Goal: Information Seeking & Learning: Learn about a topic

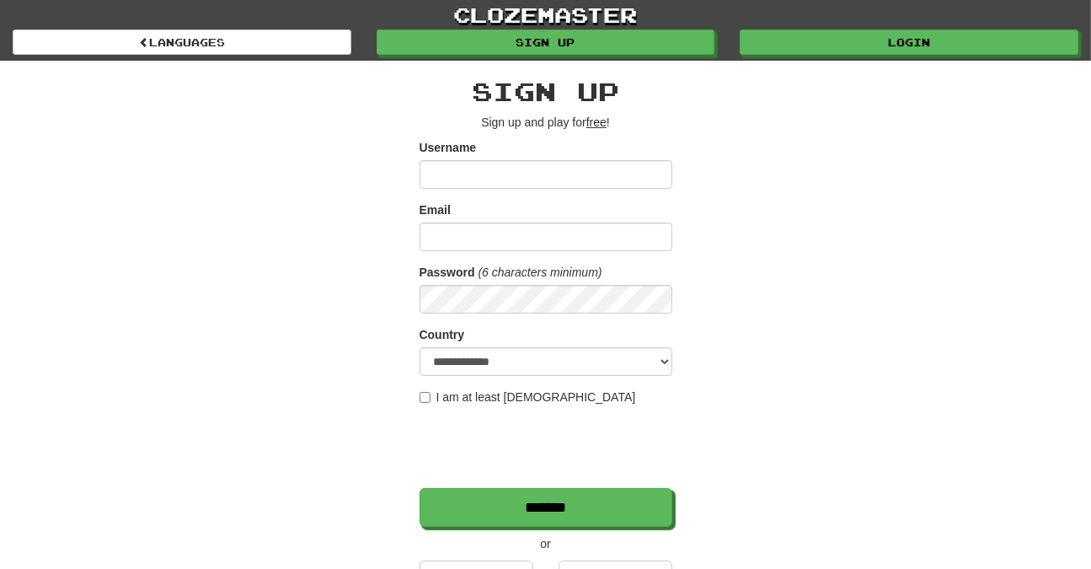
type input "**********"
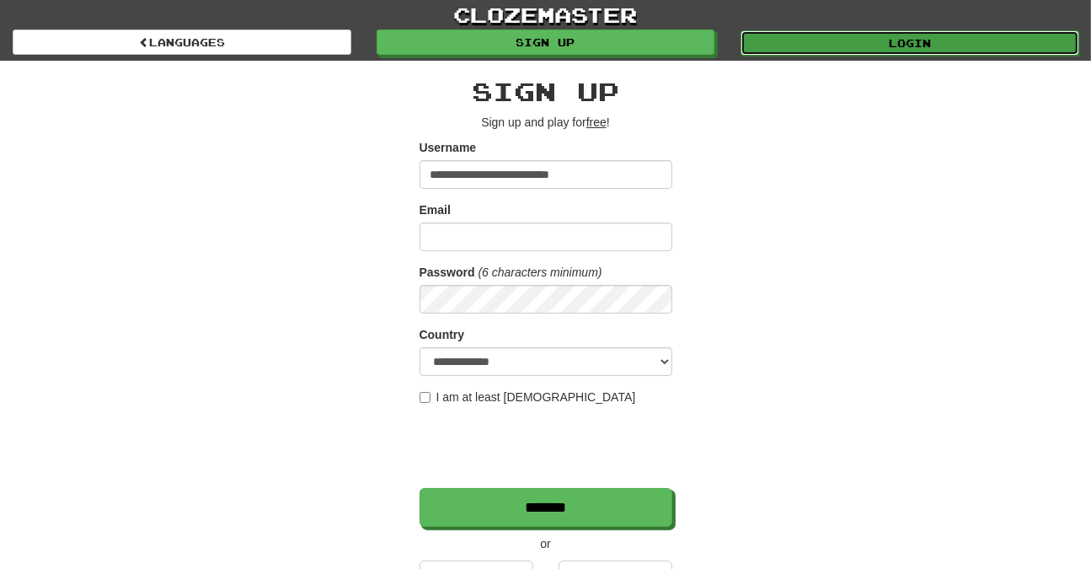
click at [845, 38] on link "Login" at bounding box center [910, 42] width 339 height 25
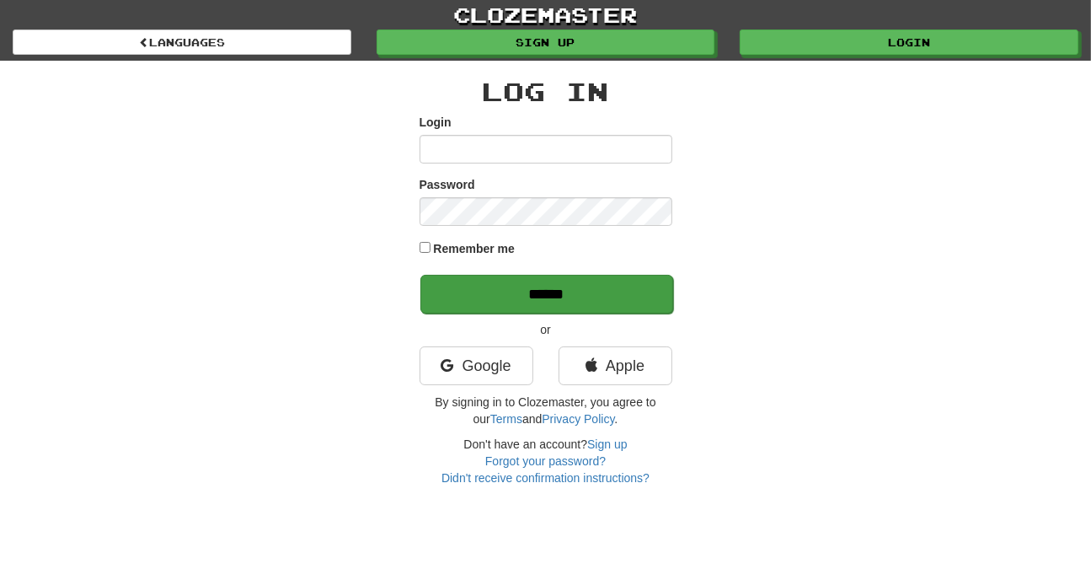
type input "**********"
click at [602, 299] on input "******" at bounding box center [546, 294] width 253 height 39
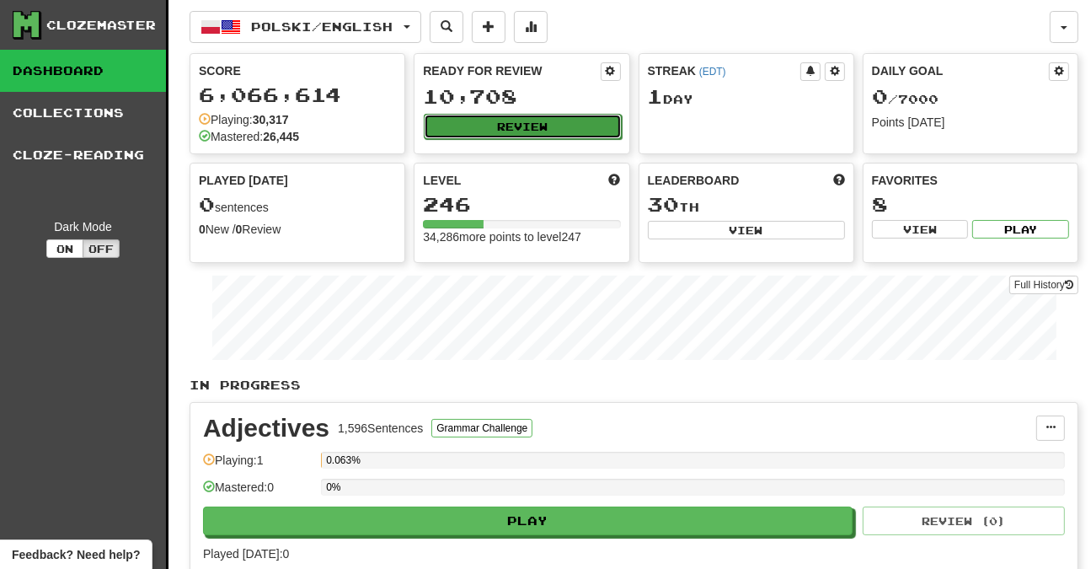
click at [554, 126] on button "Review" at bounding box center [522, 126] width 197 height 25
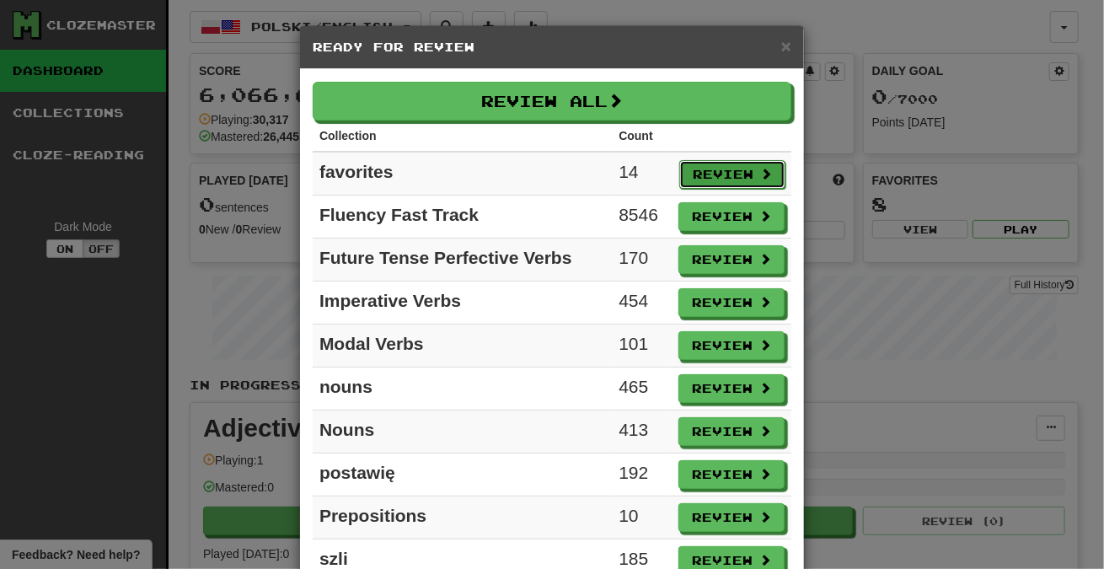
click at [731, 171] on button "Review" at bounding box center [732, 174] width 106 height 29
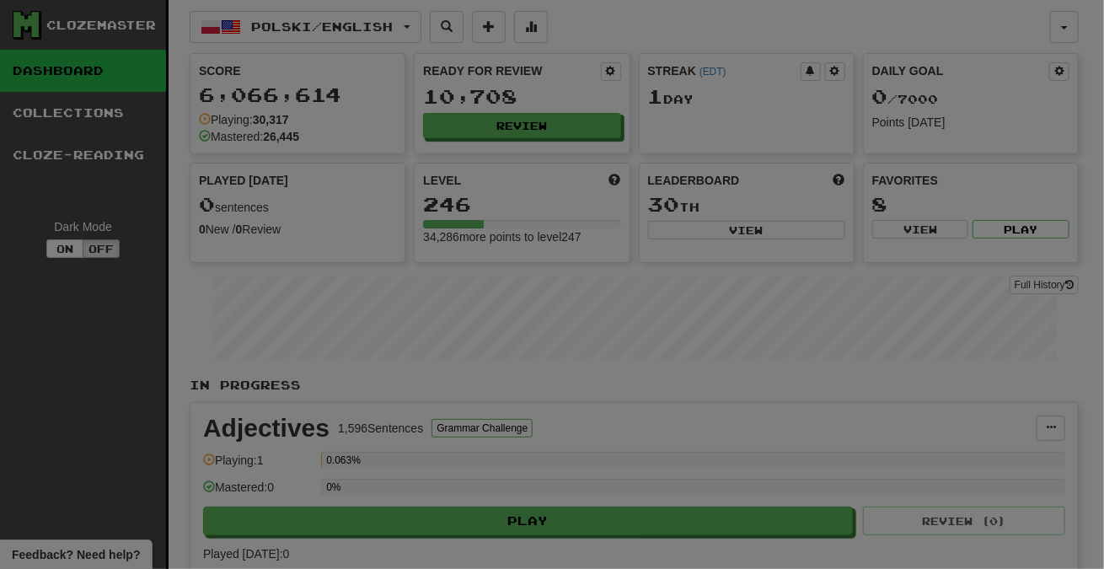
select select "***"
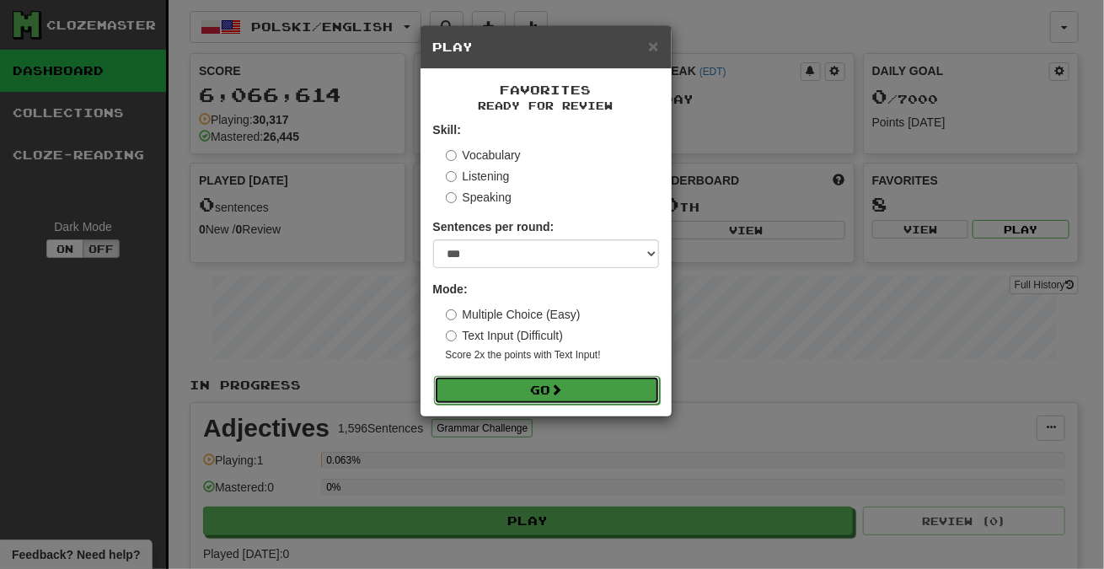
click at [604, 384] on button "Go" at bounding box center [547, 390] width 226 height 29
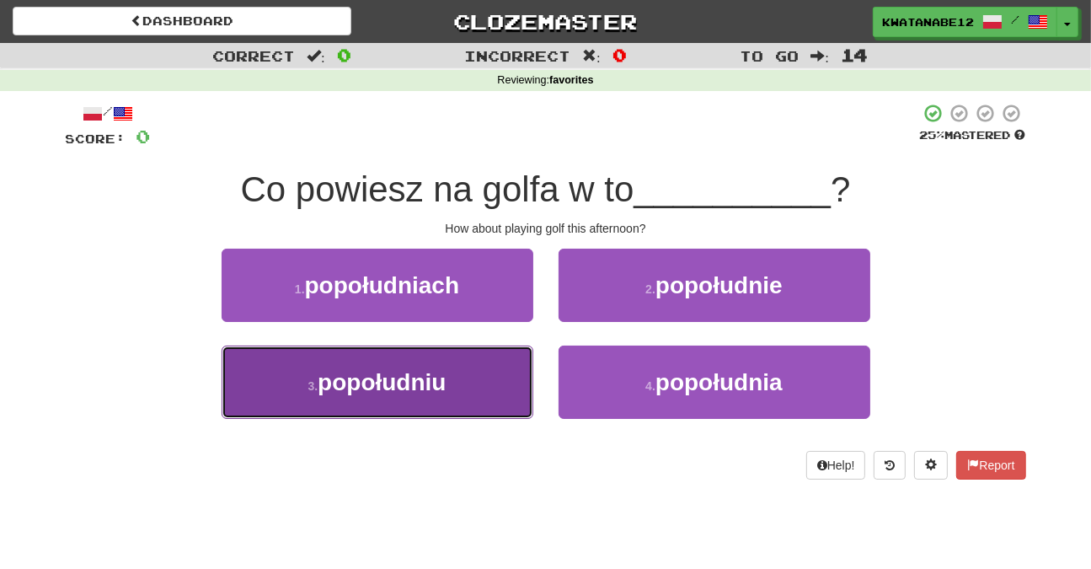
click at [472, 372] on button "3 . popołudniu" at bounding box center [378, 381] width 312 height 73
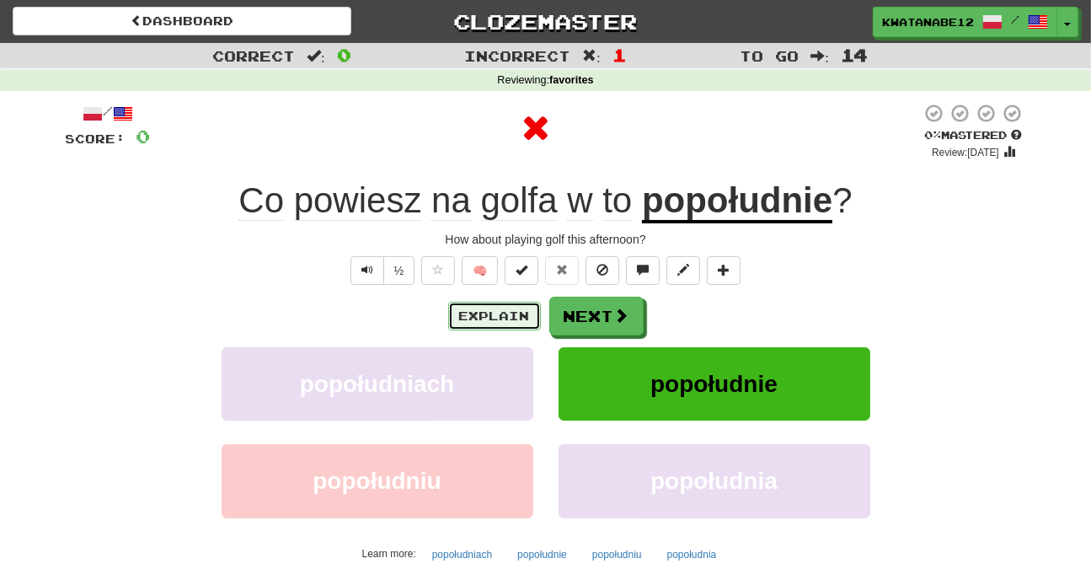
click at [504, 316] on button "Explain" at bounding box center [494, 316] width 93 height 29
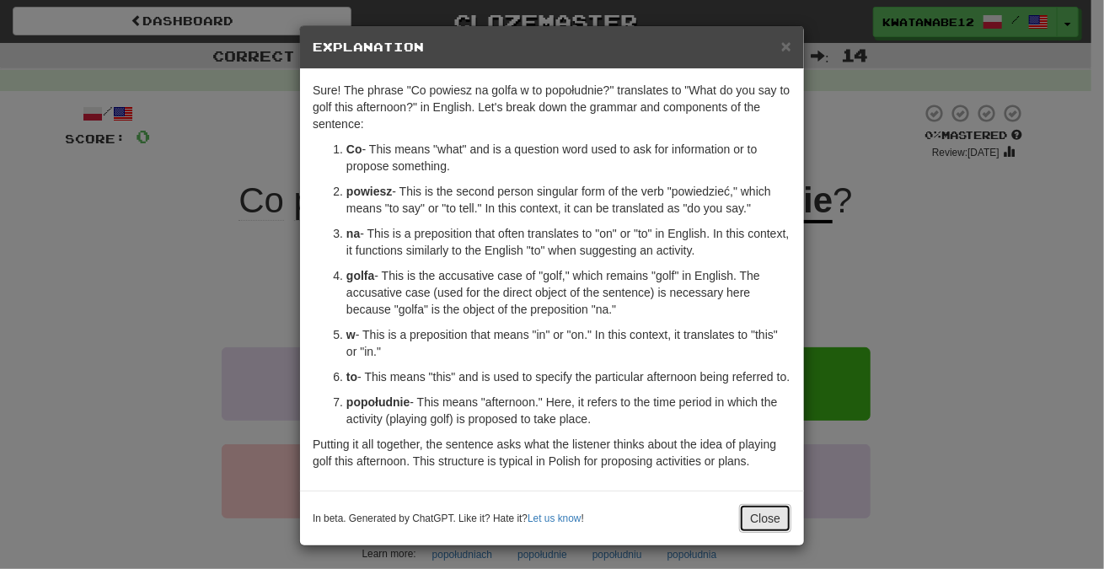
click at [768, 530] on button "Close" at bounding box center [765, 518] width 52 height 29
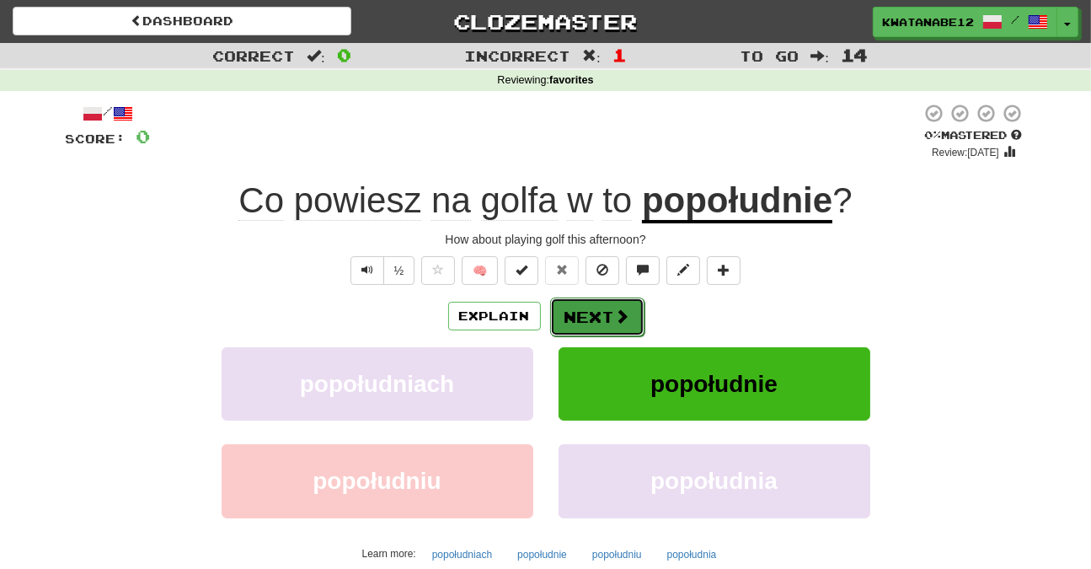
click at [622, 323] on span at bounding box center [622, 315] width 15 height 15
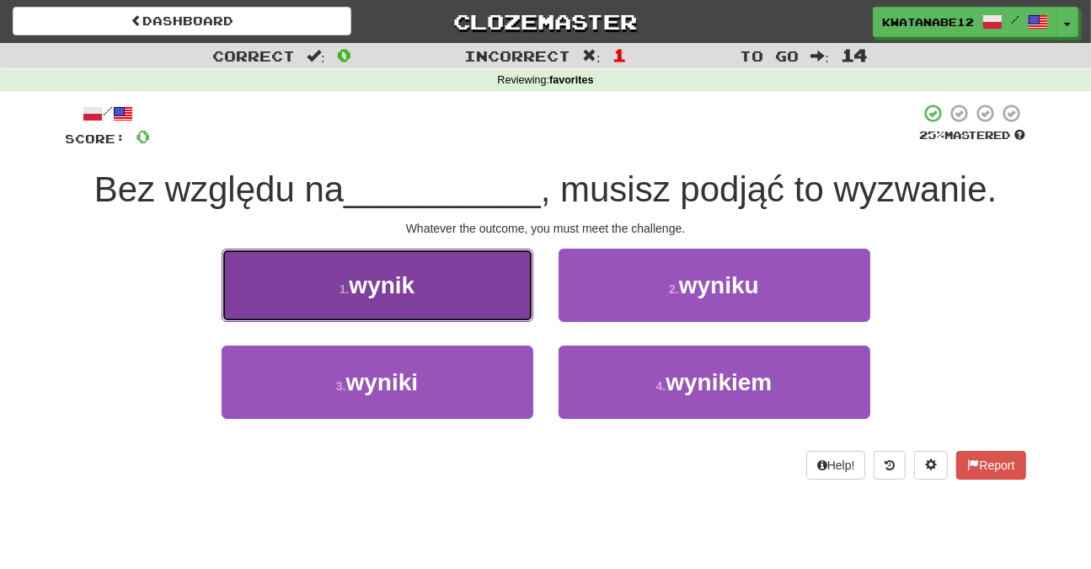
click at [496, 302] on button "1 . wynik" at bounding box center [378, 285] width 312 height 73
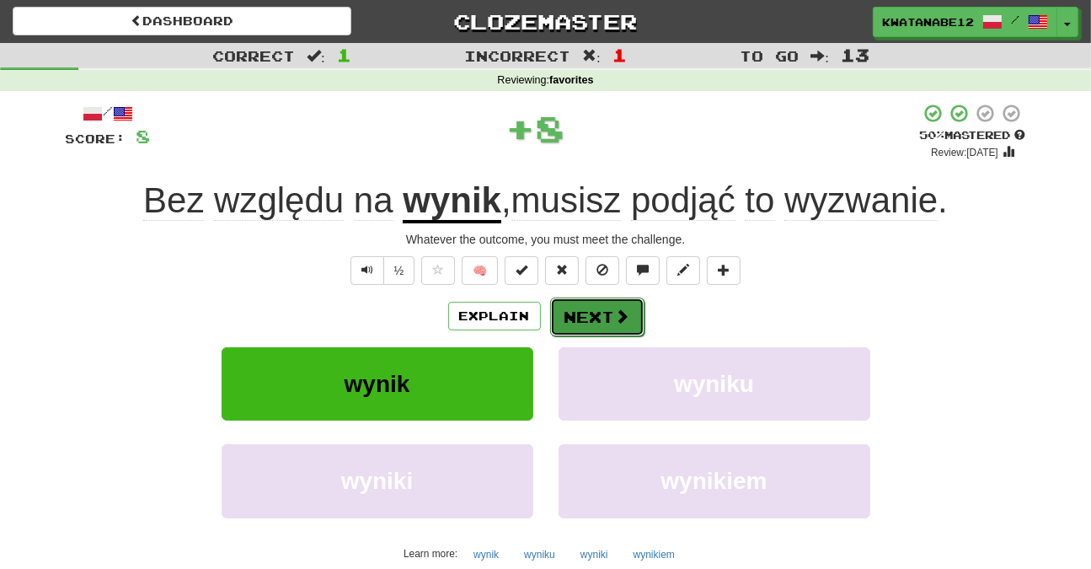
click at [596, 313] on button "Next" at bounding box center [597, 316] width 94 height 39
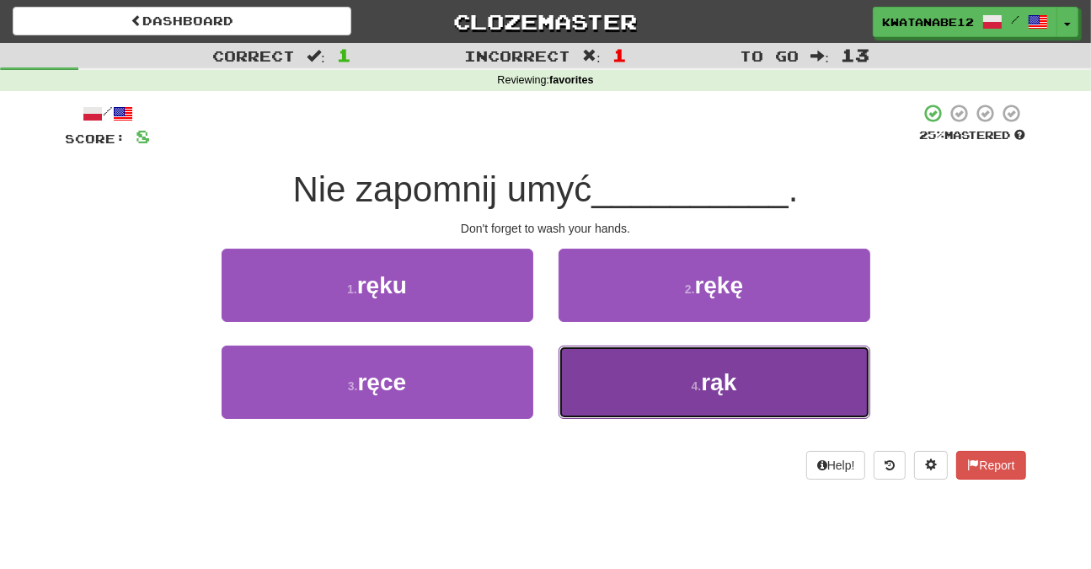
click at [620, 368] on button "4 . rąk" at bounding box center [715, 381] width 312 height 73
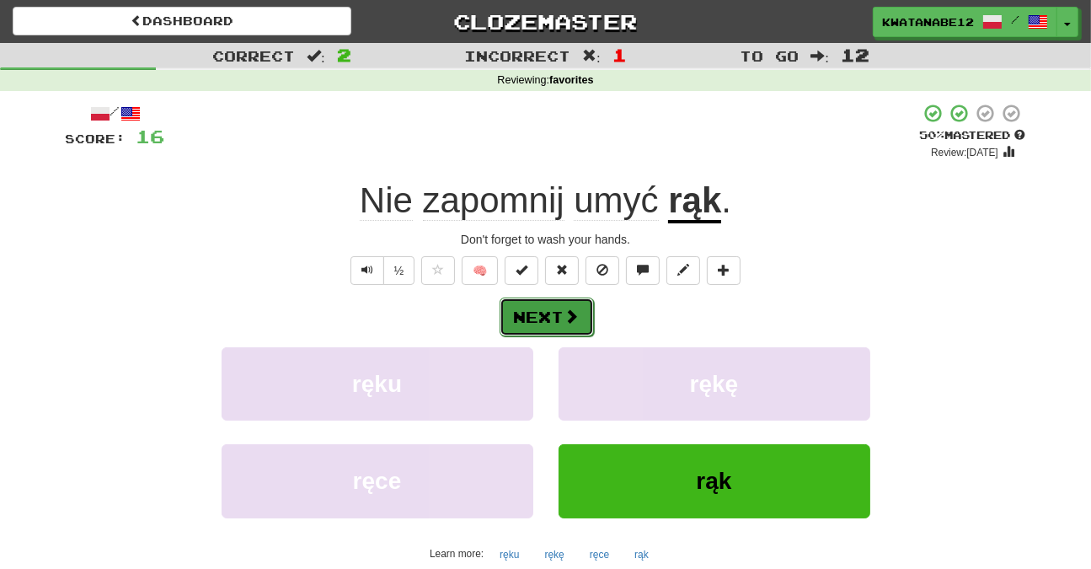
click at [570, 322] on span at bounding box center [571, 315] width 15 height 15
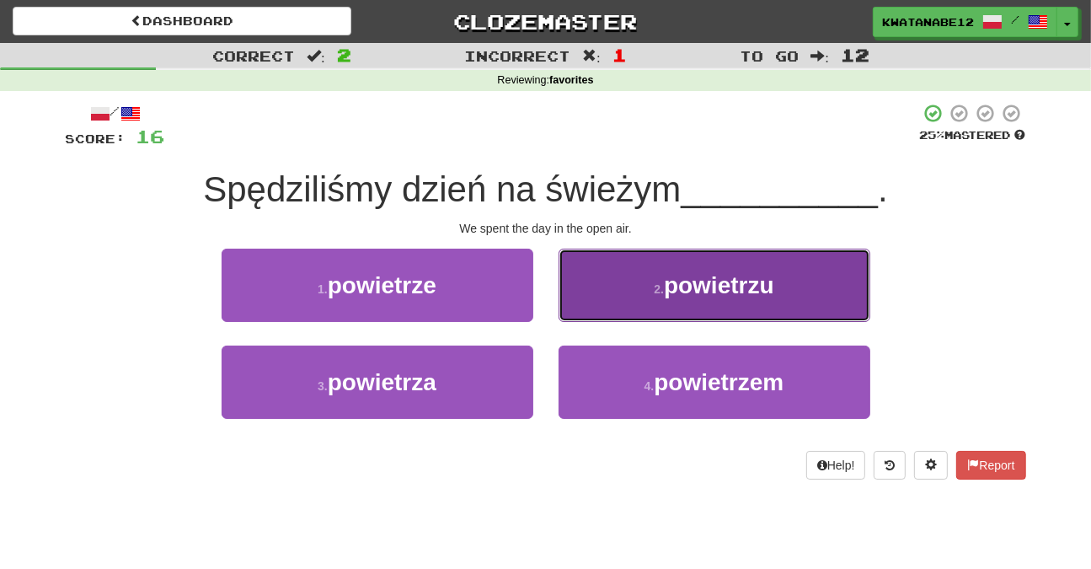
click at [623, 295] on button "2 . powietrzu" at bounding box center [715, 285] width 312 height 73
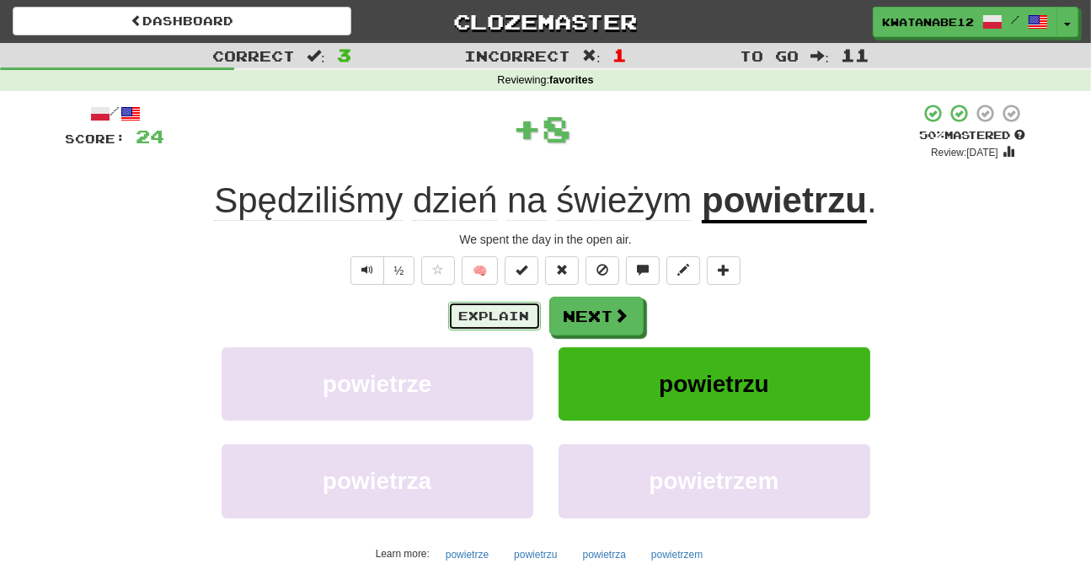
click at [503, 307] on button "Explain" at bounding box center [494, 316] width 93 height 29
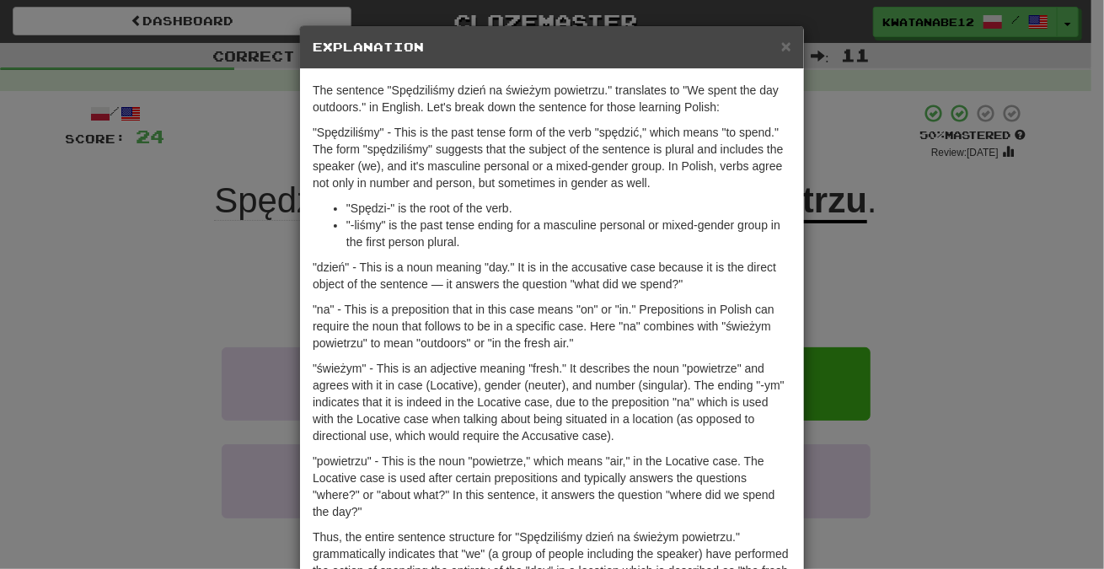
click at [789, 45] on div "× Explanation" at bounding box center [552, 47] width 504 height 43
click at [781, 43] on span "×" at bounding box center [786, 45] width 10 height 19
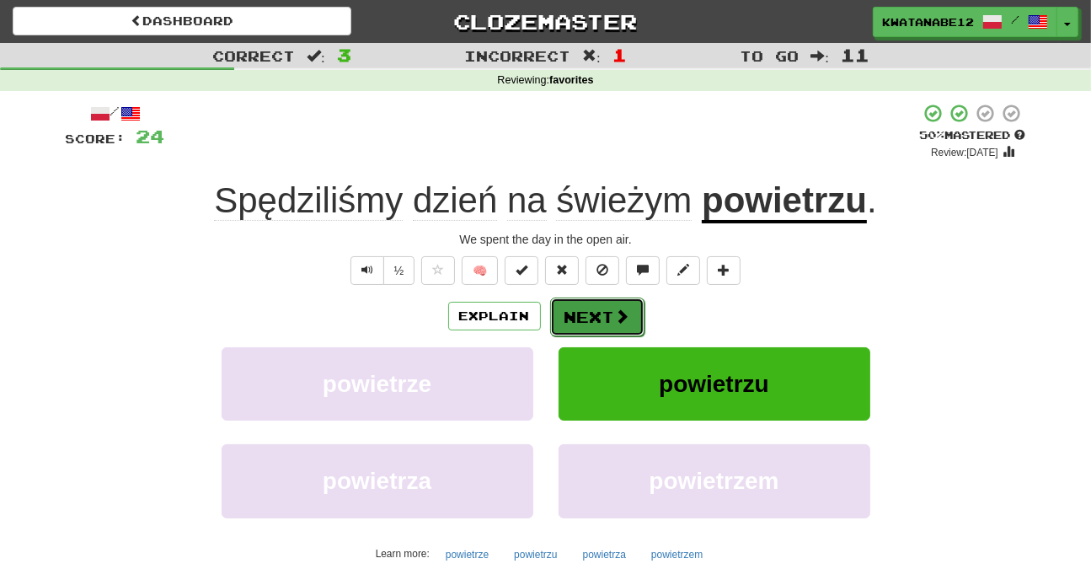
click at [602, 319] on button "Next" at bounding box center [597, 316] width 94 height 39
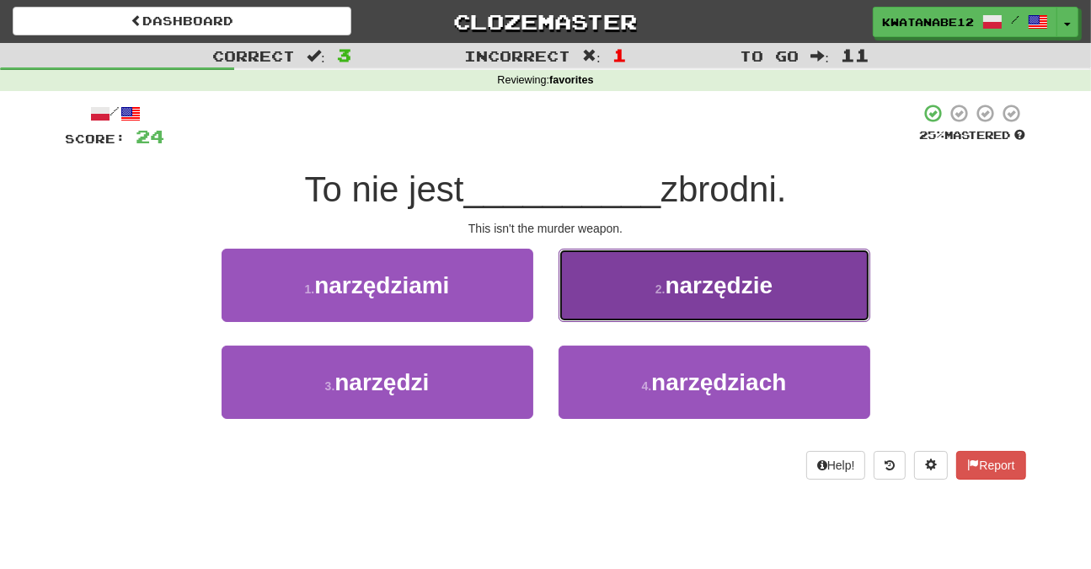
click at [647, 319] on button "2 . narzędzie" at bounding box center [715, 285] width 312 height 73
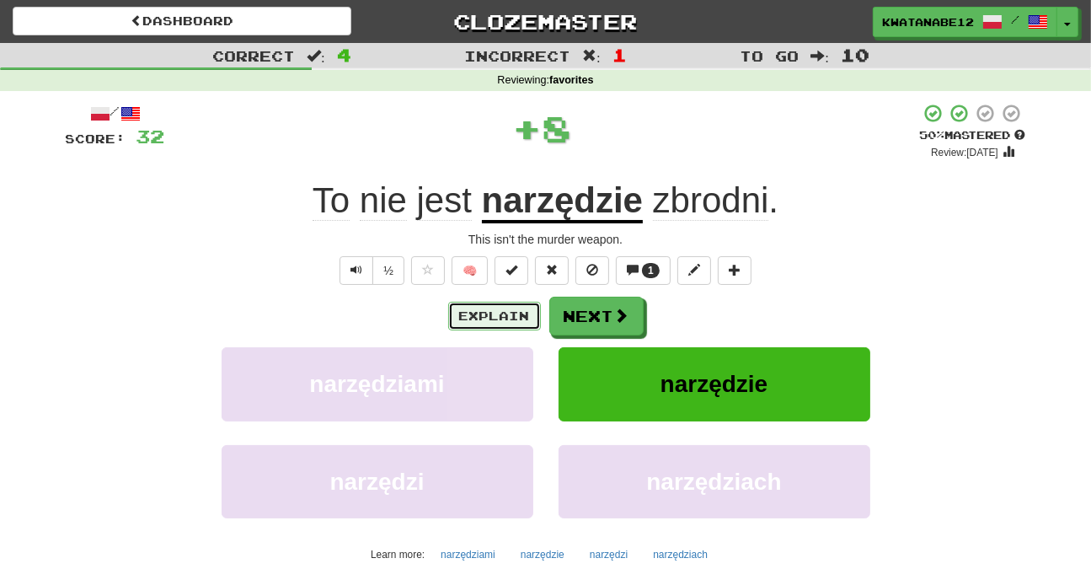
click at [512, 320] on button "Explain" at bounding box center [494, 316] width 93 height 29
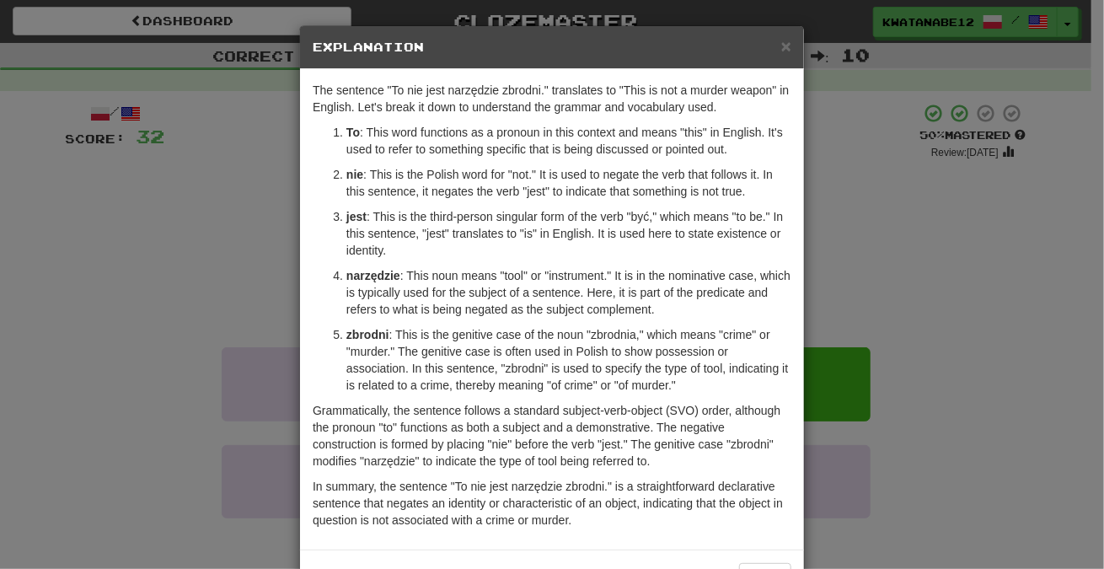
click at [787, 37] on div "× Explanation" at bounding box center [552, 47] width 504 height 43
click at [784, 48] on span "×" at bounding box center [786, 45] width 10 height 19
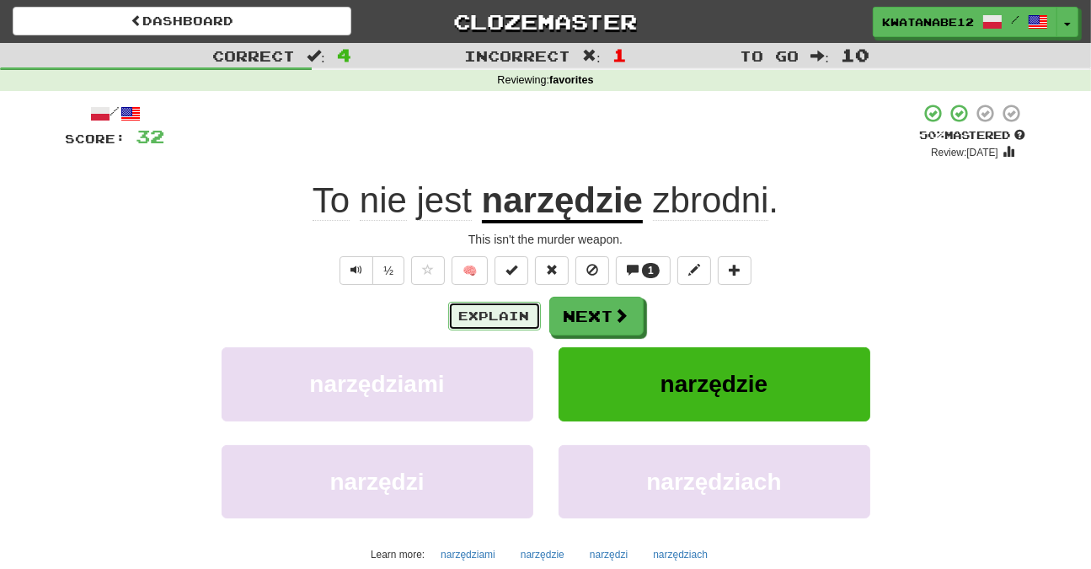
click at [519, 316] on button "Explain" at bounding box center [494, 316] width 93 height 29
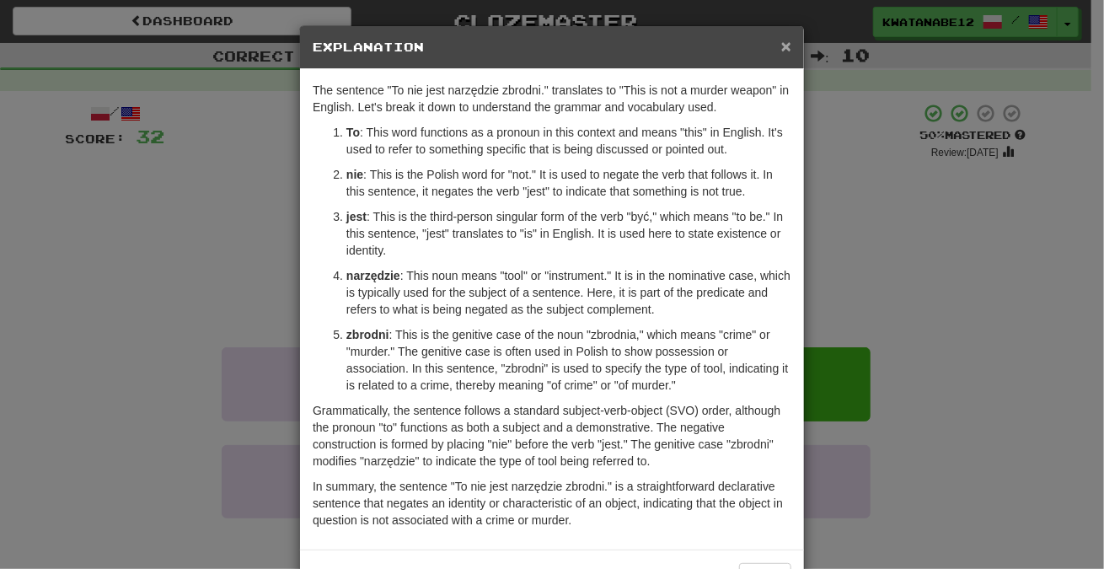
click at [781, 52] on span "×" at bounding box center [786, 45] width 10 height 19
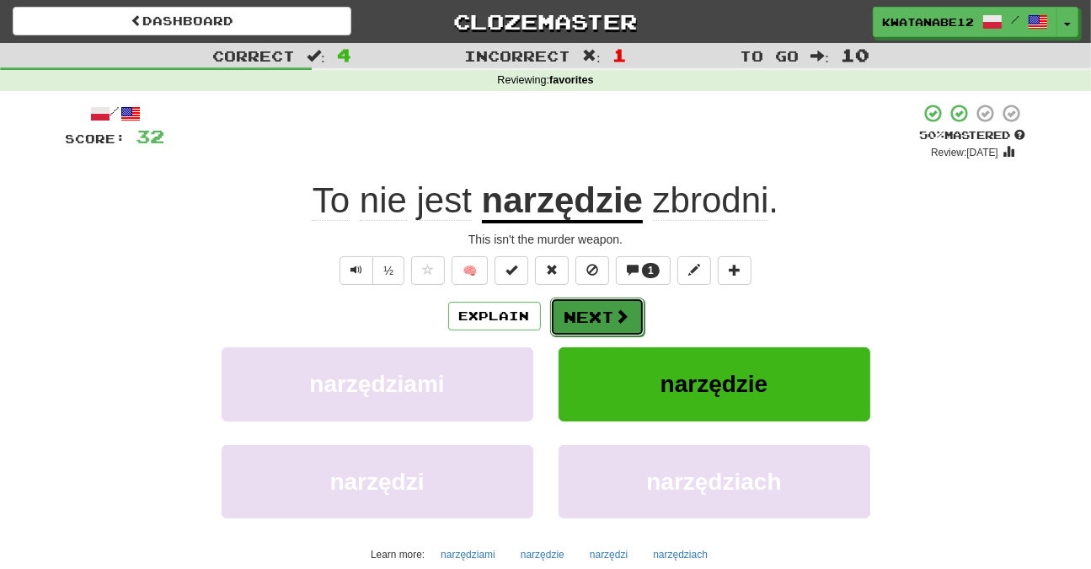
click at [596, 319] on button "Next" at bounding box center [597, 316] width 94 height 39
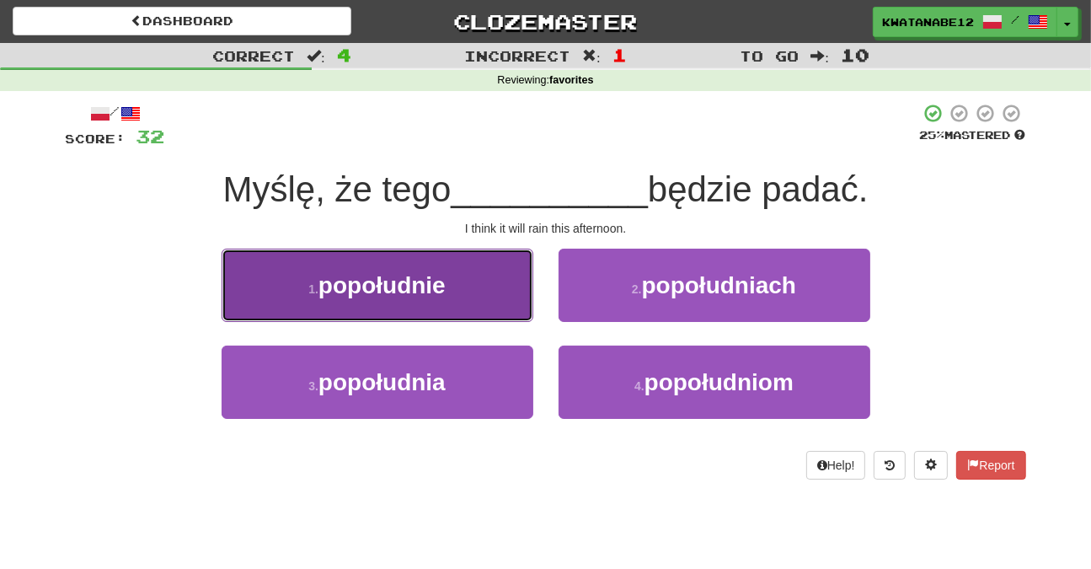
click at [462, 303] on button "1 . popołudnie" at bounding box center [378, 285] width 312 height 73
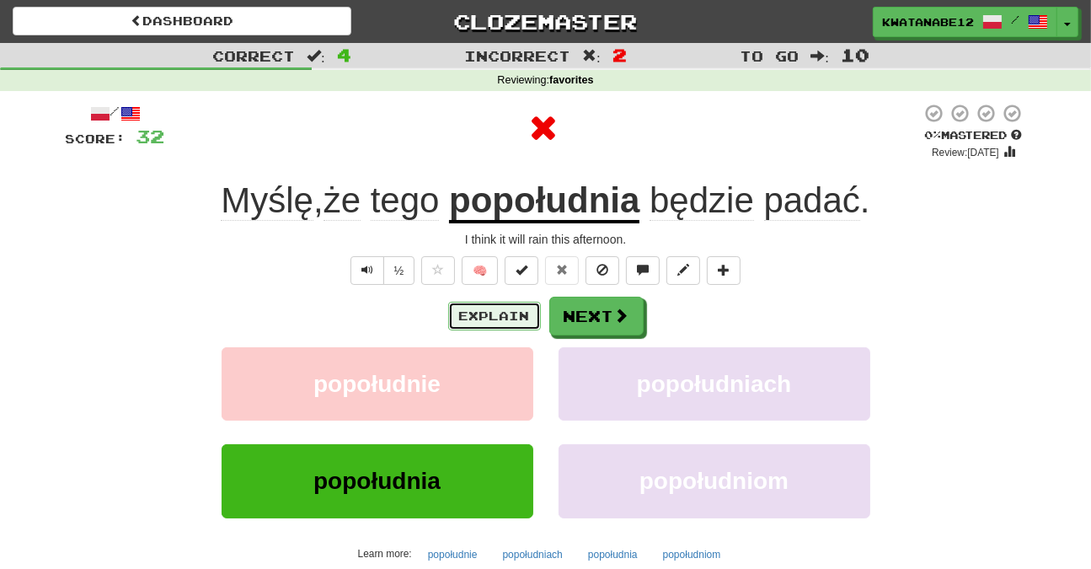
click at [499, 306] on button "Explain" at bounding box center [494, 316] width 93 height 29
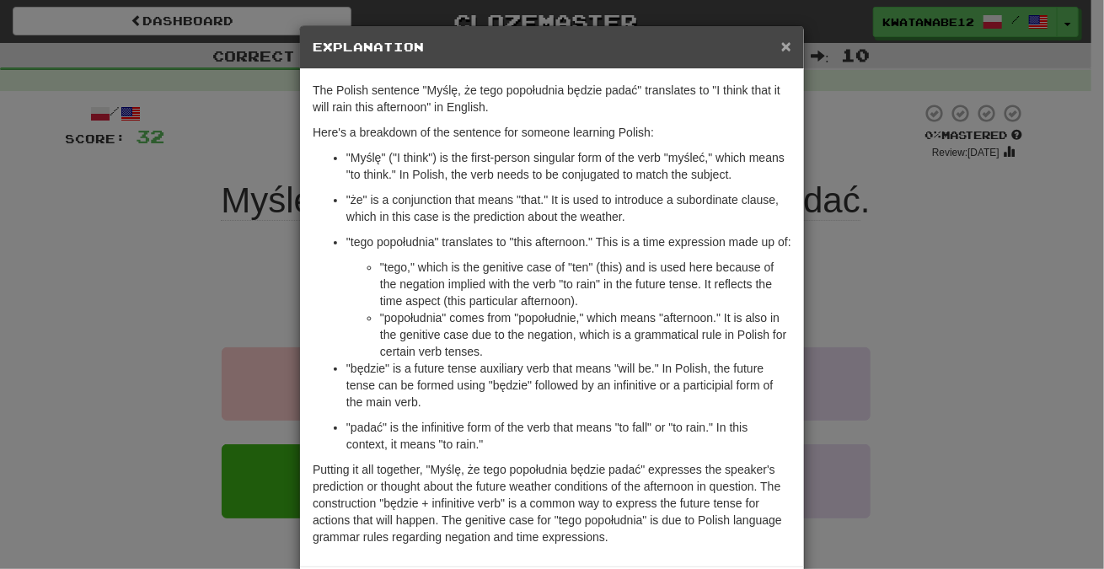
click at [781, 40] on span "×" at bounding box center [786, 45] width 10 height 19
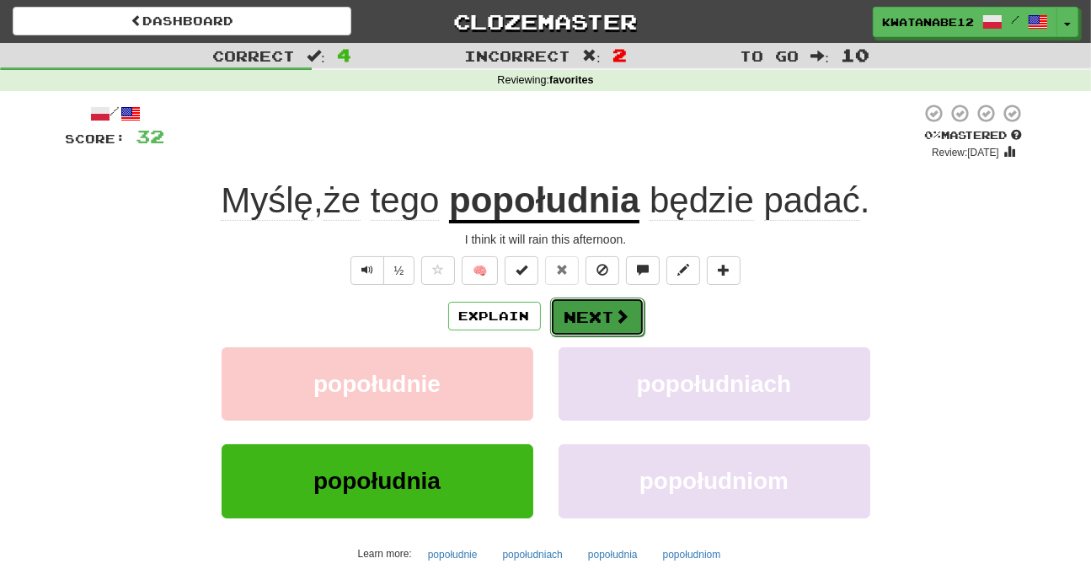
click at [603, 311] on button "Next" at bounding box center [597, 316] width 94 height 39
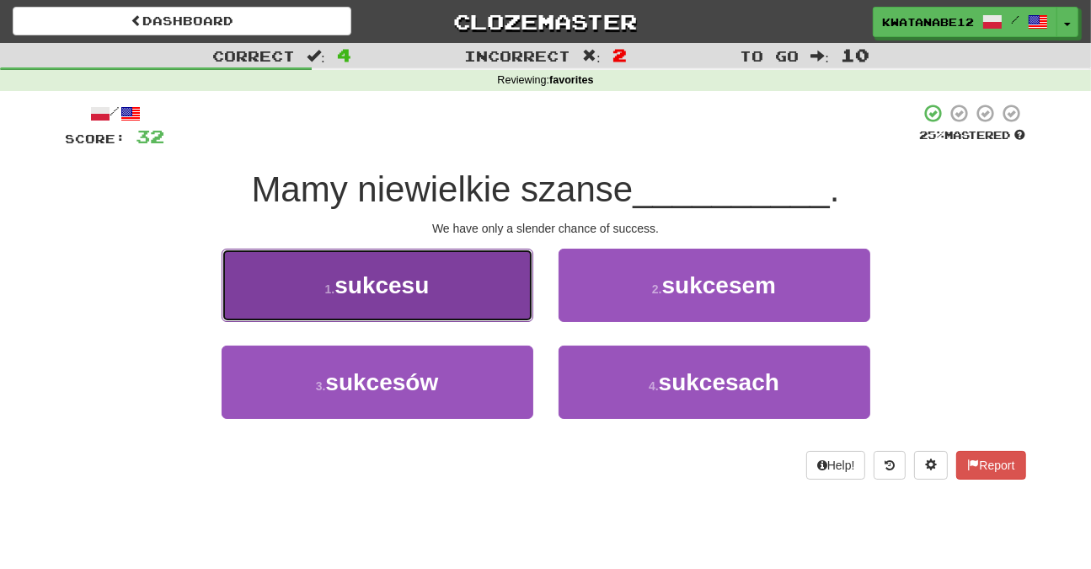
click at [485, 299] on button "1 . sukcesu" at bounding box center [378, 285] width 312 height 73
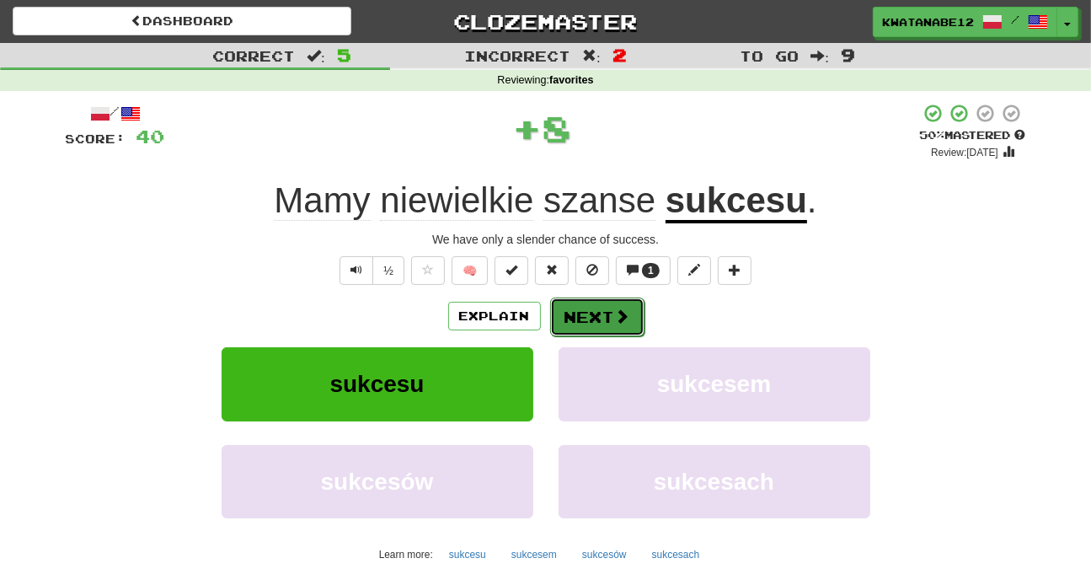
click at [583, 321] on button "Next" at bounding box center [597, 316] width 94 height 39
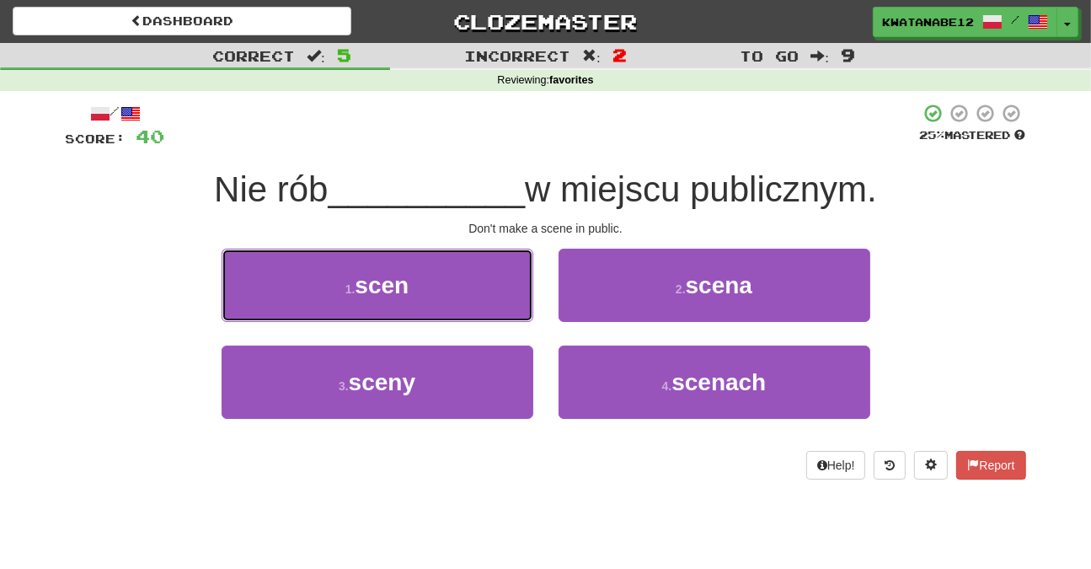
drag, startPoint x: 484, startPoint y: 286, endPoint x: 504, endPoint y: 294, distance: 20.8
click at [502, 293] on button "1 . scen" at bounding box center [378, 285] width 312 height 73
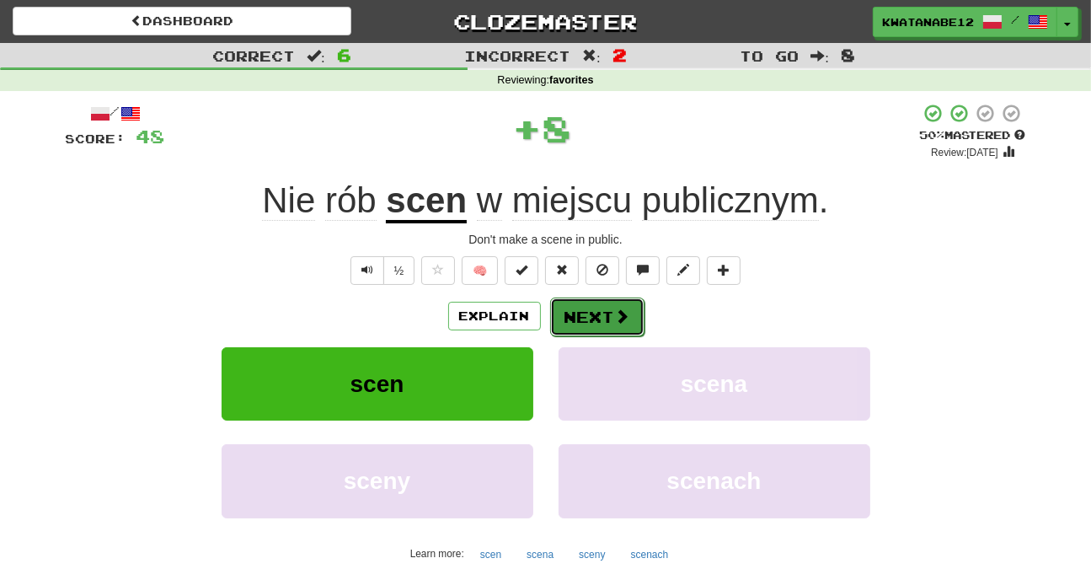
click at [583, 302] on button "Next" at bounding box center [597, 316] width 94 height 39
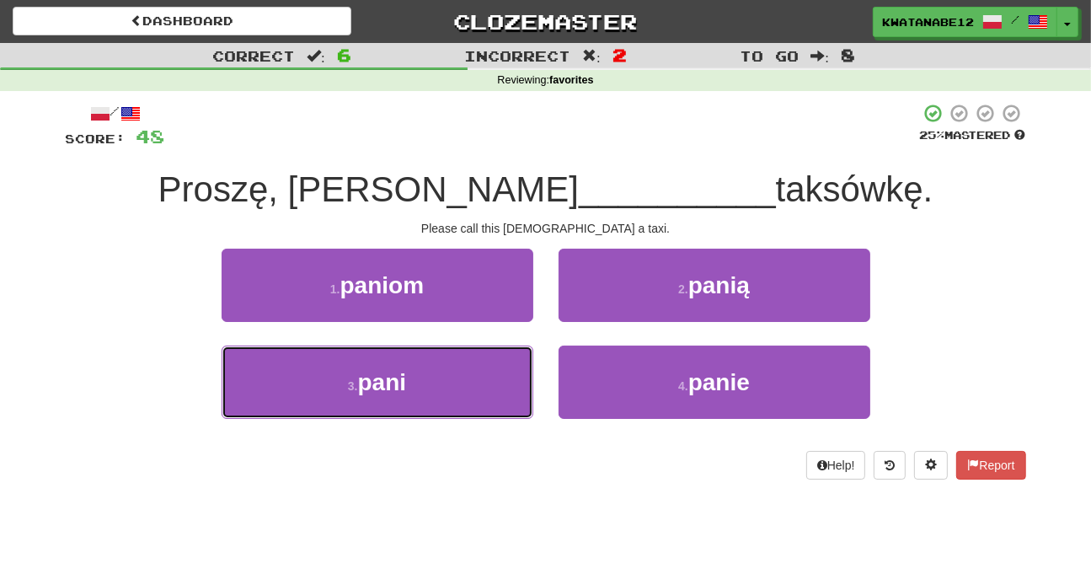
drag, startPoint x: 486, startPoint y: 395, endPoint x: 568, endPoint y: 340, distance: 98.8
click at [508, 378] on button "3 . pani" at bounding box center [378, 381] width 312 height 73
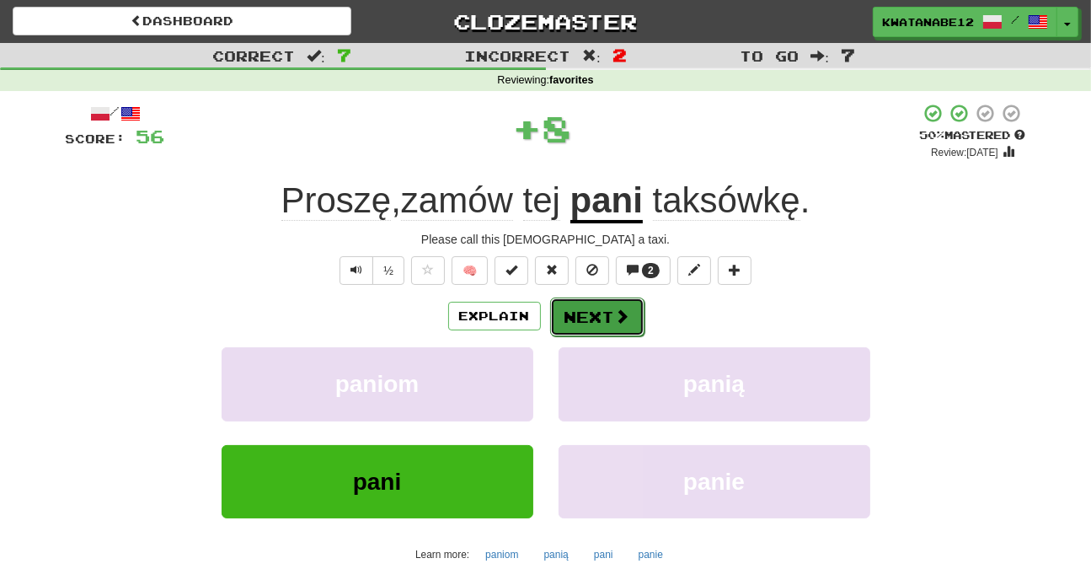
click at [580, 324] on button "Next" at bounding box center [597, 316] width 94 height 39
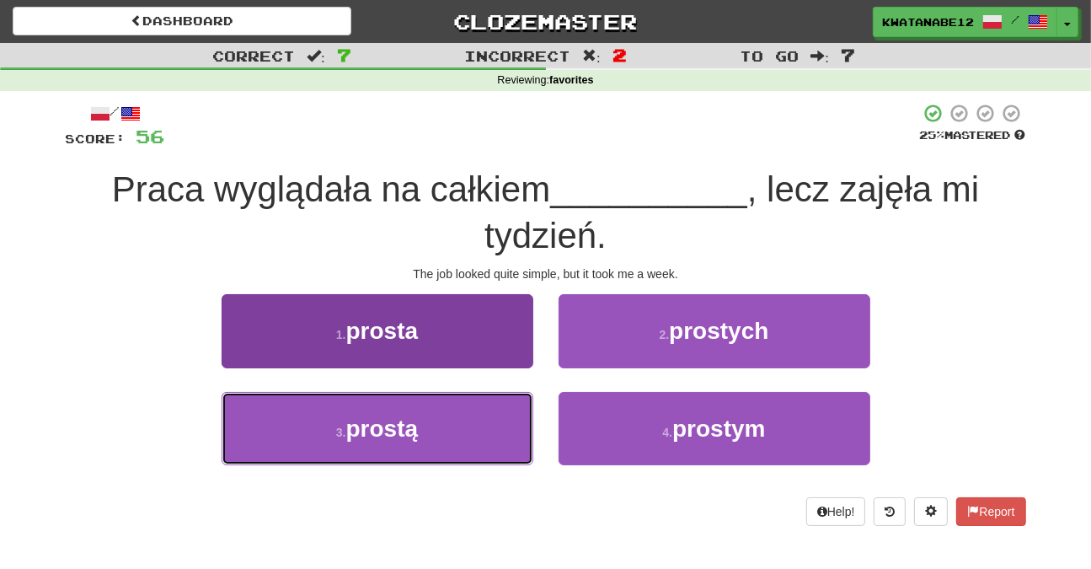
click at [500, 419] on button "3 . prostą" at bounding box center [378, 428] width 312 height 73
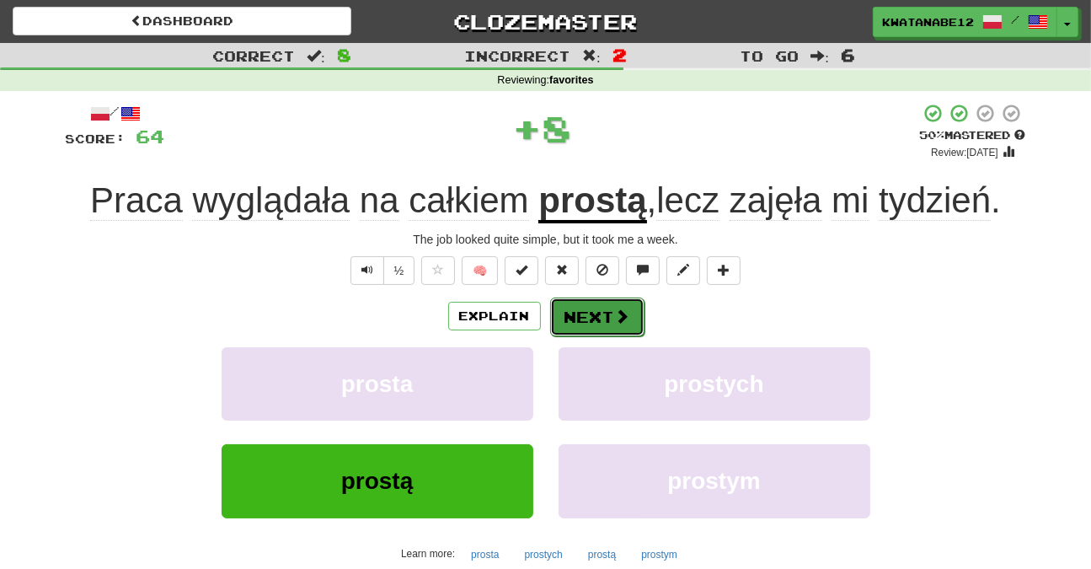
click at [607, 310] on button "Next" at bounding box center [597, 316] width 94 height 39
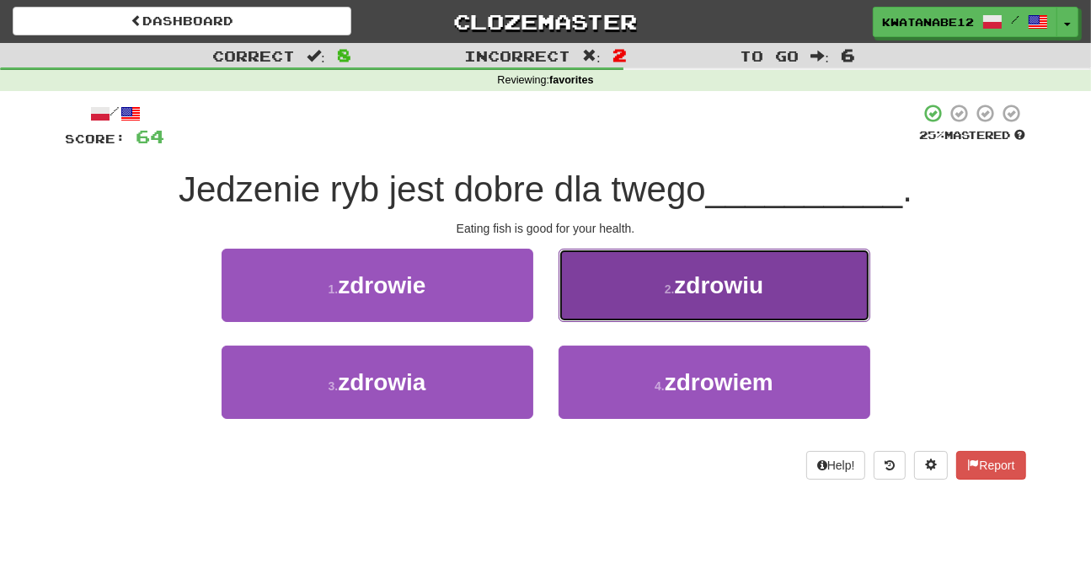
click at [606, 286] on button "2 . zdrowiu" at bounding box center [715, 285] width 312 height 73
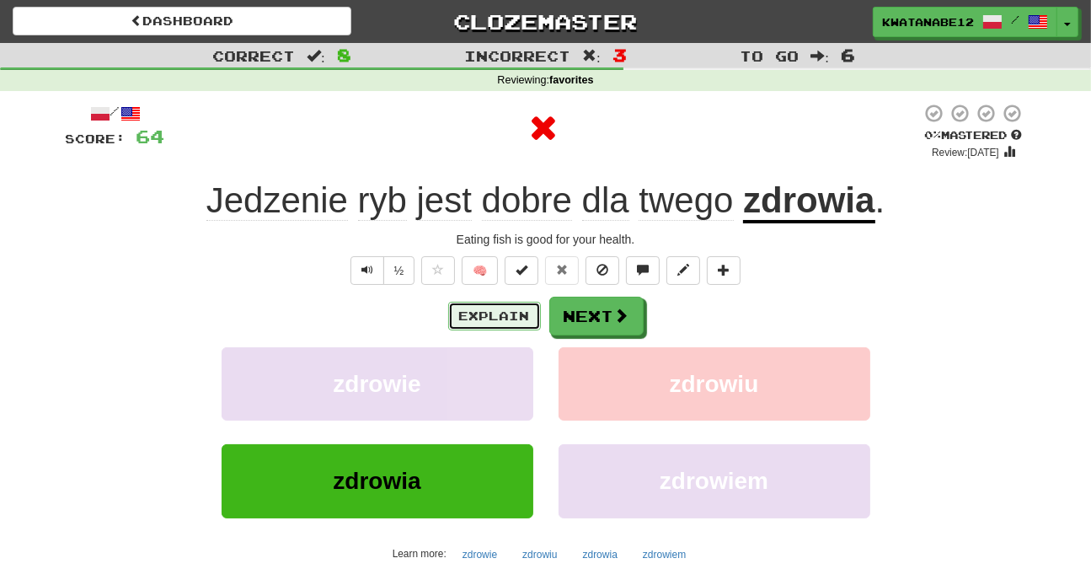
click at [500, 316] on button "Explain" at bounding box center [494, 316] width 93 height 29
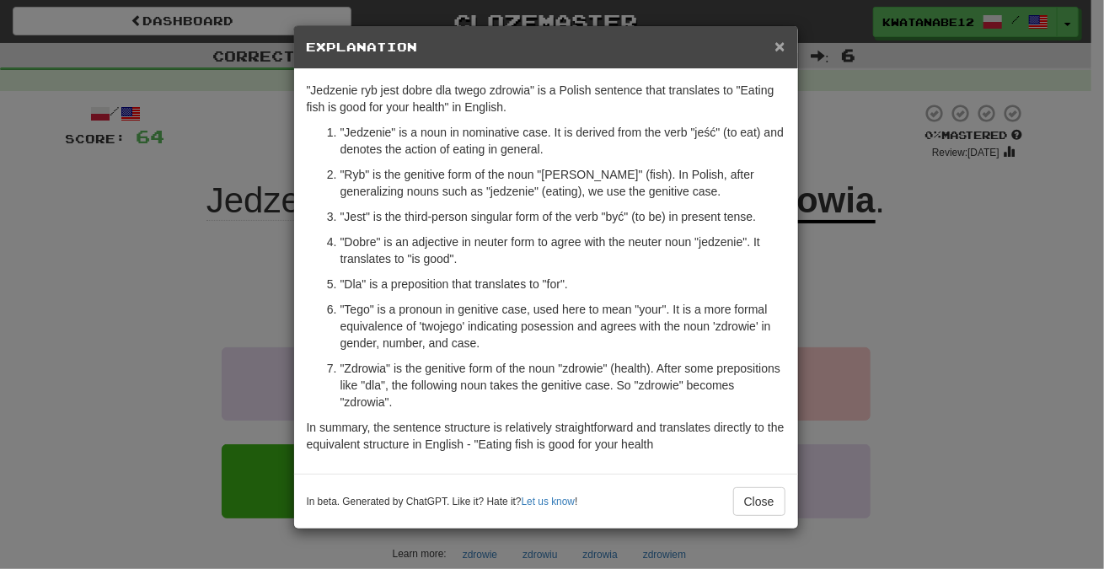
click at [775, 45] on span "×" at bounding box center [779, 45] width 10 height 19
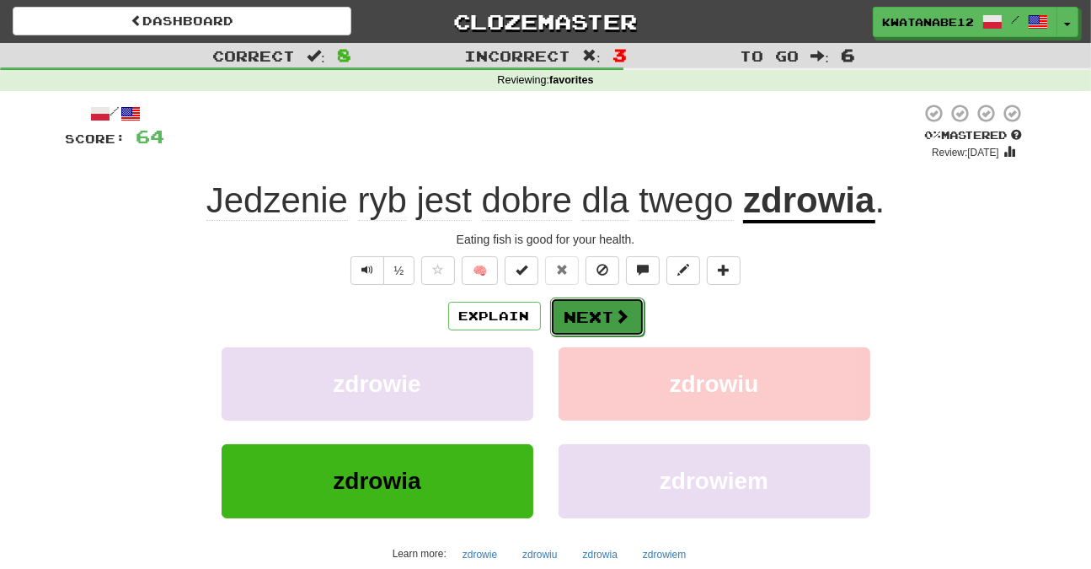
click at [575, 316] on button "Next" at bounding box center [597, 316] width 94 height 39
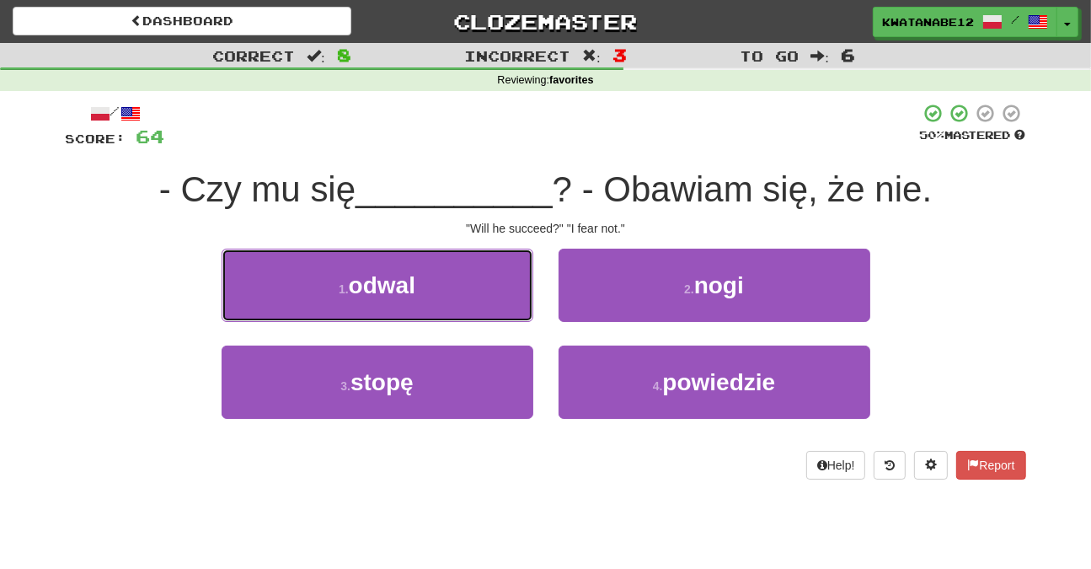
drag, startPoint x: 473, startPoint y: 278, endPoint x: 509, endPoint y: 294, distance: 38.8
click at [476, 281] on button "1 . odwal" at bounding box center [378, 285] width 312 height 73
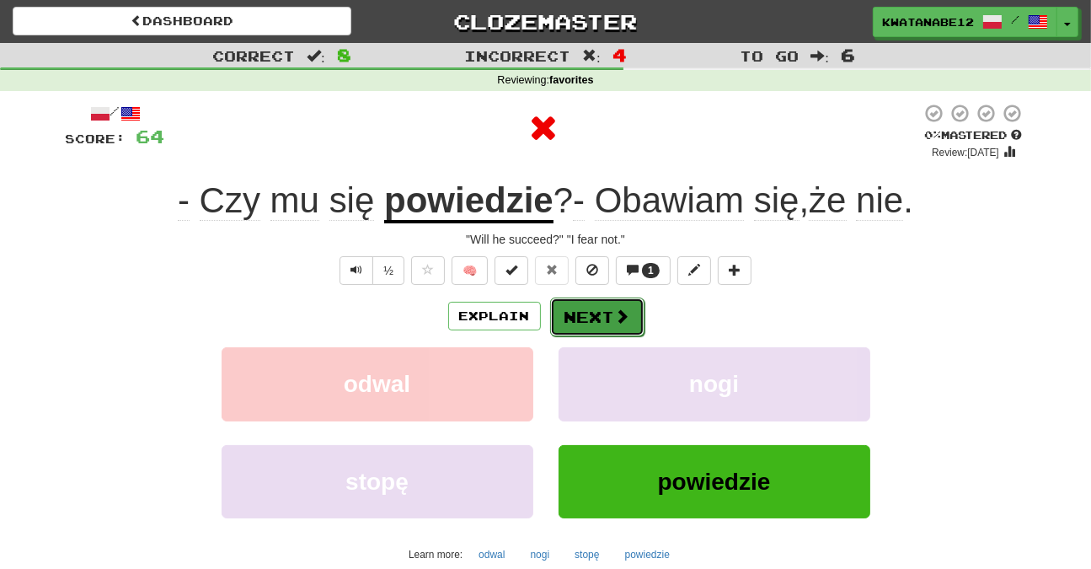
click at [613, 307] on button "Next" at bounding box center [597, 316] width 94 height 39
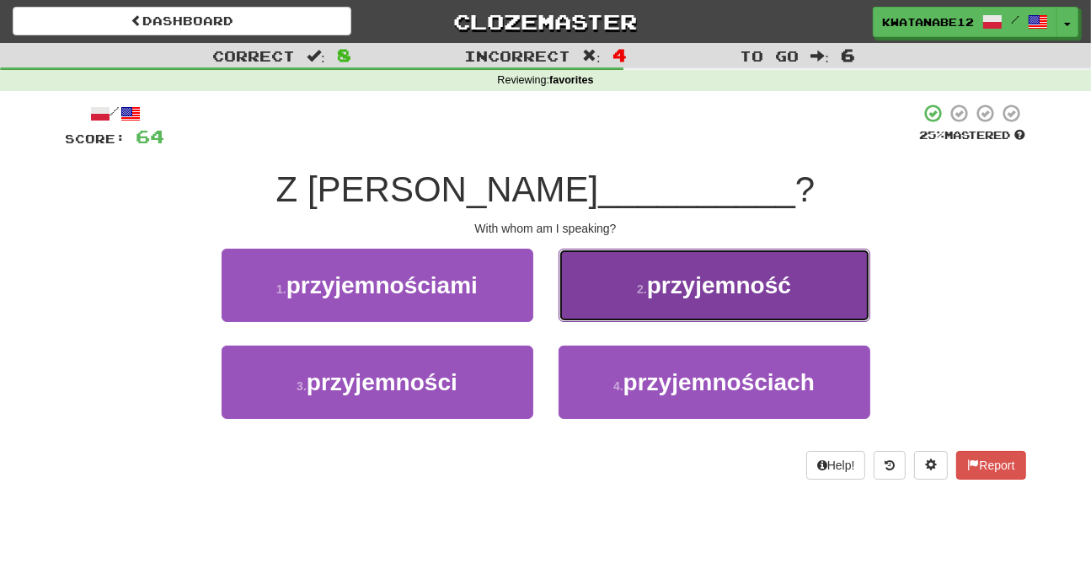
click at [613, 283] on button "2 . przyjemność" at bounding box center [715, 285] width 312 height 73
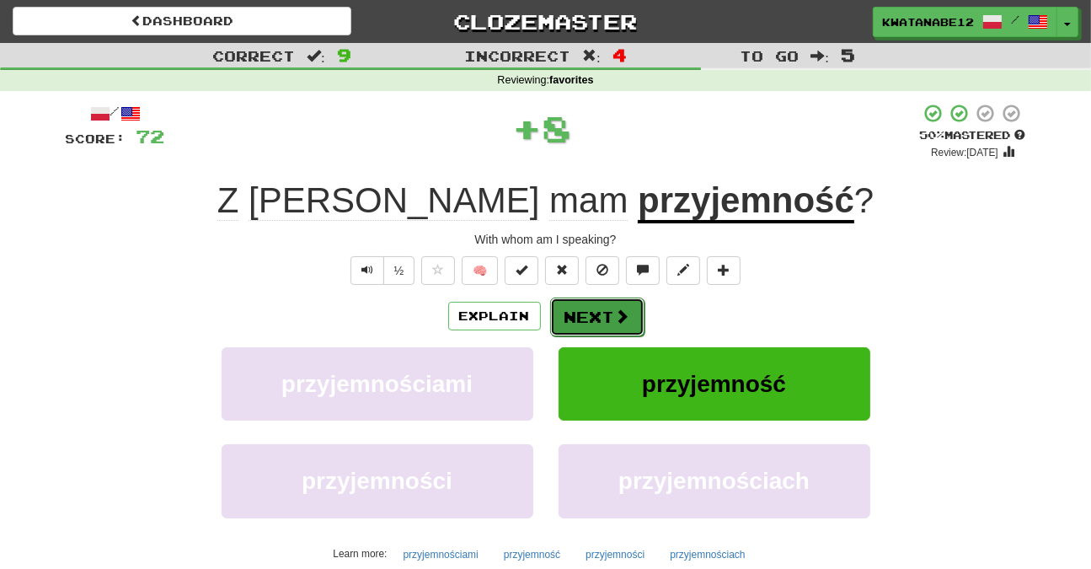
click at [577, 314] on button "Next" at bounding box center [597, 316] width 94 height 39
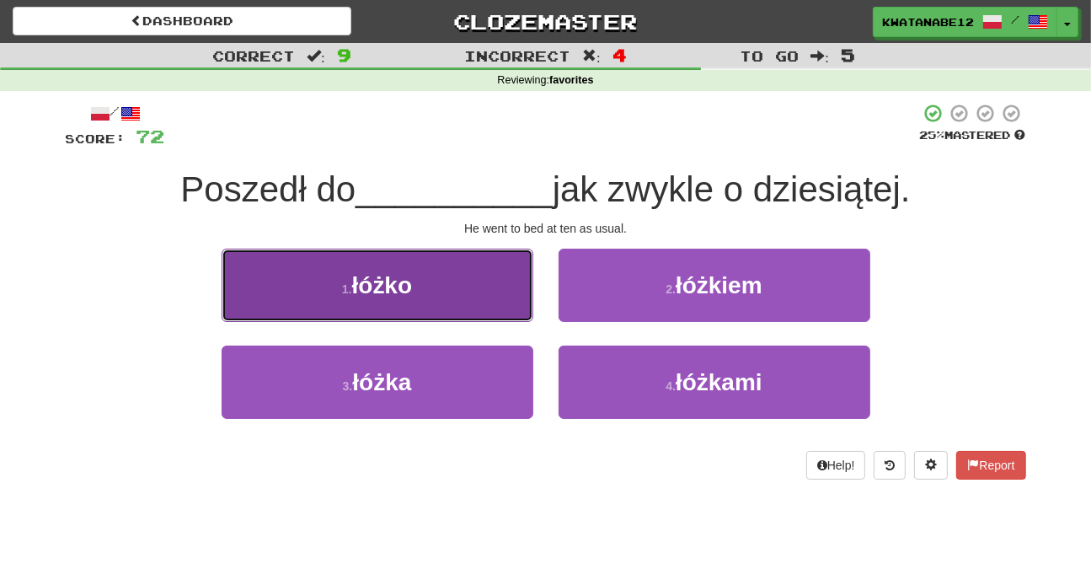
drag, startPoint x: 479, startPoint y: 298, endPoint x: 490, endPoint y: 302, distance: 12.3
click at [490, 302] on button "1 . łóżko" at bounding box center [378, 285] width 312 height 73
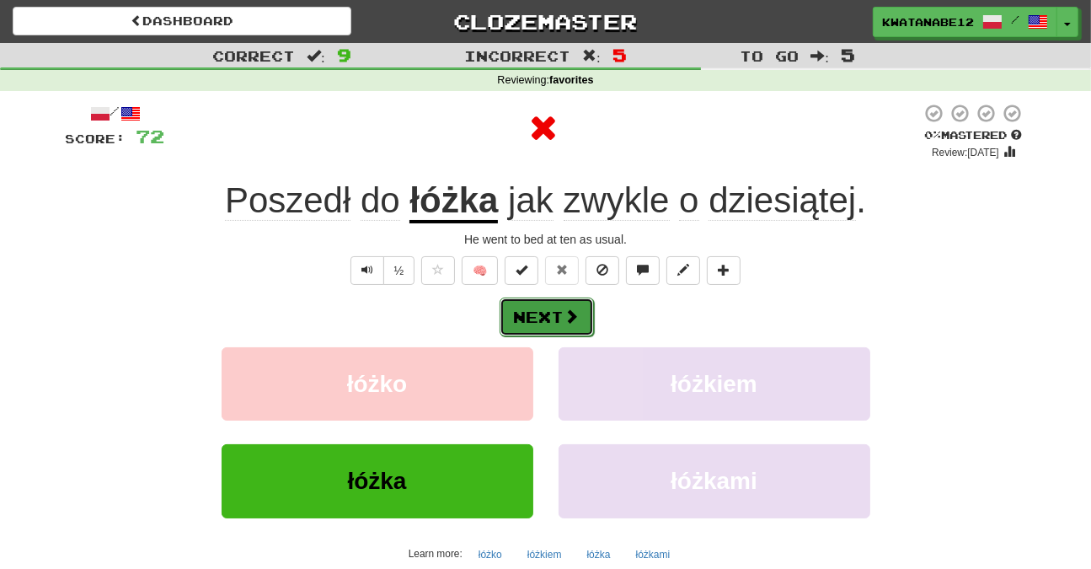
click at [580, 316] on button "Next" at bounding box center [547, 316] width 94 height 39
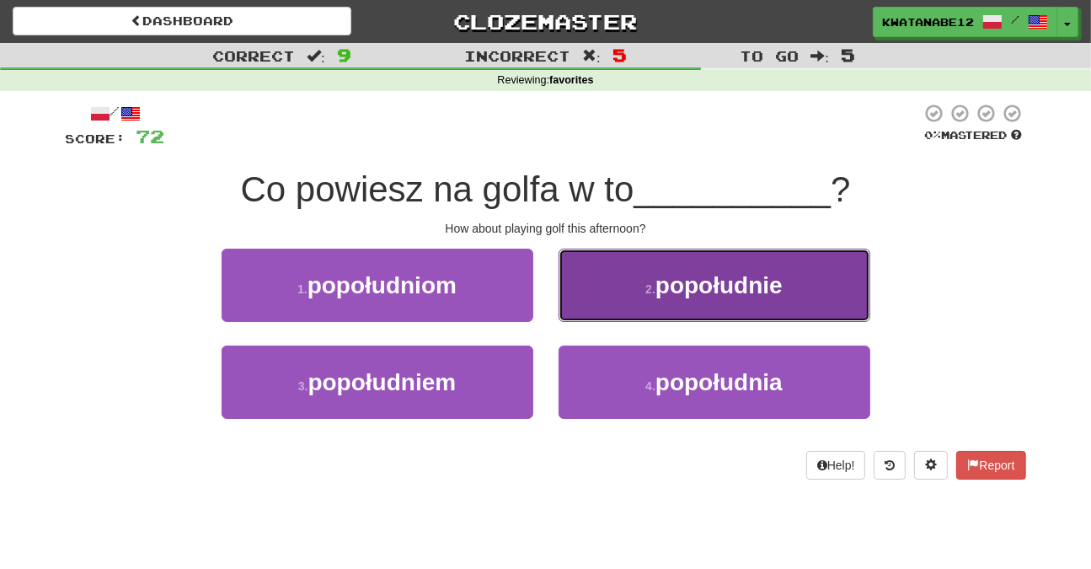
click at [600, 306] on button "2 . popołudnie" at bounding box center [715, 285] width 312 height 73
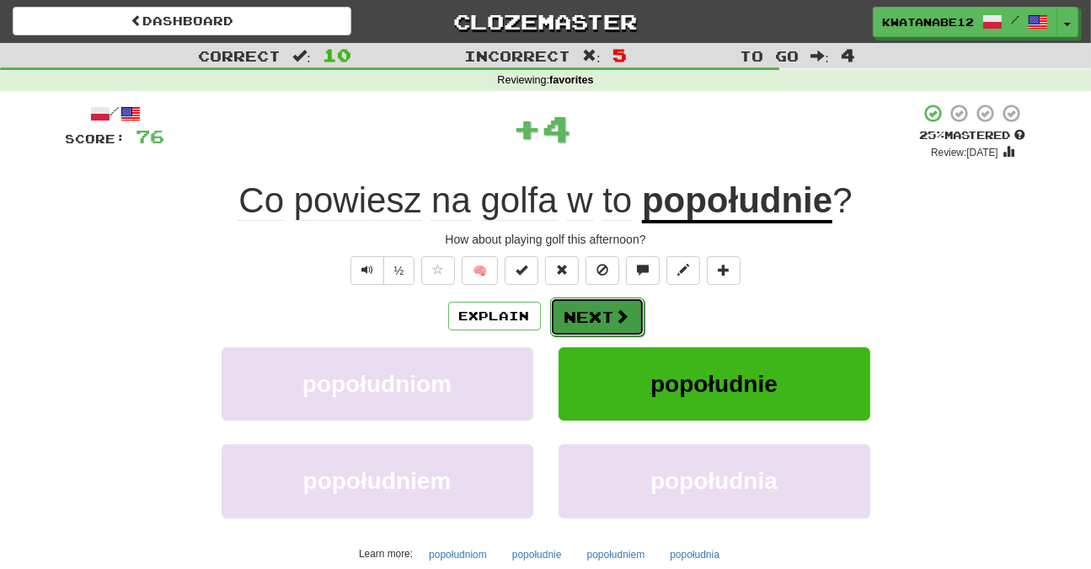
click at [573, 308] on button "Next" at bounding box center [597, 316] width 94 height 39
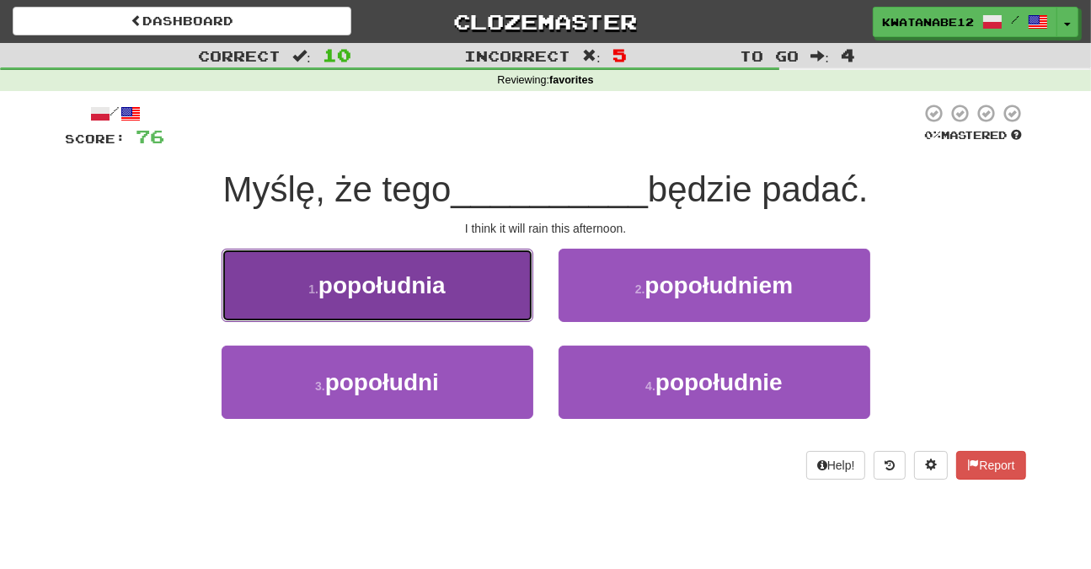
drag, startPoint x: 475, startPoint y: 291, endPoint x: 492, endPoint y: 298, distance: 18.5
click at [492, 298] on button "1 . popołudnia" at bounding box center [378, 285] width 312 height 73
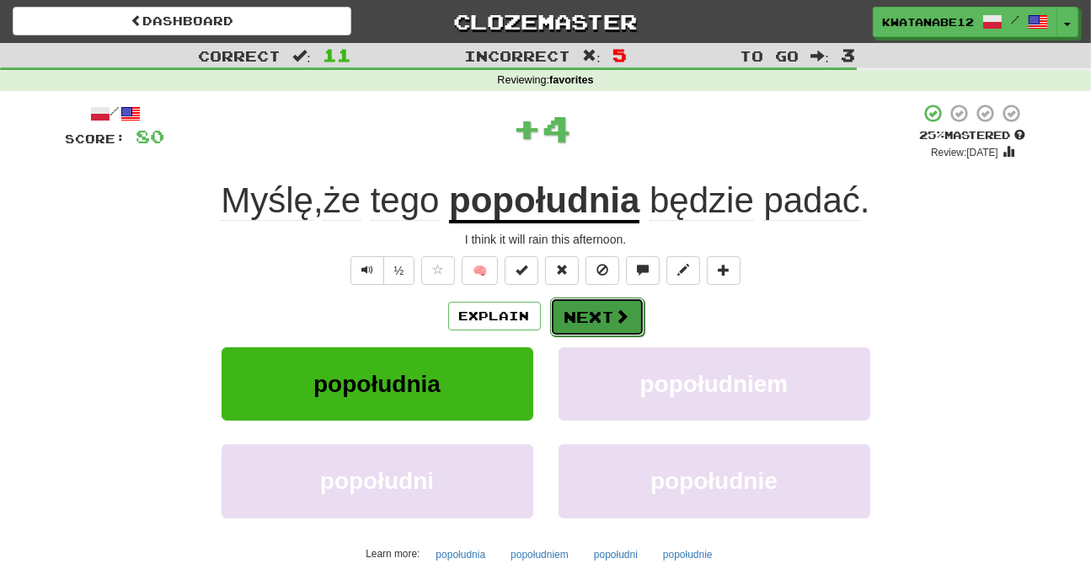
click at [564, 306] on button "Next" at bounding box center [597, 316] width 94 height 39
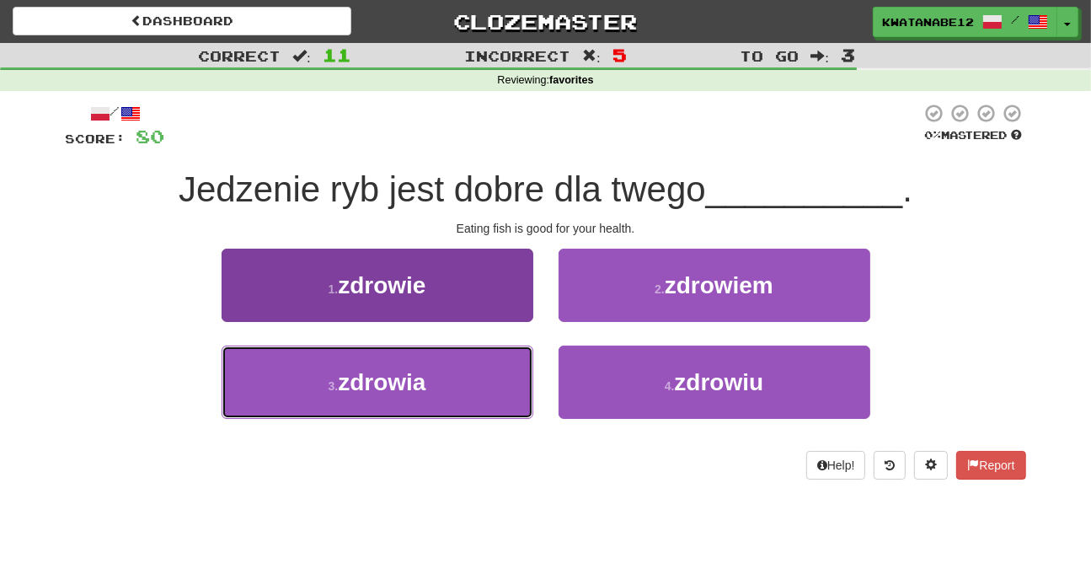
click at [474, 376] on button "3 . zdrowia" at bounding box center [378, 381] width 312 height 73
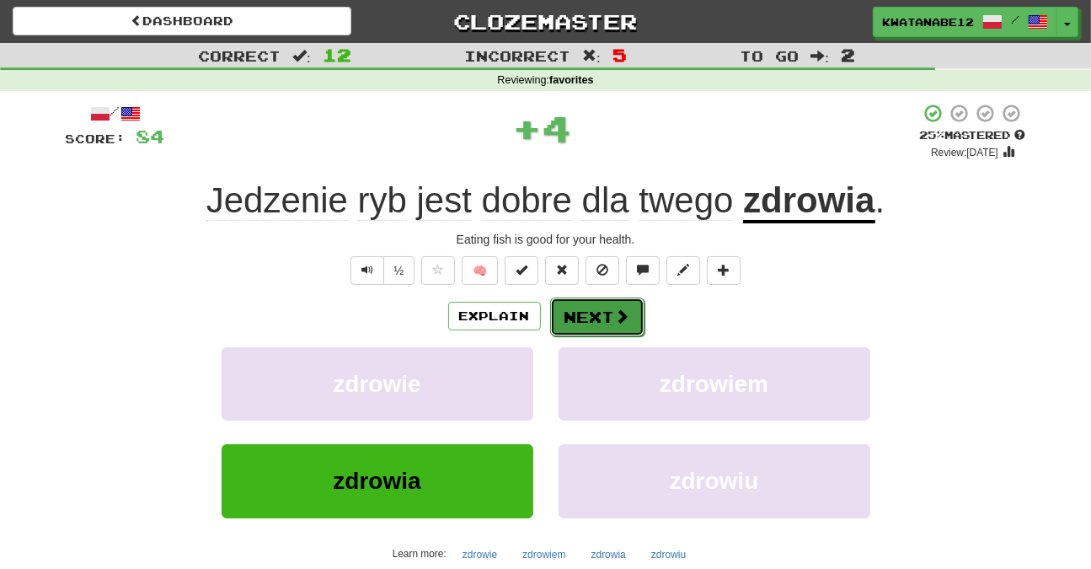
click at [586, 315] on button "Next" at bounding box center [597, 316] width 94 height 39
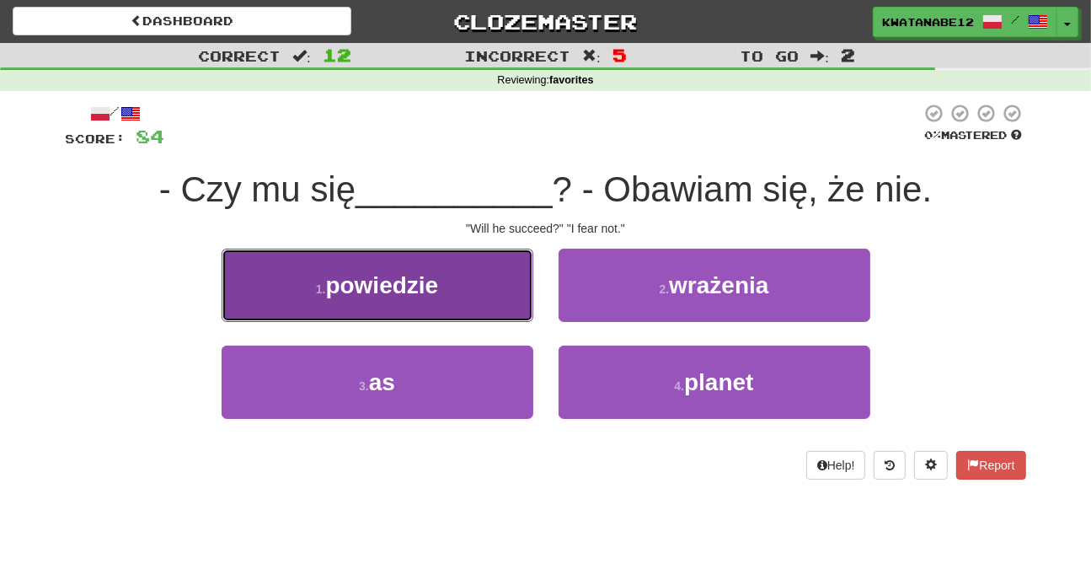
drag, startPoint x: 457, startPoint y: 295, endPoint x: 482, endPoint y: 300, distance: 24.9
click at [482, 300] on button "1 . powiedzie" at bounding box center [378, 285] width 312 height 73
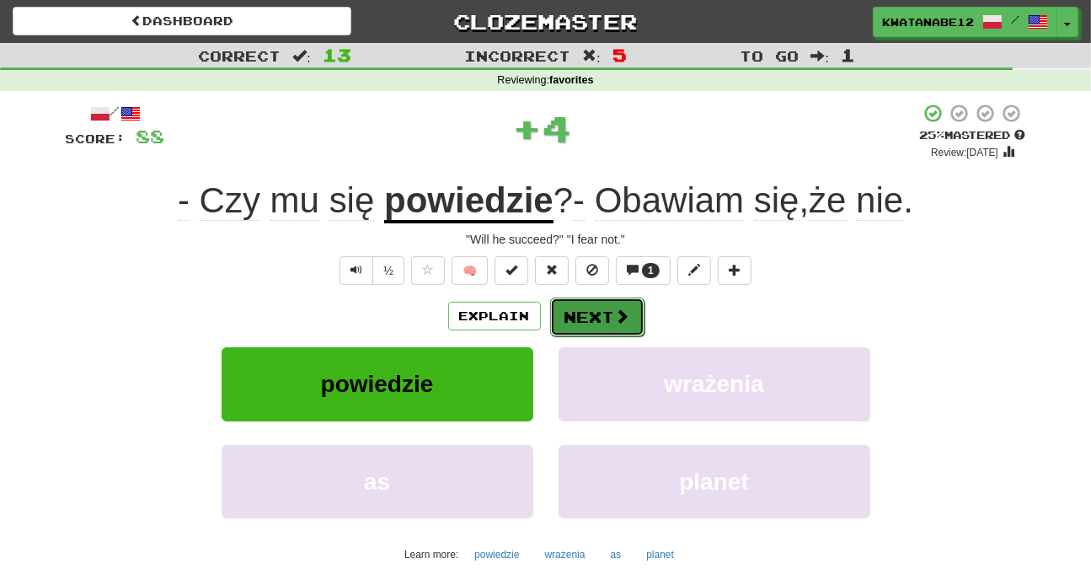
click at [570, 318] on button "Next" at bounding box center [597, 316] width 94 height 39
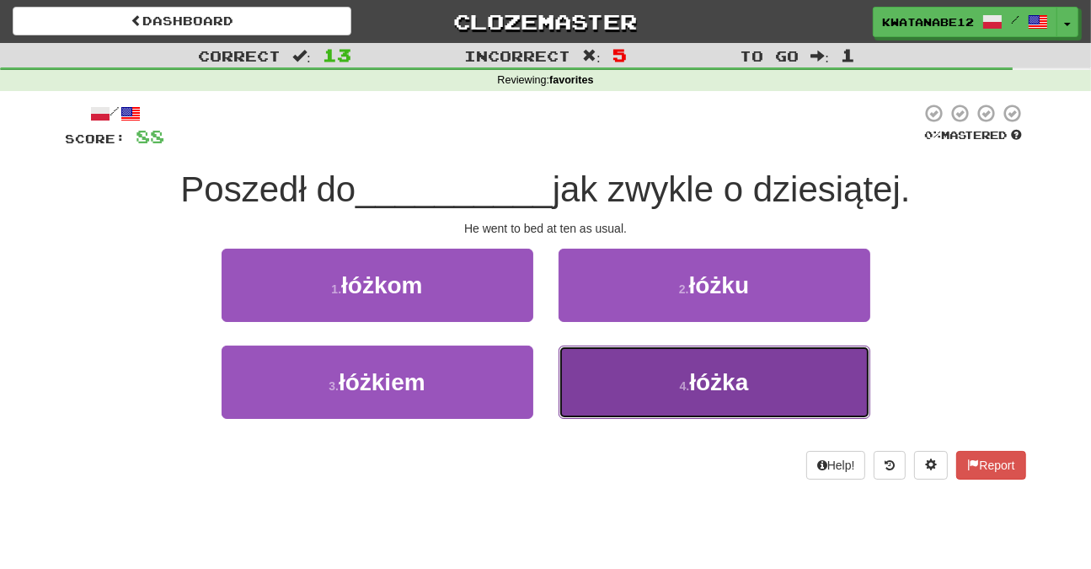
click at [623, 372] on button "4 . łóżka" at bounding box center [715, 381] width 312 height 73
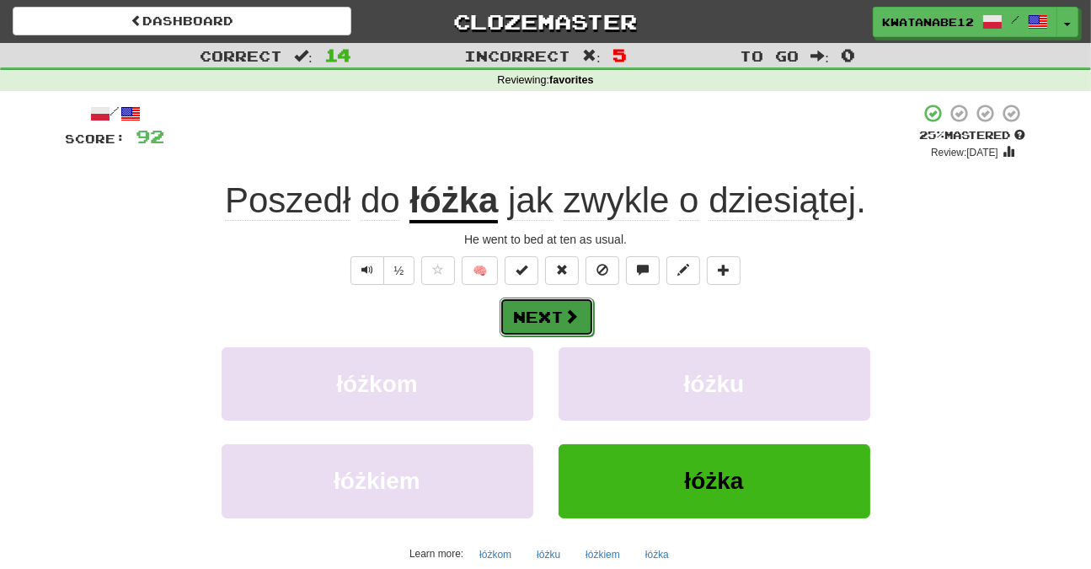
click at [542, 302] on button "Next" at bounding box center [547, 316] width 94 height 39
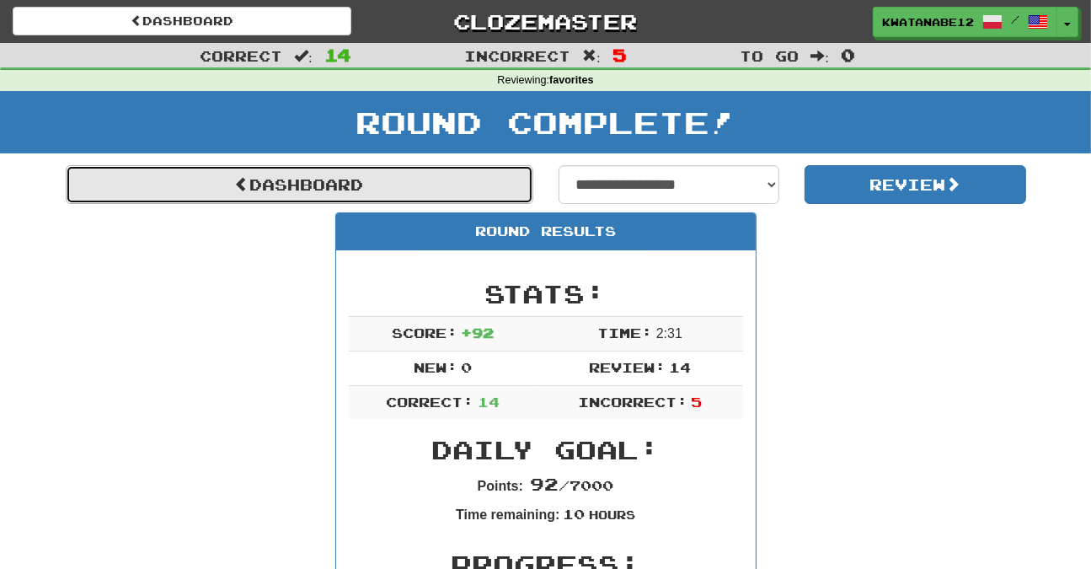
click at [483, 177] on link "Dashboard" at bounding box center [300, 184] width 468 height 39
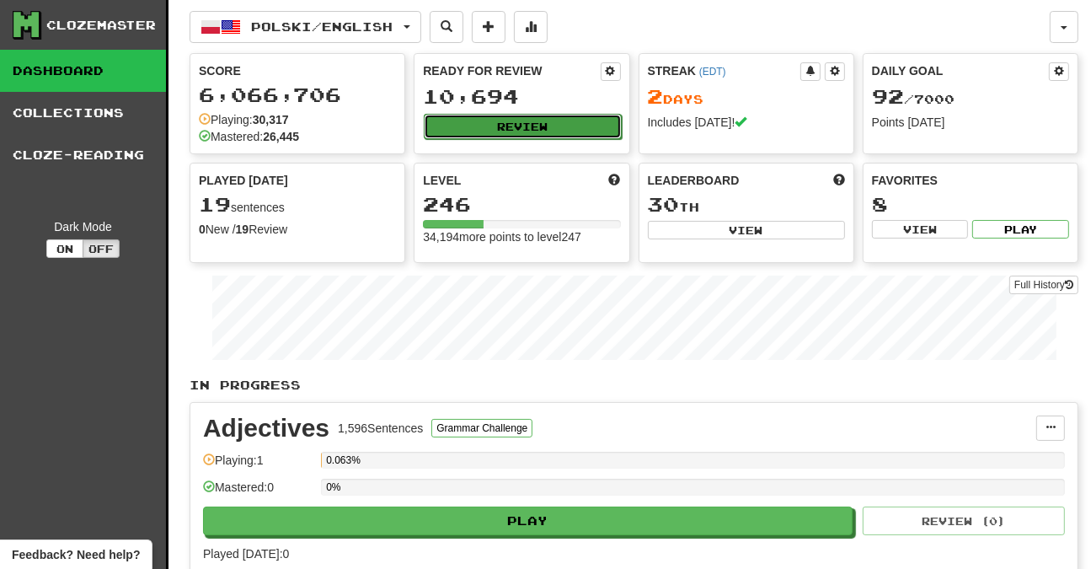
click at [547, 124] on button "Review" at bounding box center [522, 126] width 197 height 25
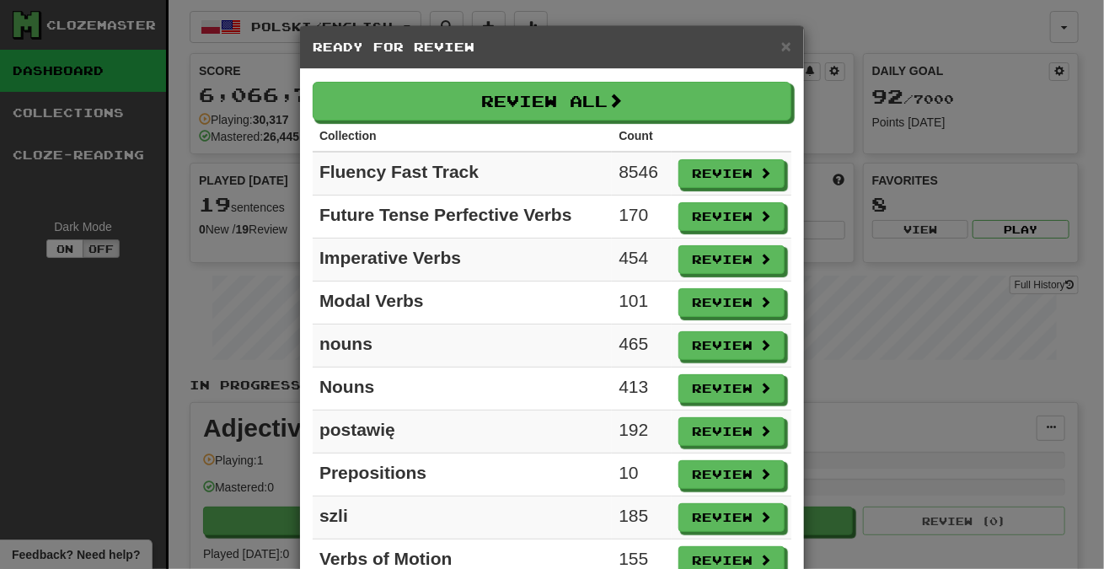
scroll to position [104, 0]
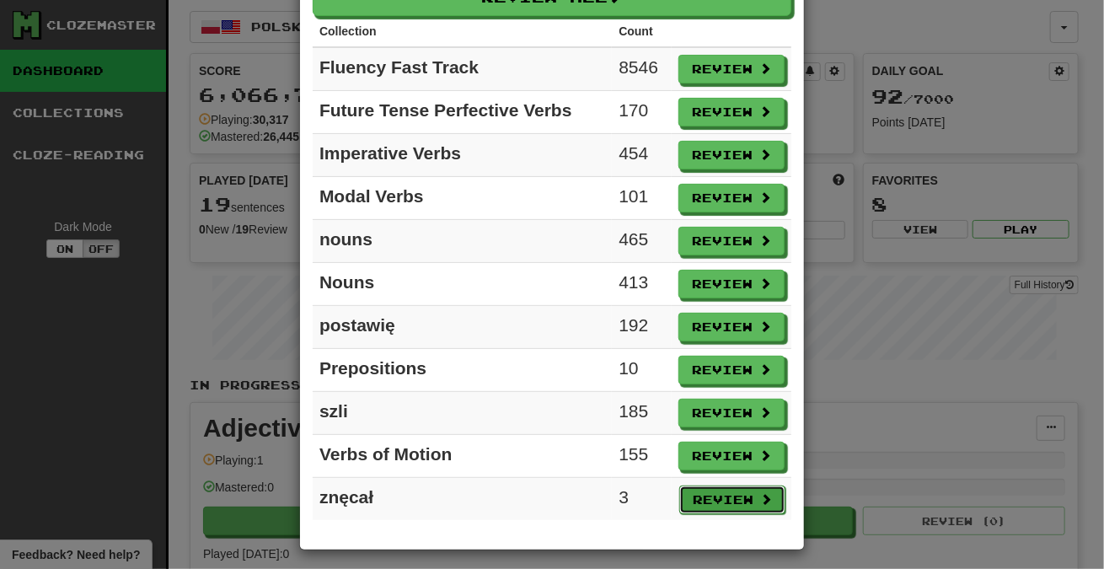
click at [718, 488] on button "Review" at bounding box center [732, 499] width 106 height 29
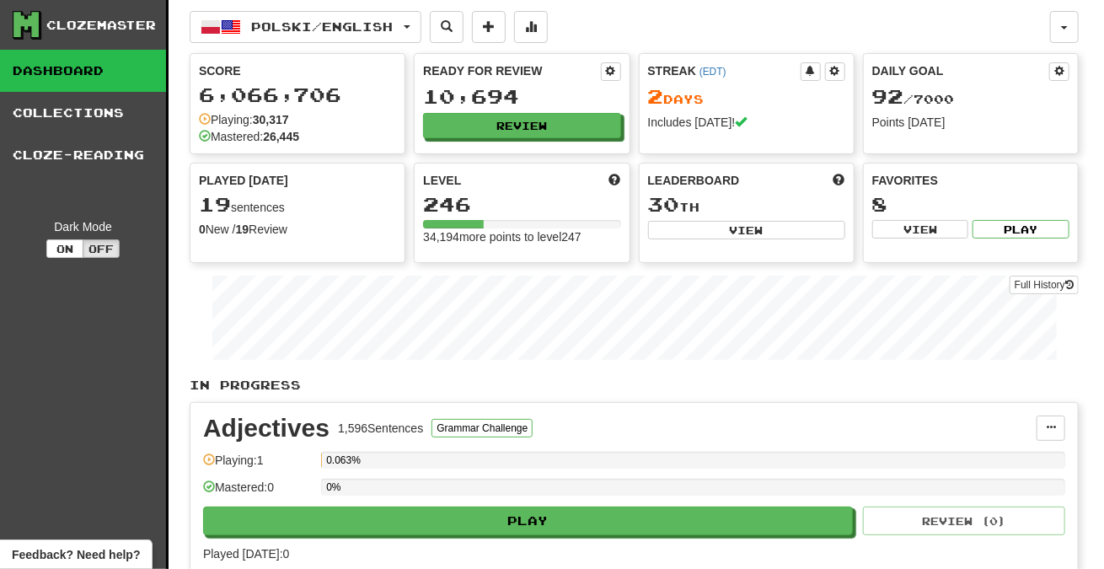
select select "***"
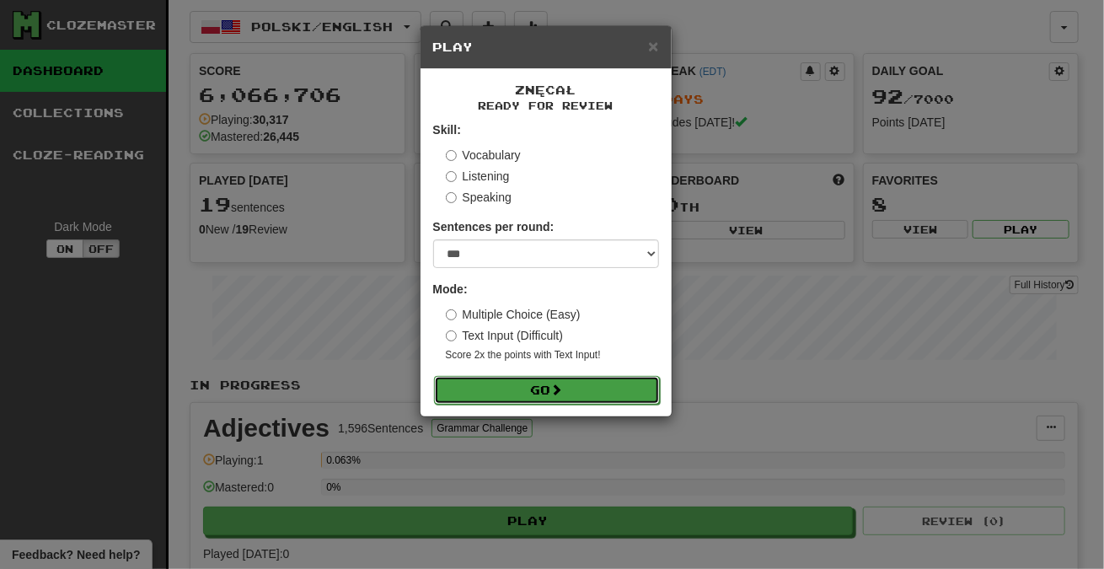
click at [608, 389] on button "Go" at bounding box center [547, 390] width 226 height 29
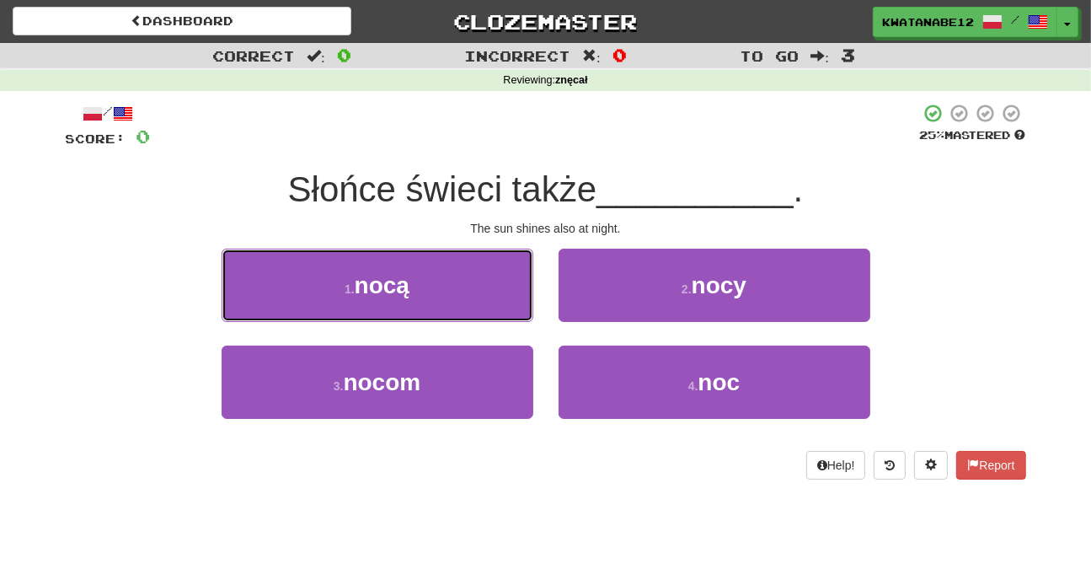
drag, startPoint x: 490, startPoint y: 289, endPoint x: 563, endPoint y: 295, distance: 72.7
click at [492, 289] on button "1 . nocą" at bounding box center [378, 285] width 312 height 73
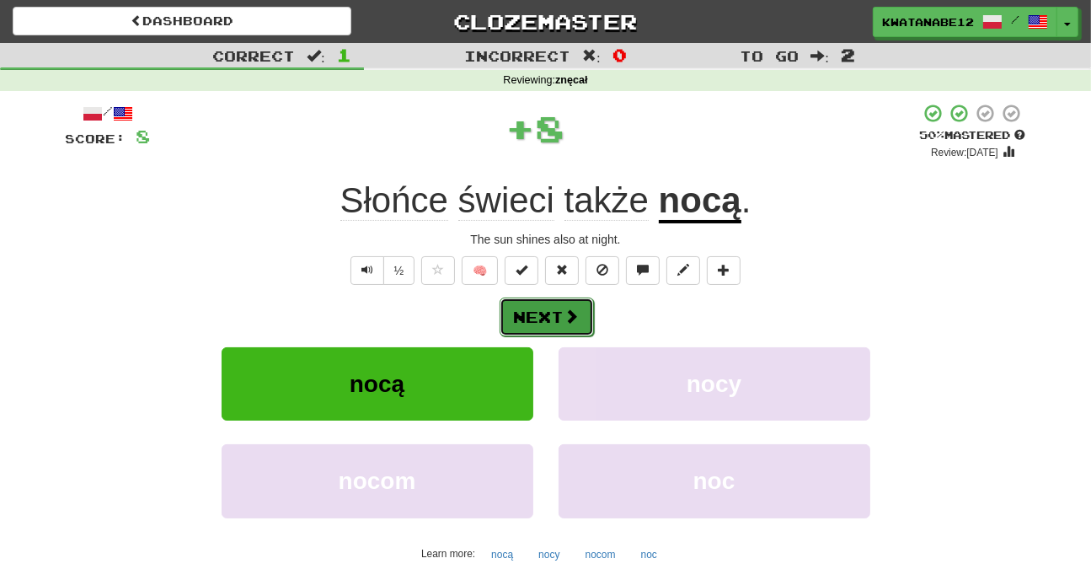
click at [582, 297] on button "Next" at bounding box center [547, 316] width 94 height 39
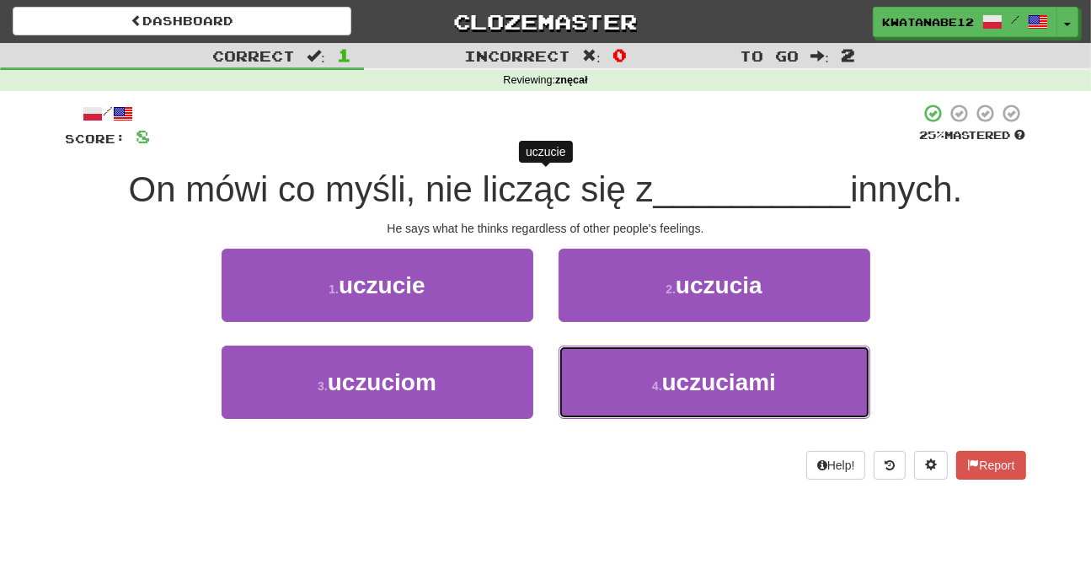
drag, startPoint x: 600, startPoint y: 362, endPoint x: 588, endPoint y: 334, distance: 30.2
click at [598, 362] on button "4 . uczuciami" at bounding box center [715, 381] width 312 height 73
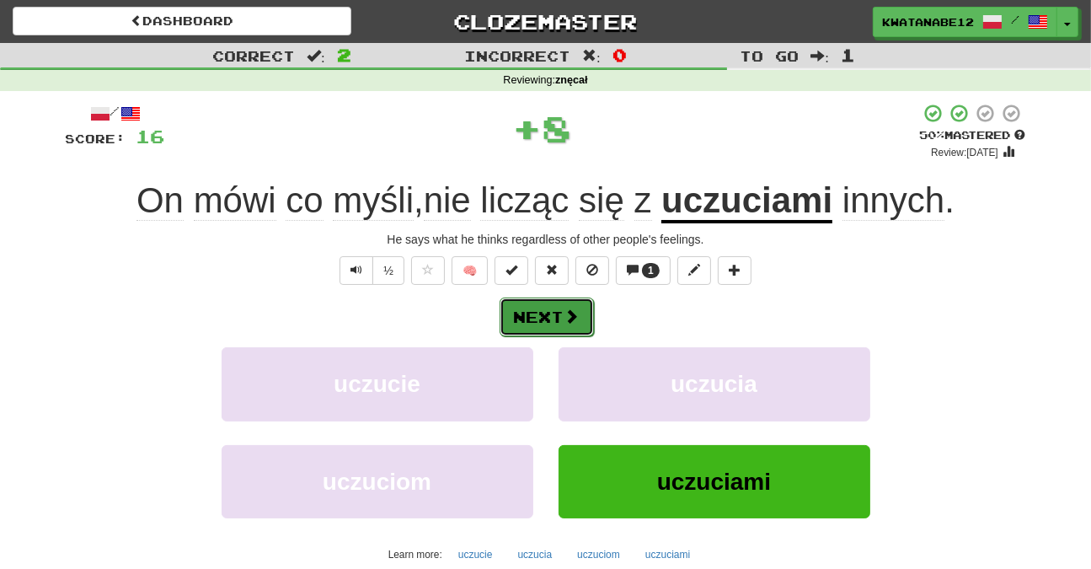
click at [576, 323] on span at bounding box center [571, 315] width 15 height 15
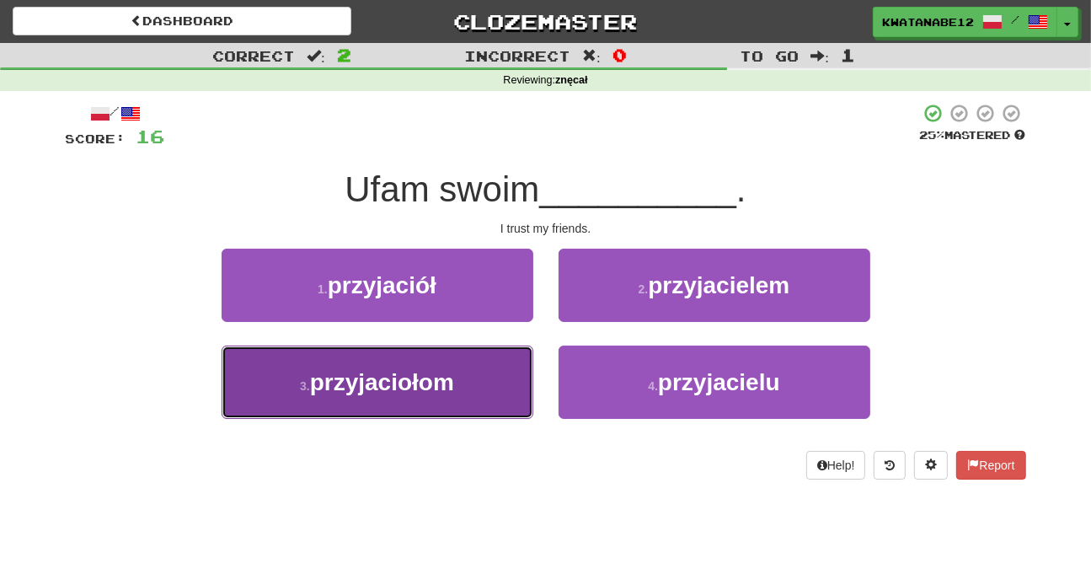
drag, startPoint x: 476, startPoint y: 383, endPoint x: 489, endPoint y: 381, distance: 12.9
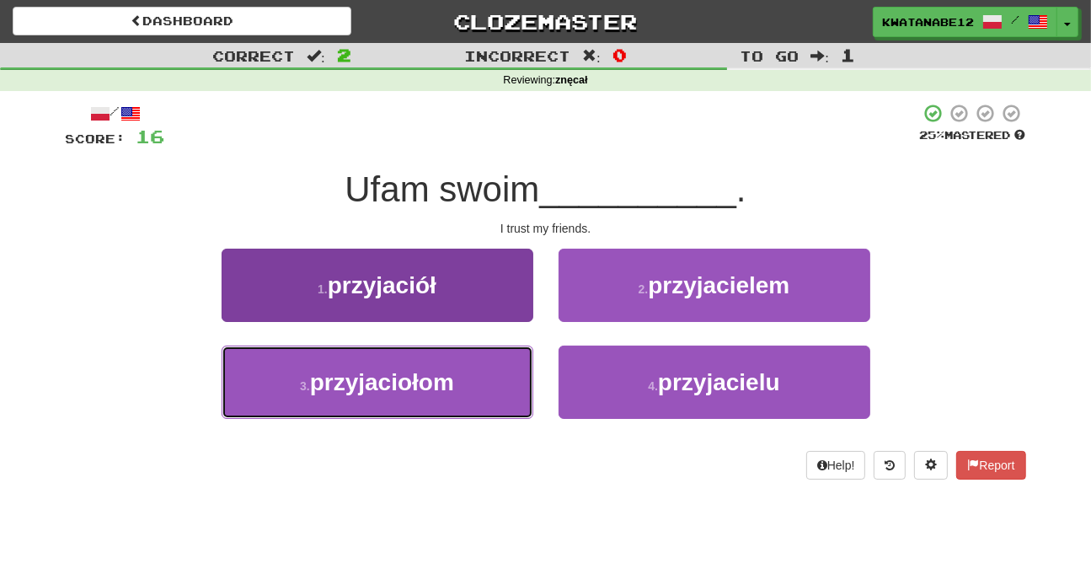
click at [477, 383] on button "3 . przyjaciołom" at bounding box center [378, 381] width 312 height 73
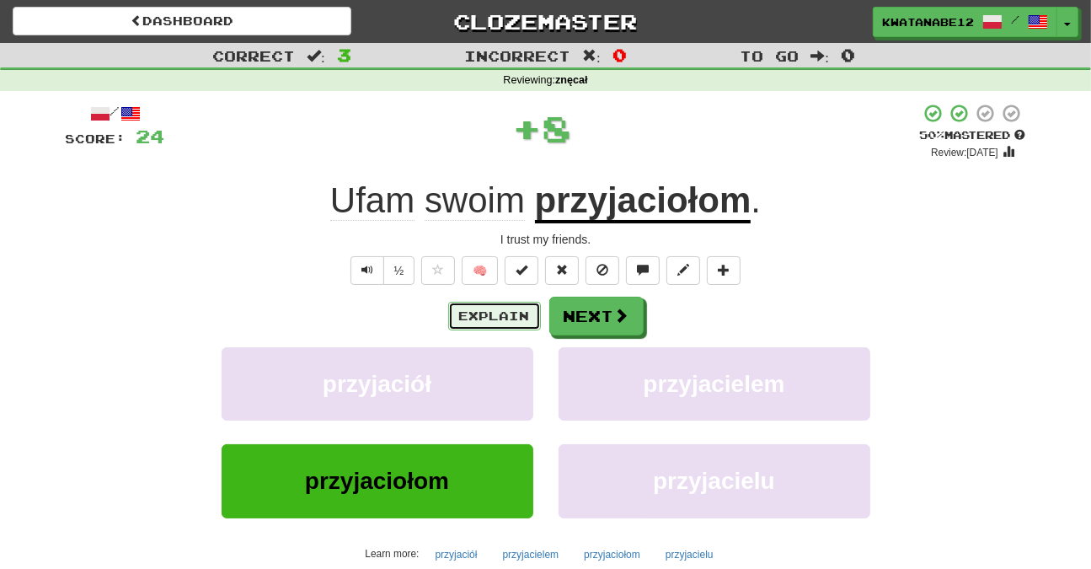
click at [500, 318] on button "Explain" at bounding box center [494, 316] width 93 height 29
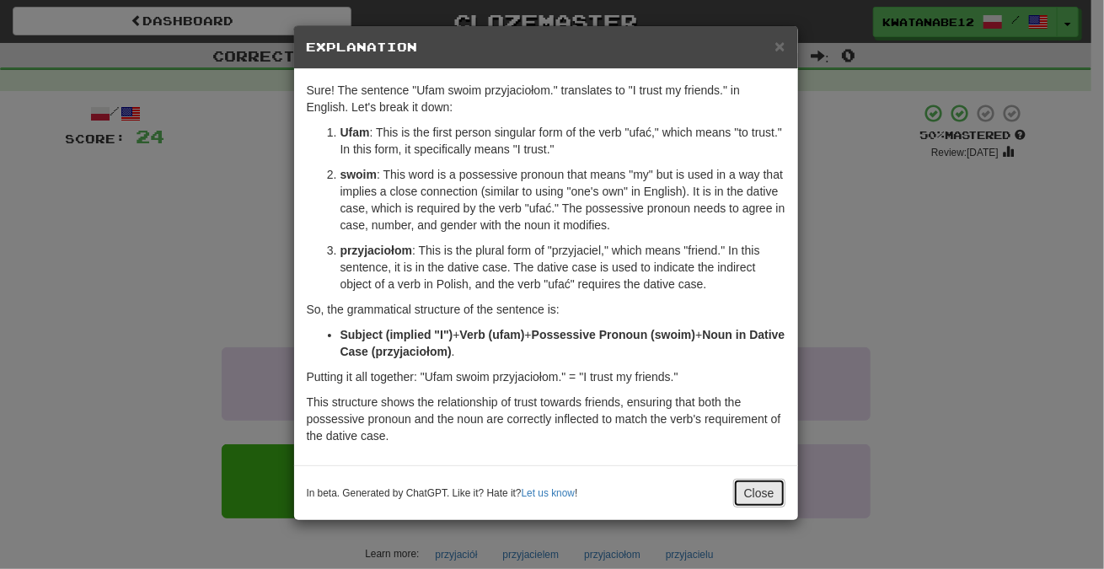
click at [762, 489] on button "Close" at bounding box center [759, 493] width 52 height 29
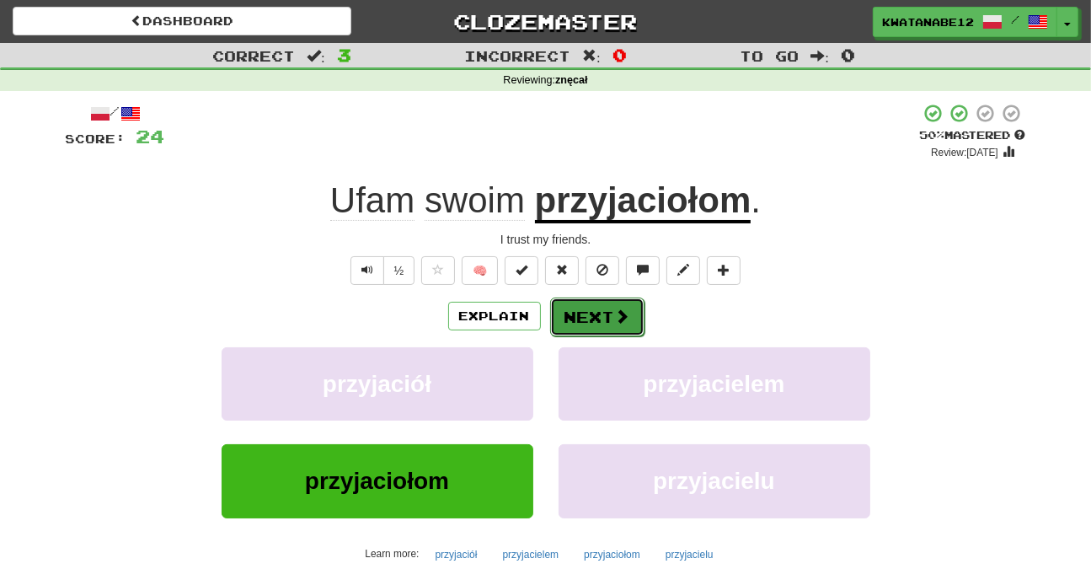
click at [590, 311] on button "Next" at bounding box center [597, 316] width 94 height 39
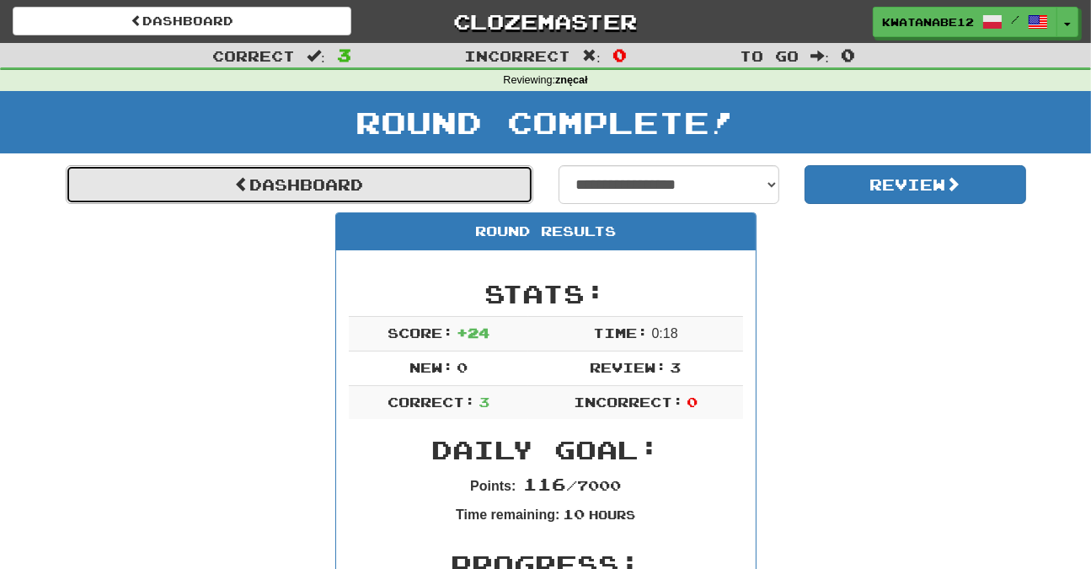
click at [486, 191] on link "Dashboard" at bounding box center [300, 184] width 468 height 39
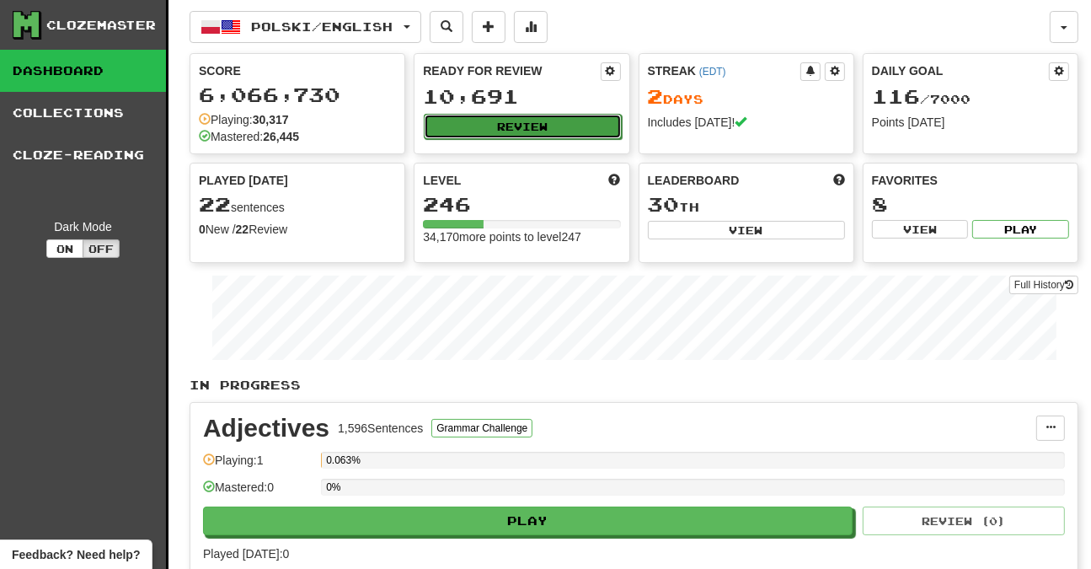
click at [539, 123] on button "Review" at bounding box center [522, 126] width 197 height 25
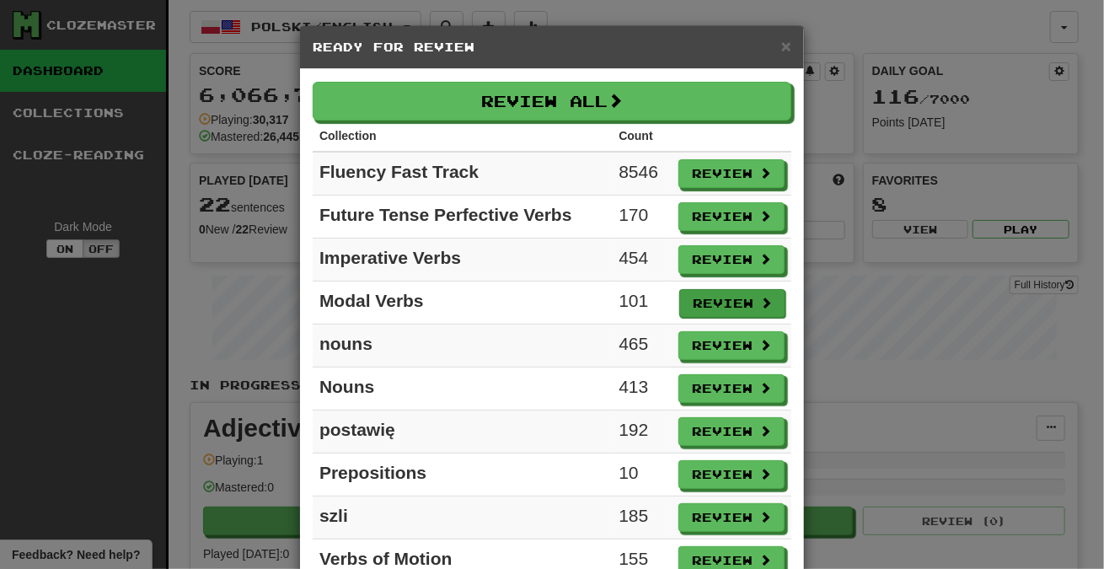
scroll to position [62, 0]
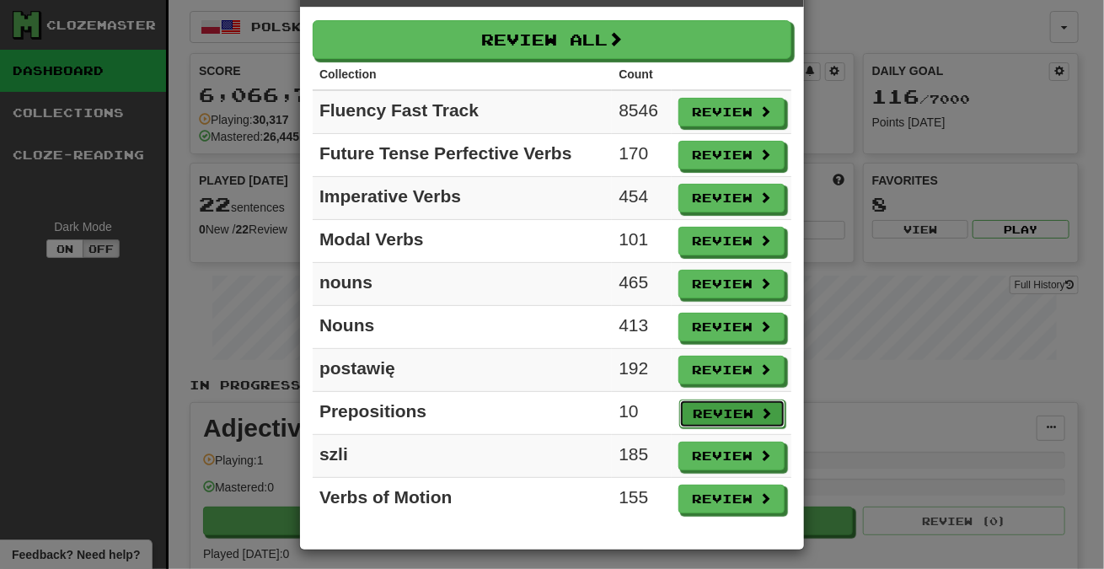
click at [728, 407] on button "Review" at bounding box center [732, 413] width 106 height 29
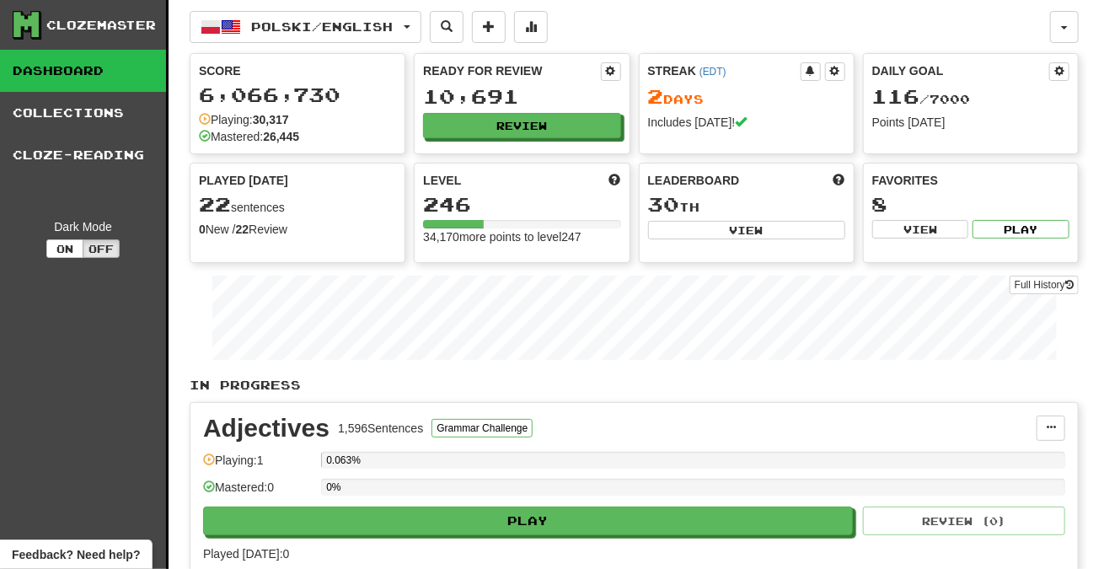
select select "***"
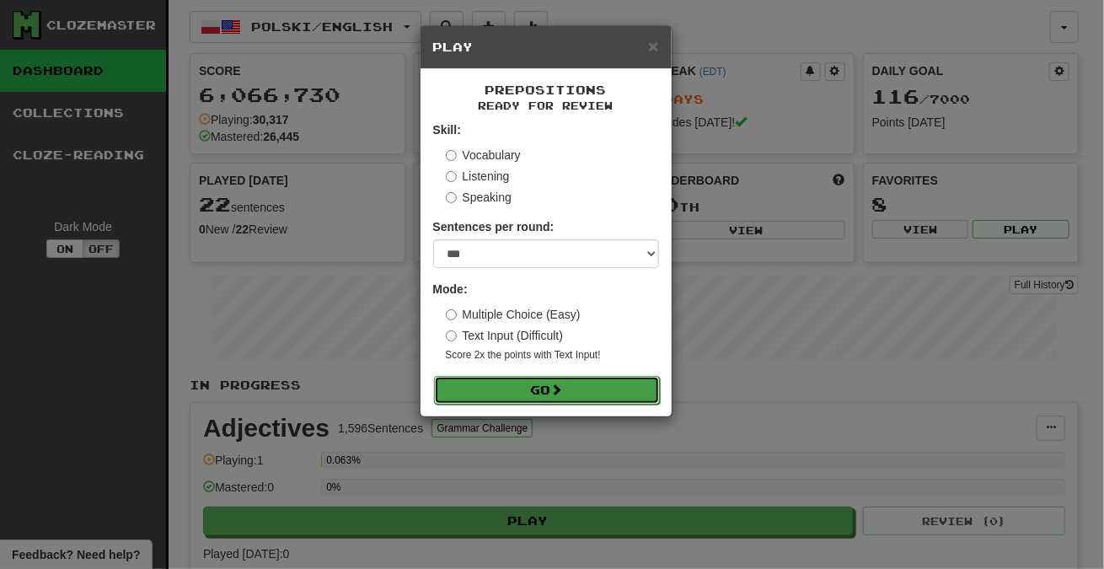
click at [623, 398] on button "Go" at bounding box center [547, 390] width 226 height 29
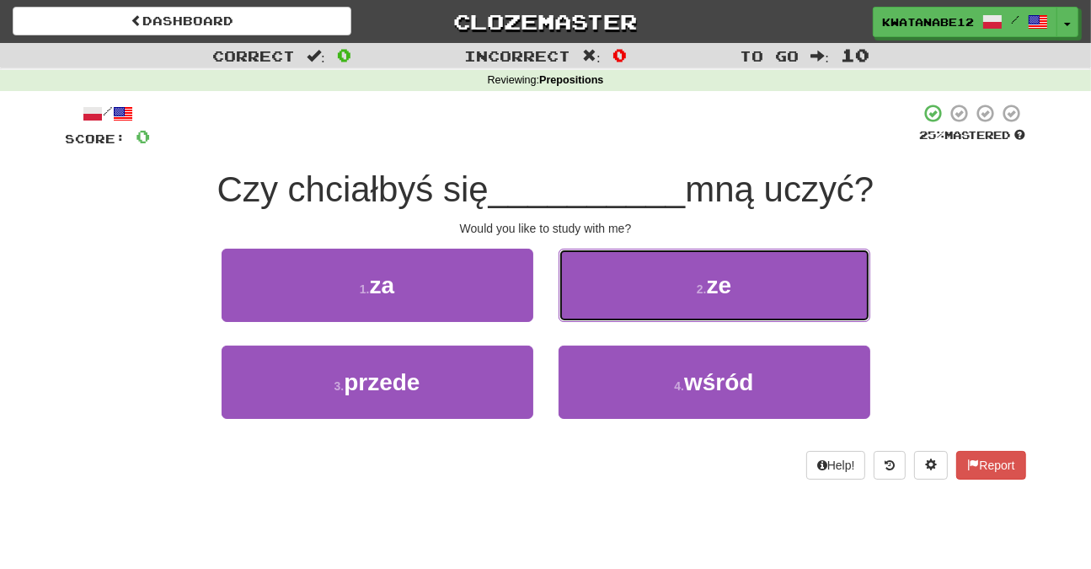
click at [584, 286] on button "2 . ze" at bounding box center [715, 285] width 312 height 73
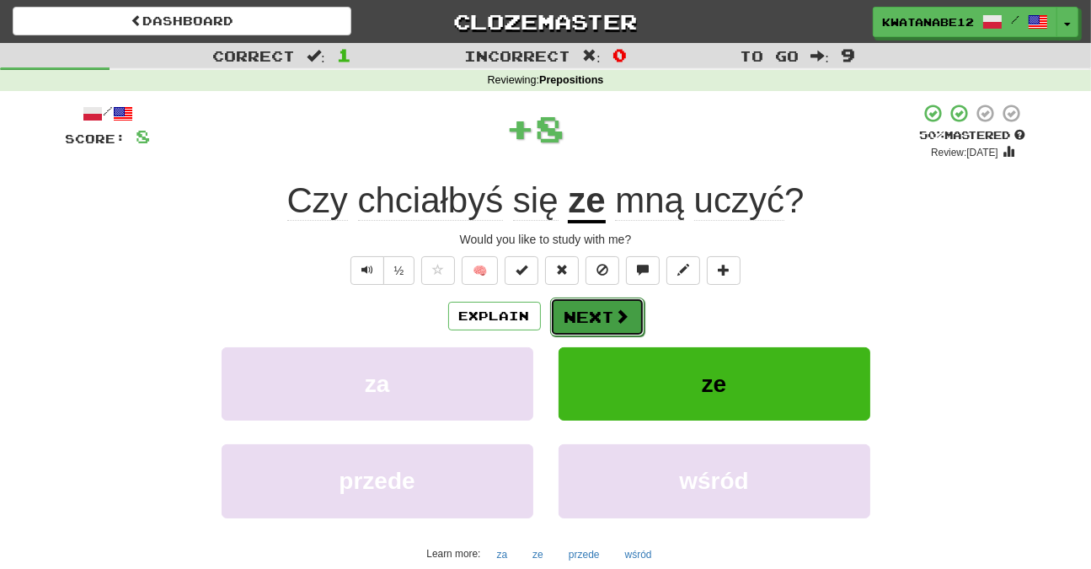
click at [568, 308] on button "Next" at bounding box center [597, 316] width 94 height 39
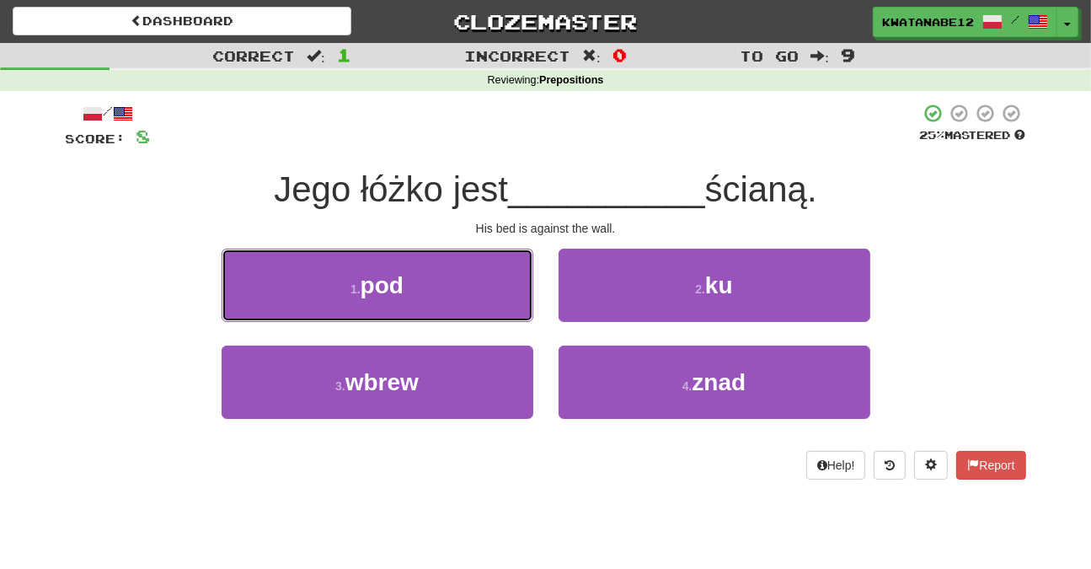
drag, startPoint x: 498, startPoint y: 286, endPoint x: 508, endPoint y: 287, distance: 10.2
click at [501, 286] on button "1 . pod" at bounding box center [378, 285] width 312 height 73
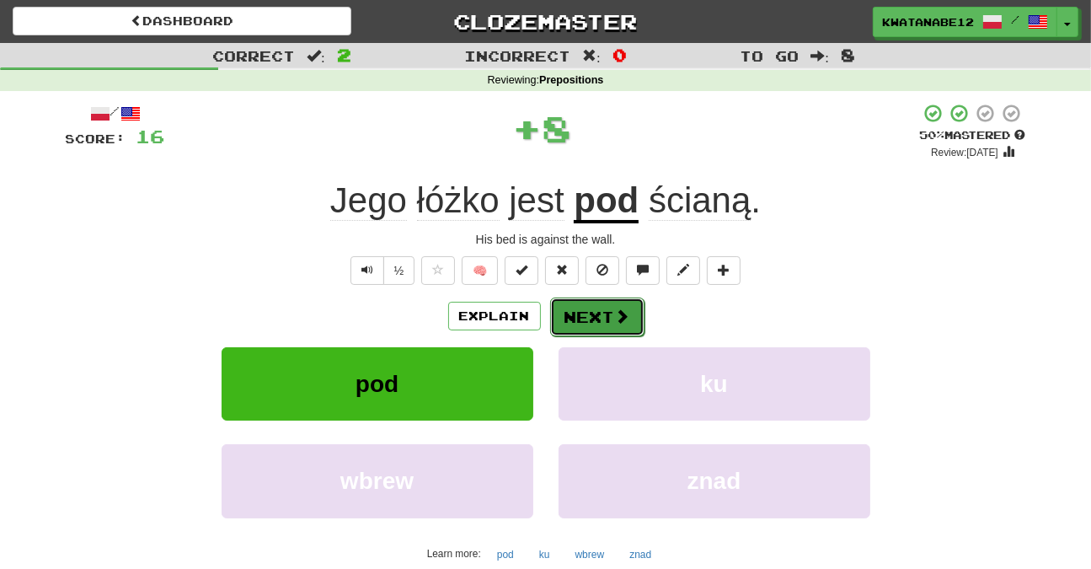
click at [603, 299] on button "Next" at bounding box center [597, 316] width 94 height 39
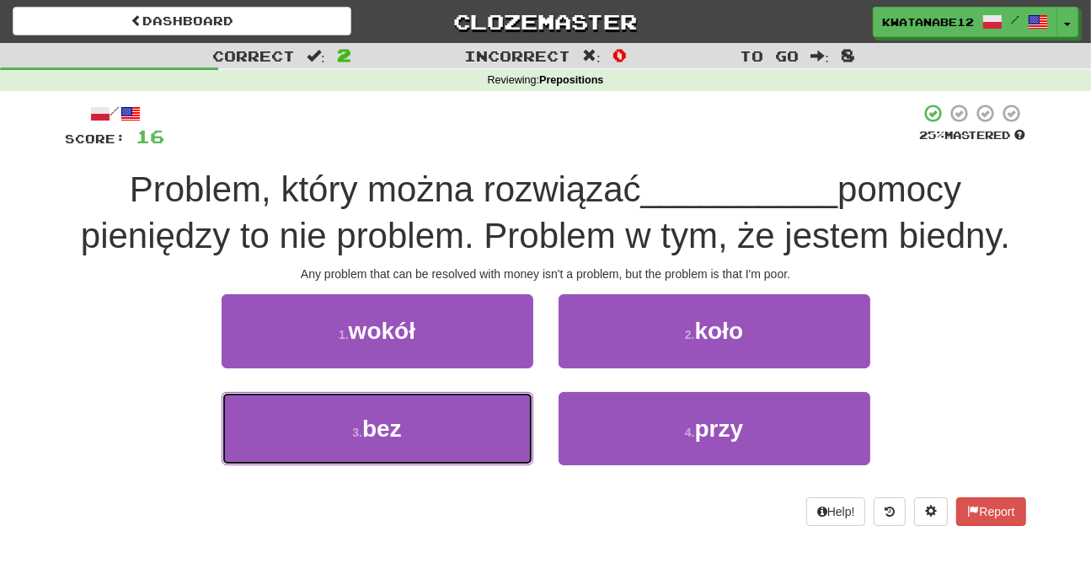
drag, startPoint x: 491, startPoint y: 427, endPoint x: 553, endPoint y: 383, distance: 75.5
click at [493, 424] on button "3 . bez" at bounding box center [378, 428] width 312 height 73
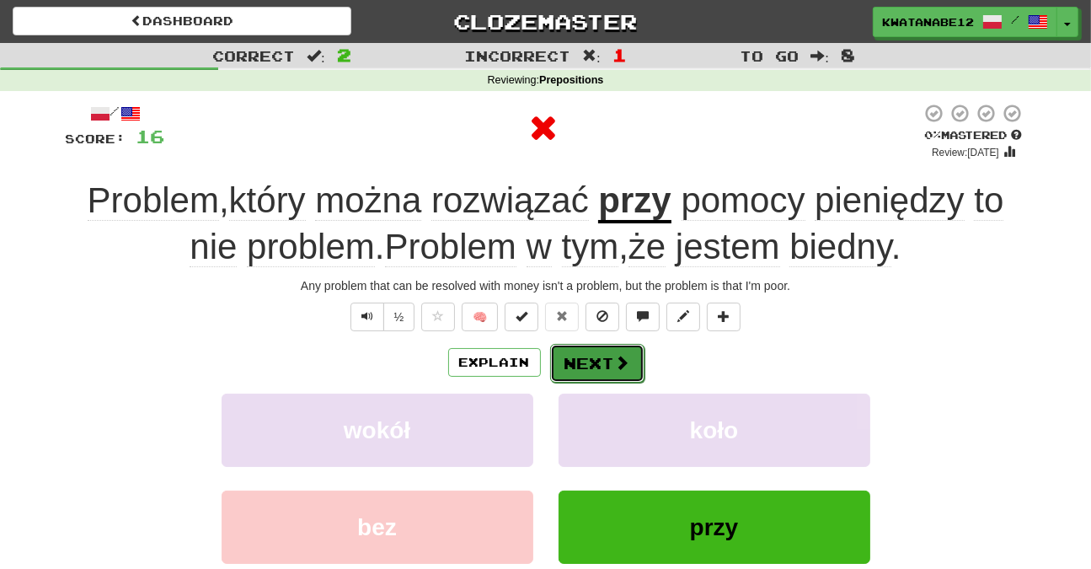
click at [584, 356] on button "Next" at bounding box center [597, 363] width 94 height 39
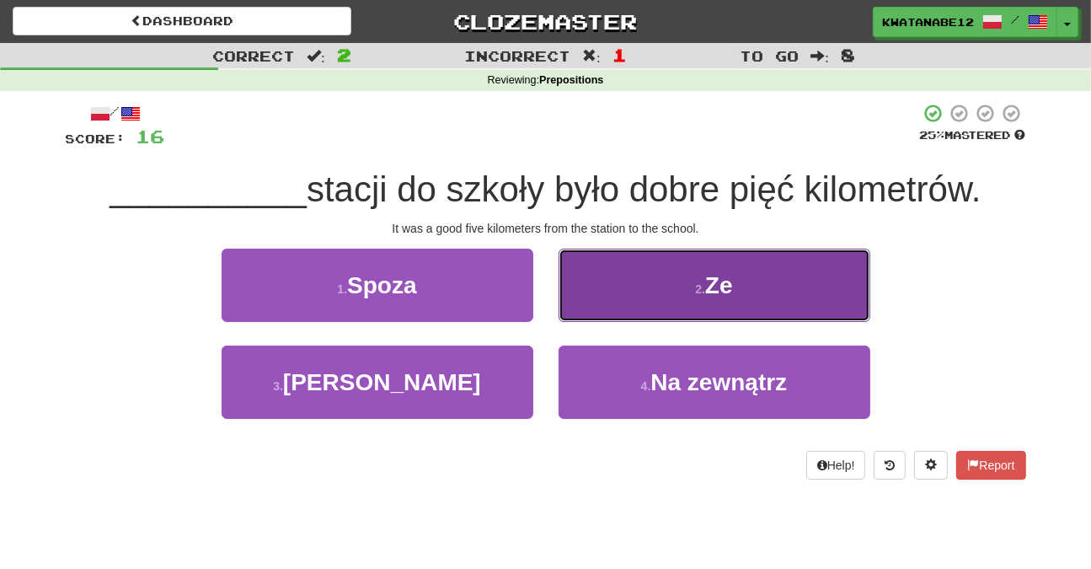
click at [605, 300] on button "2 . Ze" at bounding box center [715, 285] width 312 height 73
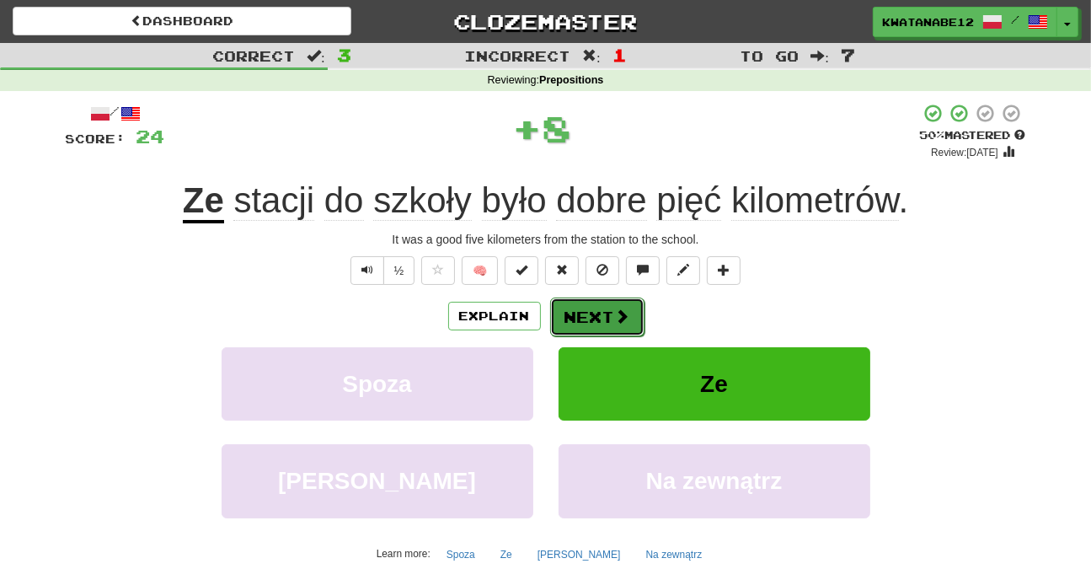
click at [580, 317] on button "Next" at bounding box center [597, 316] width 94 height 39
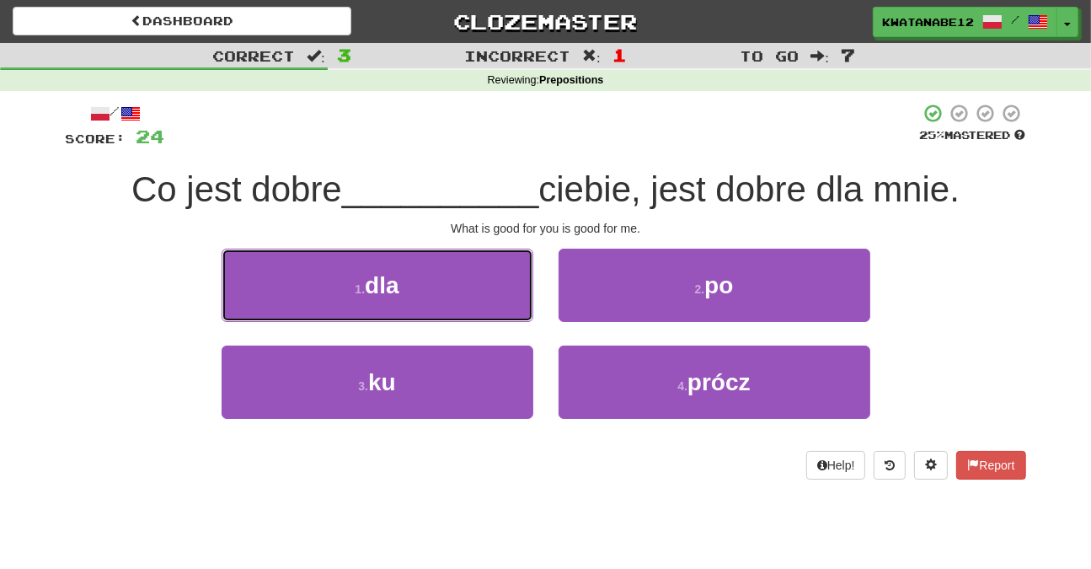
drag, startPoint x: 512, startPoint y: 290, endPoint x: 520, endPoint y: 295, distance: 9.1
click at [512, 291] on button "1 . dla" at bounding box center [378, 285] width 312 height 73
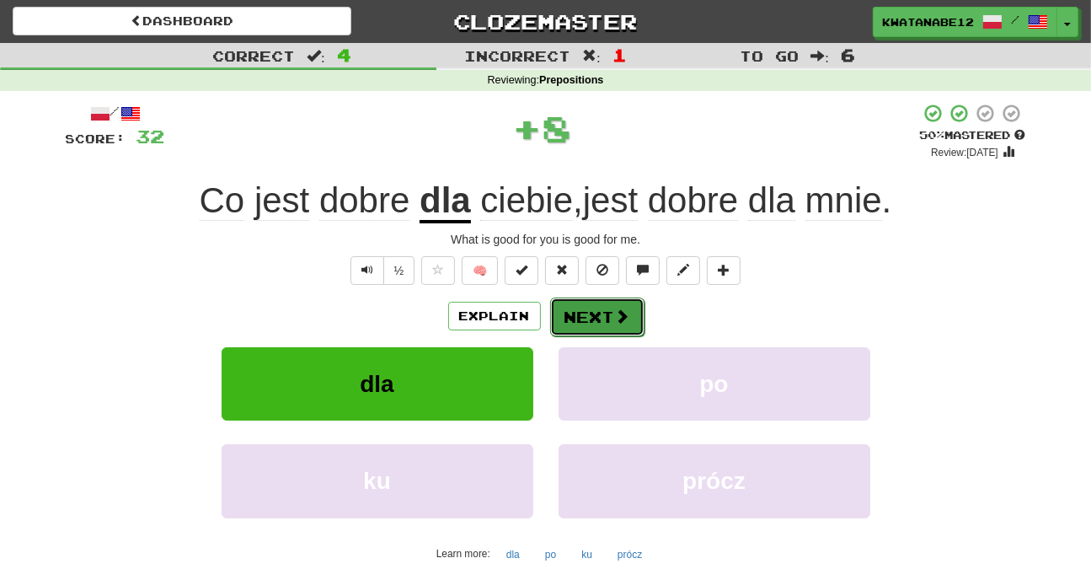
click at [594, 309] on button "Next" at bounding box center [597, 316] width 94 height 39
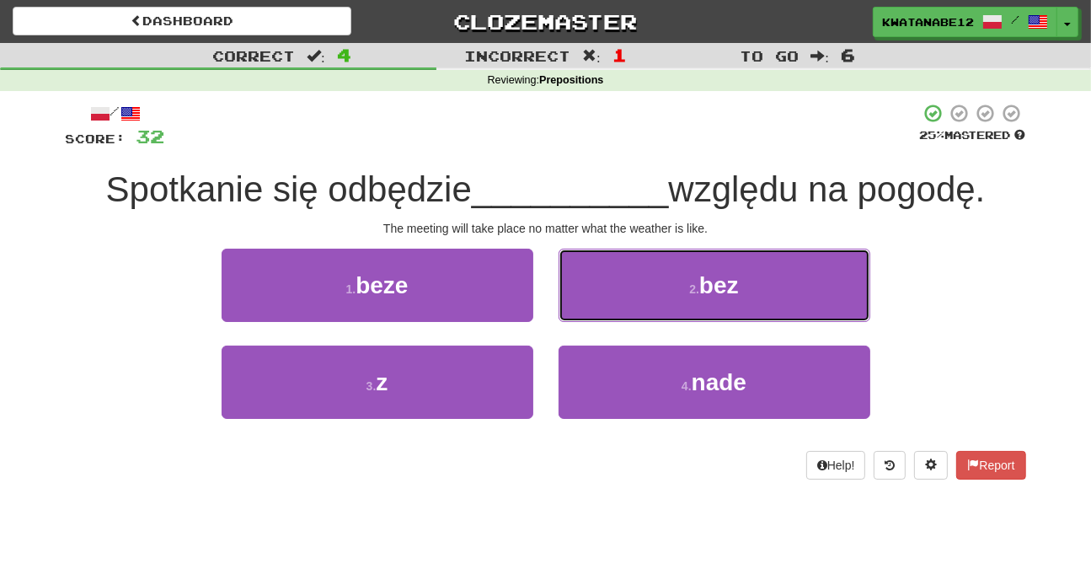
drag, startPoint x: 623, startPoint y: 273, endPoint x: 606, endPoint y: 295, distance: 28.2
click at [619, 279] on button "2 . bez" at bounding box center [715, 285] width 312 height 73
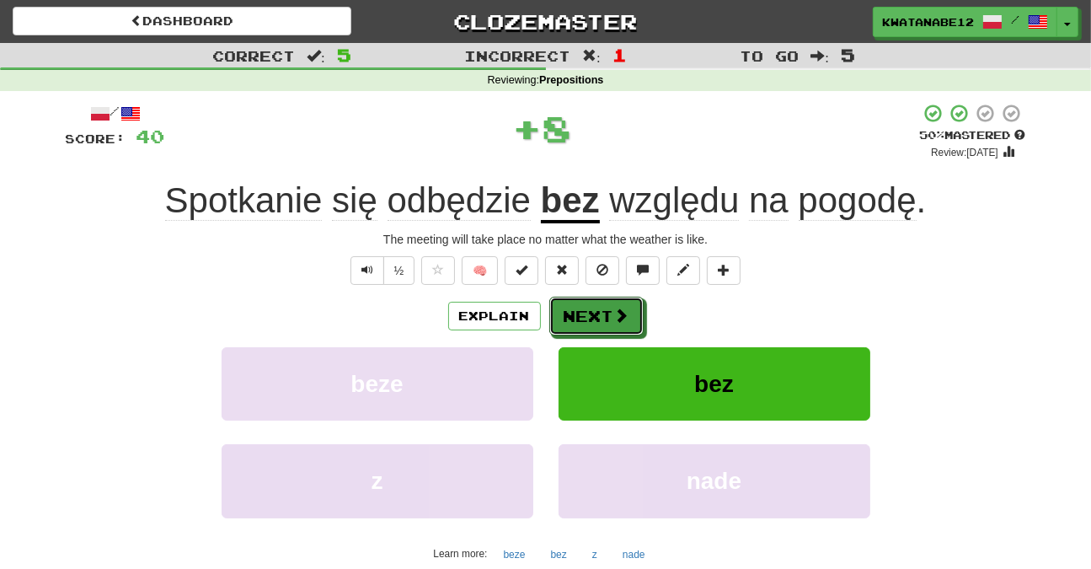
drag, startPoint x: 591, startPoint y: 316, endPoint x: 559, endPoint y: 288, distance: 41.8
click at [590, 316] on button "Next" at bounding box center [596, 316] width 94 height 39
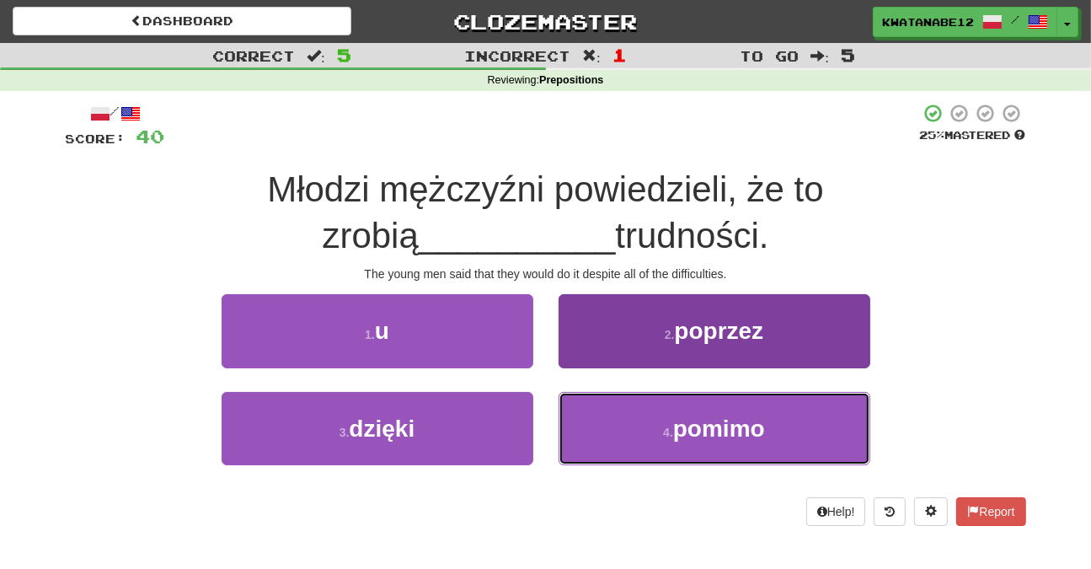
click at [628, 432] on button "4 . pomimo" at bounding box center [715, 428] width 312 height 73
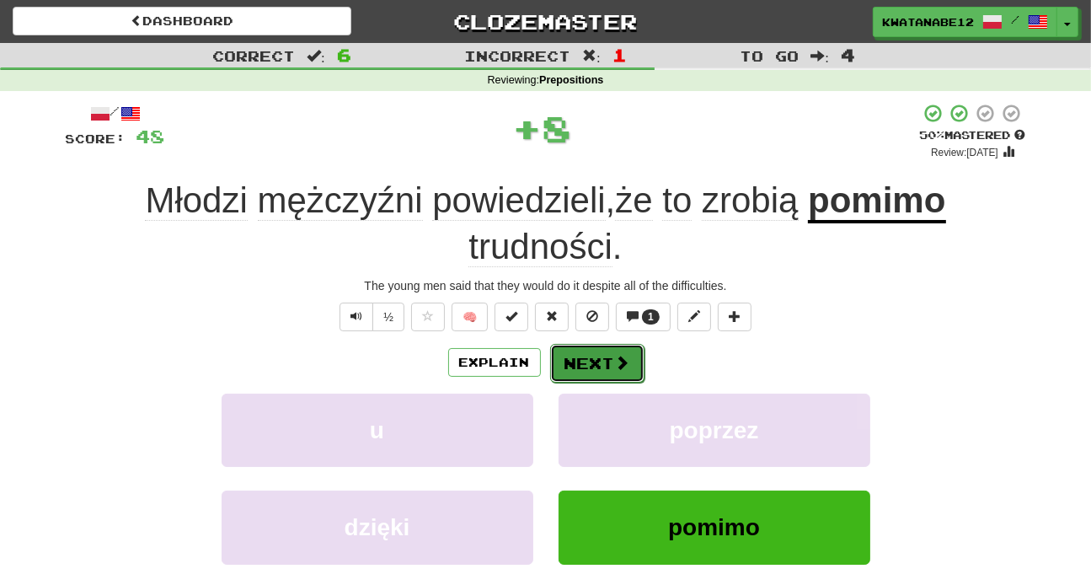
click at [592, 355] on button "Next" at bounding box center [597, 363] width 94 height 39
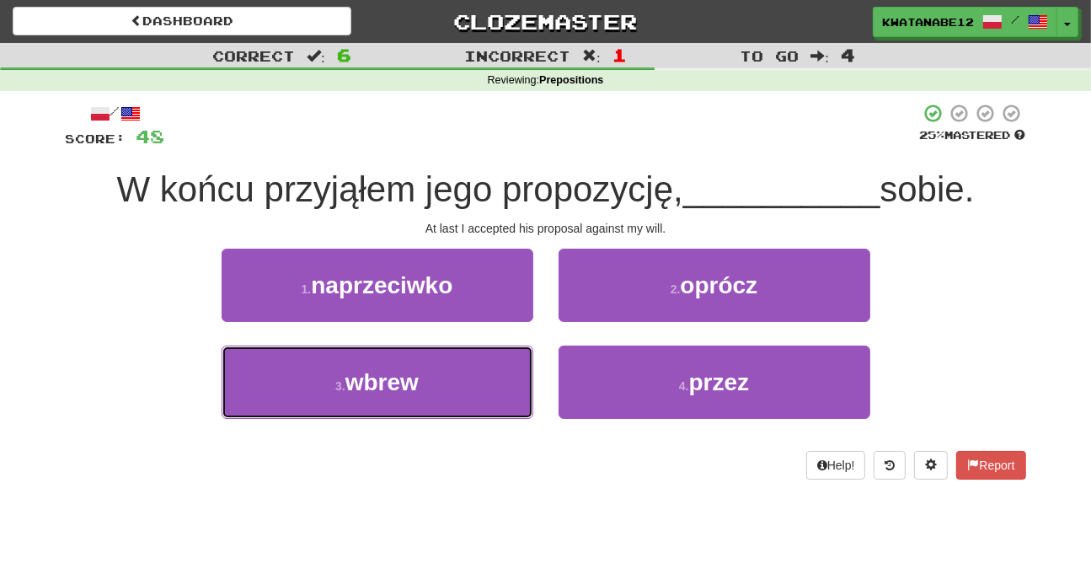
drag, startPoint x: 482, startPoint y: 388, endPoint x: 549, endPoint y: 346, distance: 79.0
click at [502, 370] on button "3 . wbrew" at bounding box center [378, 381] width 312 height 73
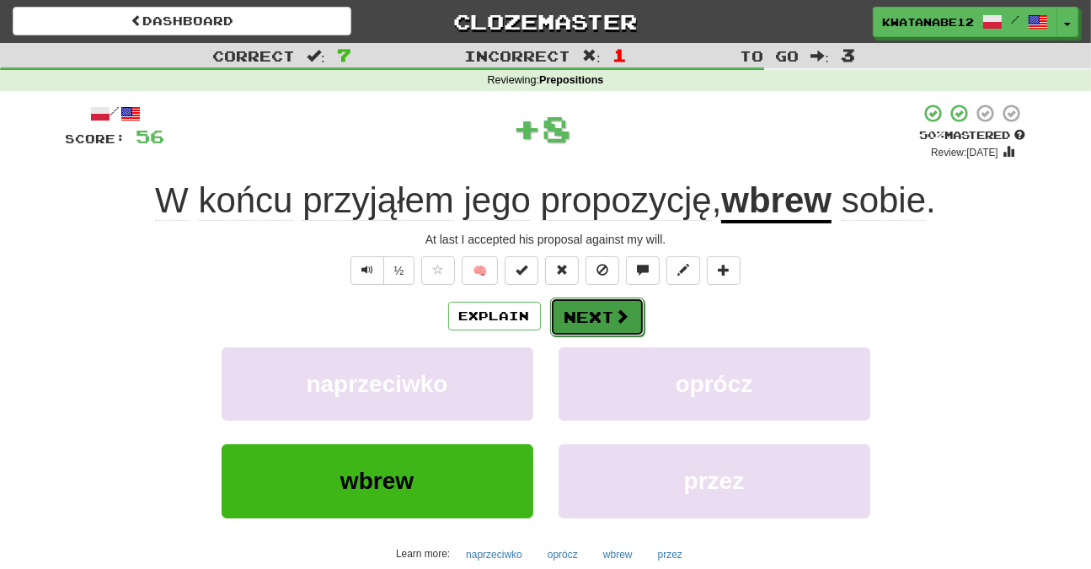
click at [579, 321] on button "Next" at bounding box center [597, 316] width 94 height 39
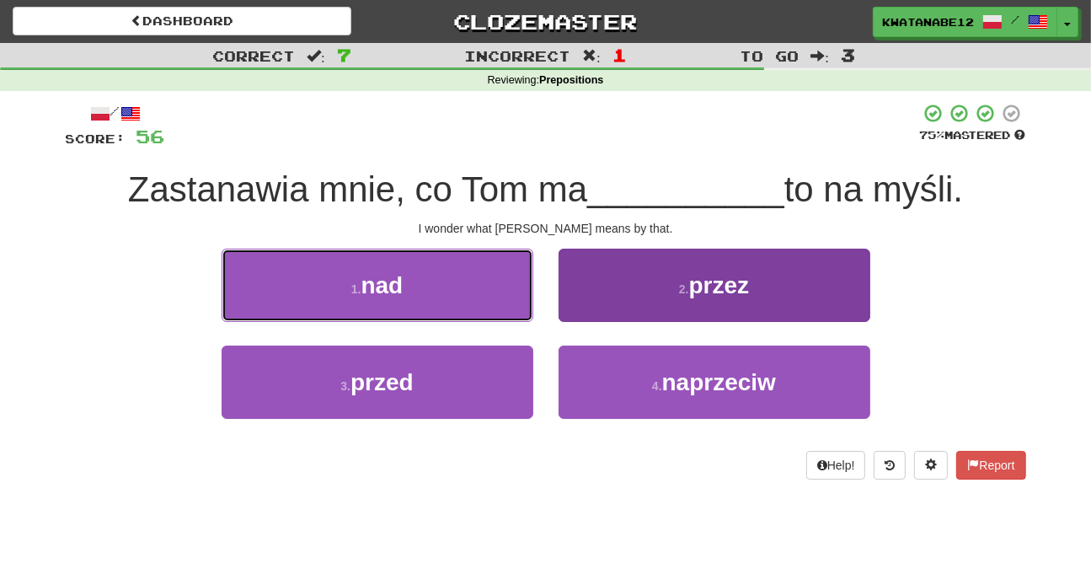
drag, startPoint x: 525, startPoint y: 299, endPoint x: 615, endPoint y: 304, distance: 90.3
click at [591, 304] on div "1 . nad 2 . przez" at bounding box center [545, 297] width 1011 height 97
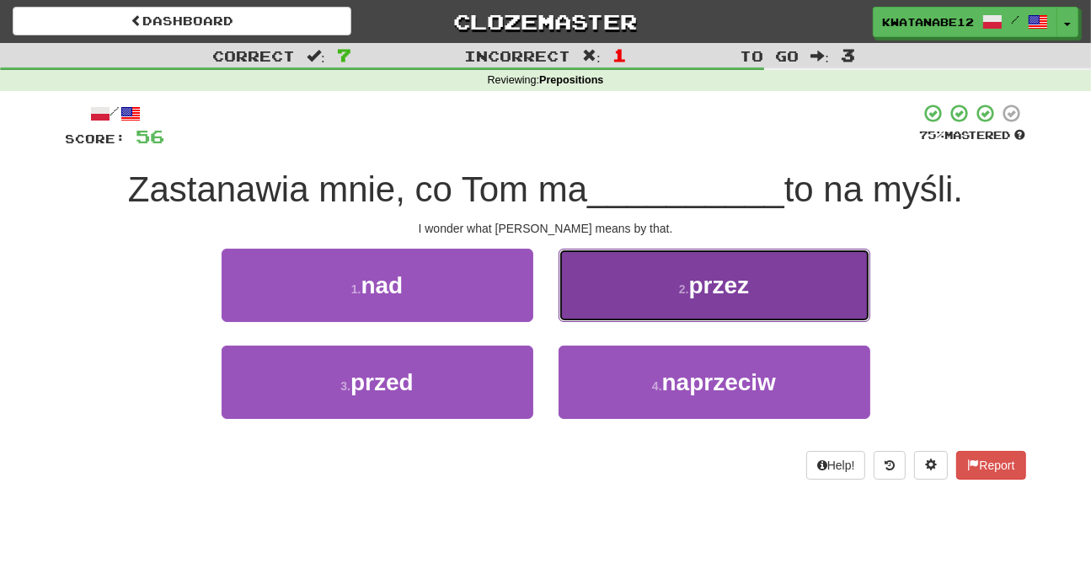
click at [613, 297] on button "2 . przez" at bounding box center [715, 285] width 312 height 73
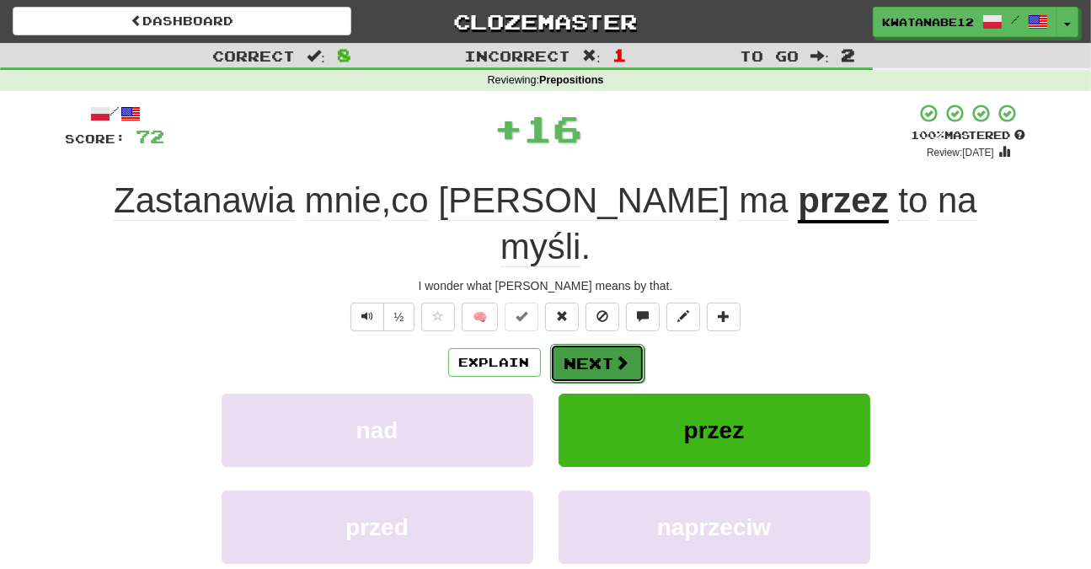
click at [595, 344] on button "Next" at bounding box center [597, 363] width 94 height 39
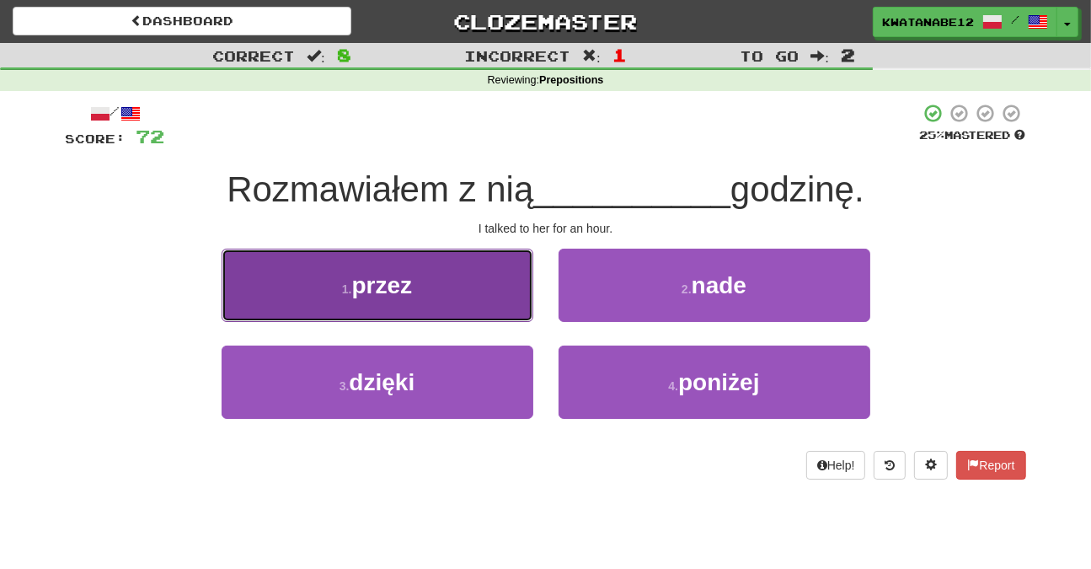
drag, startPoint x: 516, startPoint y: 270, endPoint x: 589, endPoint y: 294, distance: 77.3
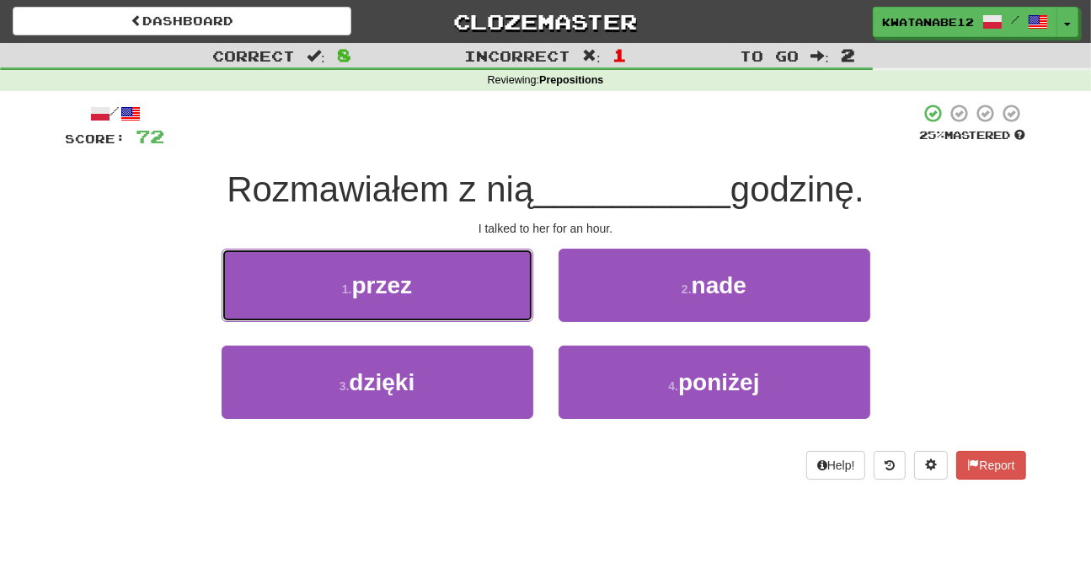
click at [529, 279] on button "1 . przez" at bounding box center [378, 285] width 312 height 73
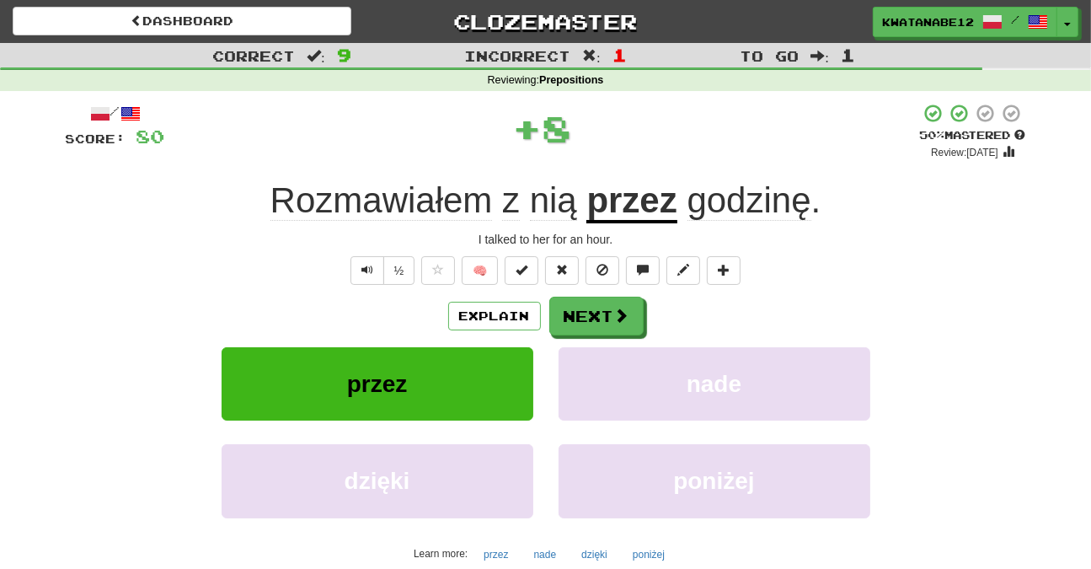
click at [620, 291] on div "/ Score: 80 + 8 50 % Mastered Review: 2025-08-29 Rozmawiałem z nią przez godzin…" at bounding box center [546, 367] width 960 height 528
drag, startPoint x: 613, startPoint y: 323, endPoint x: 604, endPoint y: 319, distance: 9.9
click at [604, 319] on button "Next" at bounding box center [597, 316] width 94 height 39
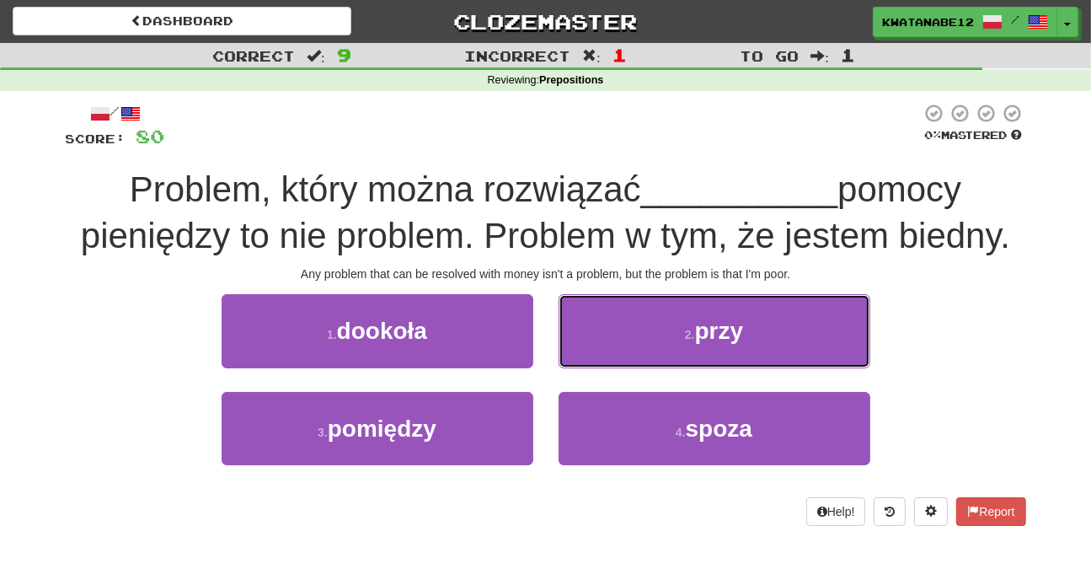
click at [623, 333] on button "2 . przy" at bounding box center [715, 330] width 312 height 73
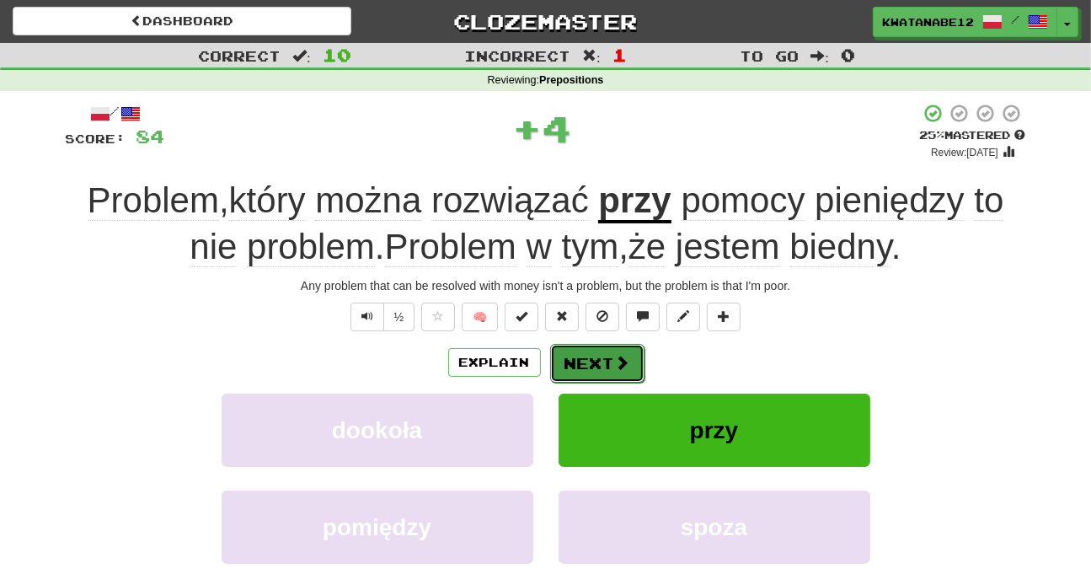
click at [594, 351] on button "Next" at bounding box center [597, 363] width 94 height 39
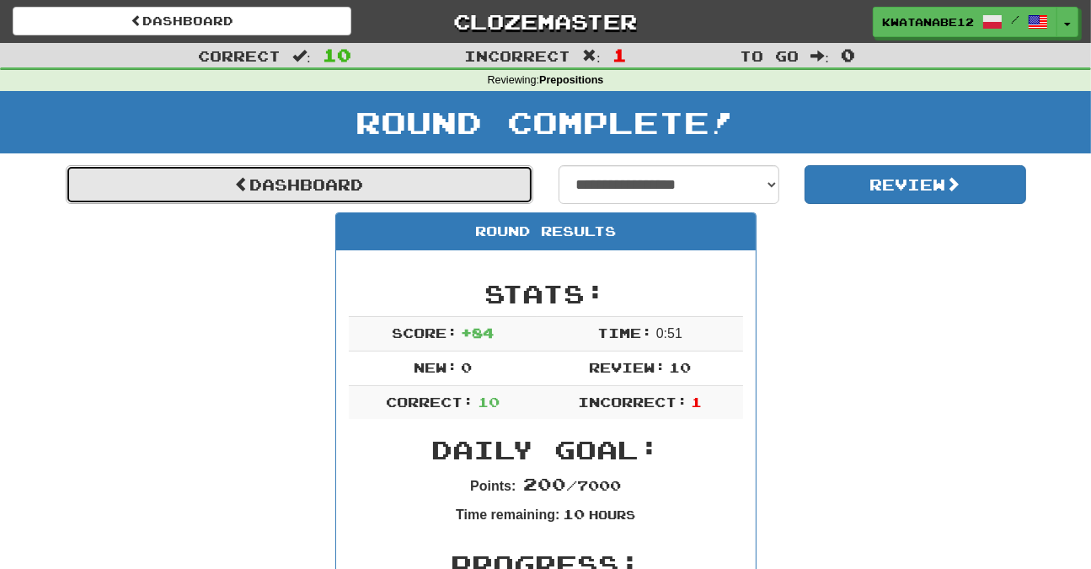
click at [473, 181] on link "Dashboard" at bounding box center [300, 184] width 468 height 39
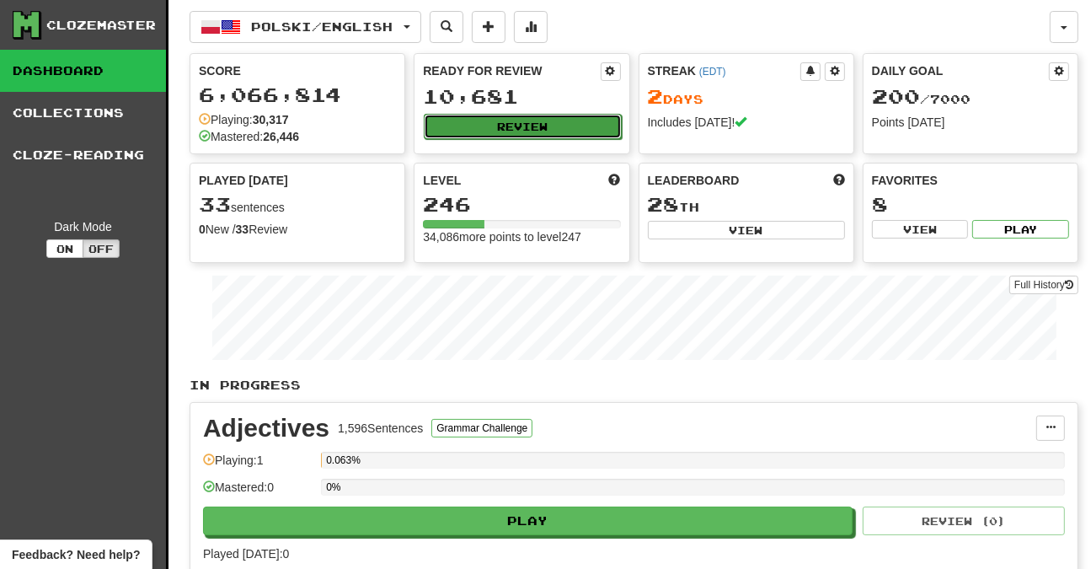
click at [539, 130] on button "Review" at bounding box center [522, 126] width 197 height 25
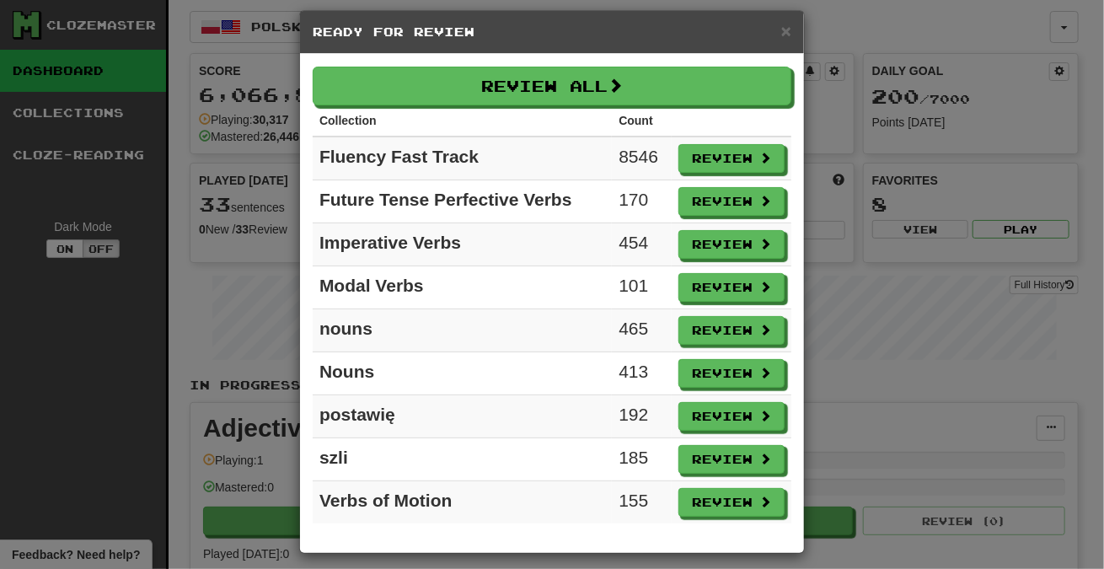
scroll to position [19, 0]
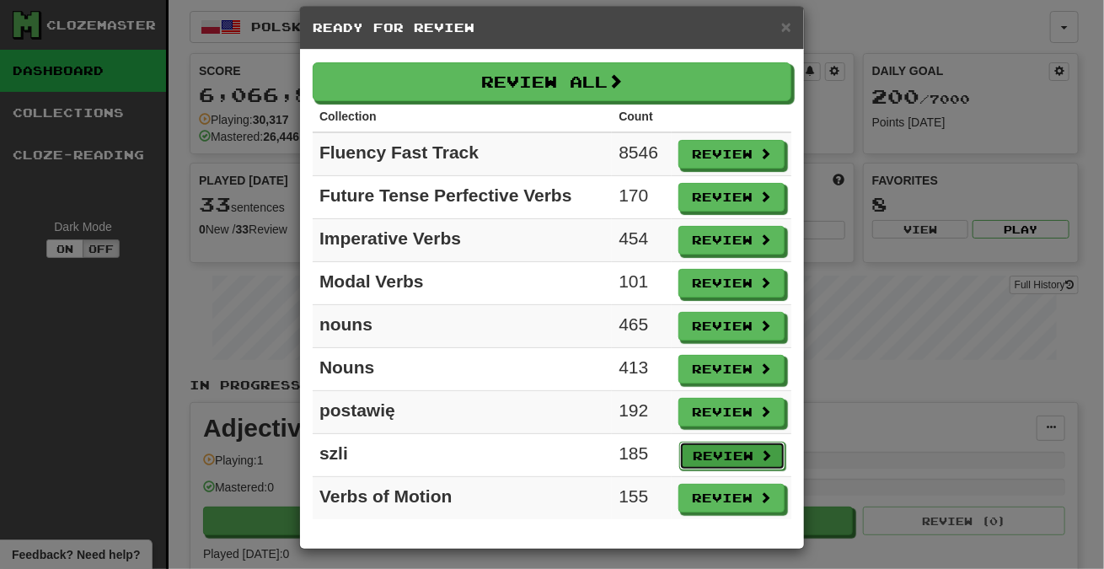
click at [732, 457] on button "Review" at bounding box center [732, 455] width 106 height 29
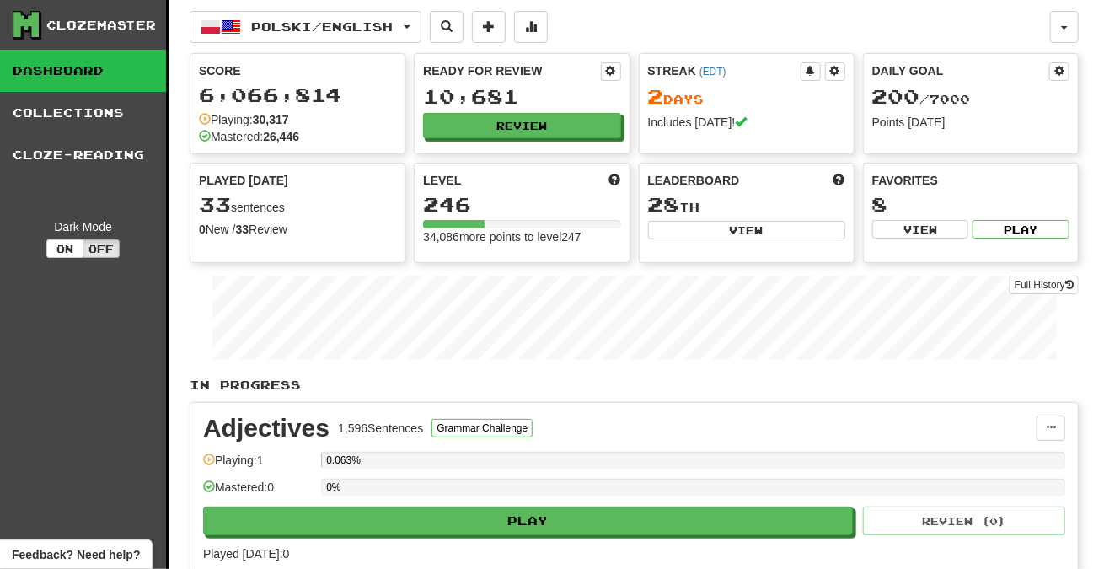
select select "***"
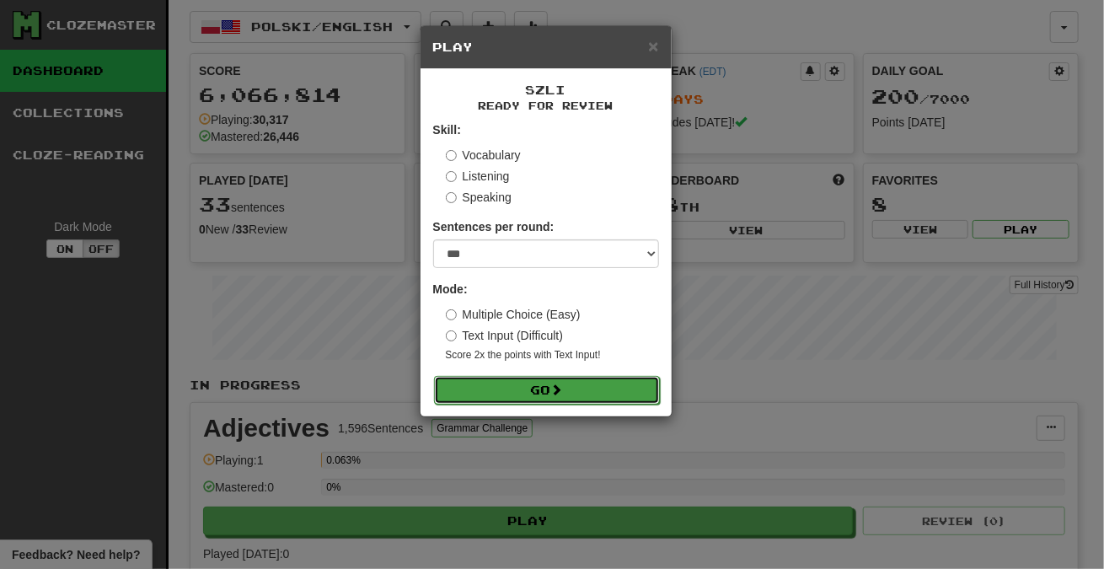
click at [567, 388] on button "Go" at bounding box center [547, 390] width 226 height 29
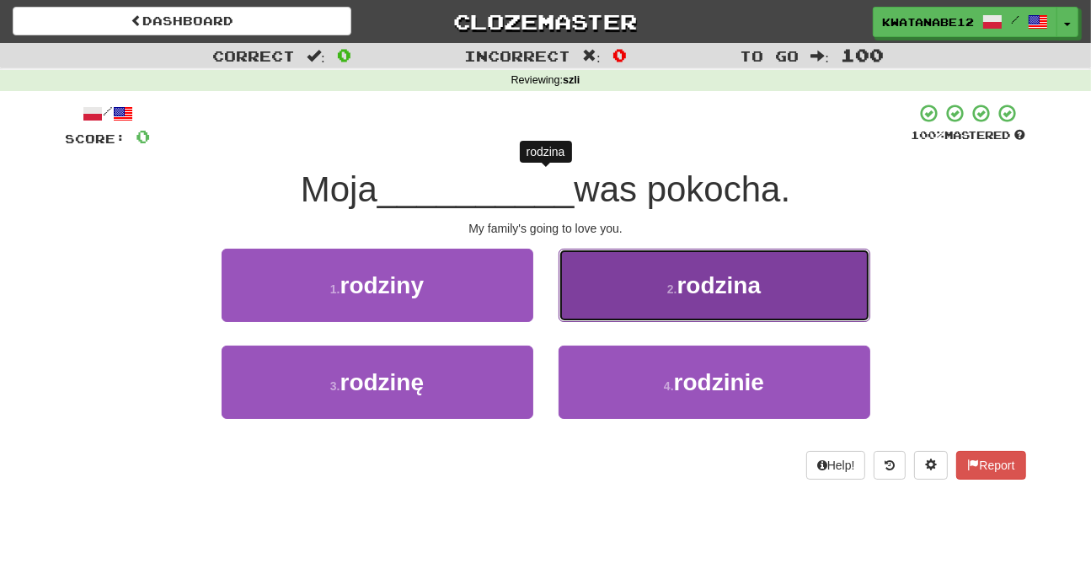
click at [638, 261] on button "2 . rodzina" at bounding box center [715, 285] width 312 height 73
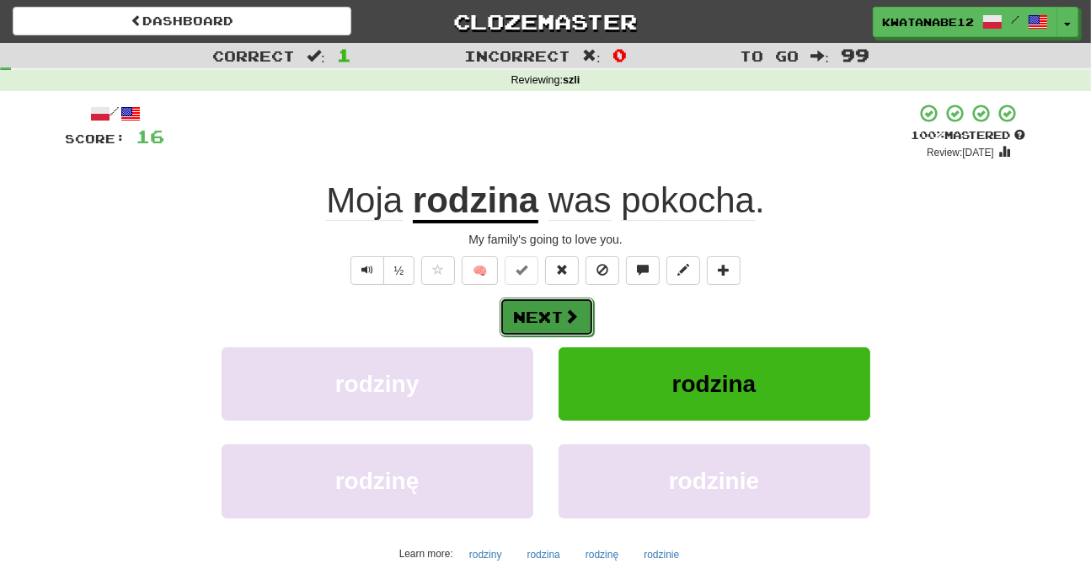
click at [543, 325] on button "Next" at bounding box center [547, 316] width 94 height 39
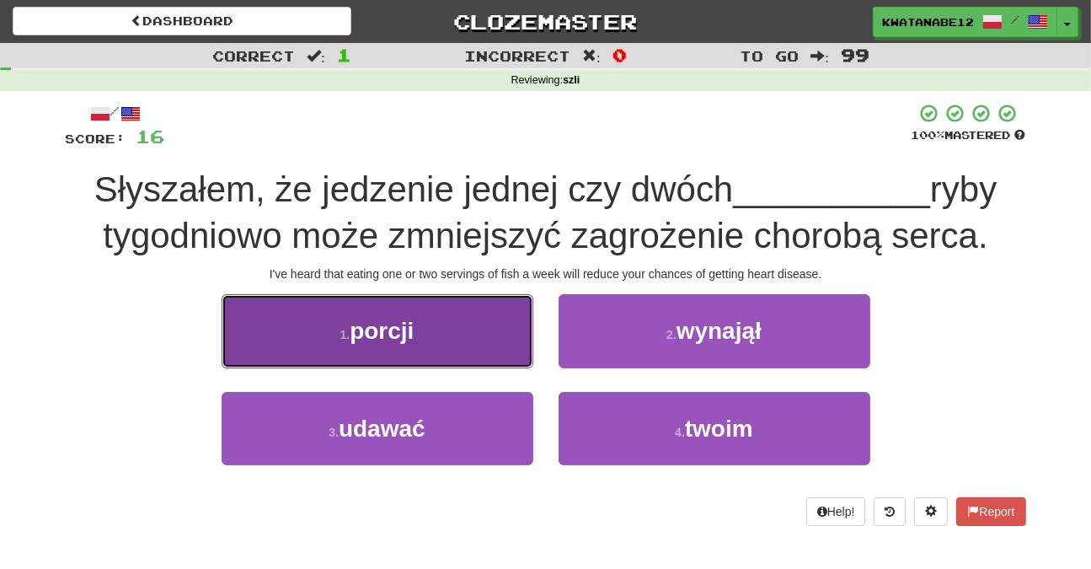
click at [491, 351] on button "1 . porcji" at bounding box center [378, 330] width 312 height 73
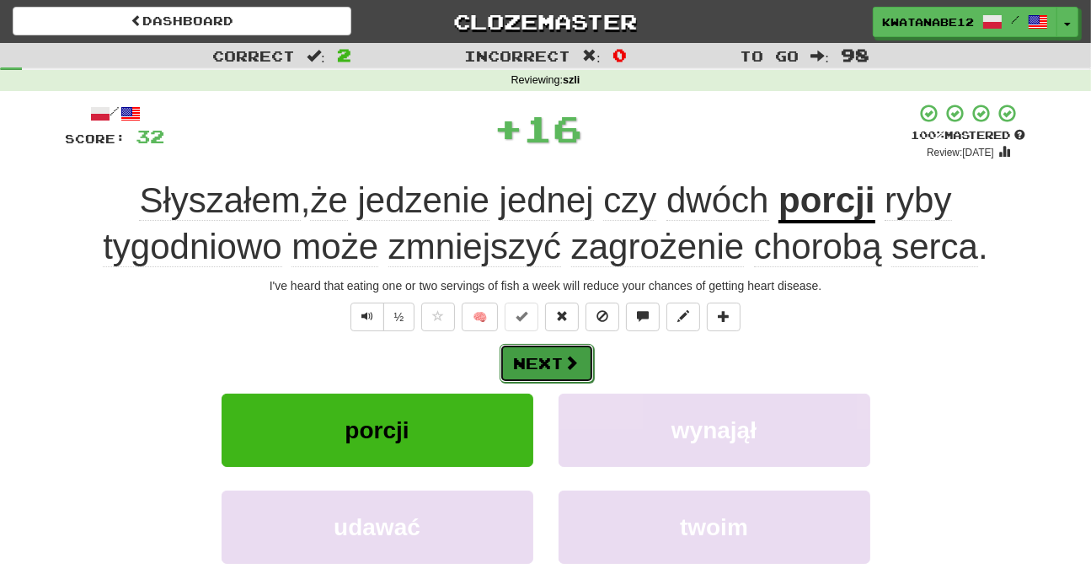
click at [575, 360] on span at bounding box center [571, 362] width 15 height 15
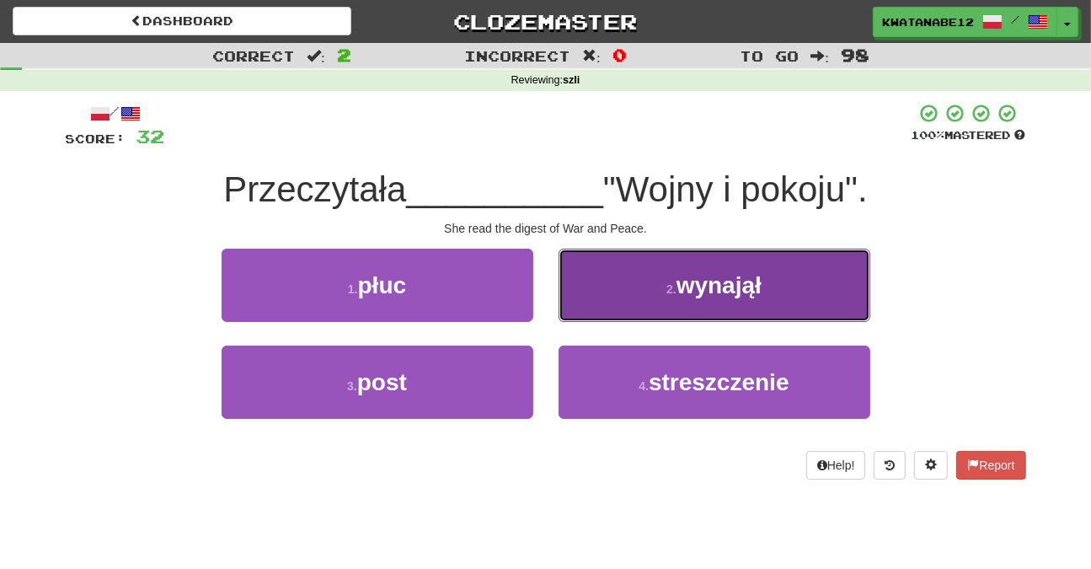
click at [635, 315] on button "2 . wynajął" at bounding box center [715, 285] width 312 height 73
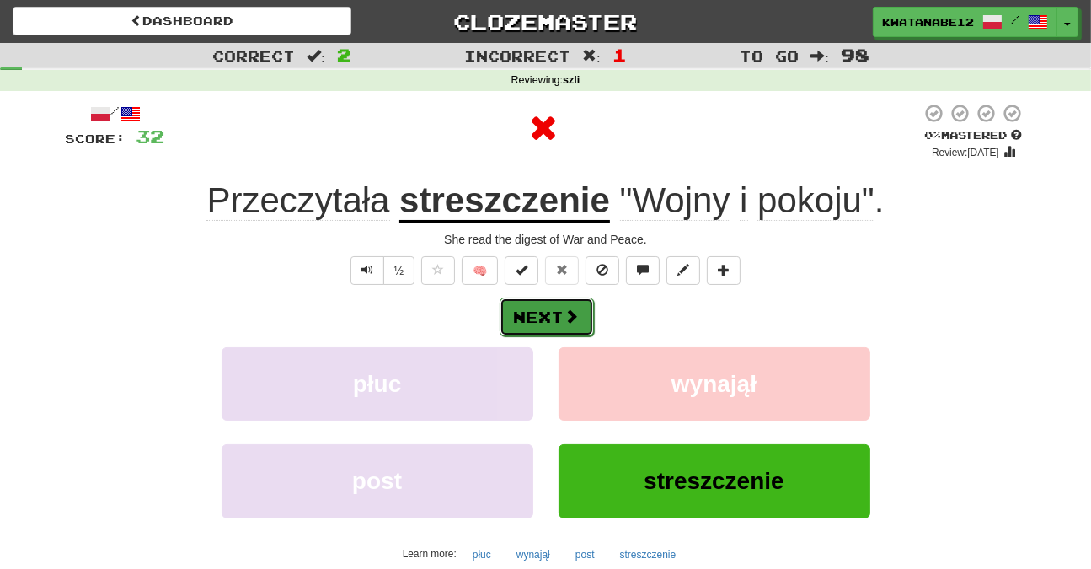
click at [553, 302] on button "Next" at bounding box center [547, 316] width 94 height 39
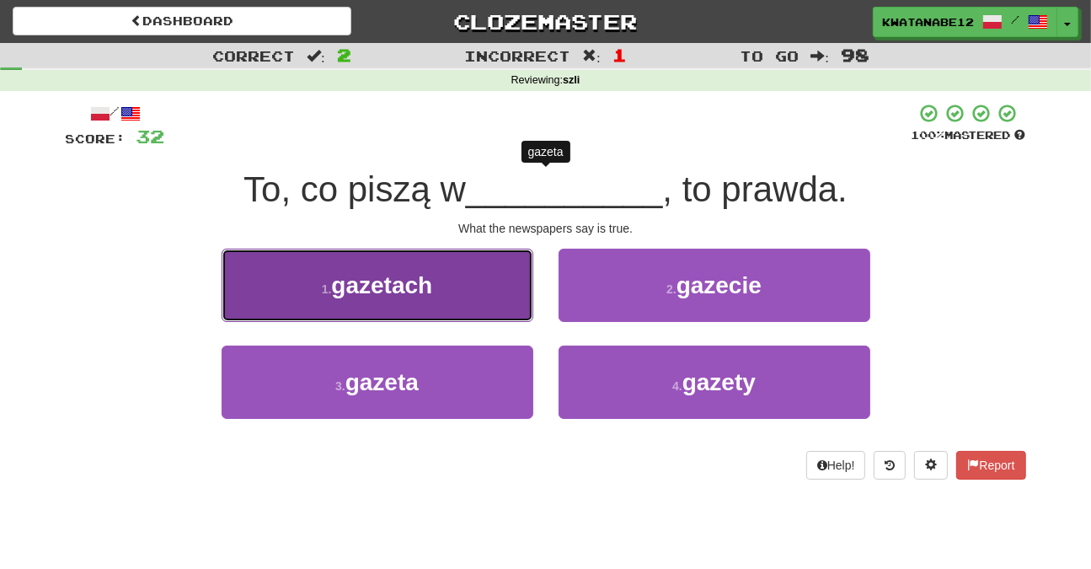
drag, startPoint x: 479, startPoint y: 299, endPoint x: 512, endPoint y: 303, distance: 34.0
click at [512, 303] on button "1 . gazetach" at bounding box center [378, 285] width 312 height 73
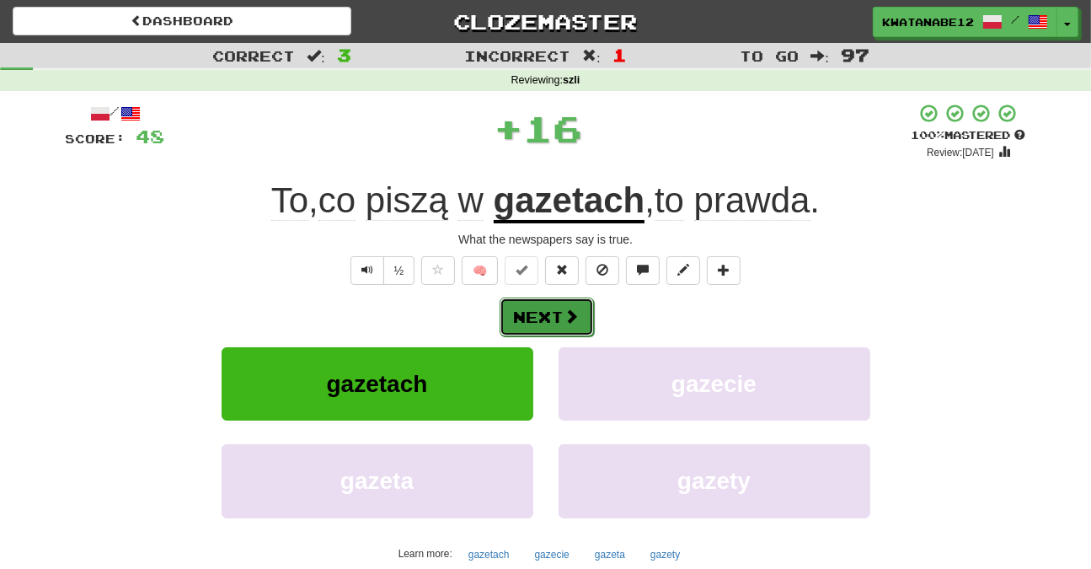
drag, startPoint x: 575, startPoint y: 309, endPoint x: 562, endPoint y: 306, distance: 13.1
click at [562, 306] on button "Next" at bounding box center [547, 316] width 94 height 39
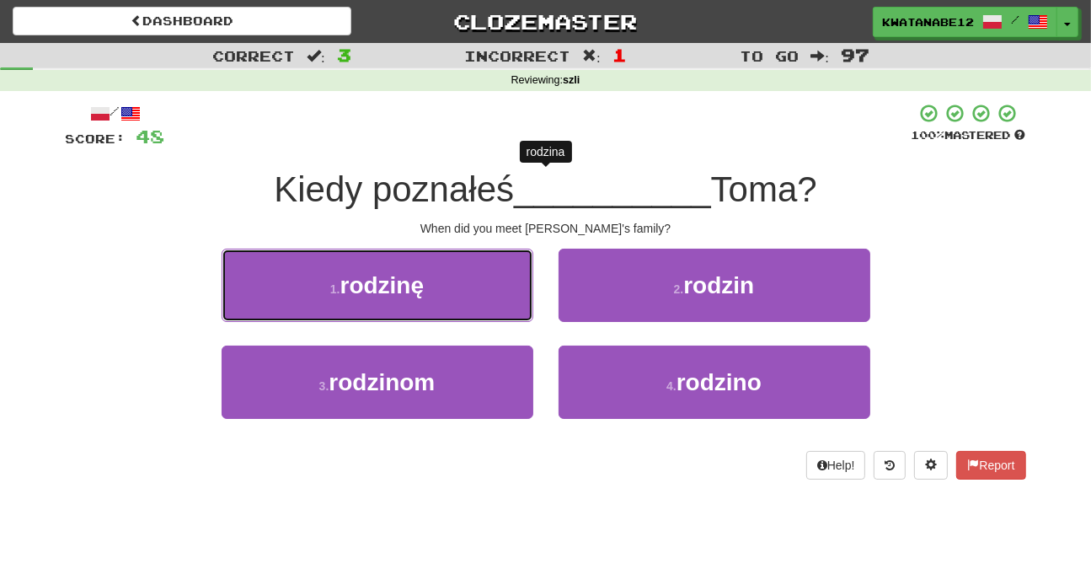
drag, startPoint x: 495, startPoint y: 297, endPoint x: 514, endPoint y: 295, distance: 18.6
click at [499, 296] on button "1 . rodzinę" at bounding box center [378, 285] width 312 height 73
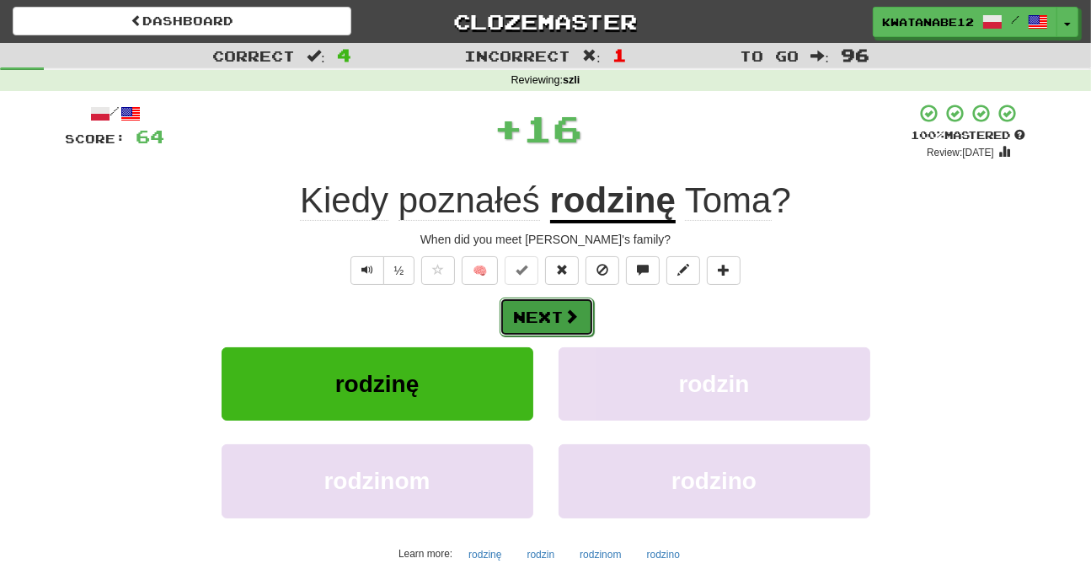
click at [583, 305] on button "Next" at bounding box center [547, 316] width 94 height 39
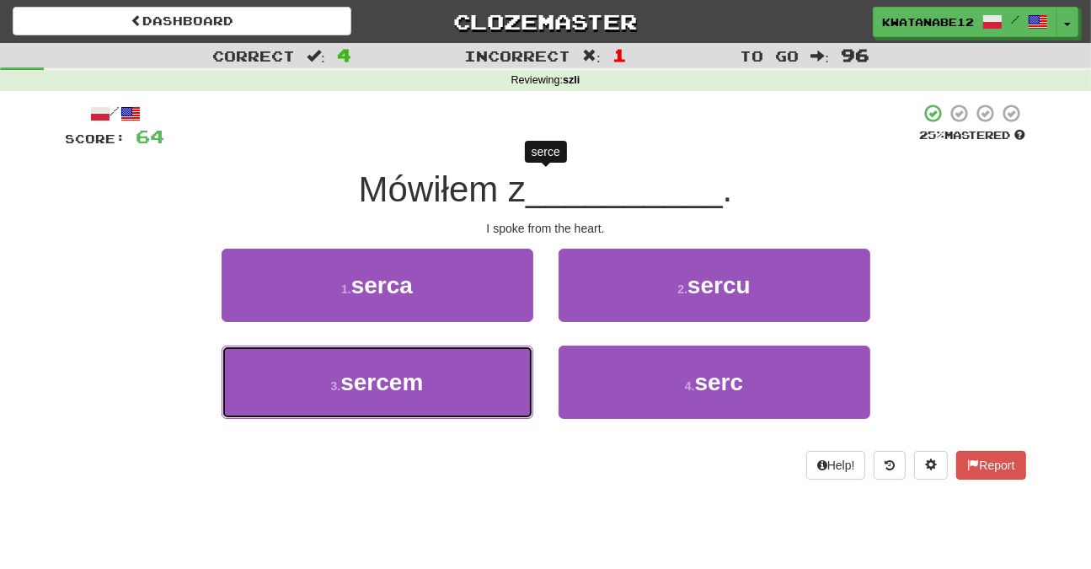
drag, startPoint x: 485, startPoint y: 378, endPoint x: 534, endPoint y: 357, distance: 53.2
click at [514, 373] on button "3 . sercem" at bounding box center [378, 381] width 312 height 73
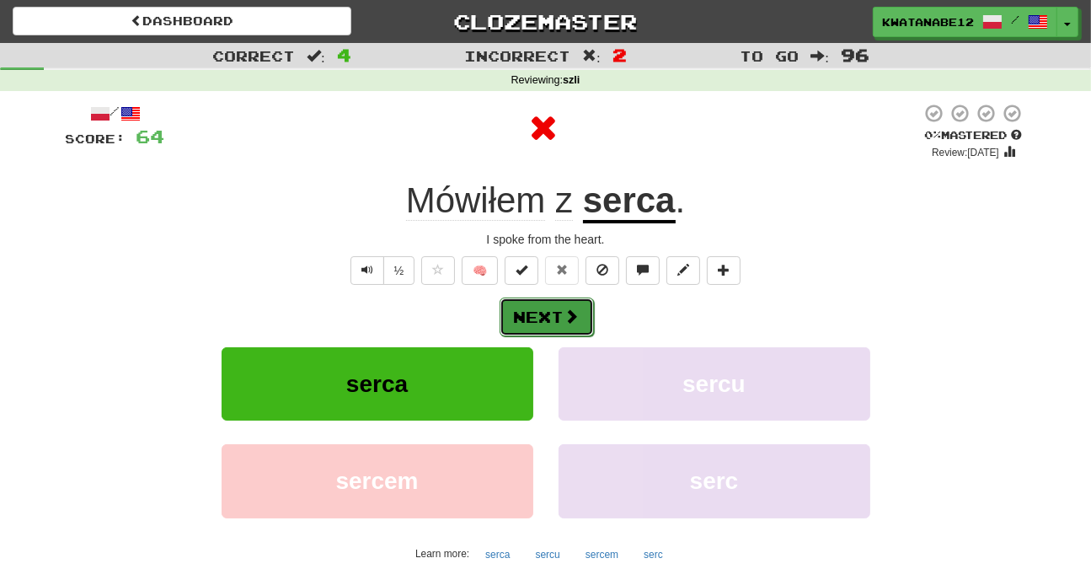
click at [581, 306] on button "Next" at bounding box center [547, 316] width 94 height 39
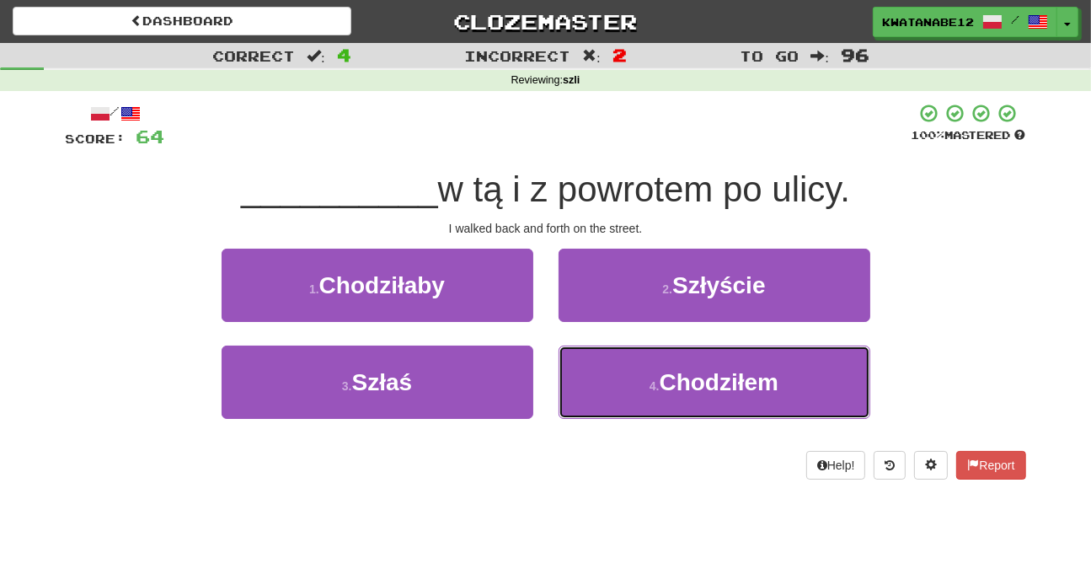
drag, startPoint x: 618, startPoint y: 377, endPoint x: 596, endPoint y: 338, distance: 44.9
click at [607, 373] on button "4 . Chodziłem" at bounding box center [715, 381] width 312 height 73
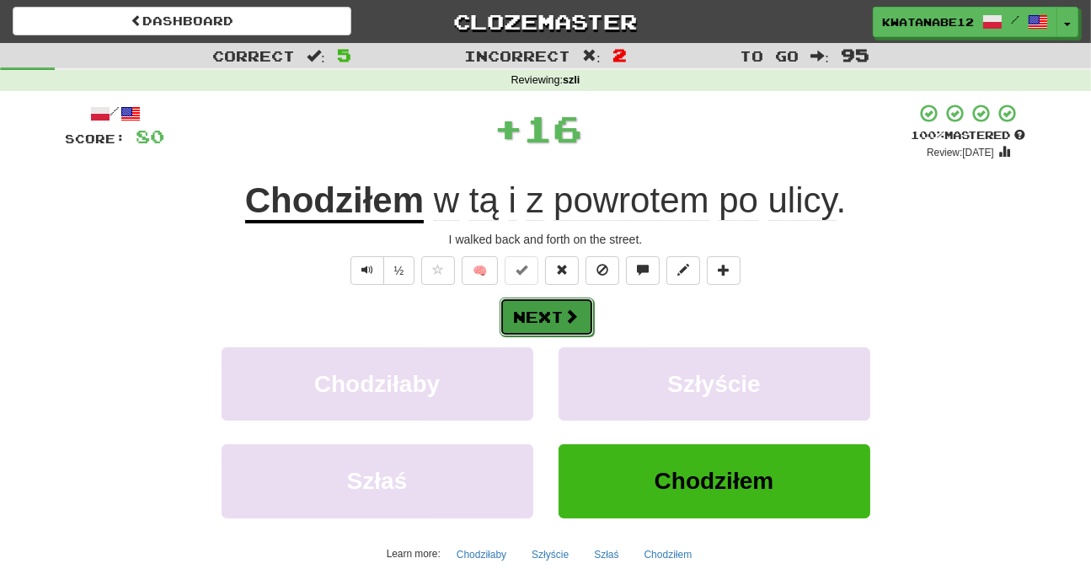
drag, startPoint x: 581, startPoint y: 325, endPoint x: 568, endPoint y: 319, distance: 14.7
click at [568, 319] on button "Next" at bounding box center [547, 316] width 94 height 39
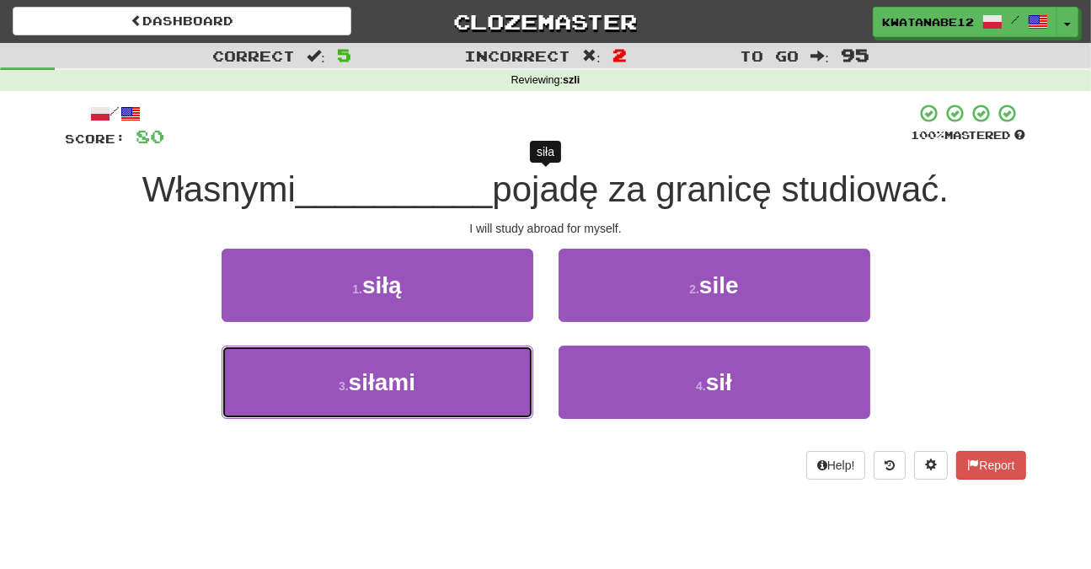
drag, startPoint x: 487, startPoint y: 374, endPoint x: 549, endPoint y: 336, distance: 73.0
click at [507, 365] on button "3 . siłami" at bounding box center [378, 381] width 312 height 73
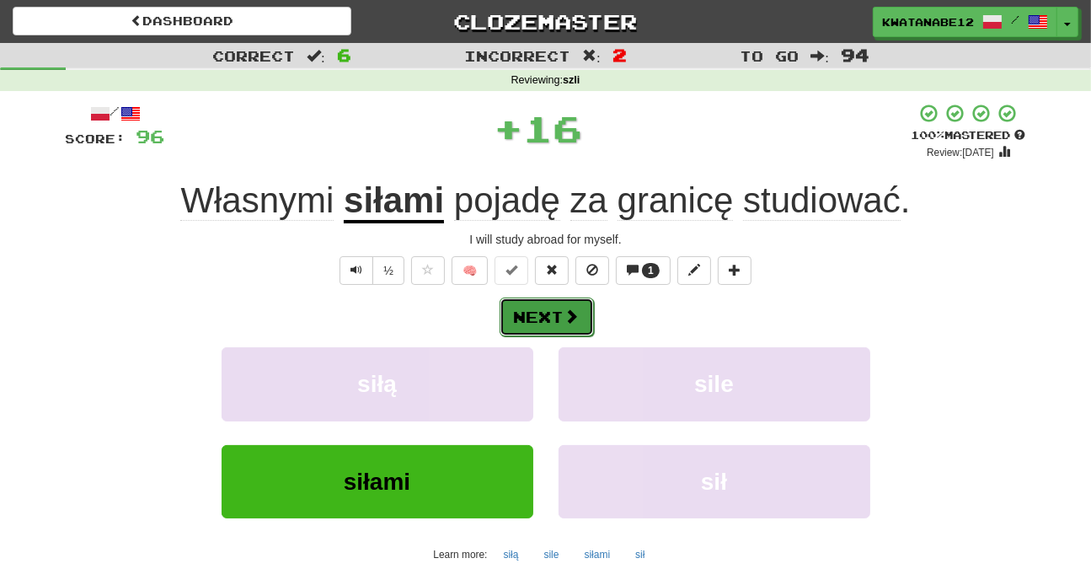
click at [576, 308] on button "Next" at bounding box center [547, 316] width 94 height 39
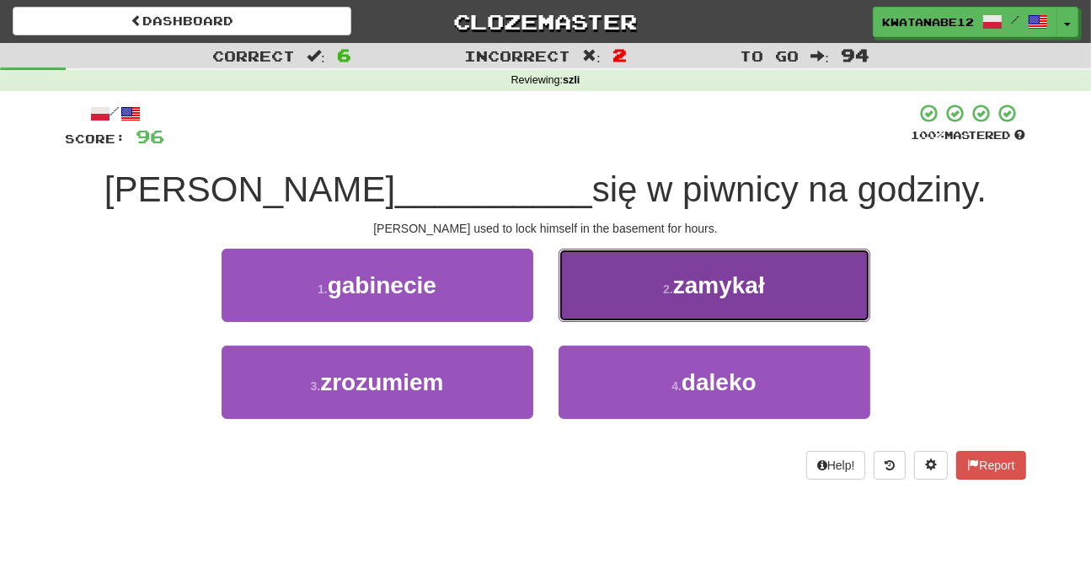
click at [582, 298] on button "2 . zamykał" at bounding box center [715, 285] width 312 height 73
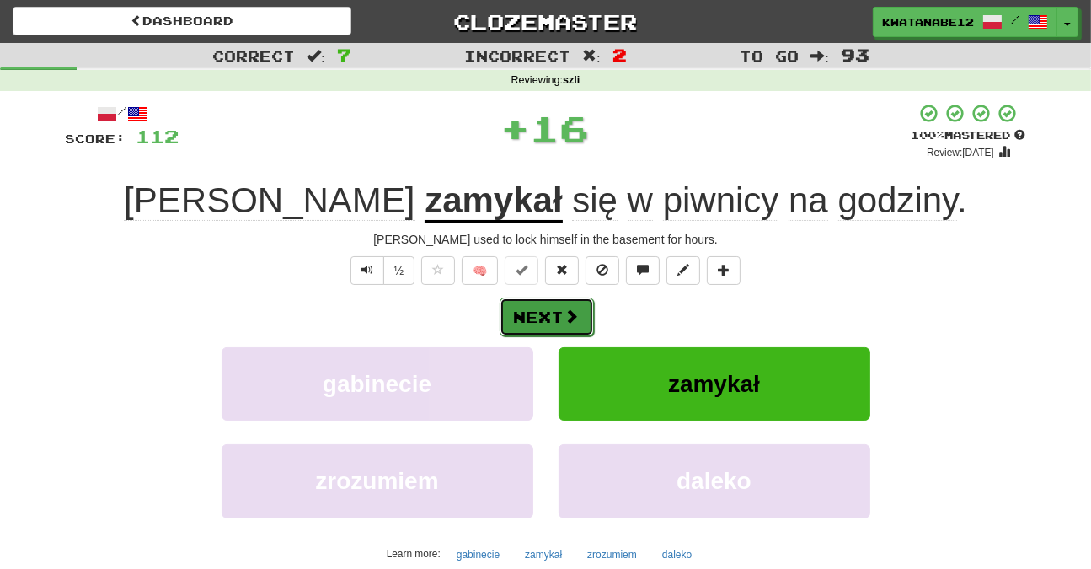
click at [563, 318] on button "Next" at bounding box center [547, 316] width 94 height 39
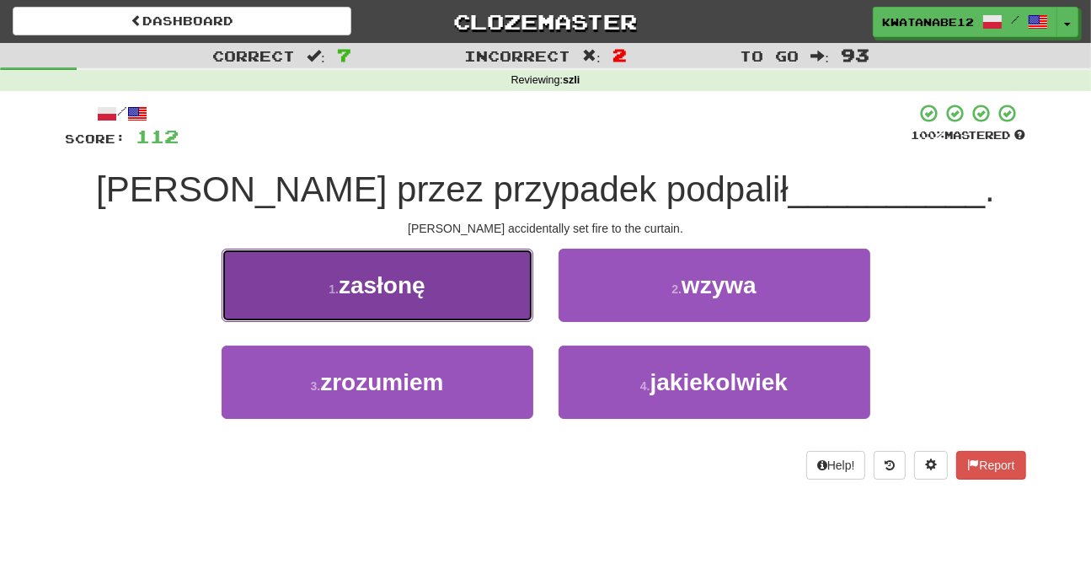
click at [498, 305] on button "1 . zasłonę" at bounding box center [378, 285] width 312 height 73
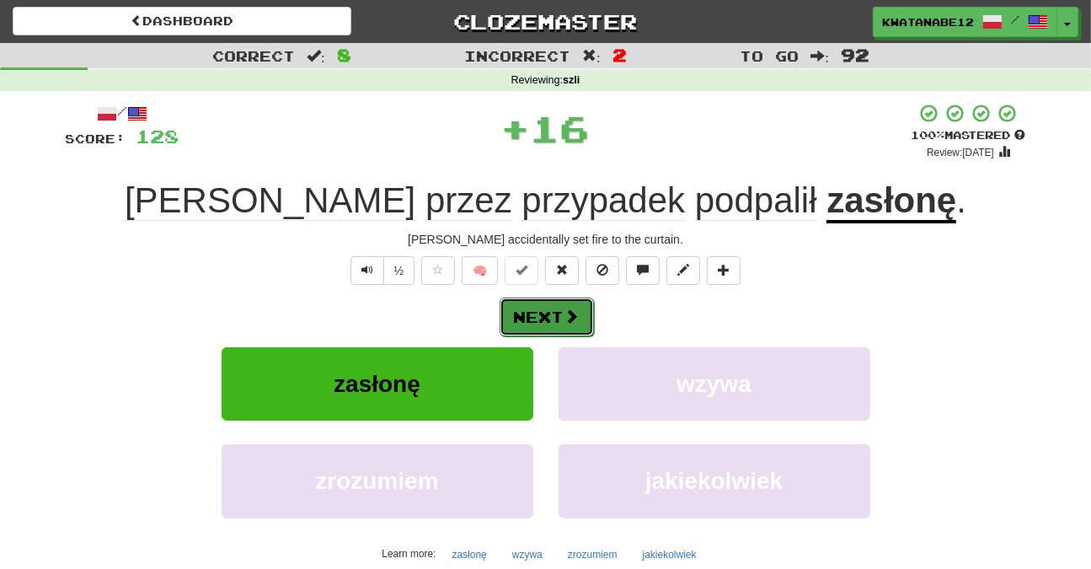
click at [563, 306] on button "Next" at bounding box center [547, 316] width 94 height 39
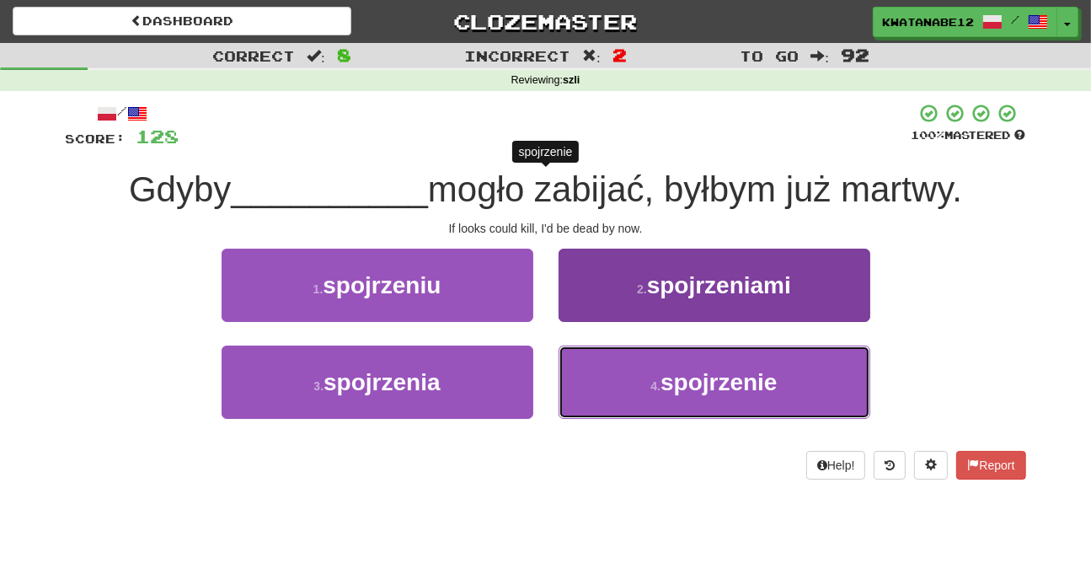
click at [618, 383] on button "4 . spojrzenie" at bounding box center [715, 381] width 312 height 73
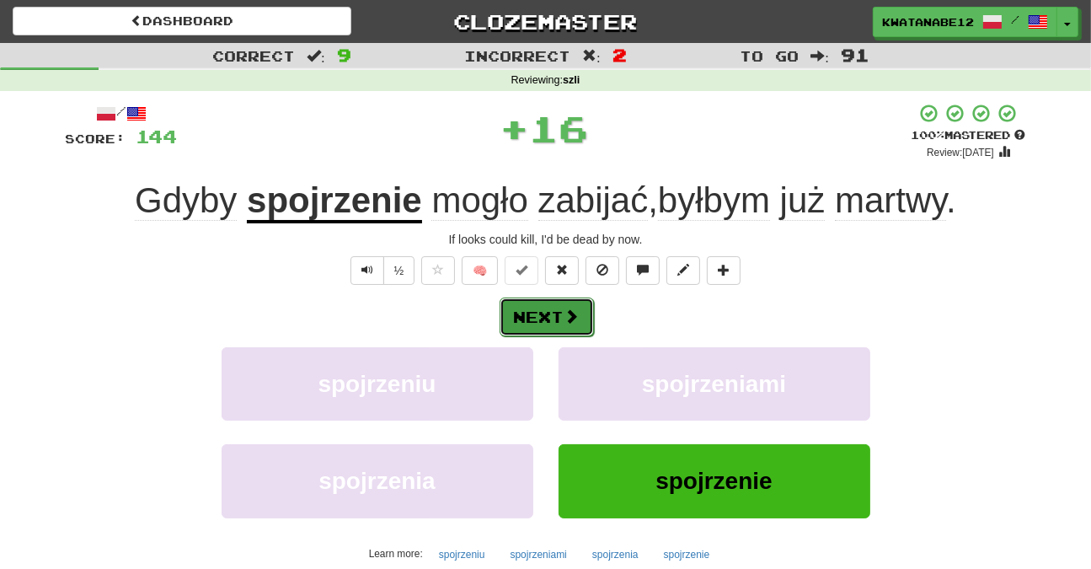
click at [568, 310] on span at bounding box center [571, 315] width 15 height 15
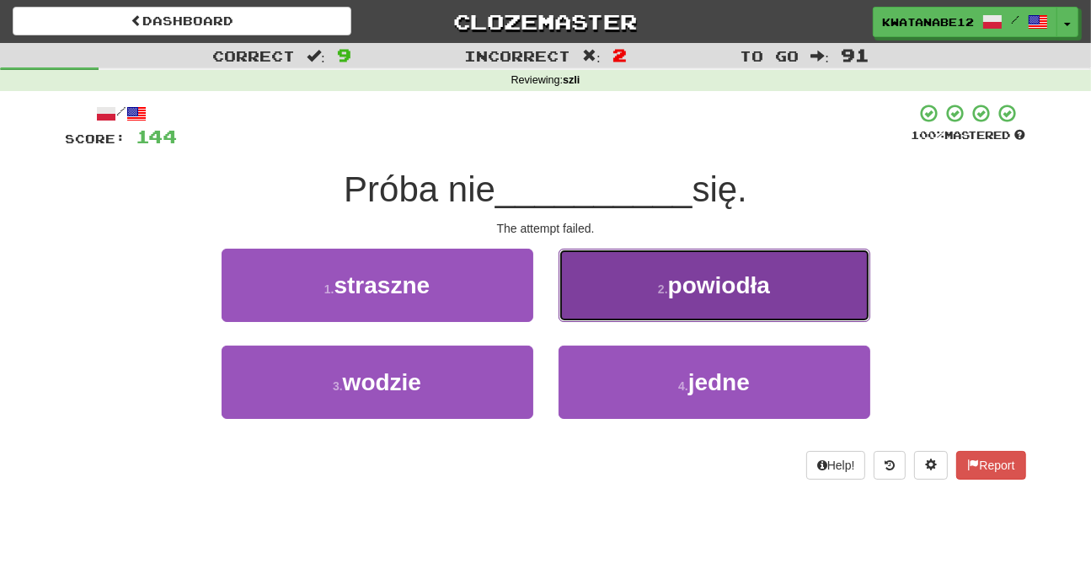
click at [621, 295] on button "2 . powiodła" at bounding box center [715, 285] width 312 height 73
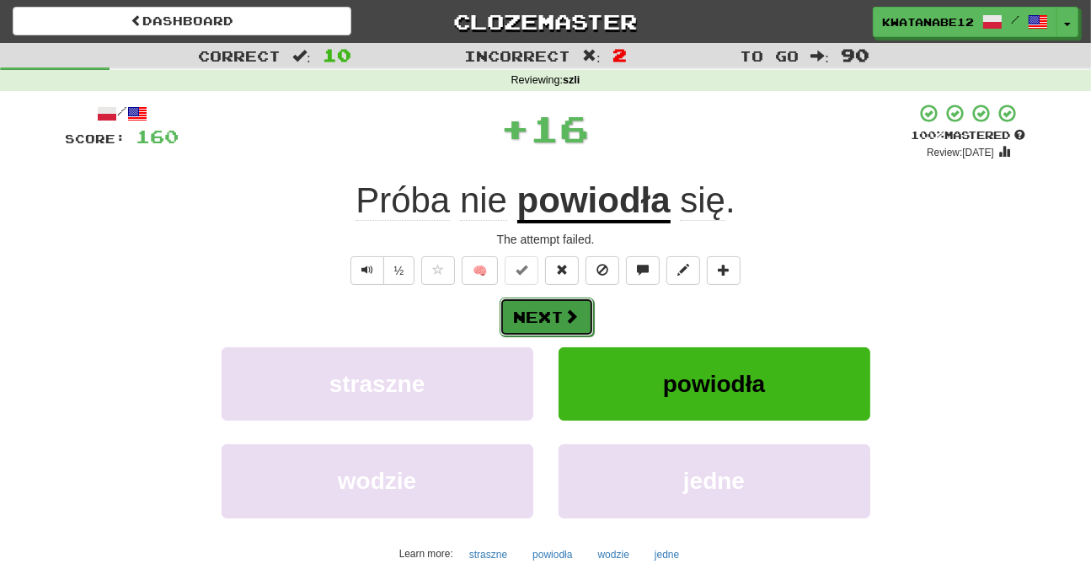
click at [543, 317] on button "Next" at bounding box center [547, 316] width 94 height 39
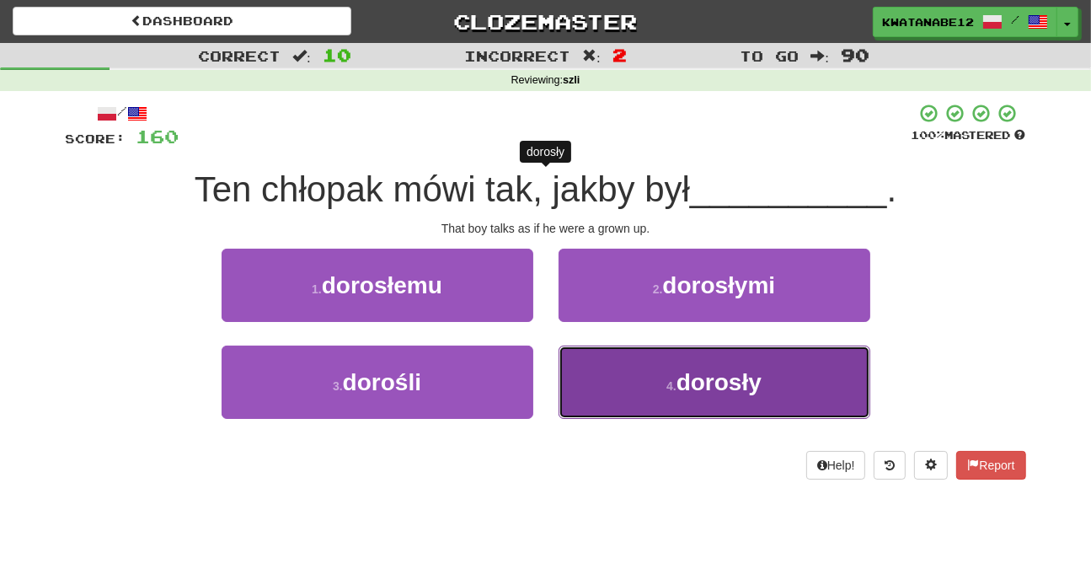
click at [582, 389] on button "4 . dorosły" at bounding box center [715, 381] width 312 height 73
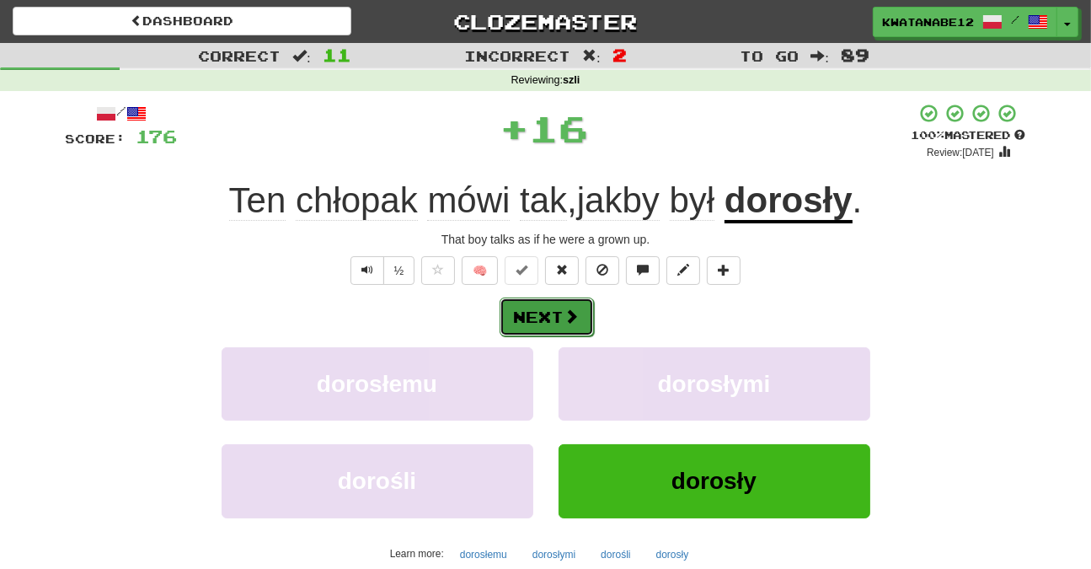
click at [573, 323] on button "Next" at bounding box center [547, 316] width 94 height 39
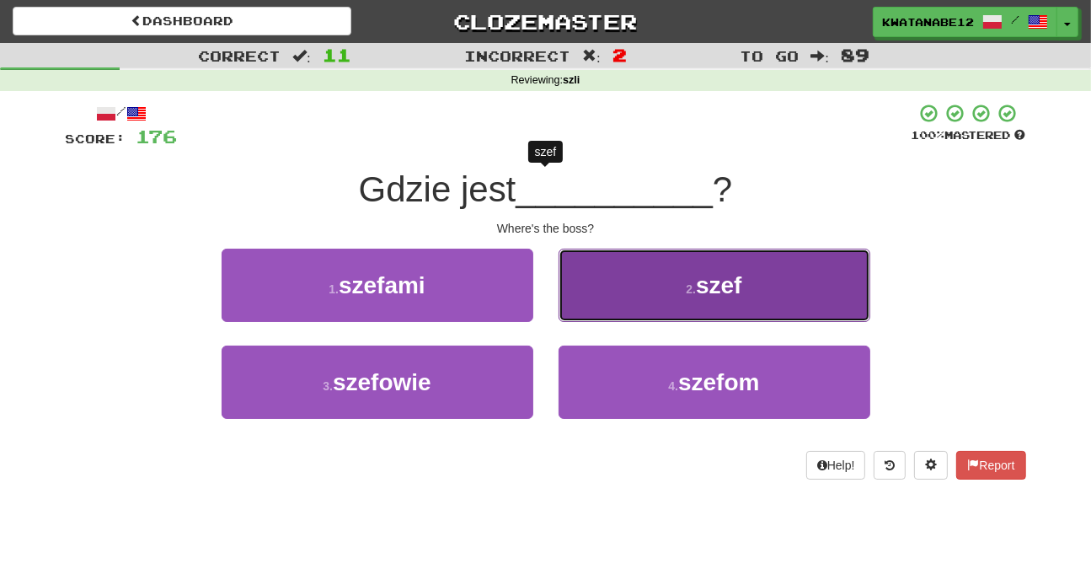
drag, startPoint x: 610, startPoint y: 301, endPoint x: 602, endPoint y: 307, distance: 10.3
click at [602, 307] on button "2 . szef" at bounding box center [715, 285] width 312 height 73
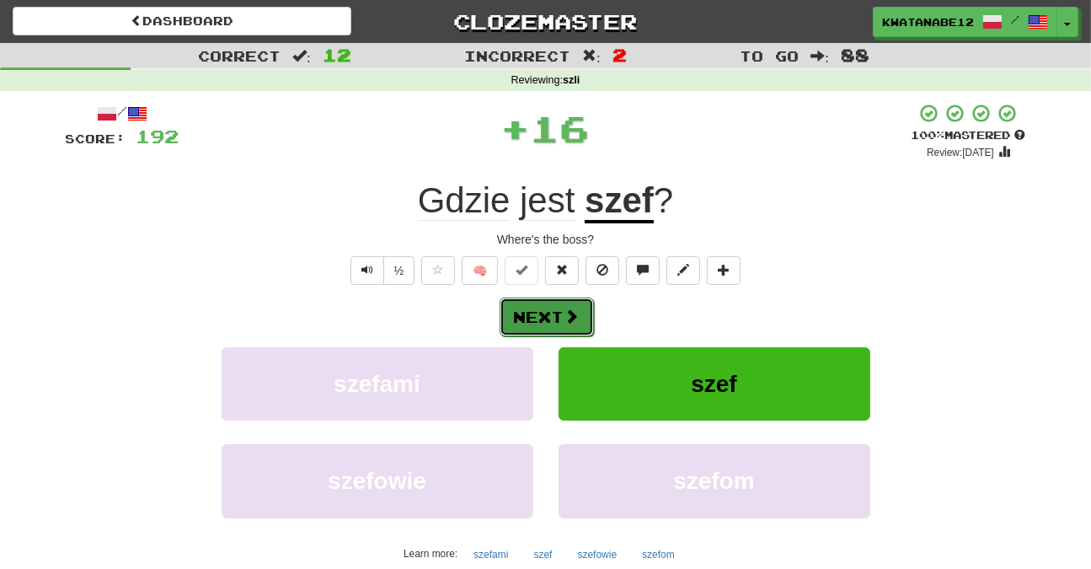
click at [576, 309] on button "Next" at bounding box center [547, 316] width 94 height 39
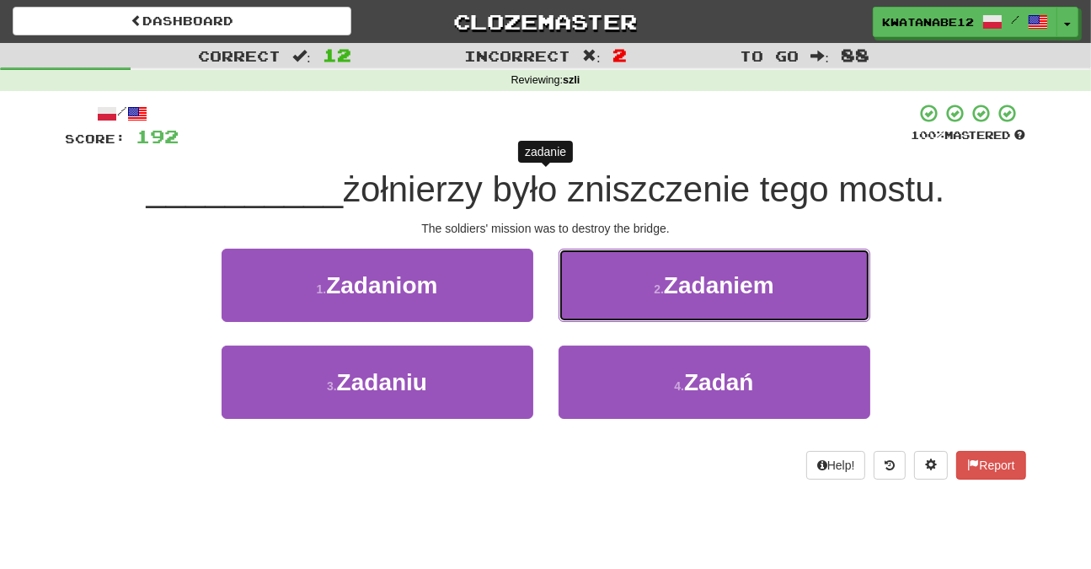
drag, startPoint x: 589, startPoint y: 282, endPoint x: 581, endPoint y: 295, distance: 14.7
click at [586, 287] on button "2 . Zadaniem" at bounding box center [715, 285] width 312 height 73
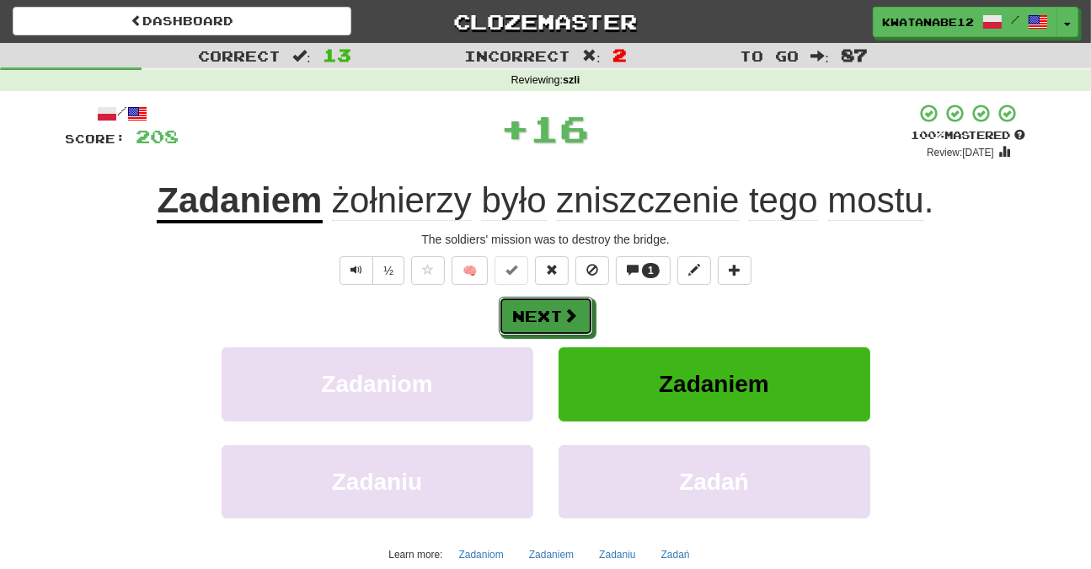
drag, startPoint x: 572, startPoint y: 308, endPoint x: 532, endPoint y: 291, distance: 43.5
click at [571, 308] on span at bounding box center [571, 315] width 15 height 15
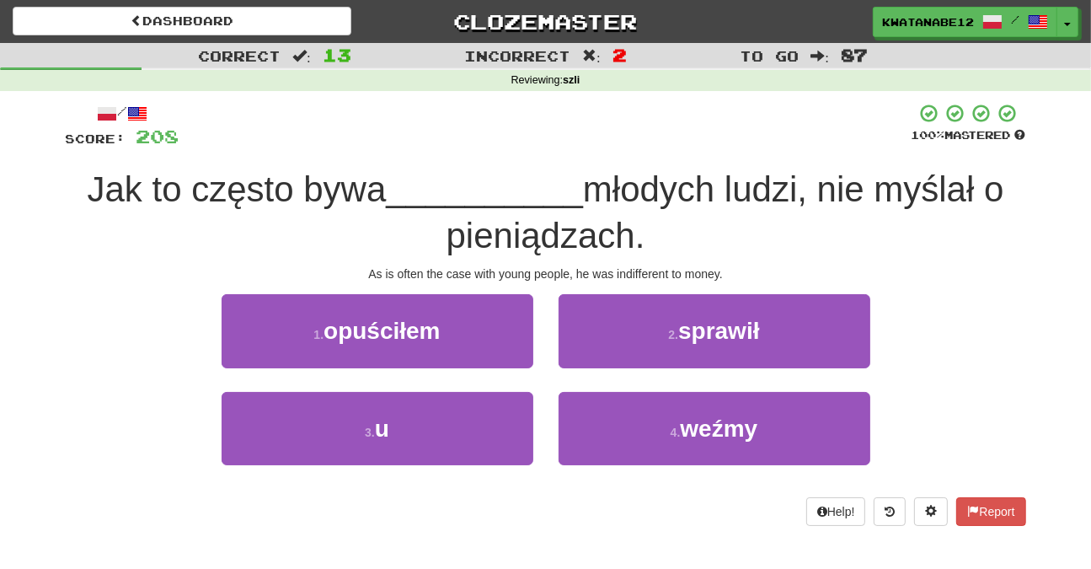
click at [537, 373] on div "1 . opuściłem" at bounding box center [377, 342] width 337 height 97
drag, startPoint x: 509, startPoint y: 417, endPoint x: 569, endPoint y: 380, distance: 70.4
click at [543, 398] on div "3 . u" at bounding box center [377, 440] width 337 height 97
drag, startPoint x: 473, startPoint y: 407, endPoint x: 519, endPoint y: 388, distance: 49.4
click at [509, 396] on button "3 . u" at bounding box center [378, 428] width 312 height 73
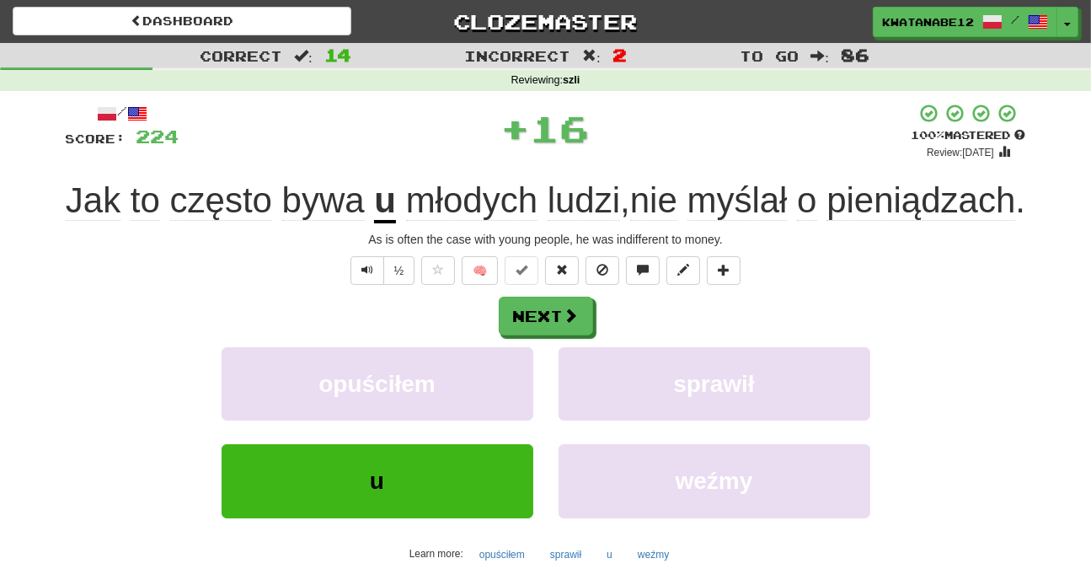
click at [560, 340] on div "/ Score: 224 + 16 100 % Mastered Review: 2025-10-18 Jak to często bywa u młodyc…" at bounding box center [546, 367] width 960 height 528
click at [555, 336] on button "Next" at bounding box center [547, 316] width 94 height 39
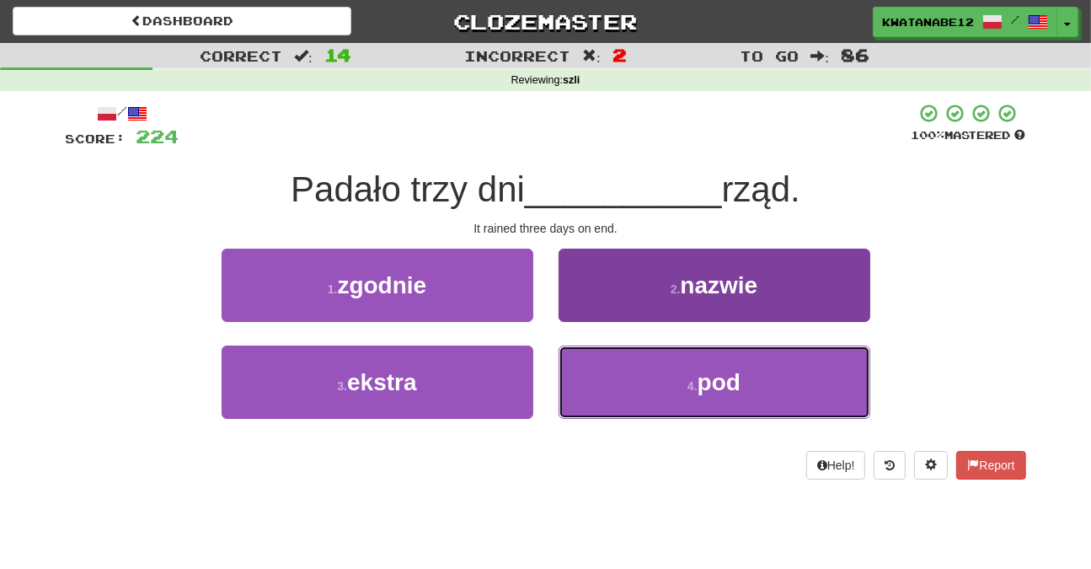
click at [623, 366] on button "4 . pod" at bounding box center [715, 381] width 312 height 73
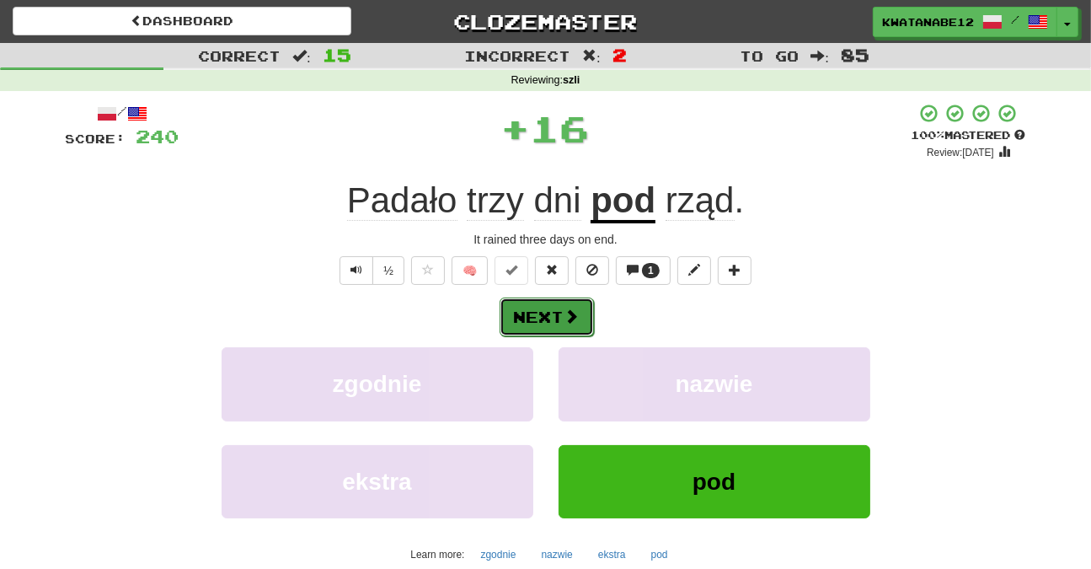
click at [568, 320] on button "Next" at bounding box center [547, 316] width 94 height 39
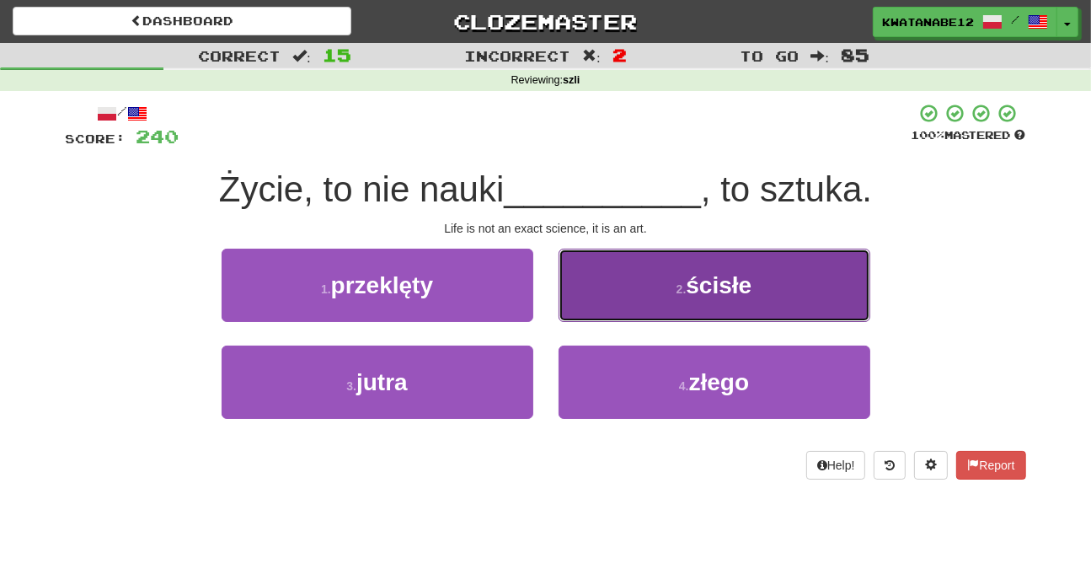
drag, startPoint x: 597, startPoint y: 289, endPoint x: 582, endPoint y: 295, distance: 16.3
click at [582, 295] on button "2 . ścisłe" at bounding box center [715, 285] width 312 height 73
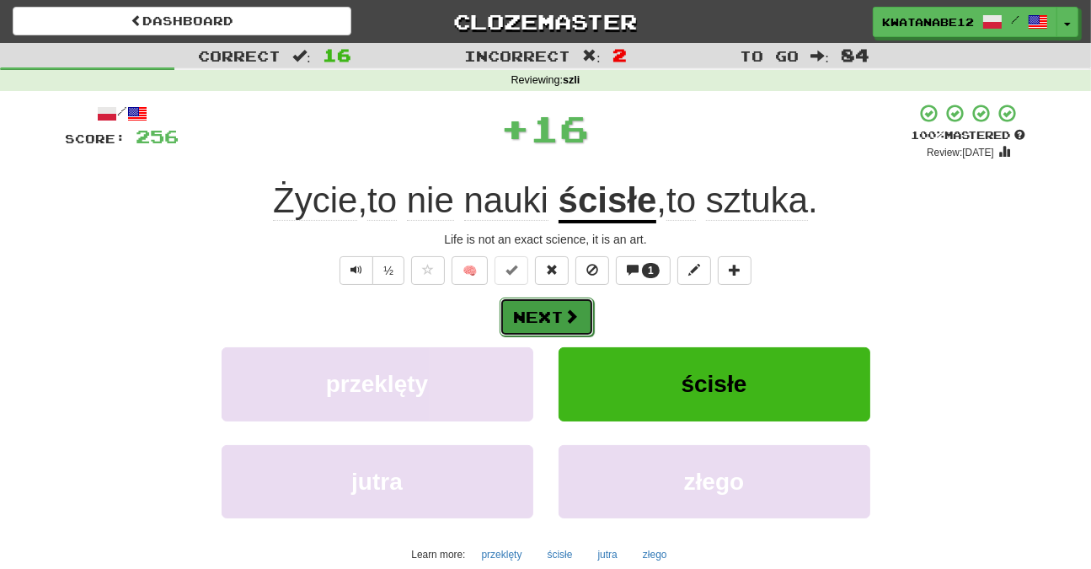
click at [562, 319] on button "Next" at bounding box center [547, 316] width 94 height 39
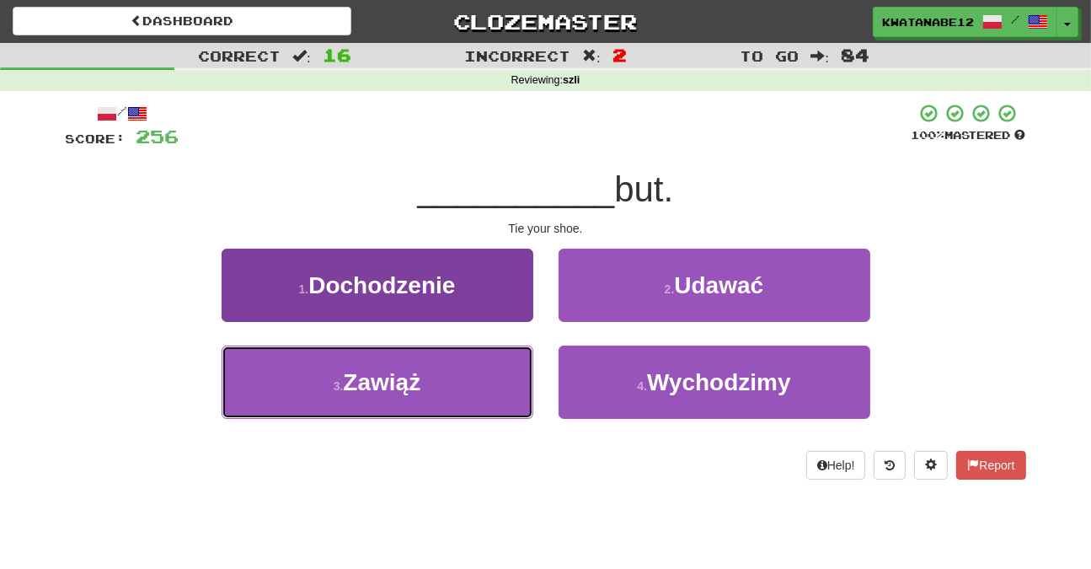
drag, startPoint x: 470, startPoint y: 381, endPoint x: 513, endPoint y: 358, distance: 48.6
click at [488, 377] on button "3 . Zawiąż" at bounding box center [378, 381] width 312 height 73
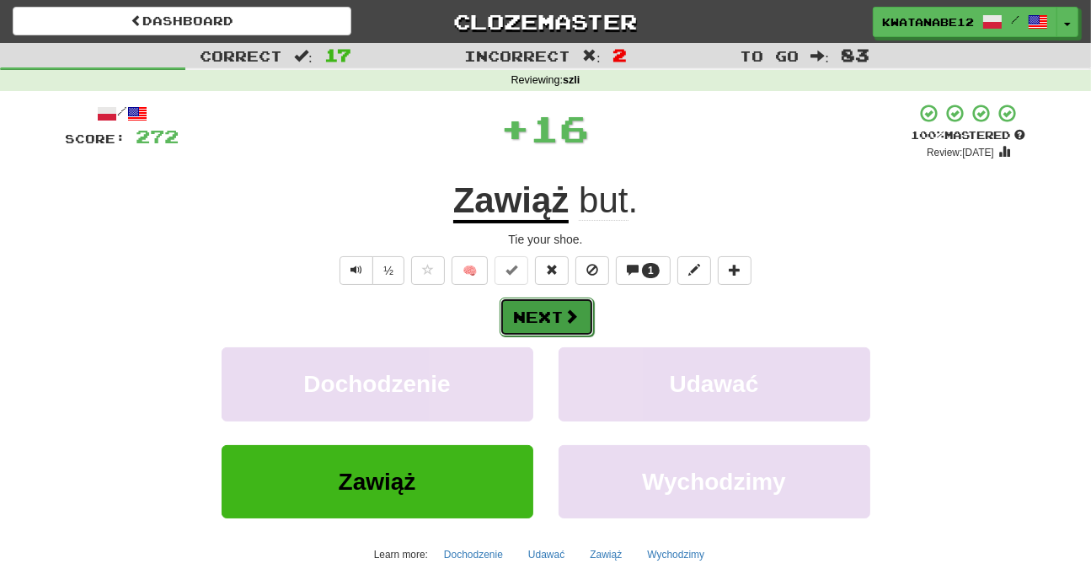
click at [570, 321] on span at bounding box center [571, 315] width 15 height 15
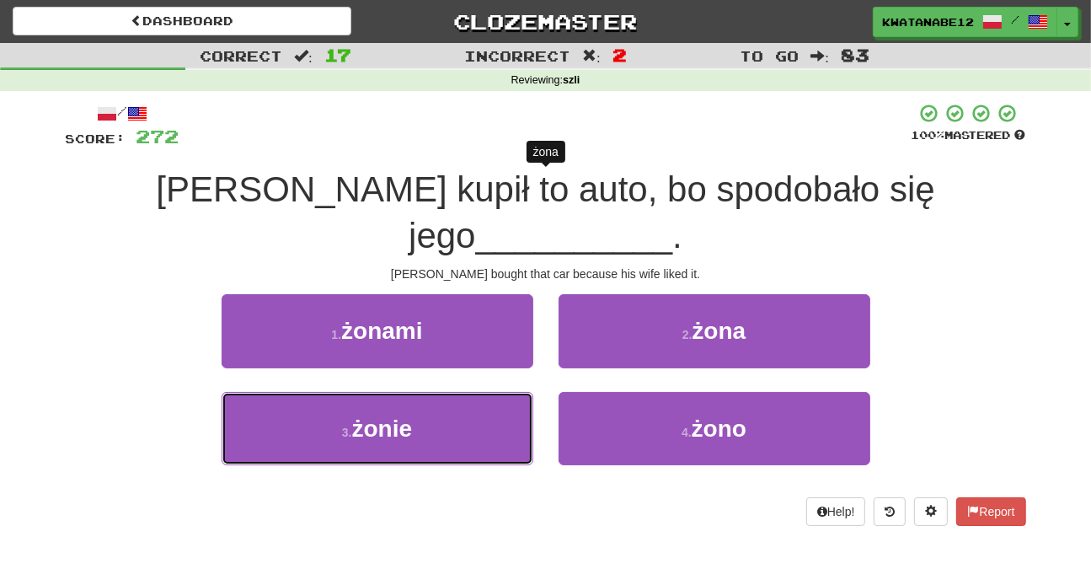
drag, startPoint x: 483, startPoint y: 383, endPoint x: 534, endPoint y: 359, distance: 56.9
click at [498, 392] on button "3 . żonie" at bounding box center [378, 428] width 312 height 73
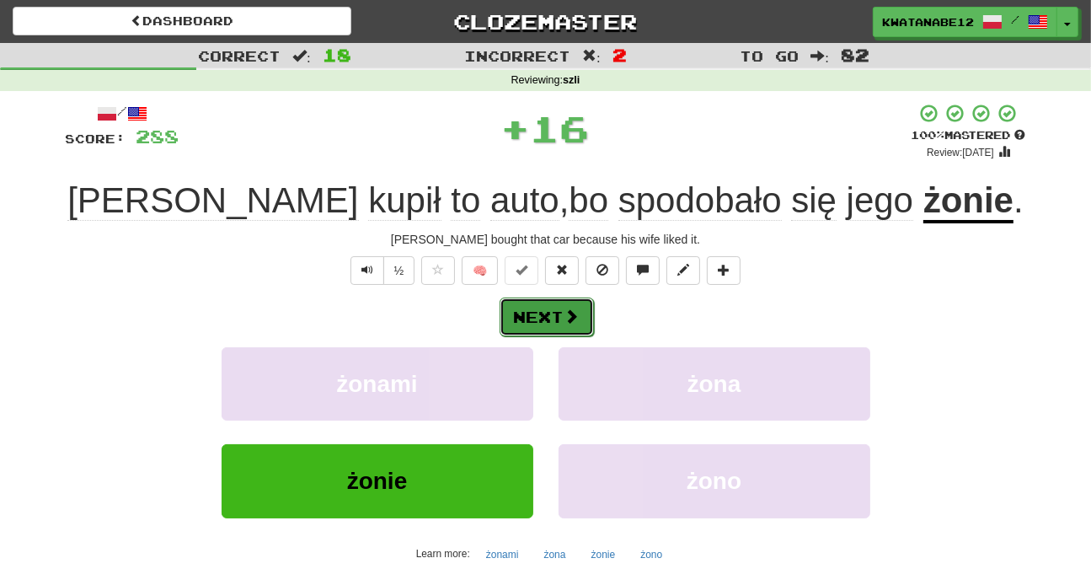
click at [568, 332] on button "Next" at bounding box center [547, 316] width 94 height 39
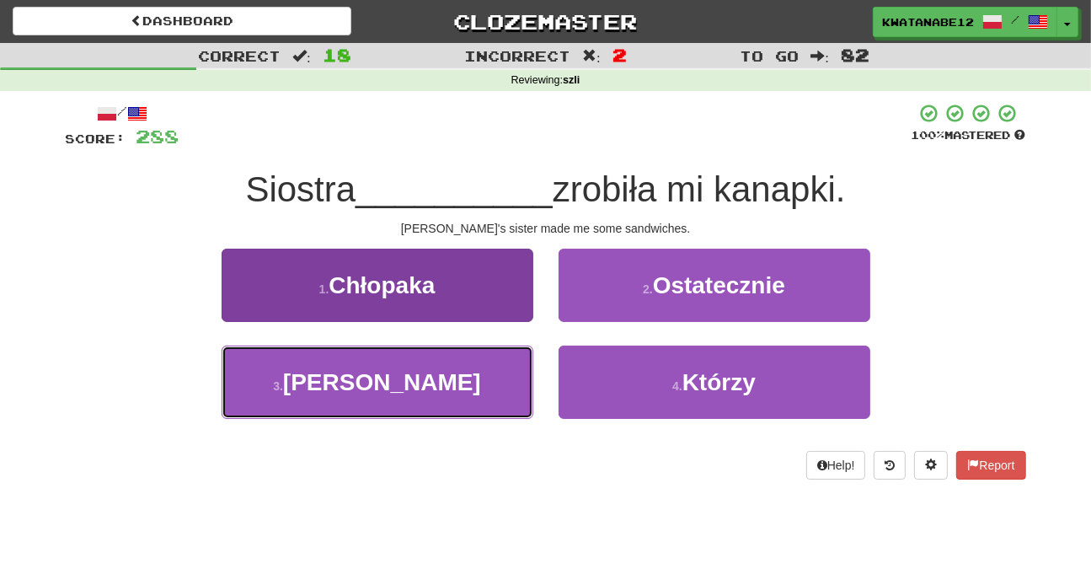
drag, startPoint x: 484, startPoint y: 392, endPoint x: 532, endPoint y: 361, distance: 57.3
click at [505, 377] on button "3 . Jerzego" at bounding box center [378, 381] width 312 height 73
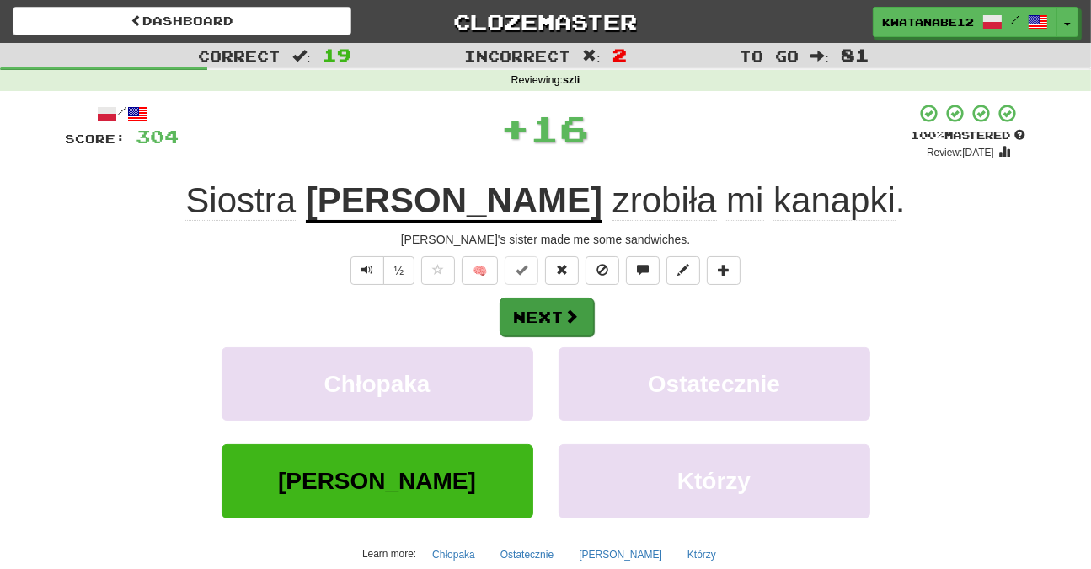
drag, startPoint x: 559, startPoint y: 336, endPoint x: 563, endPoint y: 309, distance: 27.2
click at [559, 333] on div "Next Chłopaka Ostatecznie Jerzego Którzy Learn more: Chłopaka Ostatecznie Jerze…" at bounding box center [546, 432] width 960 height 270
click at [563, 295] on div "/ Score: 304 + 16 100 % Mastered Review: 2025-10-18 Siostra Jerzego zrobiła mi …" at bounding box center [546, 367] width 960 height 528
drag, startPoint x: 530, startPoint y: 313, endPoint x: 542, endPoint y: 312, distance: 11.8
click at [542, 312] on button "Next" at bounding box center [547, 316] width 94 height 39
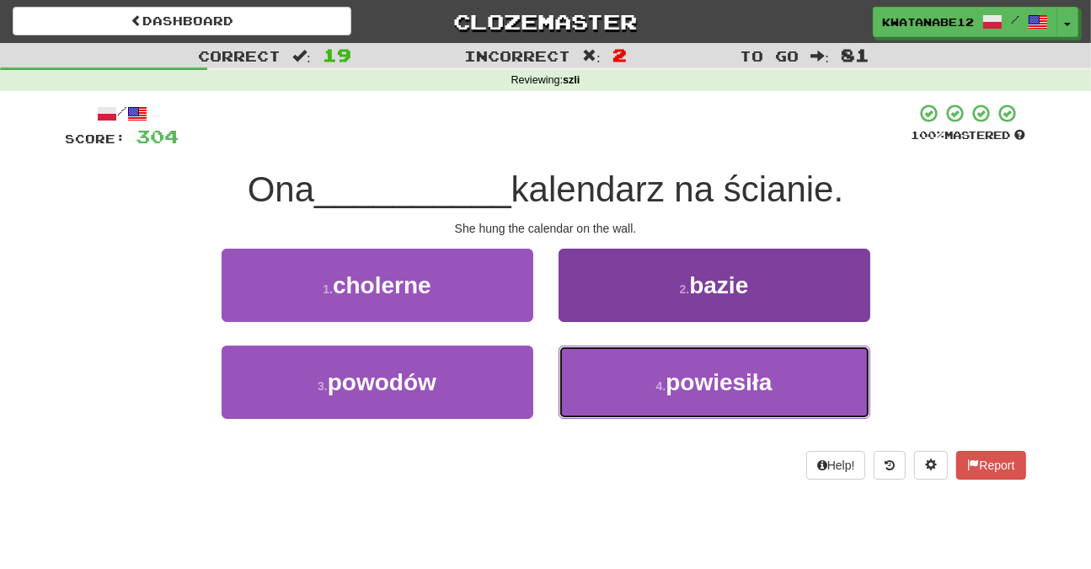
drag, startPoint x: 591, startPoint y: 383, endPoint x: 586, endPoint y: 376, distance: 9.6
click at [592, 385] on button "4 . powiesiła" at bounding box center [715, 381] width 312 height 73
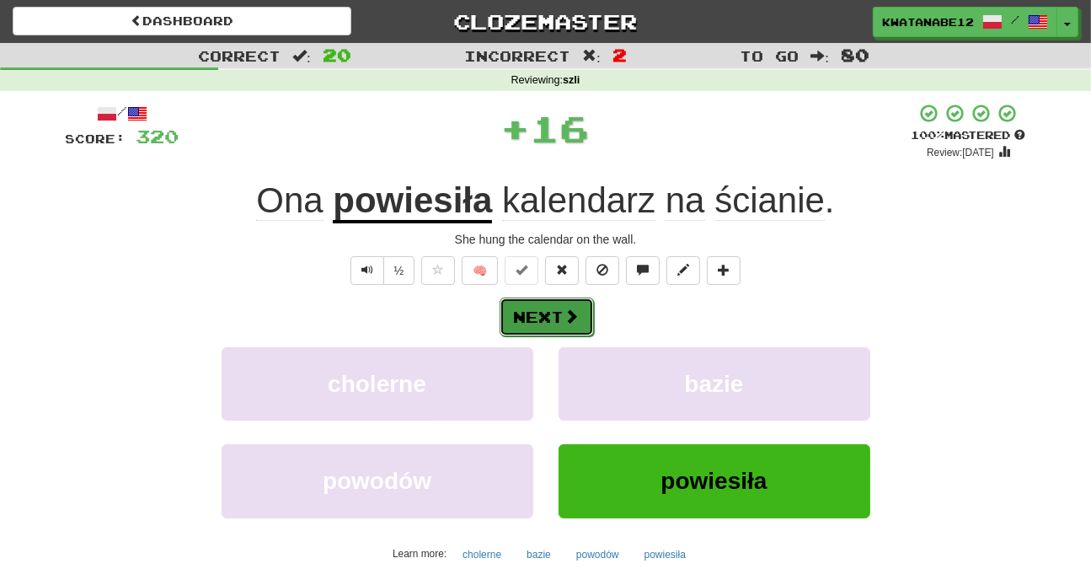
click at [564, 321] on span at bounding box center [571, 315] width 15 height 15
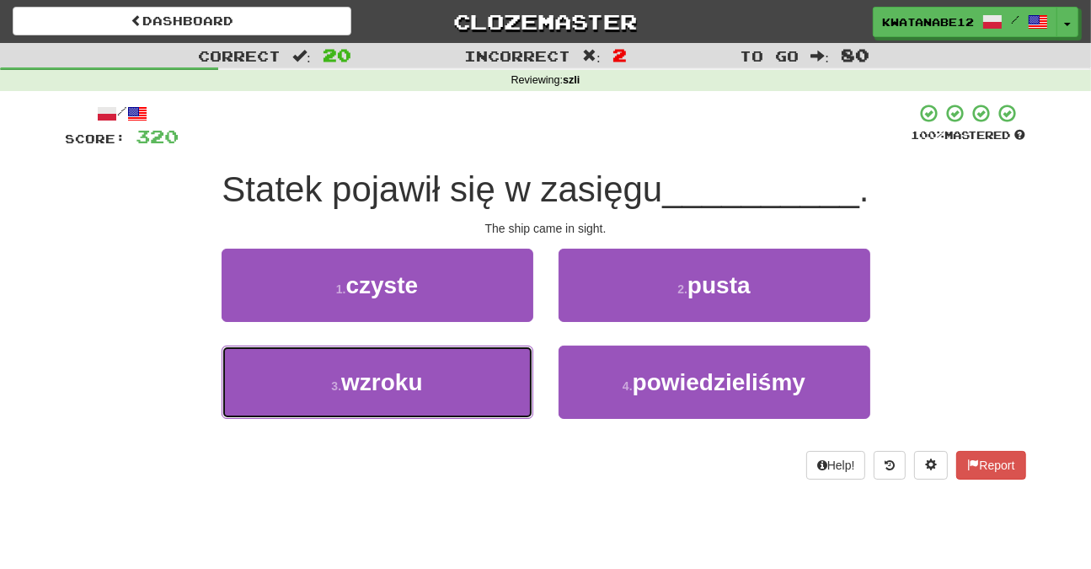
drag, startPoint x: 471, startPoint y: 367, endPoint x: 538, endPoint y: 343, distance: 71.7
click at [512, 356] on button "3 . wzroku" at bounding box center [378, 381] width 312 height 73
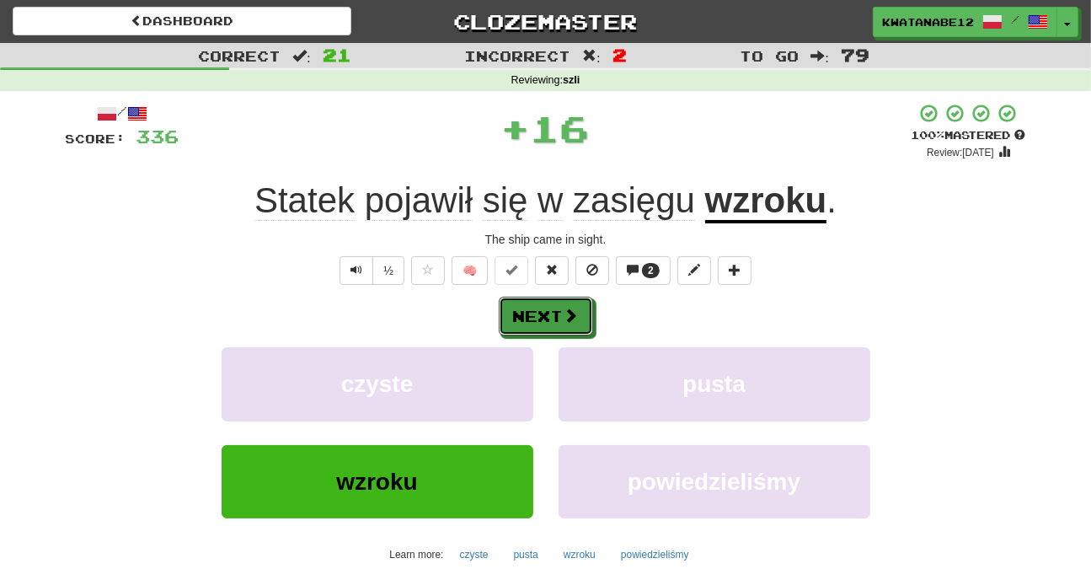
drag, startPoint x: 567, startPoint y: 326, endPoint x: 524, endPoint y: 279, distance: 63.8
click at [567, 324] on button "Next" at bounding box center [546, 316] width 94 height 39
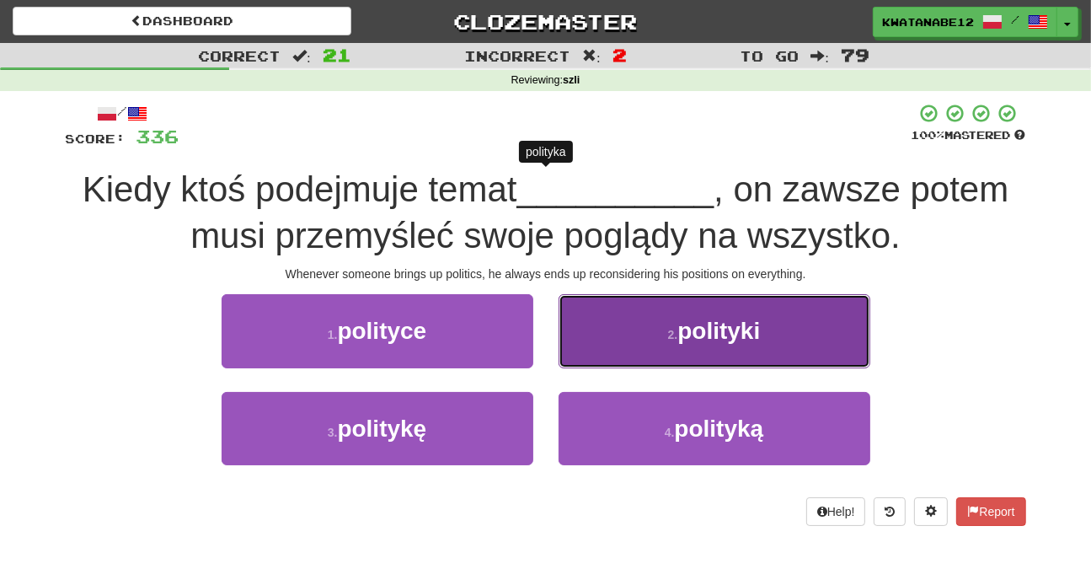
click at [573, 343] on button "2 . polityki" at bounding box center [715, 330] width 312 height 73
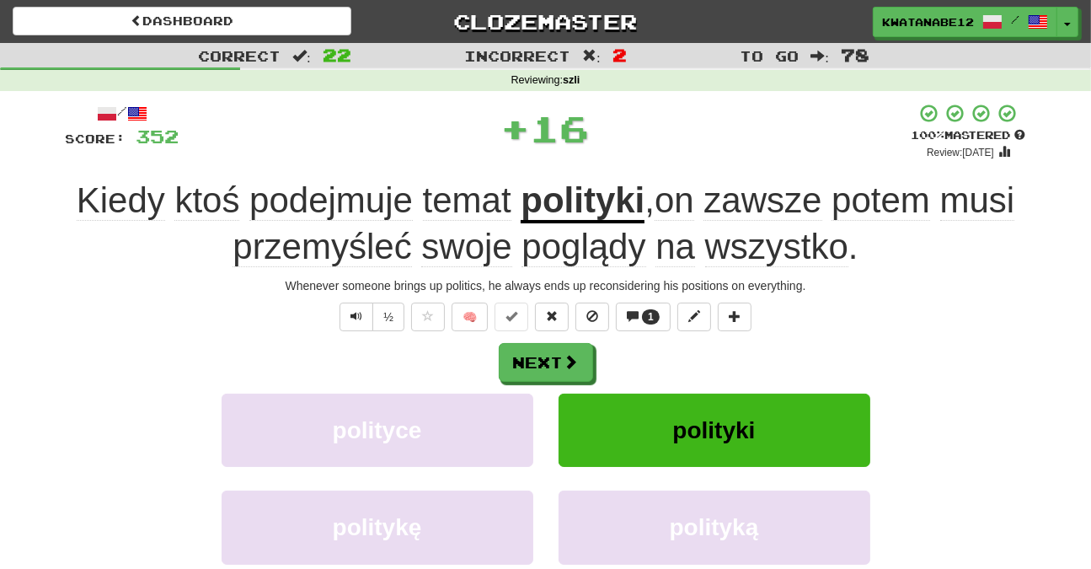
drag, startPoint x: 550, startPoint y: 336, endPoint x: 562, endPoint y: 341, distance: 12.8
click at [552, 336] on div "/ Score: 352 + 16 100 % Mastered Review: 2025-10-18 Kiedy ktoś podejmuje temat …" at bounding box center [546, 390] width 960 height 574
click at [550, 350] on button "Next" at bounding box center [547, 363] width 94 height 39
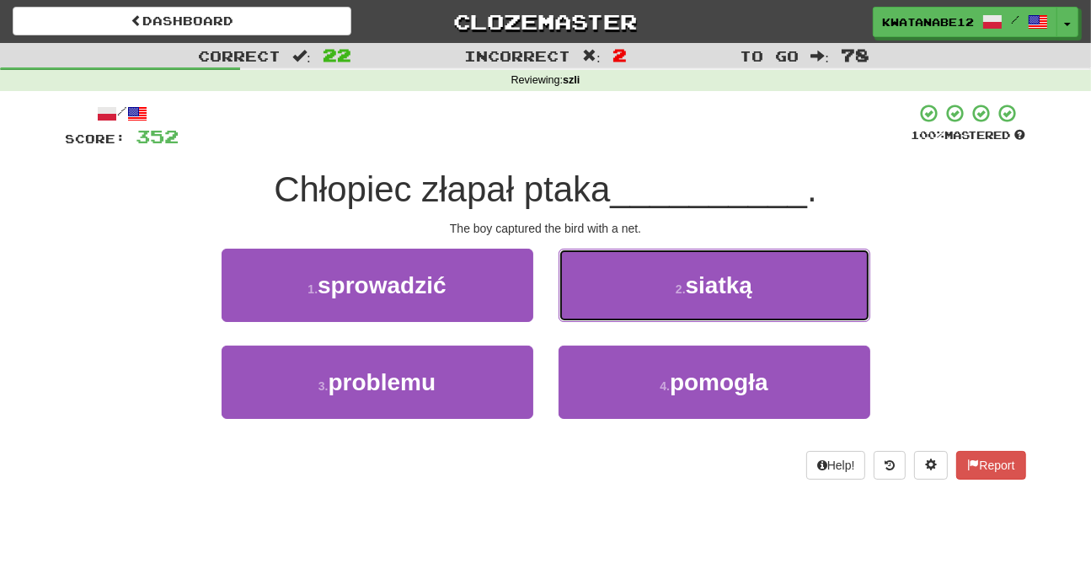
drag, startPoint x: 580, startPoint y: 286, endPoint x: 573, endPoint y: 291, distance: 9.0
click at [575, 290] on button "2 . siatką" at bounding box center [715, 285] width 312 height 73
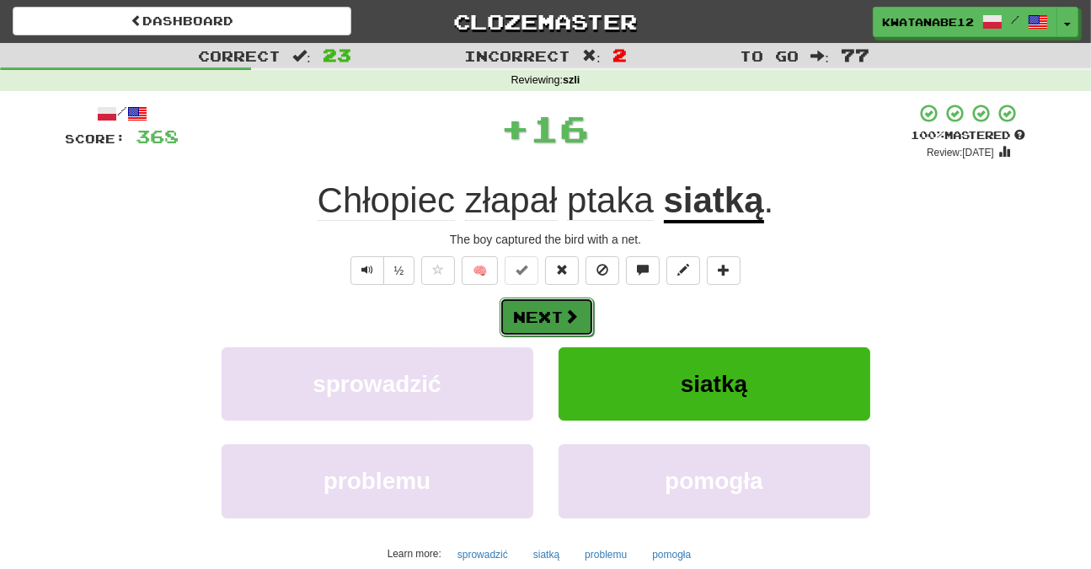
click at [547, 318] on button "Next" at bounding box center [547, 316] width 94 height 39
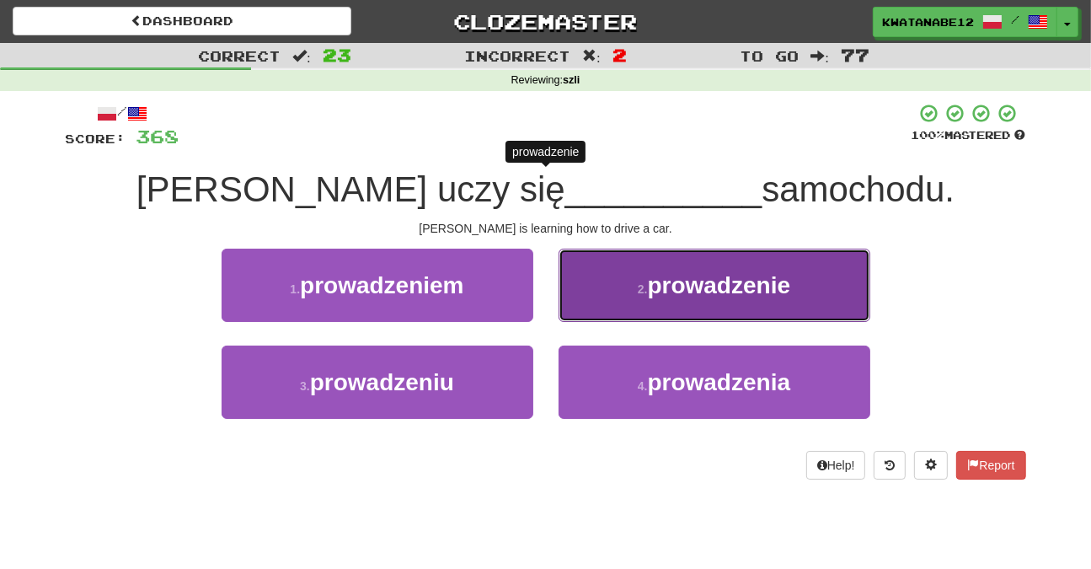
click at [620, 311] on button "2 . prowadzenie" at bounding box center [715, 285] width 312 height 73
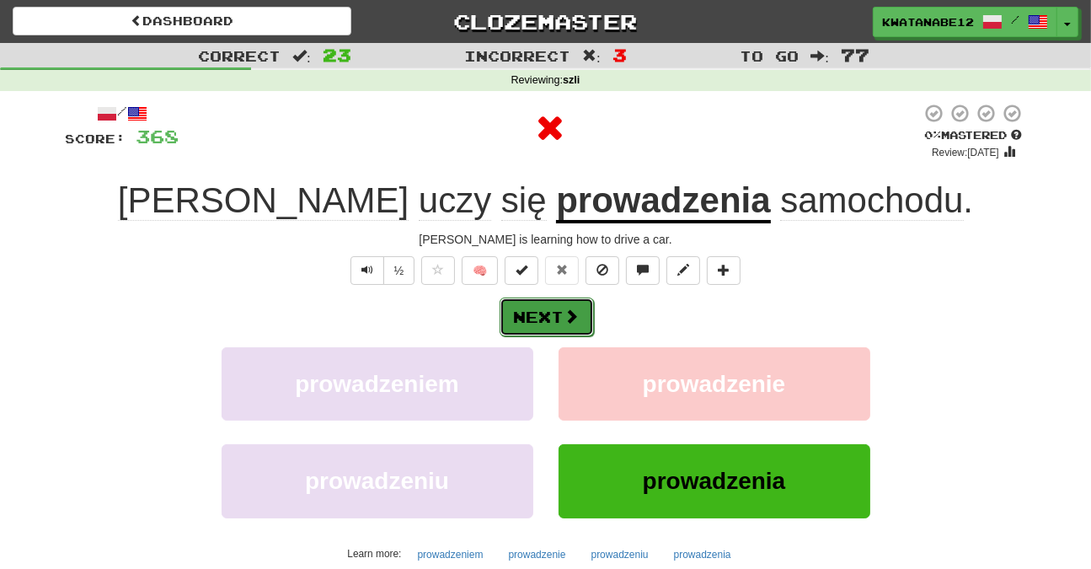
click at [573, 315] on span at bounding box center [571, 315] width 15 height 15
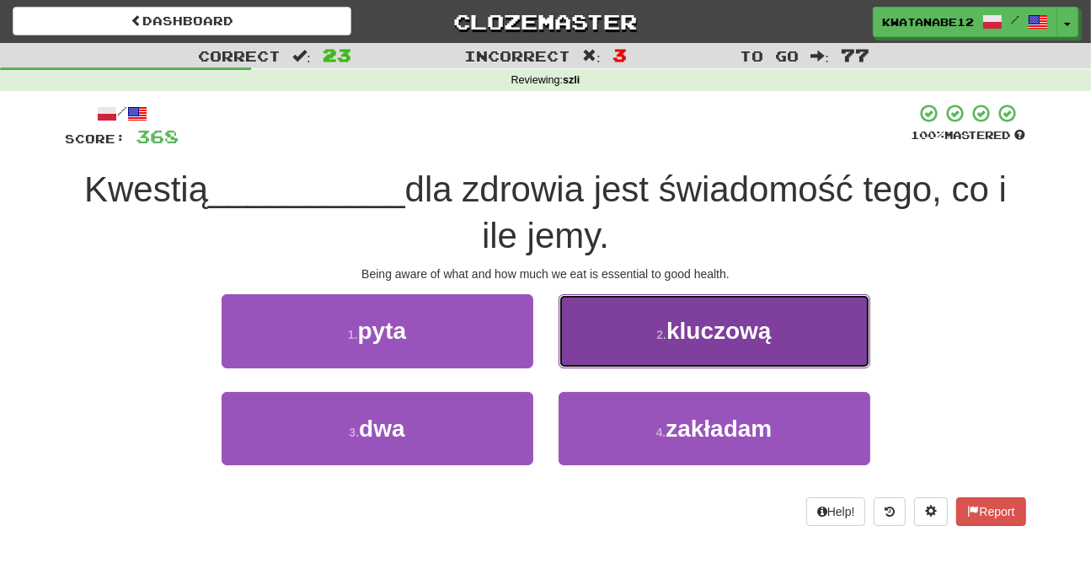
drag, startPoint x: 604, startPoint y: 338, endPoint x: 593, endPoint y: 343, distance: 12.1
click at [593, 343] on button "2 . kluczową" at bounding box center [715, 330] width 312 height 73
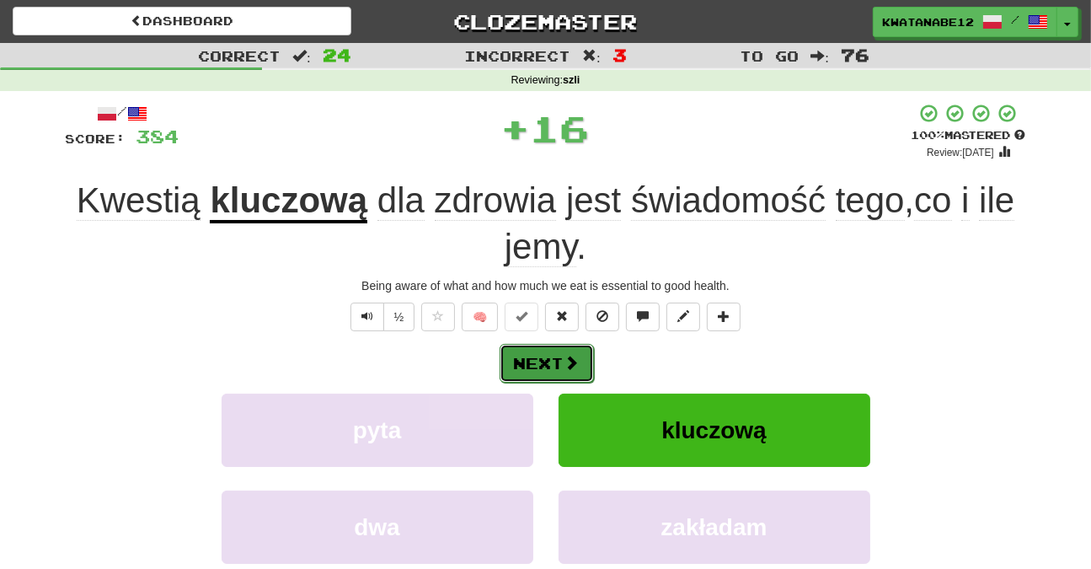
click at [571, 345] on button "Next" at bounding box center [547, 363] width 94 height 39
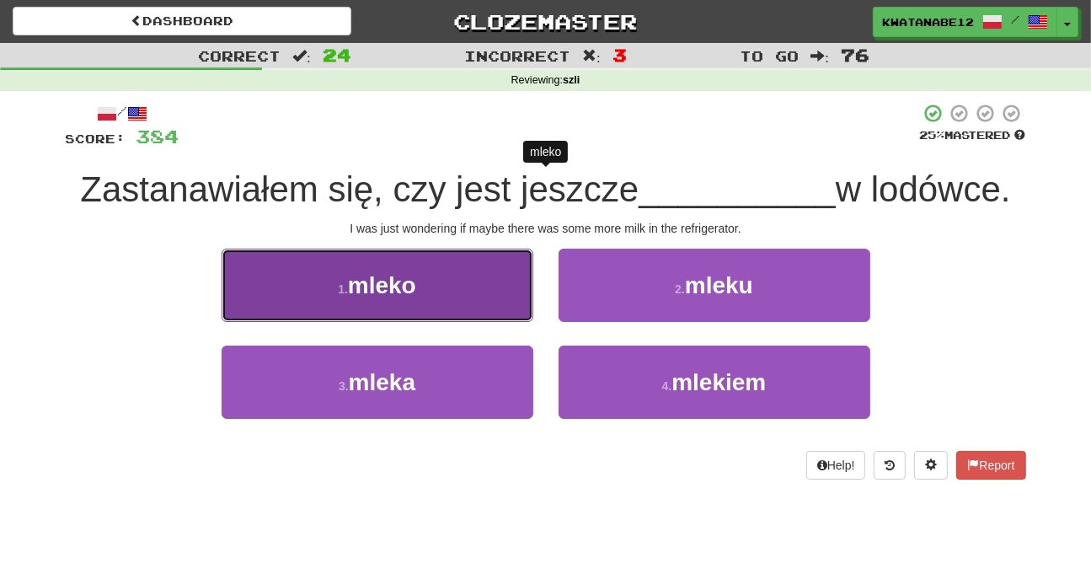
drag, startPoint x: 470, startPoint y: 292, endPoint x: 496, endPoint y: 296, distance: 26.3
click at [496, 296] on button "1 . mleko" at bounding box center [378, 285] width 312 height 73
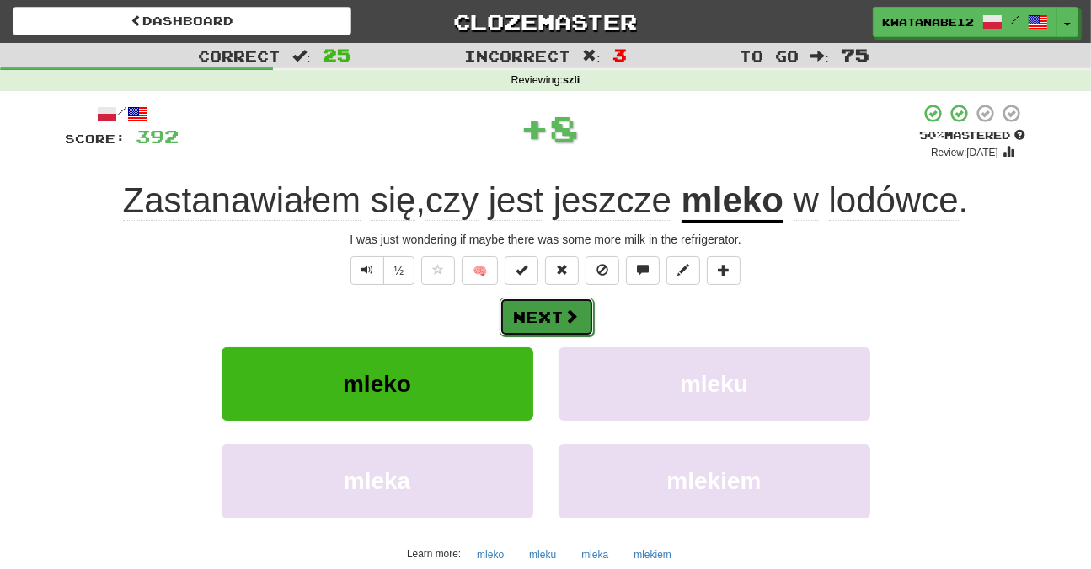
click at [545, 311] on button "Next" at bounding box center [547, 316] width 94 height 39
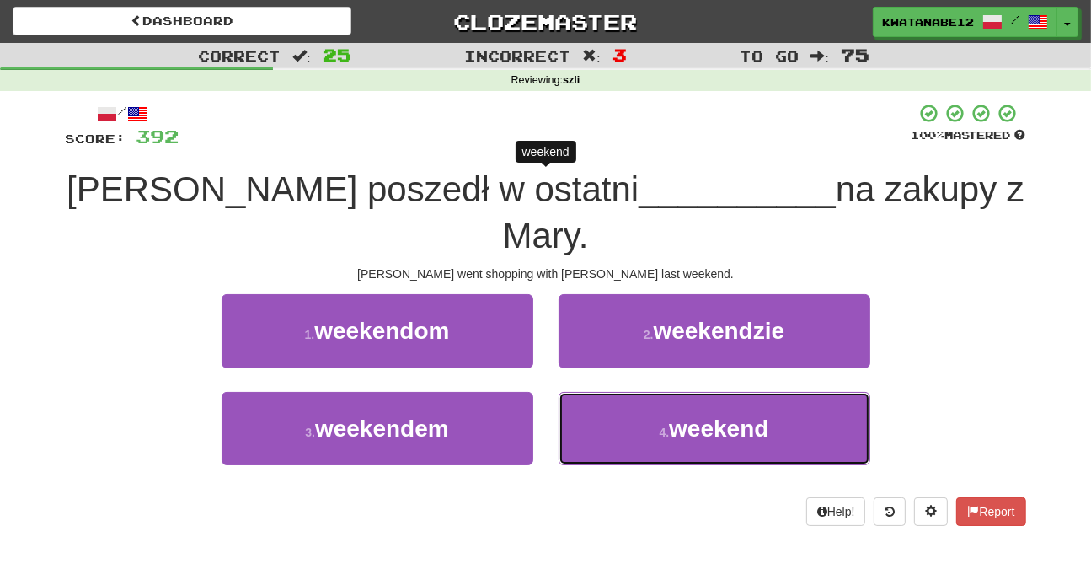
drag, startPoint x: 634, startPoint y: 364, endPoint x: 613, endPoint y: 338, distance: 33.0
click at [626, 392] on button "4 . weekend" at bounding box center [715, 428] width 312 height 73
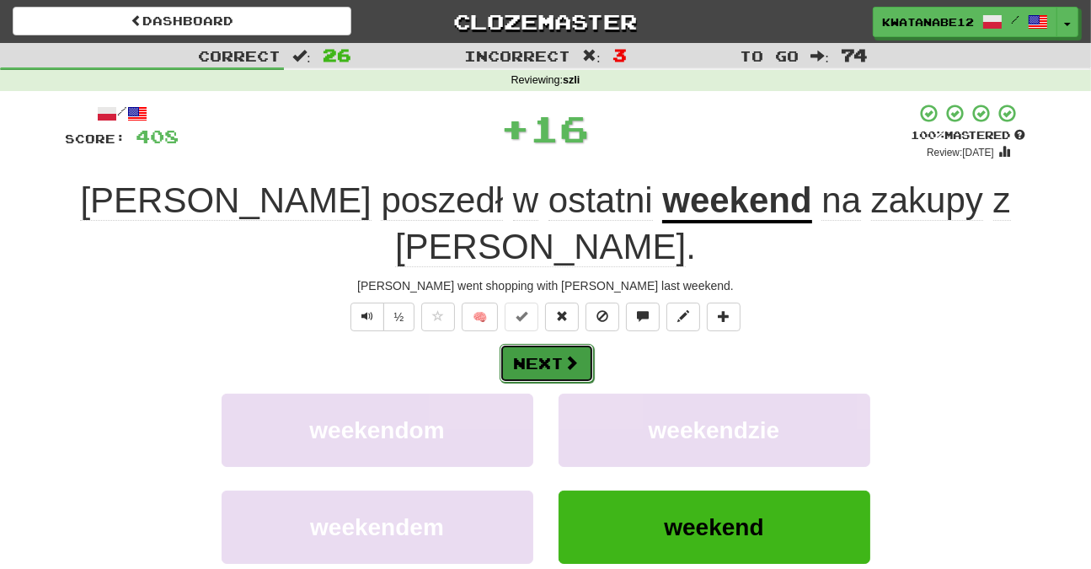
click at [544, 344] on button "Next" at bounding box center [547, 363] width 94 height 39
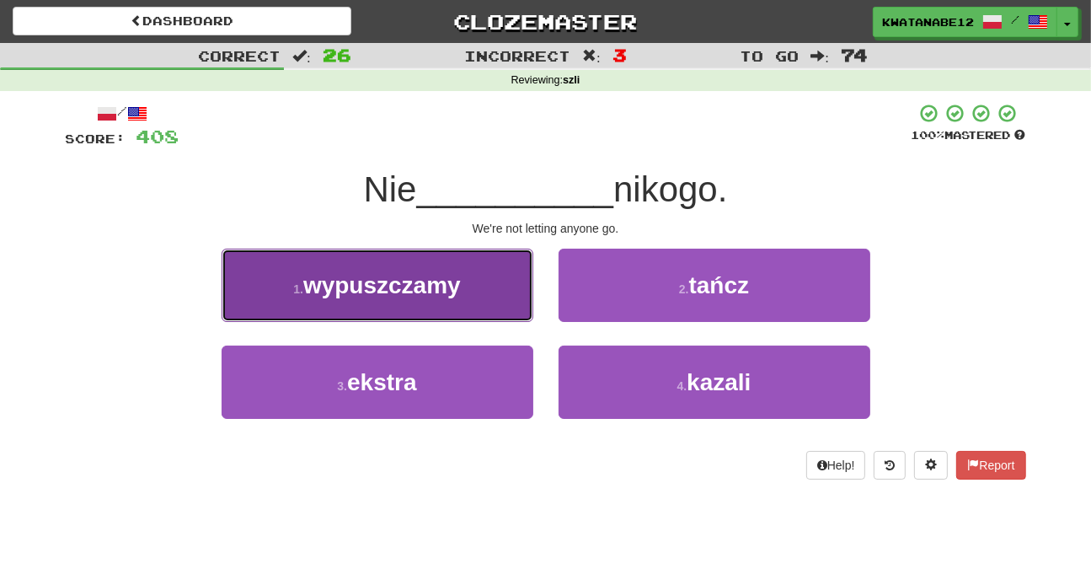
drag, startPoint x: 465, startPoint y: 295, endPoint x: 520, endPoint y: 303, distance: 55.4
click at [520, 303] on button "1 . wypuszczamy" at bounding box center [378, 285] width 312 height 73
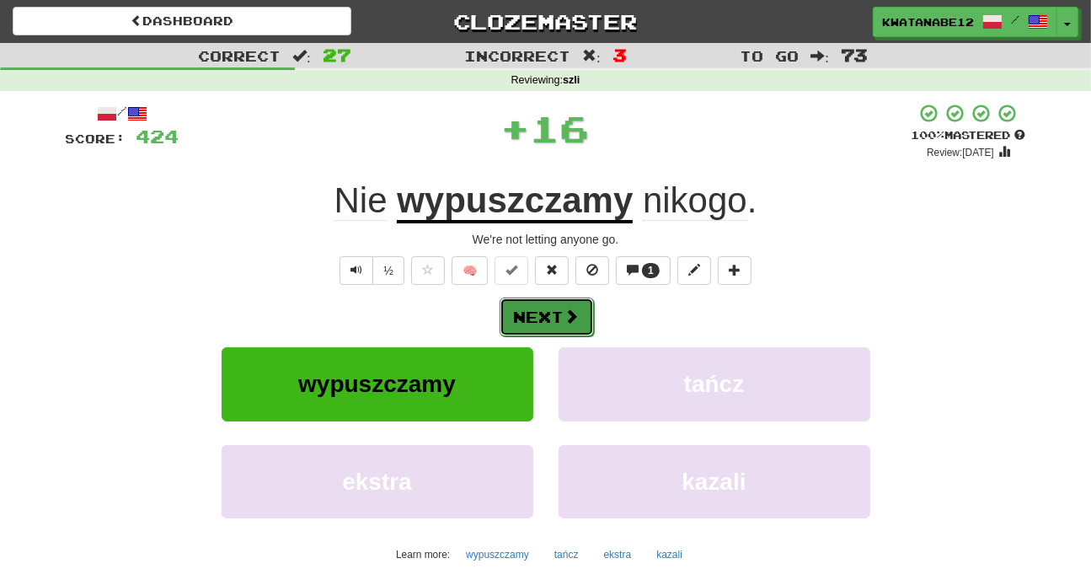
drag, startPoint x: 577, startPoint y: 320, endPoint x: 558, endPoint y: 322, distance: 19.5
click at [558, 322] on button "Next" at bounding box center [547, 316] width 94 height 39
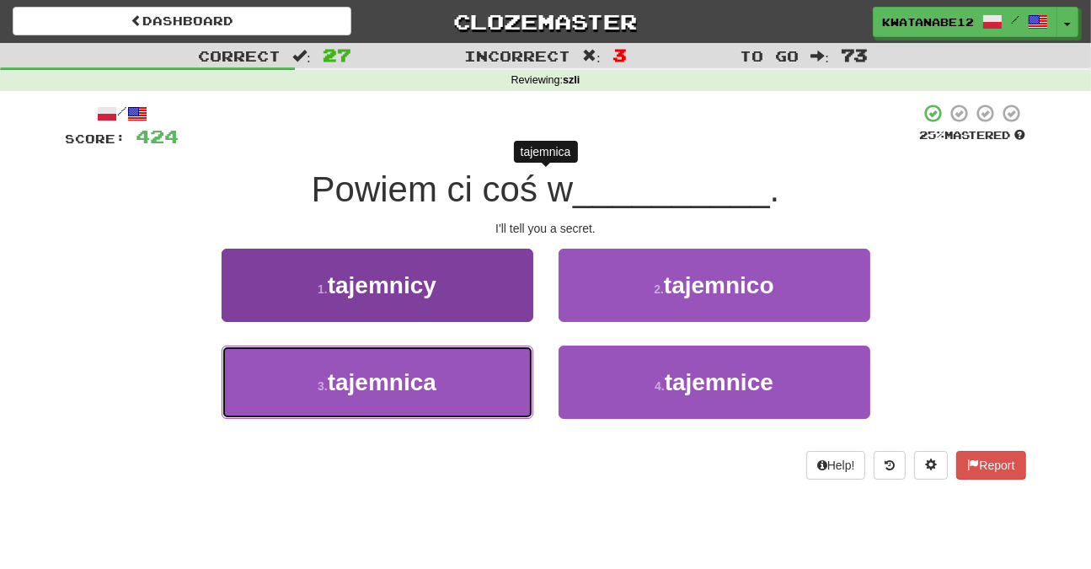
drag, startPoint x: 468, startPoint y: 388, endPoint x: 528, endPoint y: 360, distance: 67.1
click at [487, 378] on button "3 . tajemnica" at bounding box center [378, 381] width 312 height 73
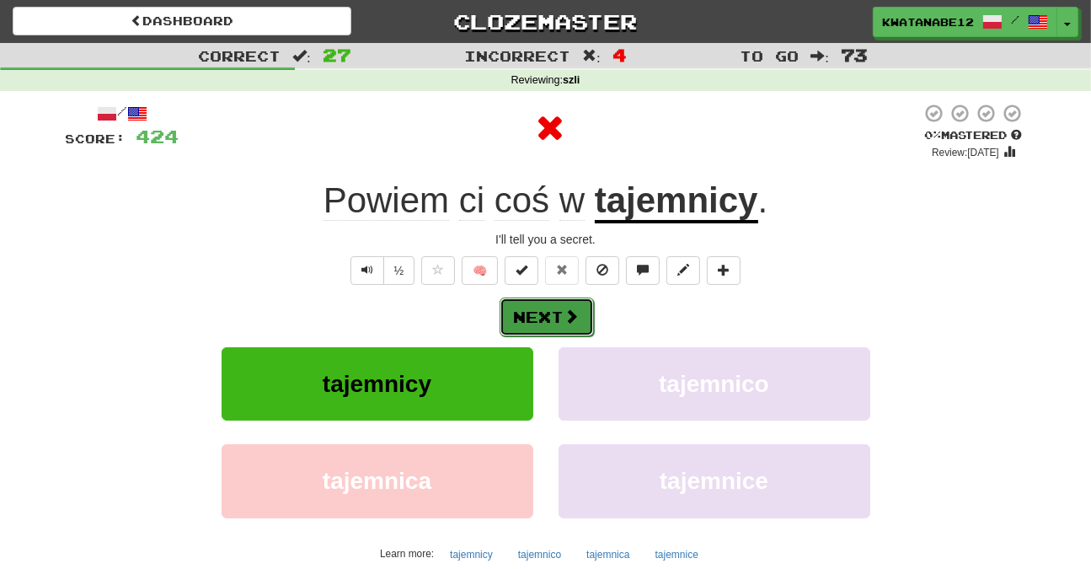
click at [560, 314] on button "Next" at bounding box center [547, 316] width 94 height 39
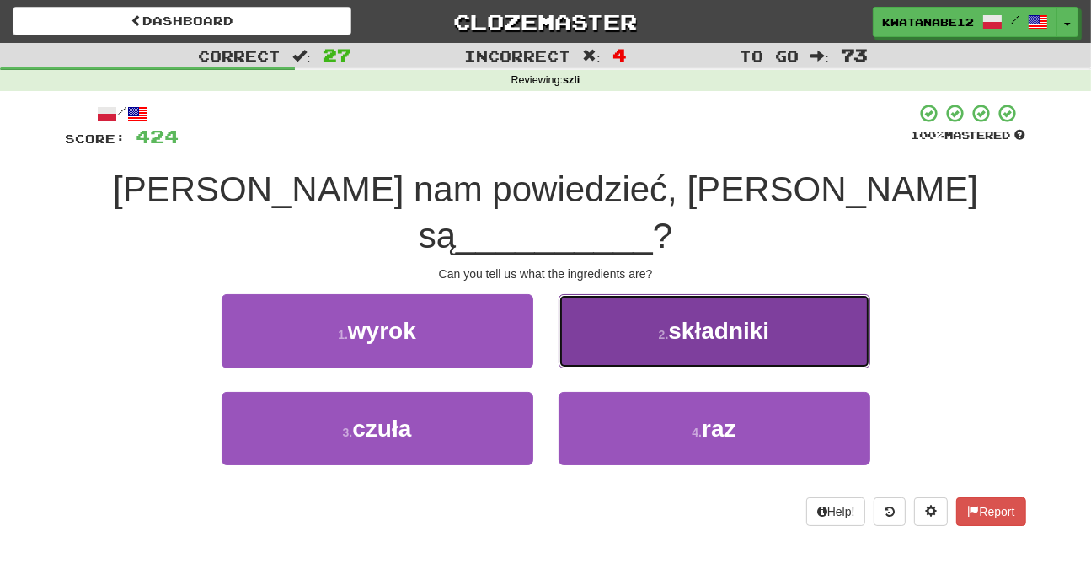
click at [628, 306] on button "2 . składniki" at bounding box center [715, 330] width 312 height 73
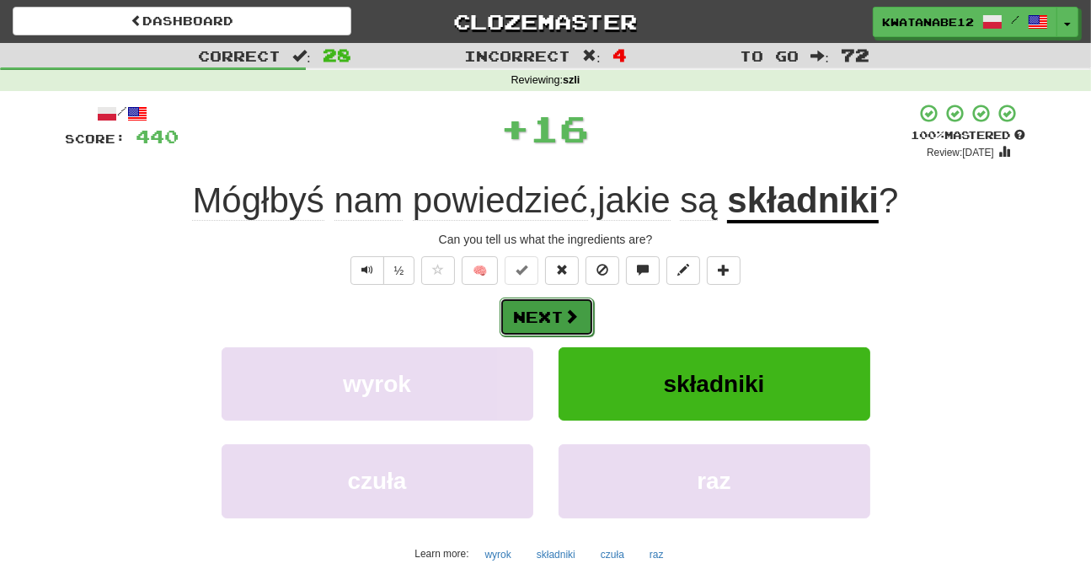
click at [561, 316] on button "Next" at bounding box center [547, 316] width 94 height 39
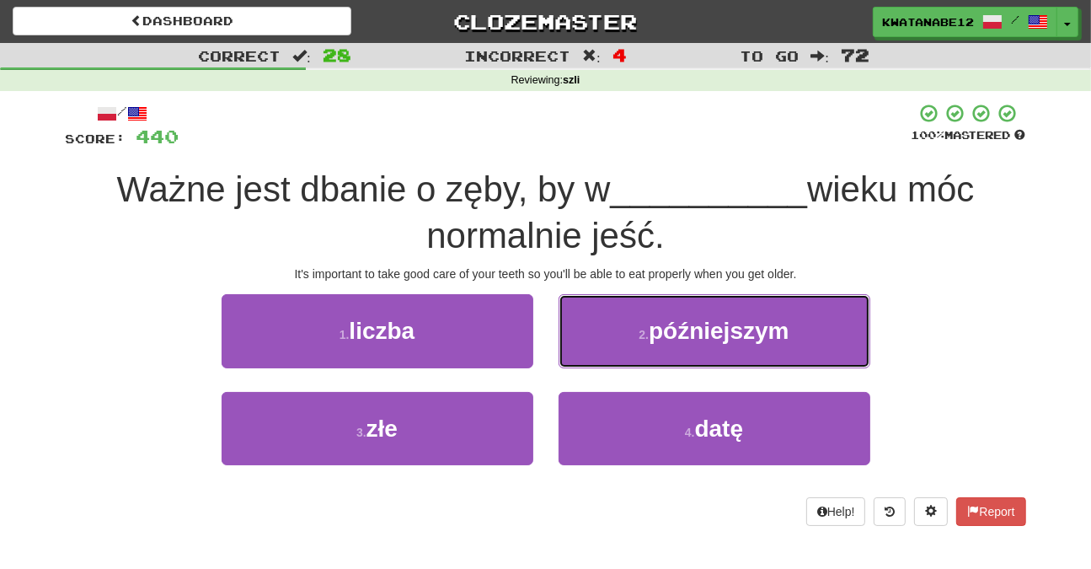
drag, startPoint x: 591, startPoint y: 326, endPoint x: 583, endPoint y: 340, distance: 15.9
click at [591, 331] on button "2 . późniejszym" at bounding box center [715, 330] width 312 height 73
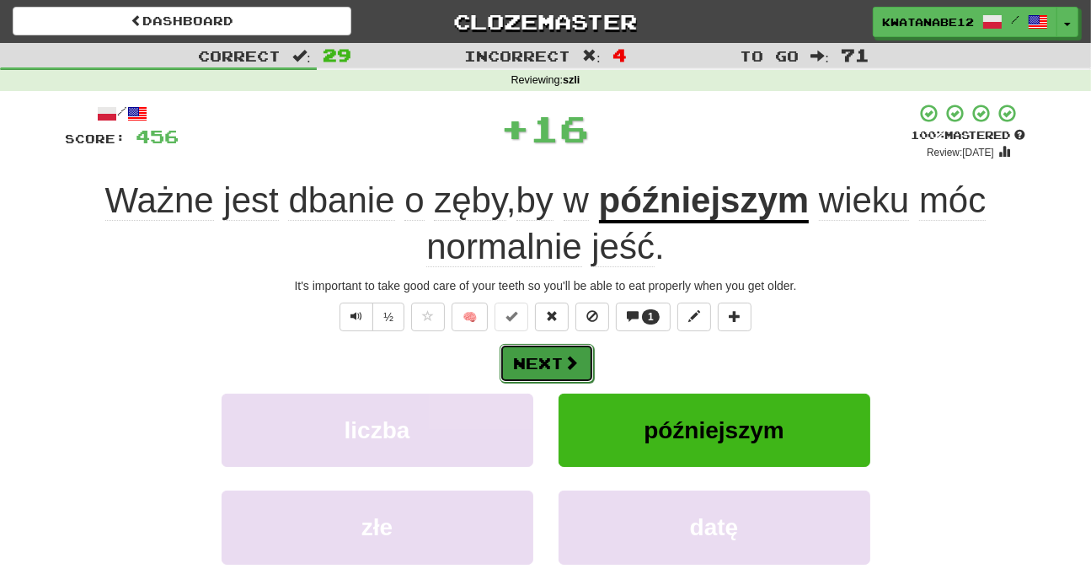
click at [561, 353] on button "Next" at bounding box center [547, 363] width 94 height 39
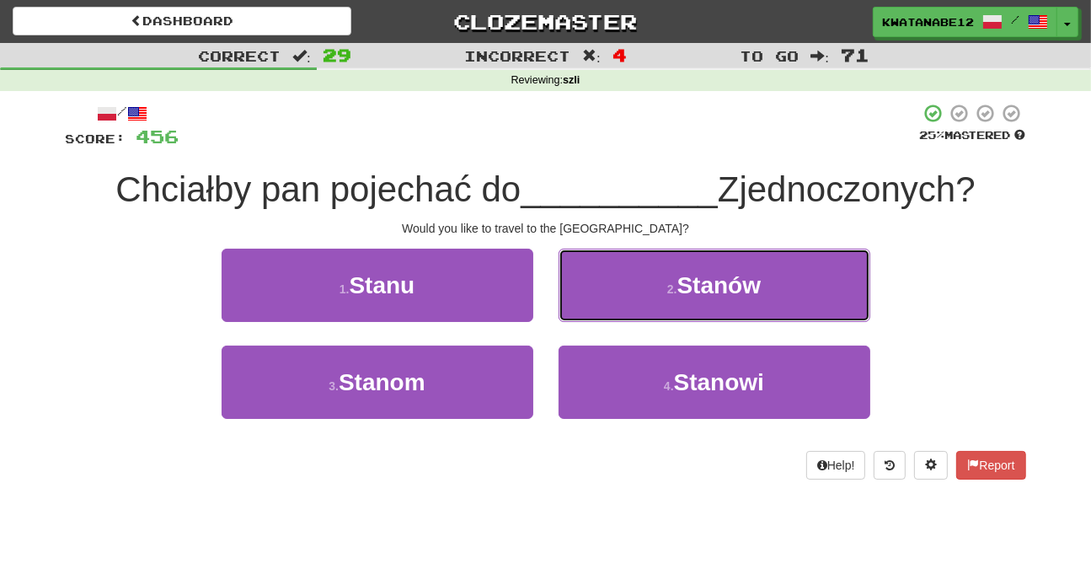
drag, startPoint x: 602, startPoint y: 280, endPoint x: 595, endPoint y: 292, distance: 14.7
click at [601, 286] on button "2 . Stanów" at bounding box center [715, 285] width 312 height 73
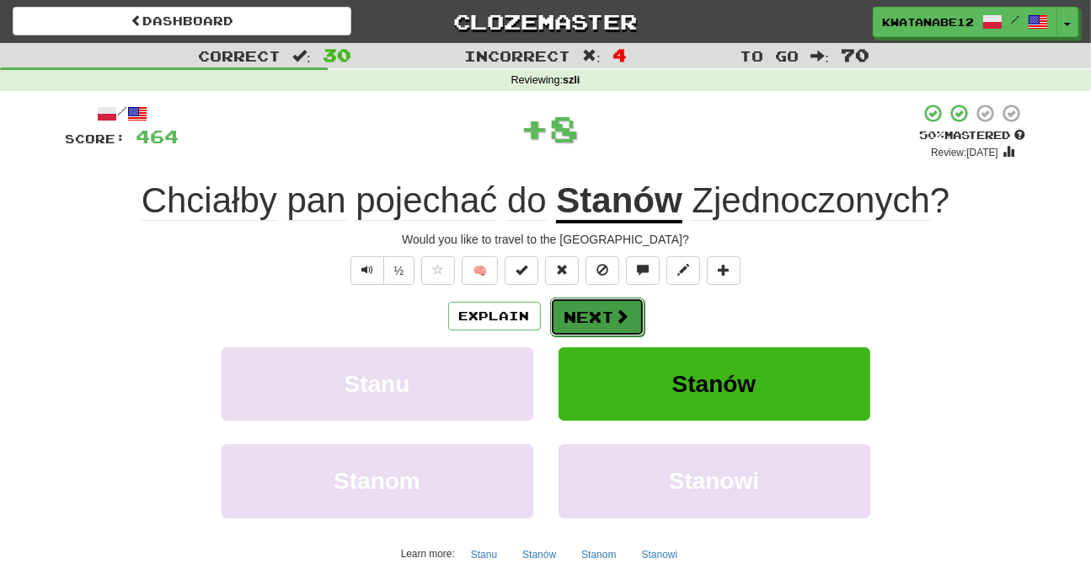
click at [573, 308] on button "Next" at bounding box center [597, 316] width 94 height 39
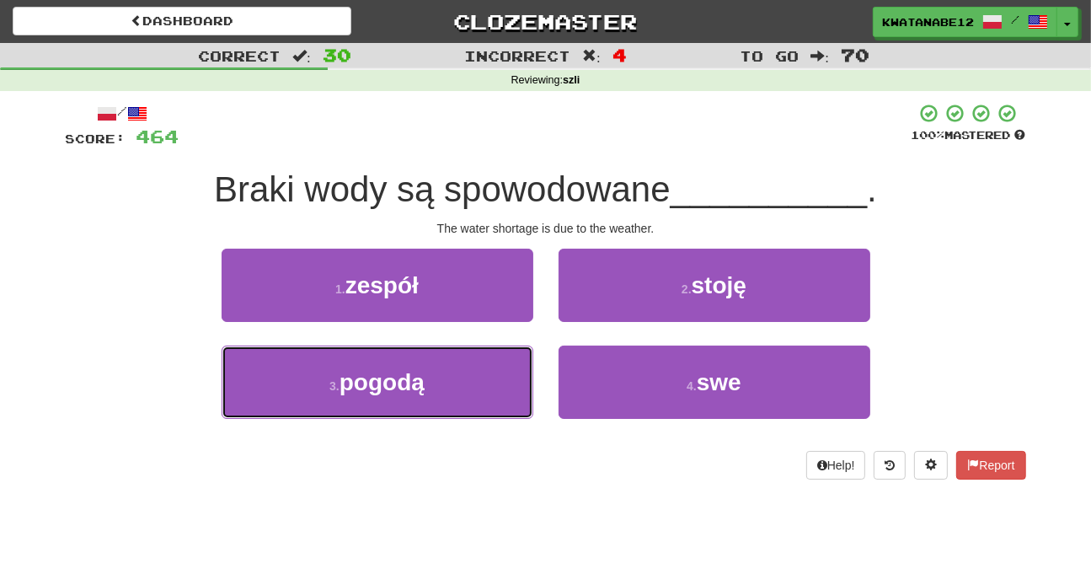
drag, startPoint x: 473, startPoint y: 393, endPoint x: 540, endPoint y: 354, distance: 78.2
click at [479, 388] on button "3 . pogodą" at bounding box center [378, 381] width 312 height 73
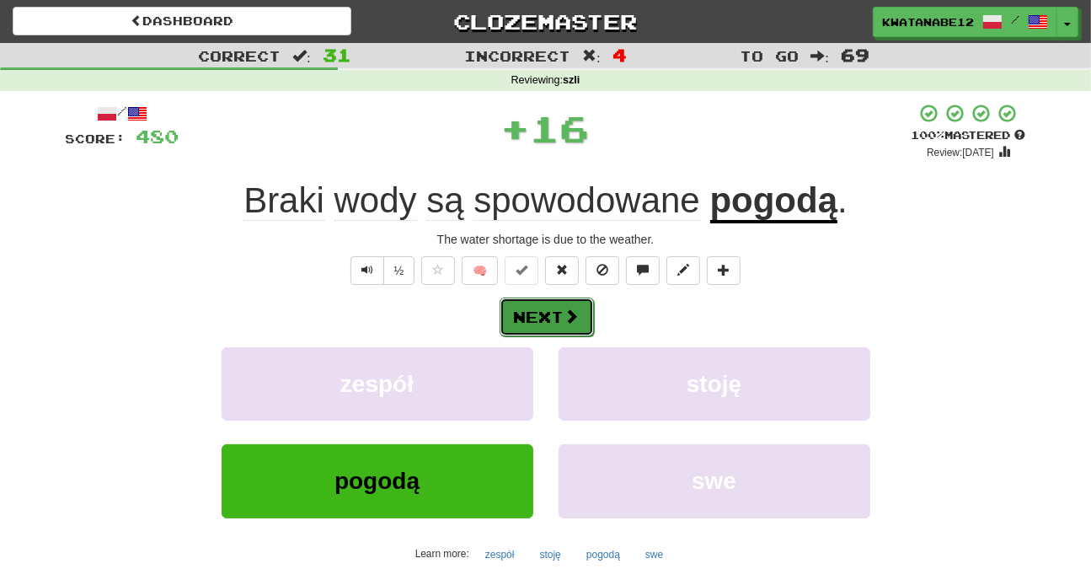
click at [573, 332] on button "Next" at bounding box center [547, 316] width 94 height 39
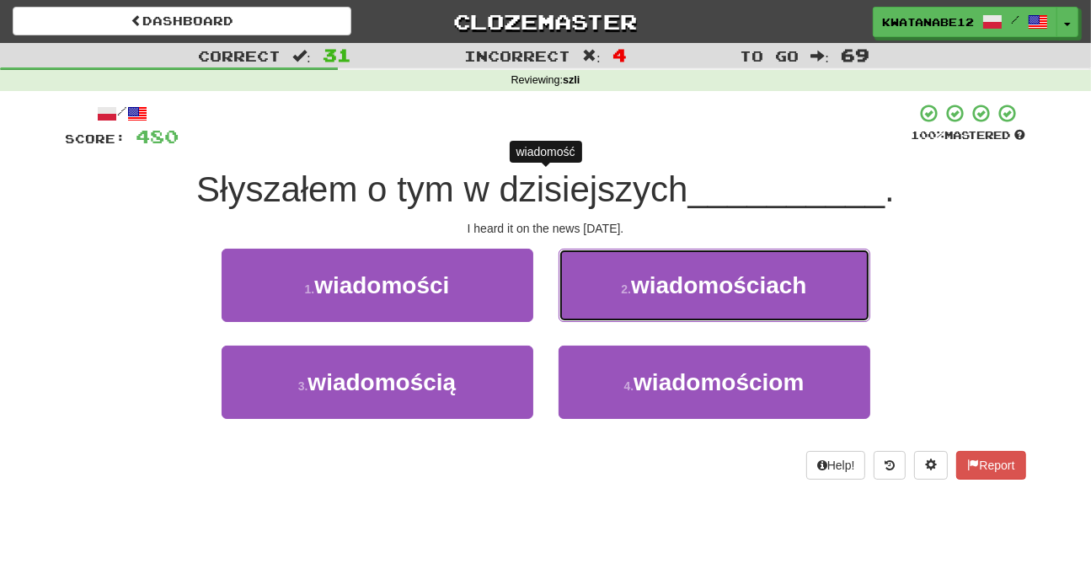
drag, startPoint x: 614, startPoint y: 272, endPoint x: 590, endPoint y: 293, distance: 32.3
click at [612, 273] on button "2 . wiadomościach" at bounding box center [715, 285] width 312 height 73
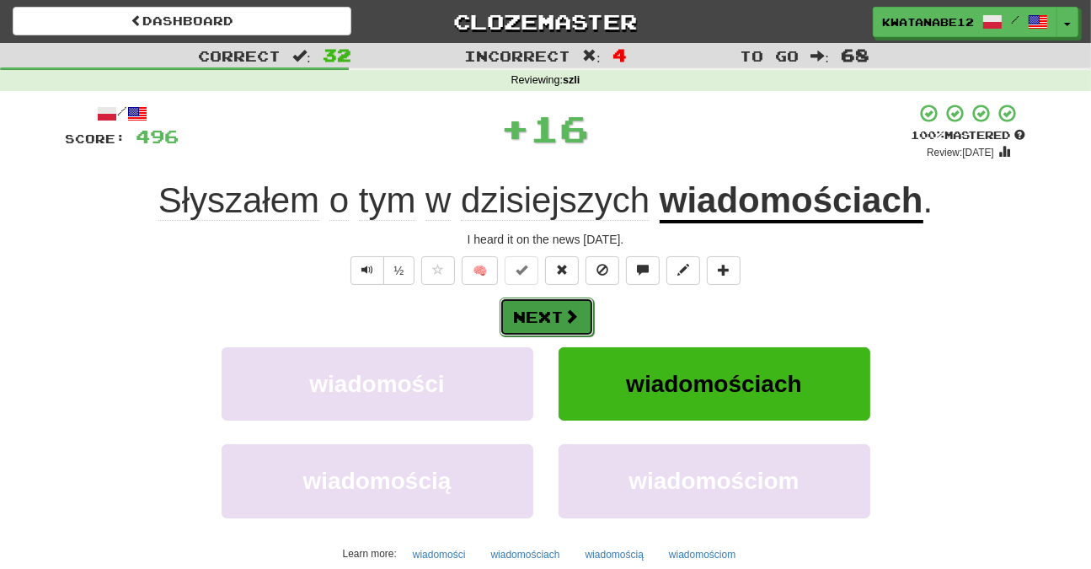
click at [572, 310] on span at bounding box center [571, 315] width 15 height 15
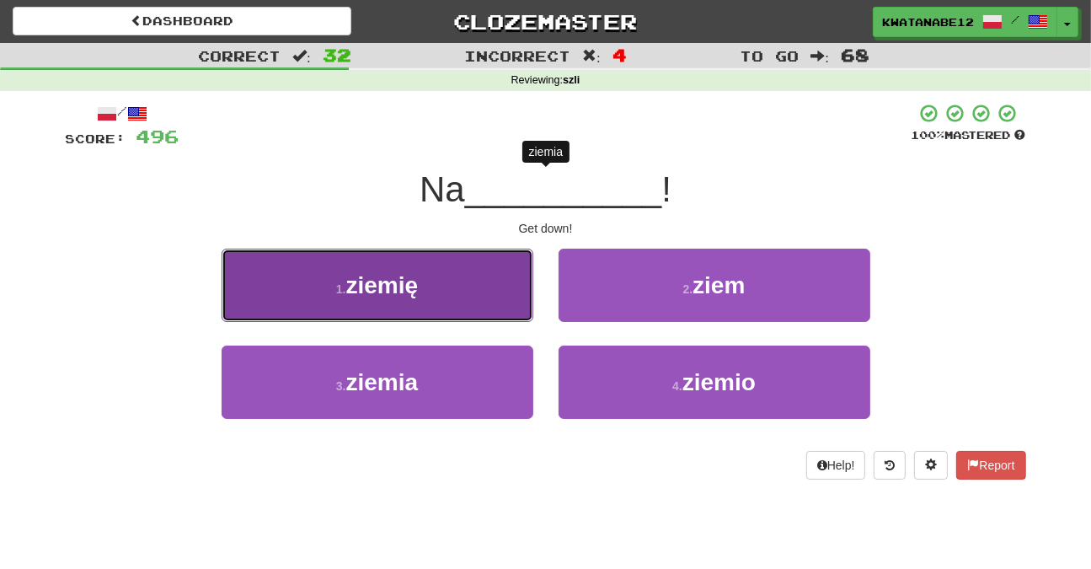
drag, startPoint x: 457, startPoint y: 289, endPoint x: 476, endPoint y: 294, distance: 20.0
click at [476, 294] on button "1 . ziemię" at bounding box center [378, 285] width 312 height 73
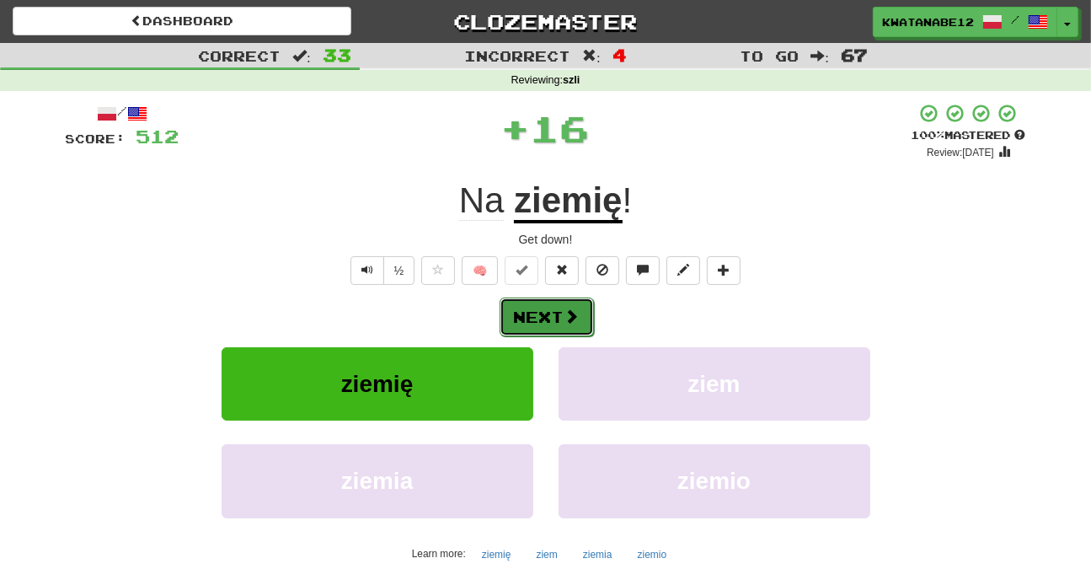
click at [547, 302] on button "Next" at bounding box center [547, 316] width 94 height 39
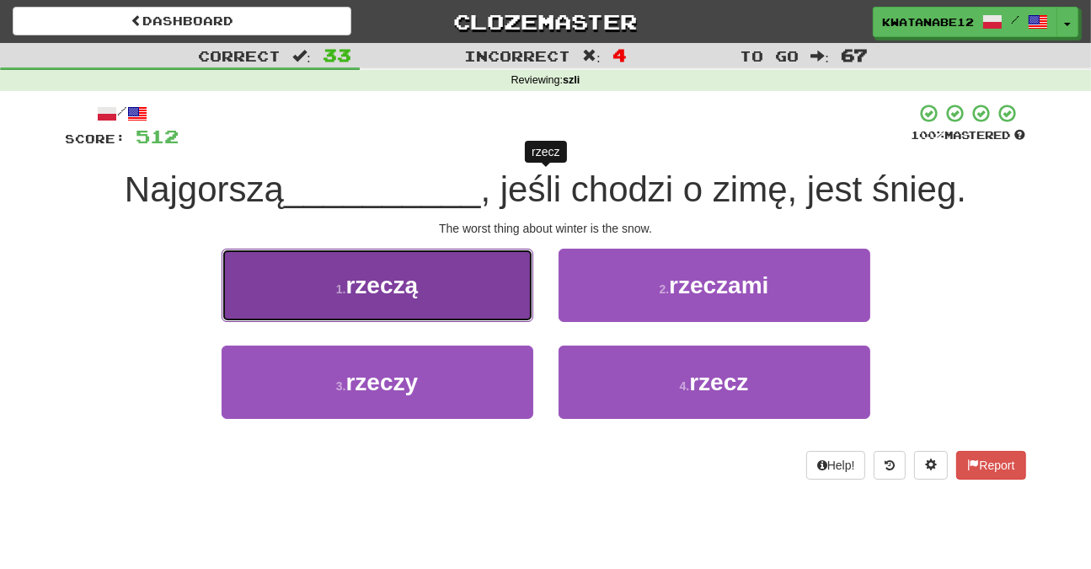
click at [468, 304] on button "1 . rzeczą" at bounding box center [378, 285] width 312 height 73
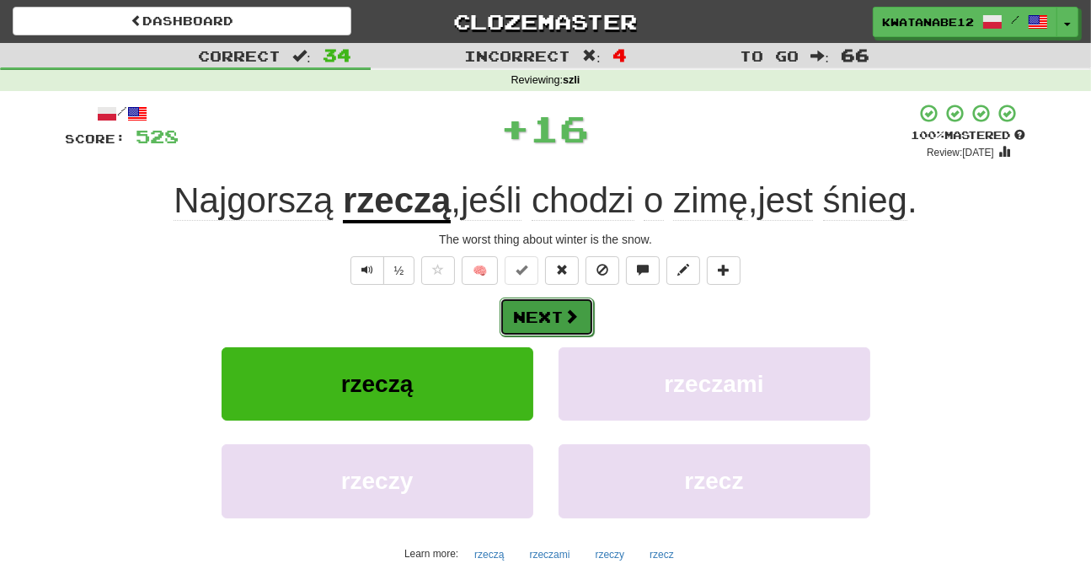
click at [564, 316] on button "Next" at bounding box center [547, 316] width 94 height 39
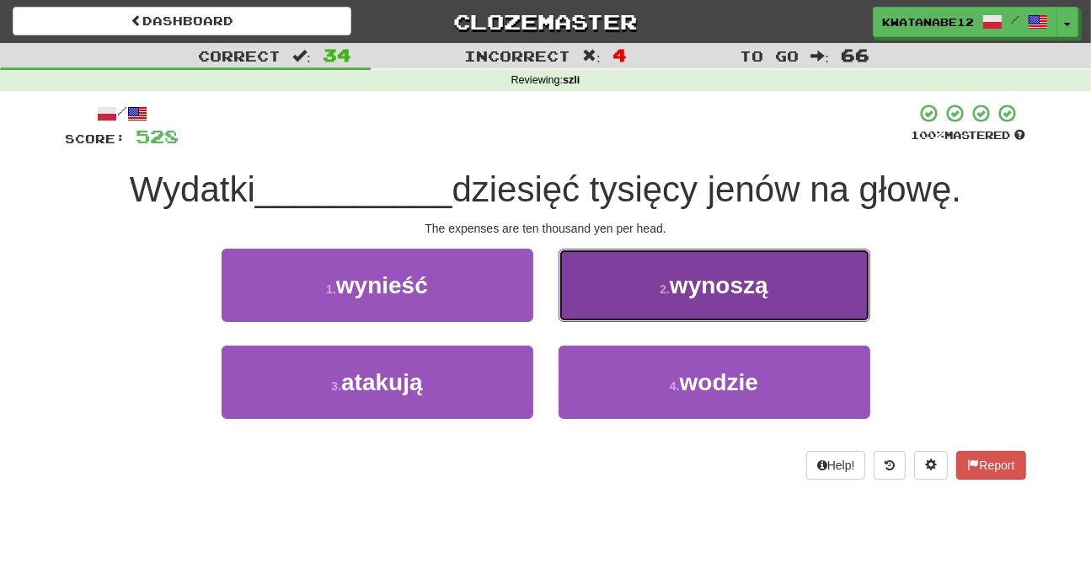
click at [643, 302] on button "2 . wynoszą" at bounding box center [715, 285] width 312 height 73
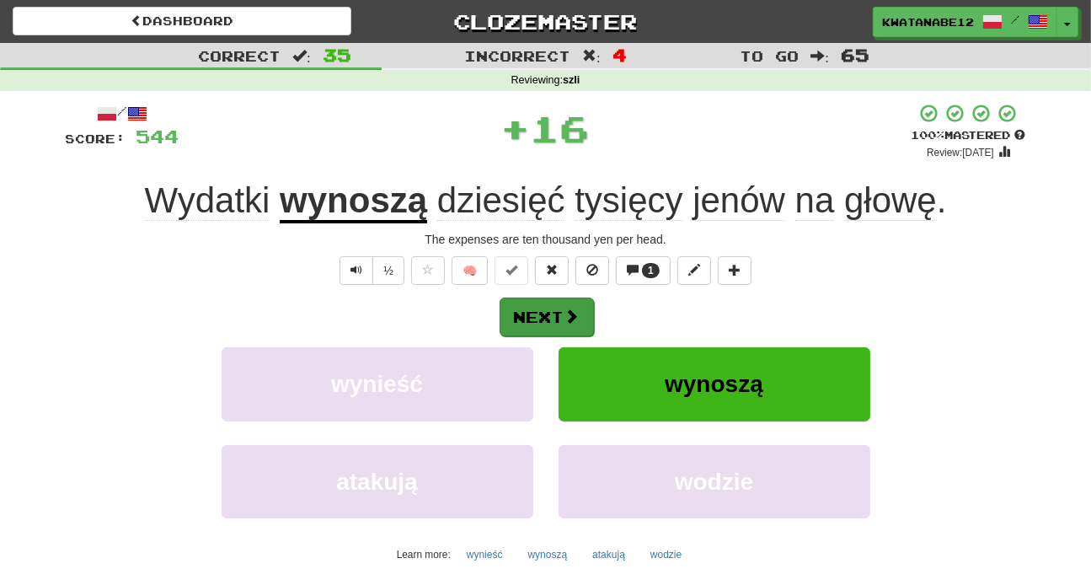
click at [590, 324] on div "Next" at bounding box center [546, 316] width 960 height 39
click at [376, 203] on u "wynoszą" at bounding box center [353, 201] width 147 height 43
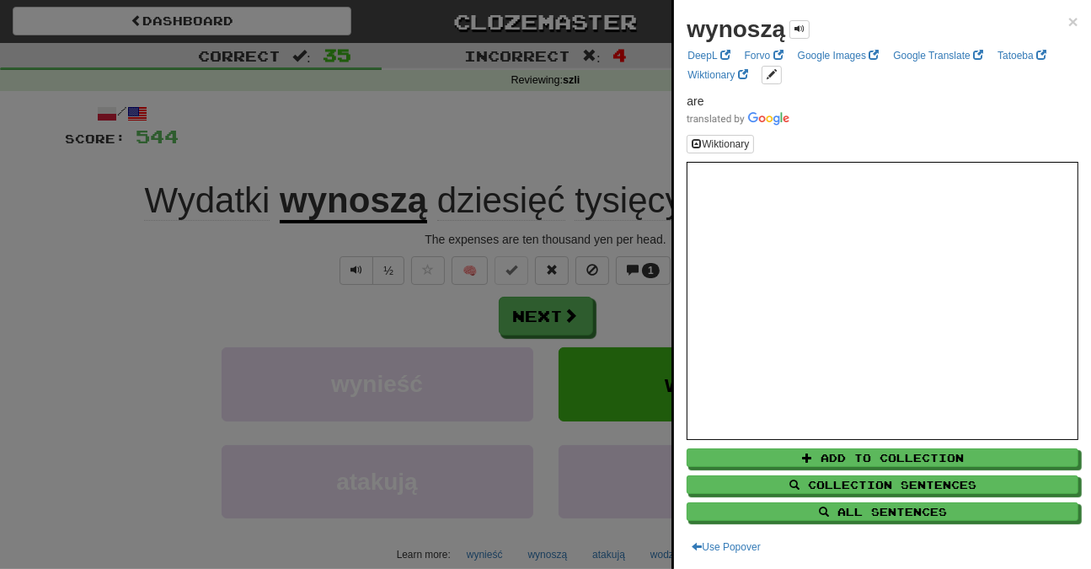
click at [249, 206] on div at bounding box center [545, 284] width 1091 height 569
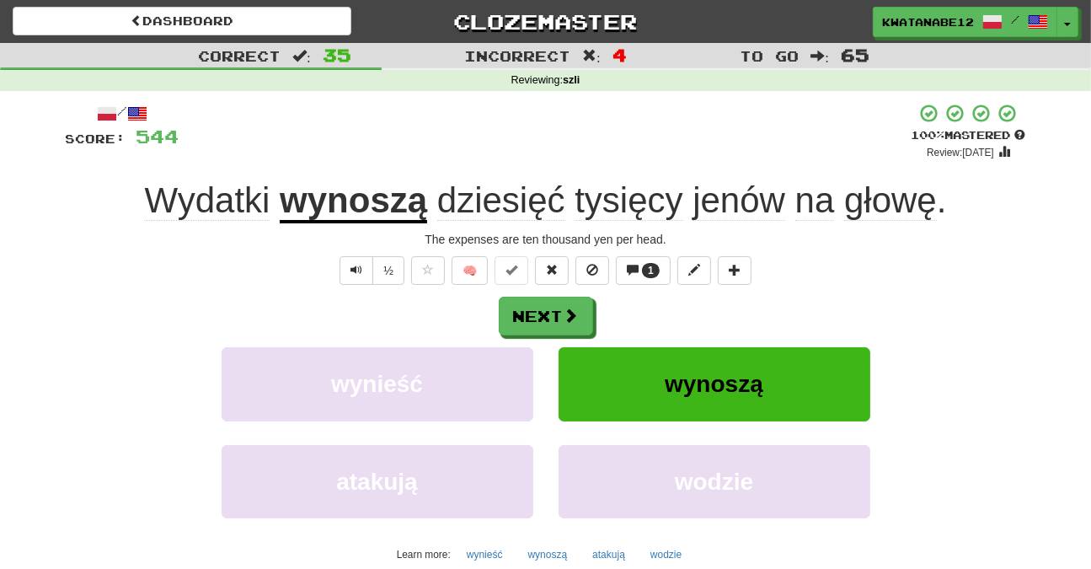
click at [239, 206] on span "Wydatki" at bounding box center [207, 200] width 126 height 40
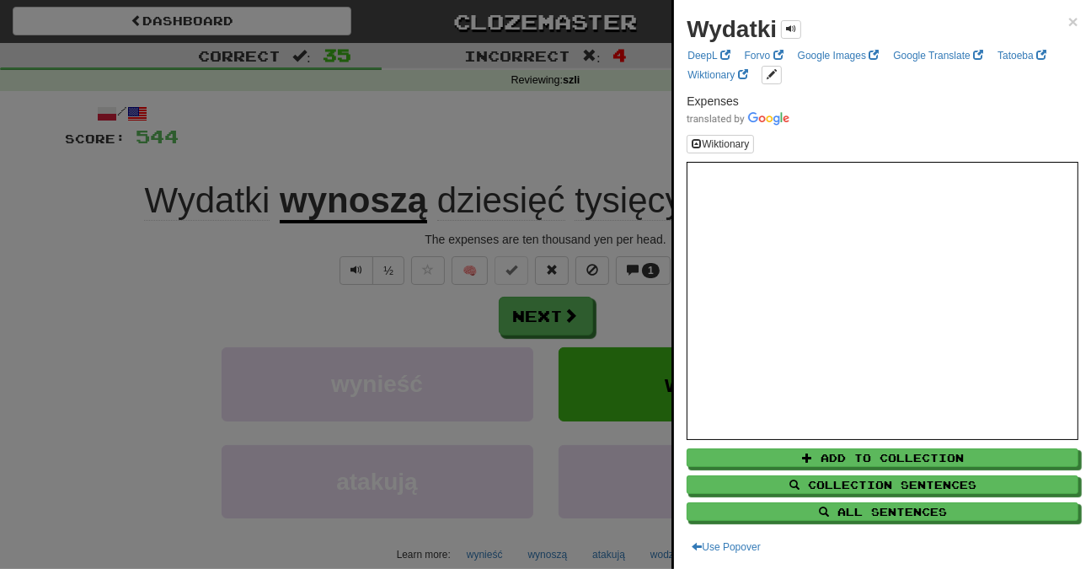
click at [365, 147] on div at bounding box center [545, 284] width 1091 height 569
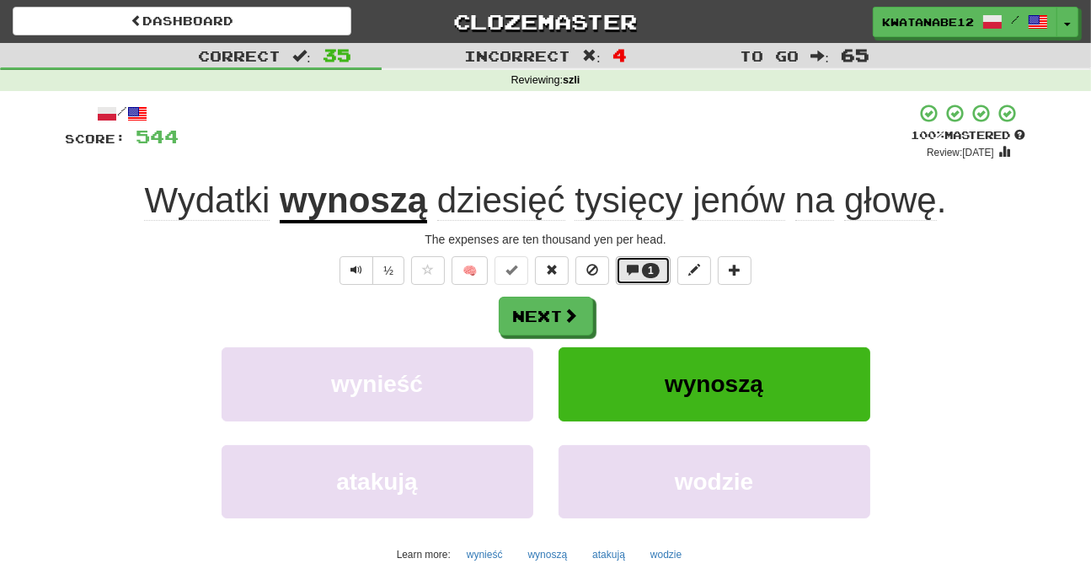
click at [642, 271] on span "1" at bounding box center [651, 270] width 18 height 15
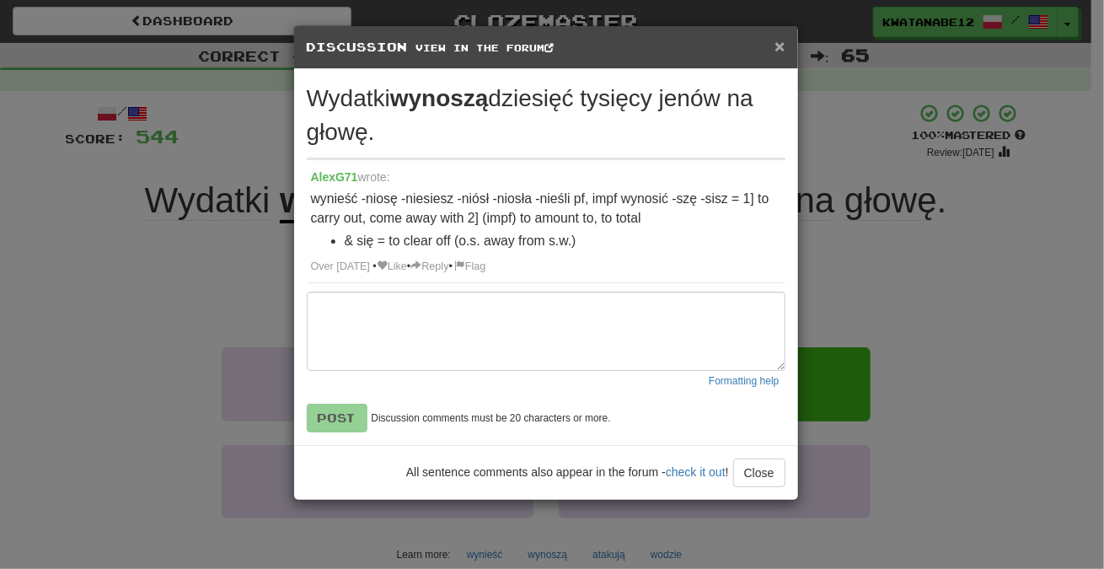
click at [778, 37] on span "×" at bounding box center [779, 45] width 10 height 19
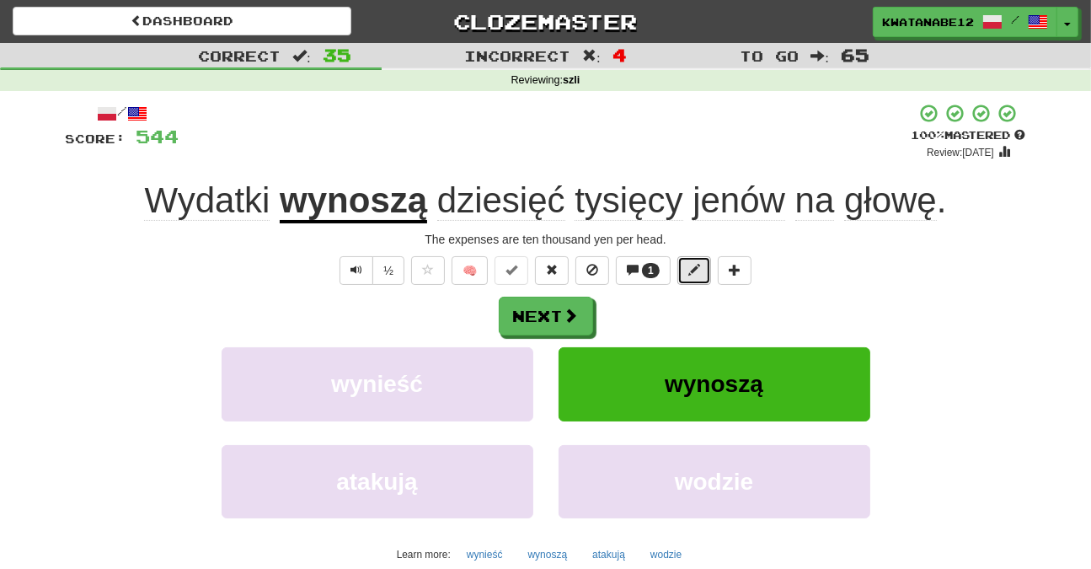
click at [694, 274] on span at bounding box center [694, 270] width 12 height 12
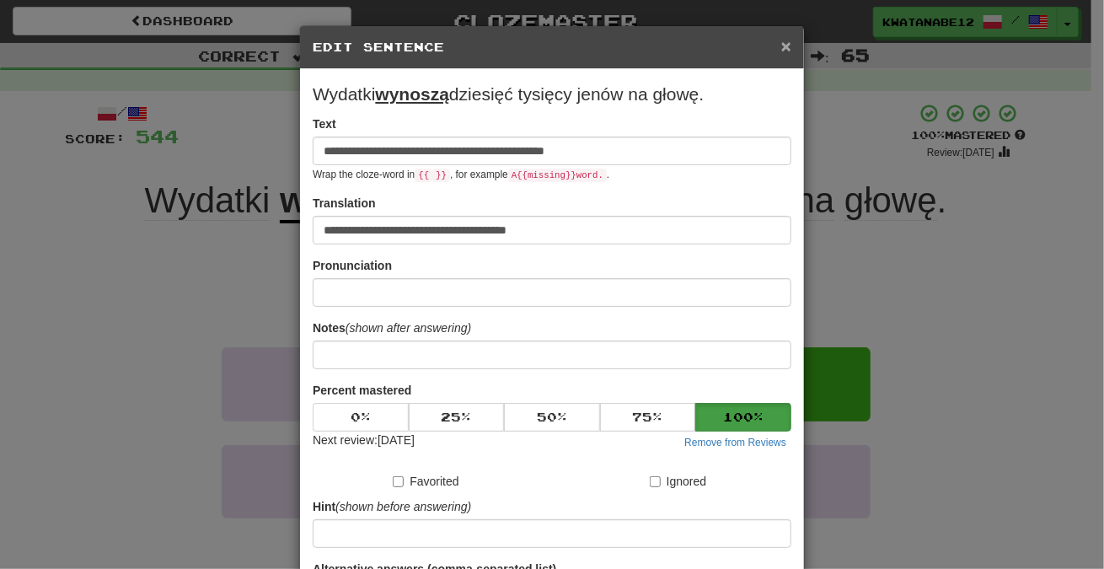
click at [783, 45] on span "×" at bounding box center [786, 45] width 10 height 19
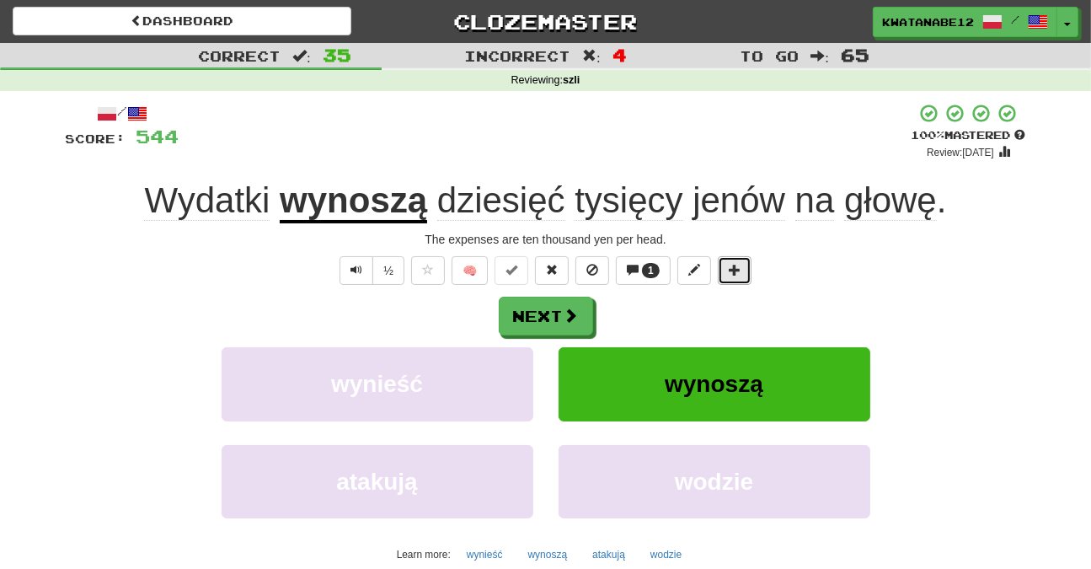
click at [740, 270] on button at bounding box center [735, 270] width 34 height 29
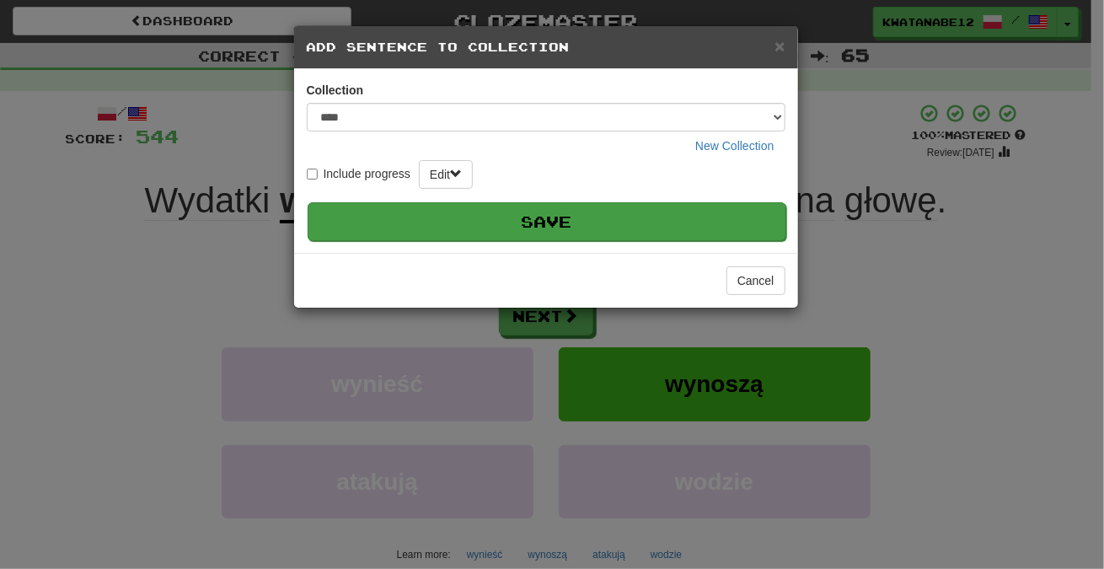
click at [748, 217] on button "Save" at bounding box center [547, 221] width 479 height 39
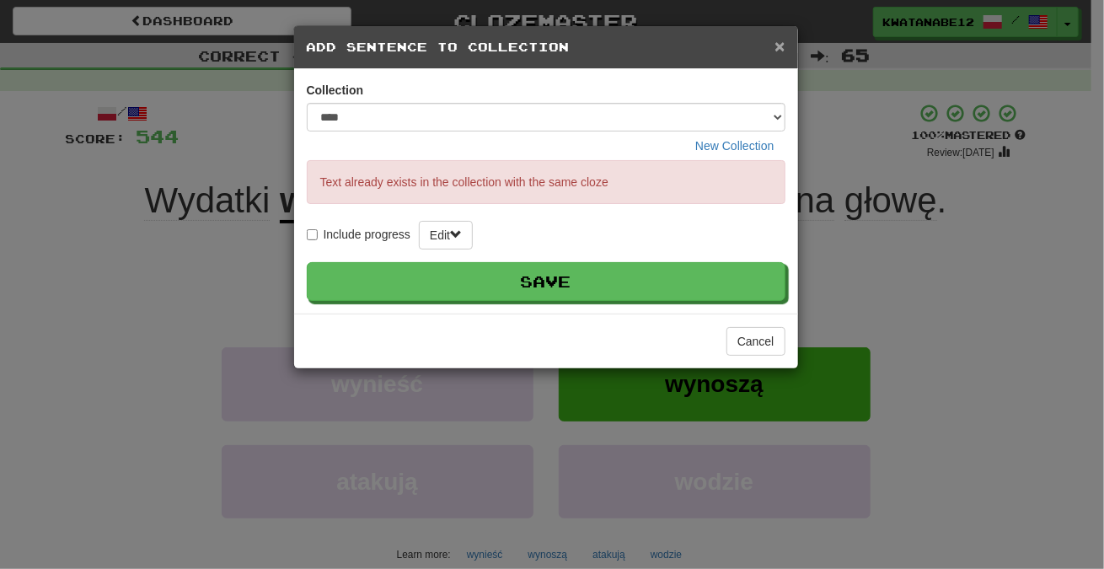
click at [779, 50] on span "×" at bounding box center [779, 45] width 10 height 19
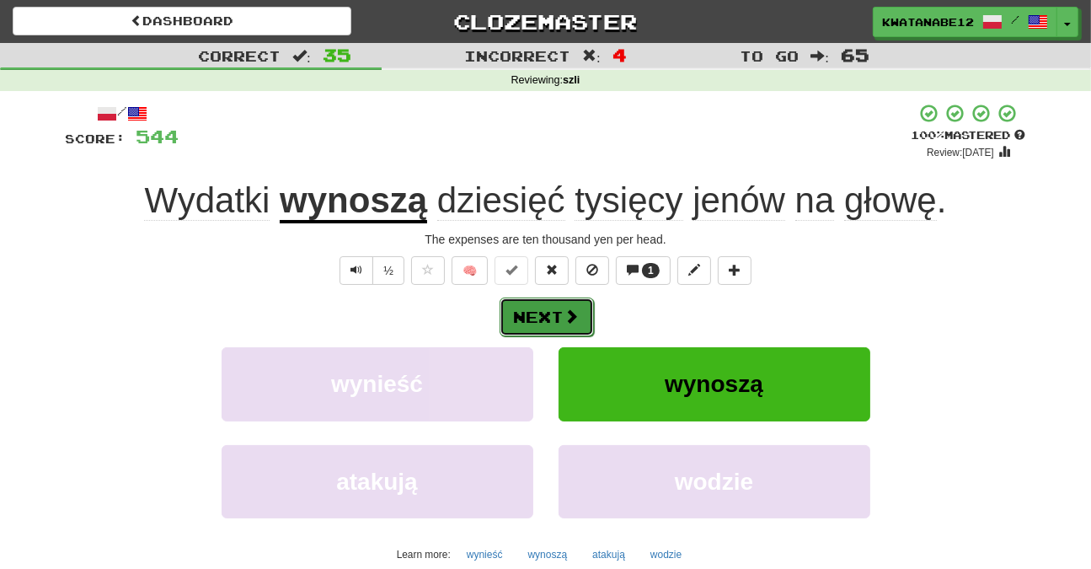
click at [573, 319] on span at bounding box center [571, 315] width 15 height 15
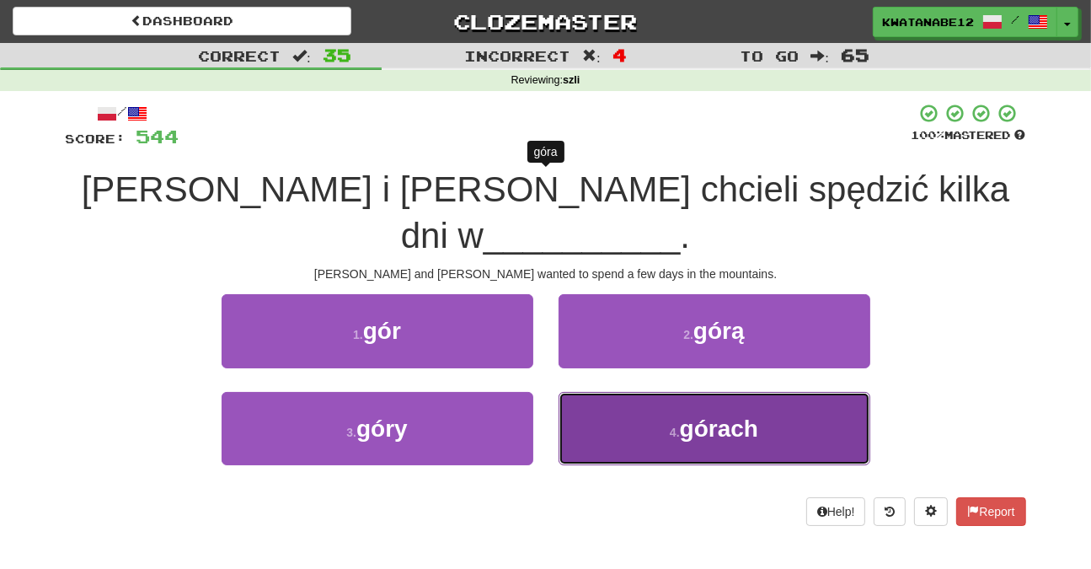
click at [626, 392] on button "4 . górach" at bounding box center [715, 428] width 312 height 73
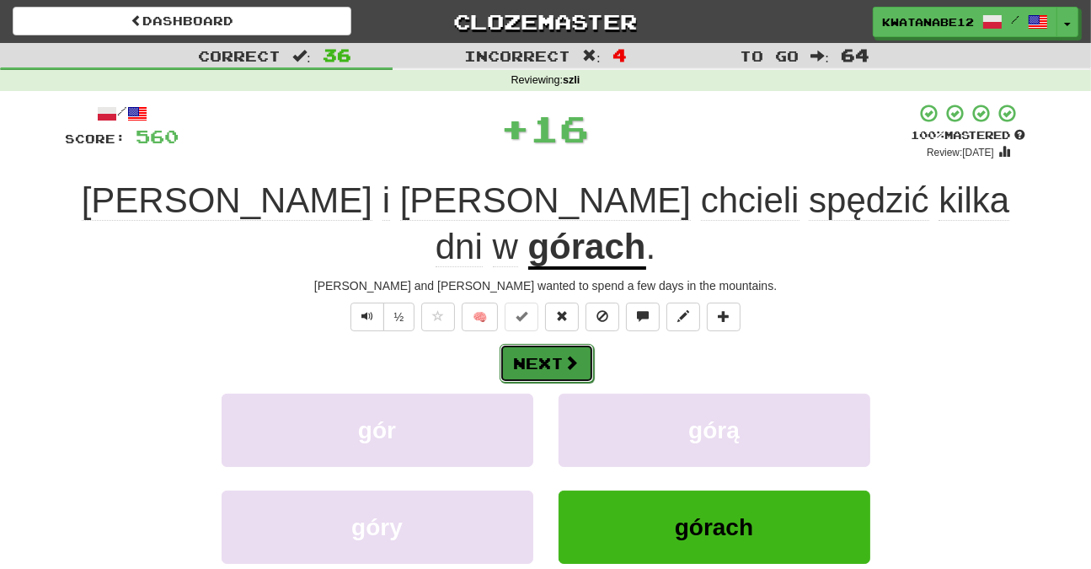
click at [560, 344] on button "Next" at bounding box center [547, 363] width 94 height 39
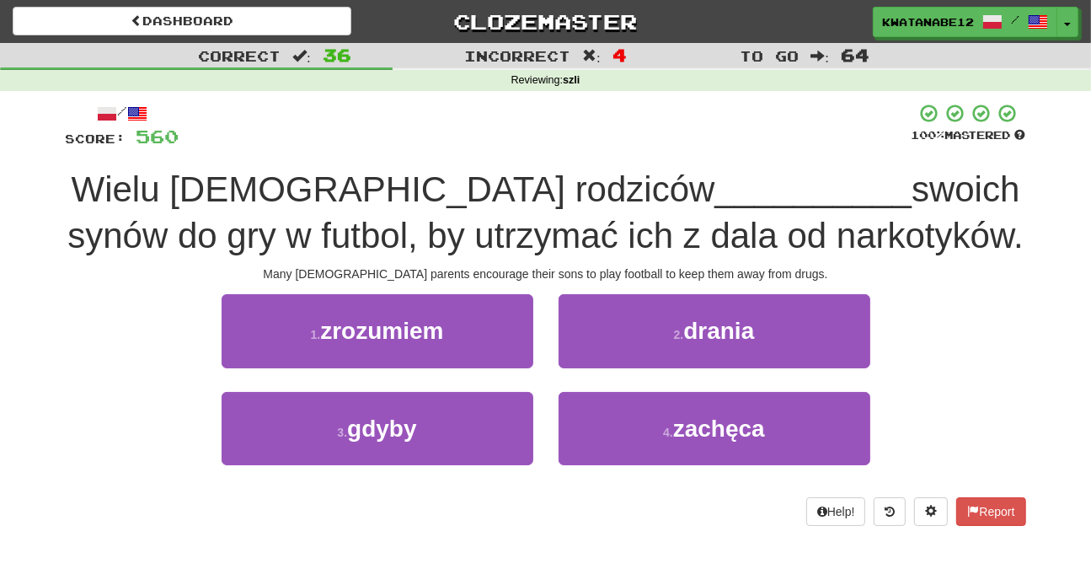
click at [609, 390] on div "1 . zrozumiem 2 . drania 3 . gdyby 4 . zachęca" at bounding box center [546, 391] width 986 height 195
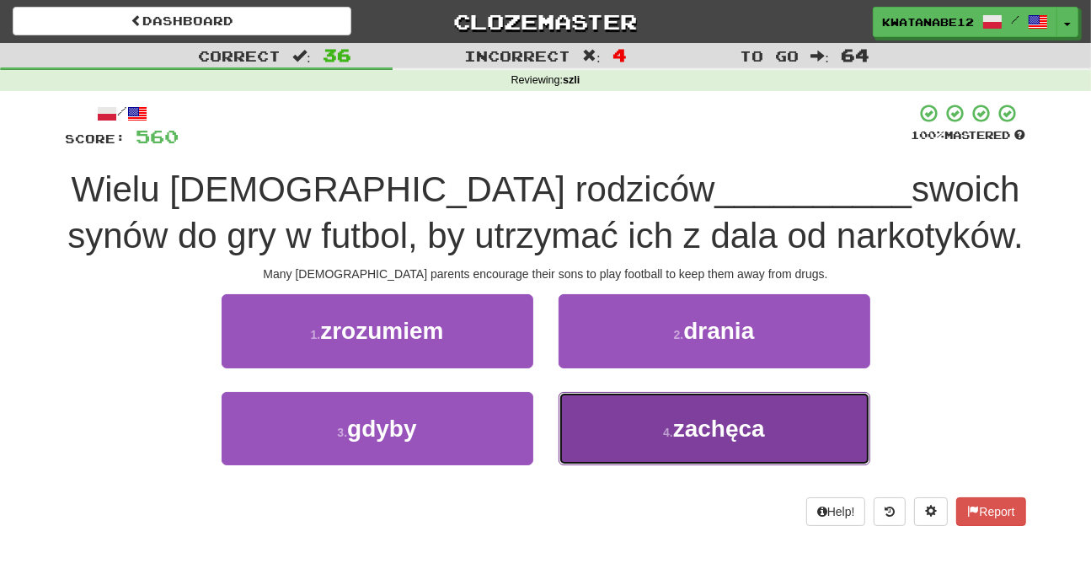
click at [596, 443] on button "4 . zachęca" at bounding box center [715, 428] width 312 height 73
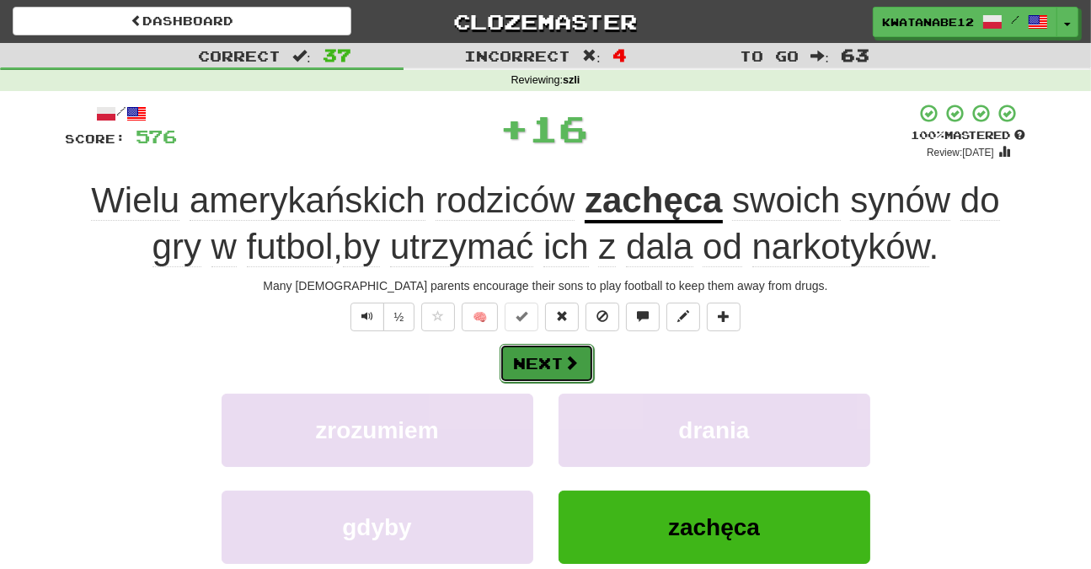
click at [573, 350] on button "Next" at bounding box center [547, 363] width 94 height 39
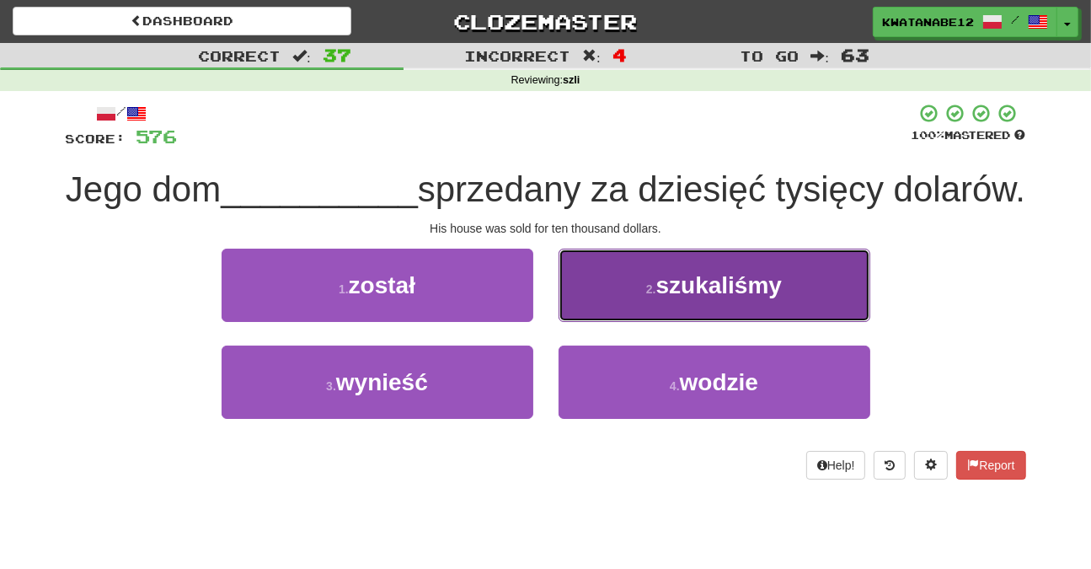
drag, startPoint x: 607, startPoint y: 345, endPoint x: 588, endPoint y: 359, distance: 23.4
click at [603, 322] on button "2 . szukaliśmy" at bounding box center [715, 285] width 312 height 73
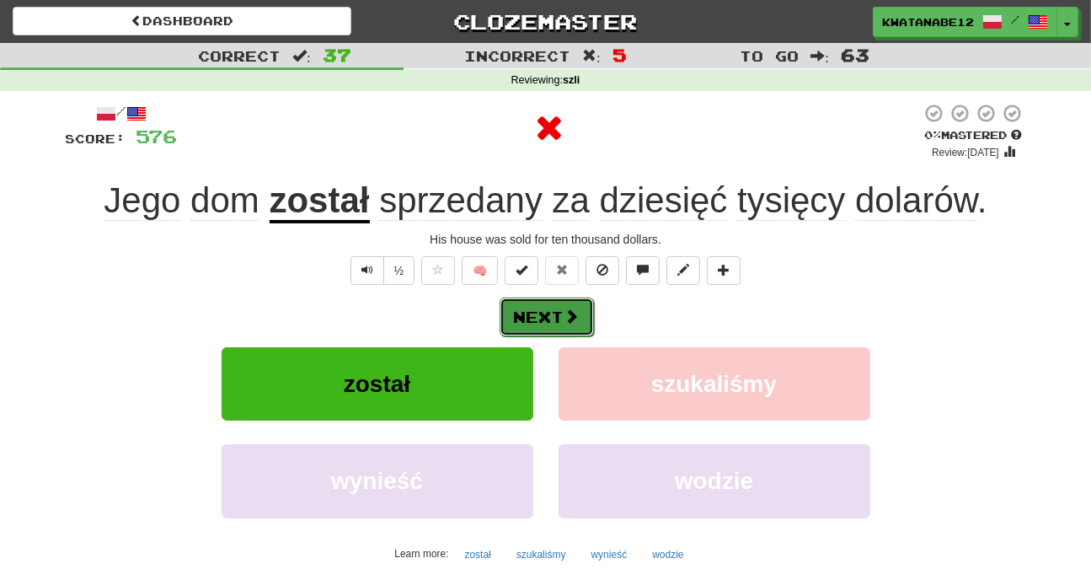
click at [547, 329] on button "Next" at bounding box center [547, 316] width 94 height 39
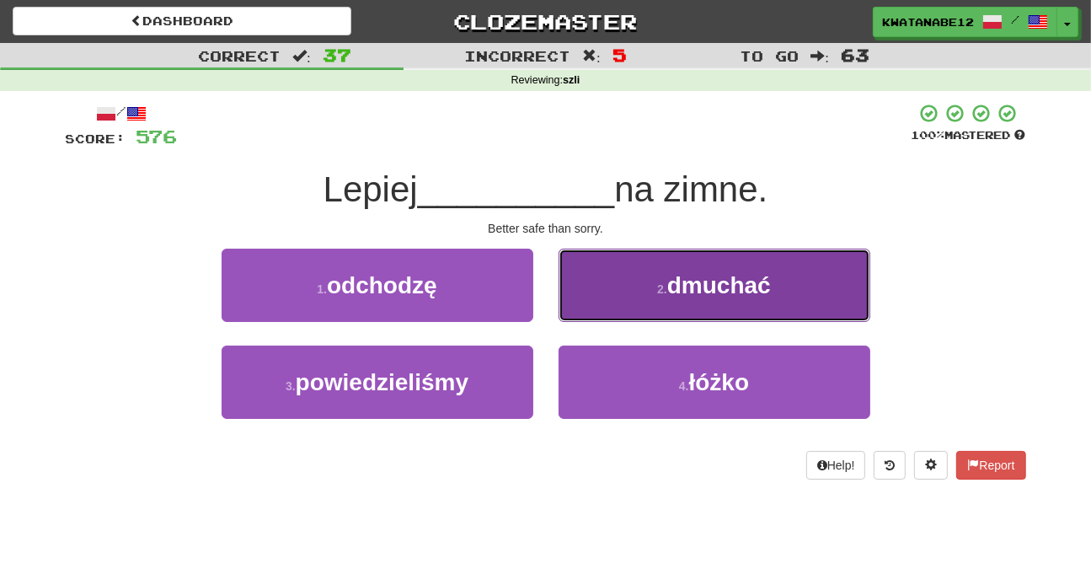
click at [569, 305] on button "2 . dmuchać" at bounding box center [715, 285] width 312 height 73
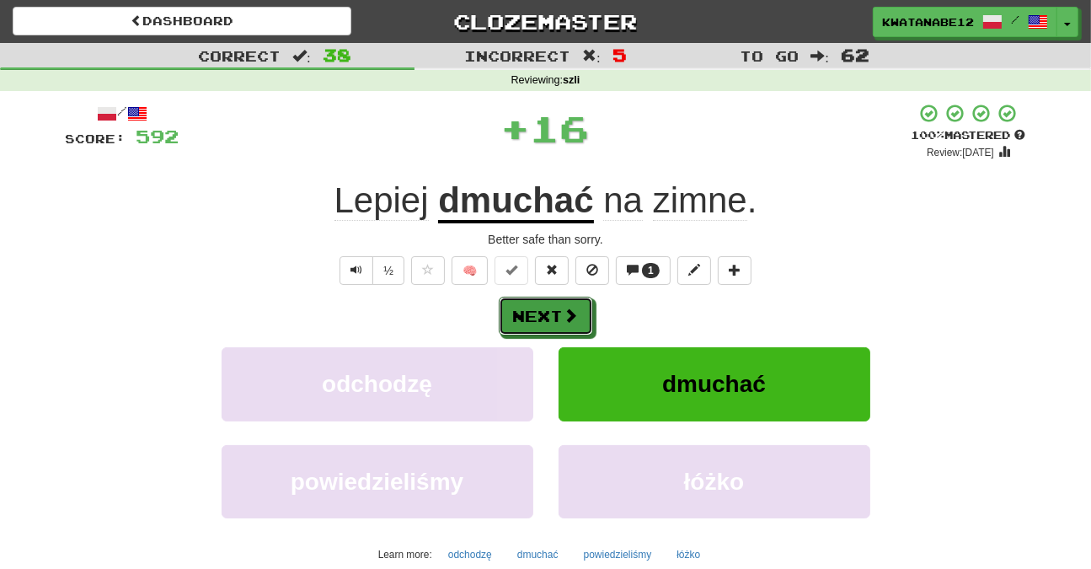
click at [557, 313] on button "Next" at bounding box center [546, 316] width 94 height 39
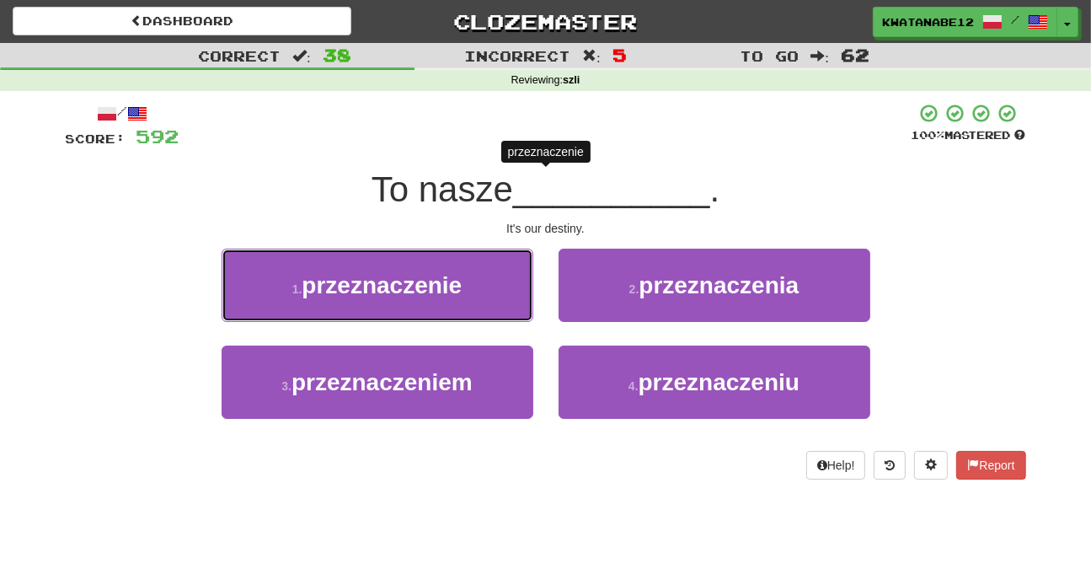
drag, startPoint x: 487, startPoint y: 284, endPoint x: 505, endPoint y: 290, distance: 18.6
click at [492, 286] on button "1 . przeznaczenie" at bounding box center [378, 285] width 312 height 73
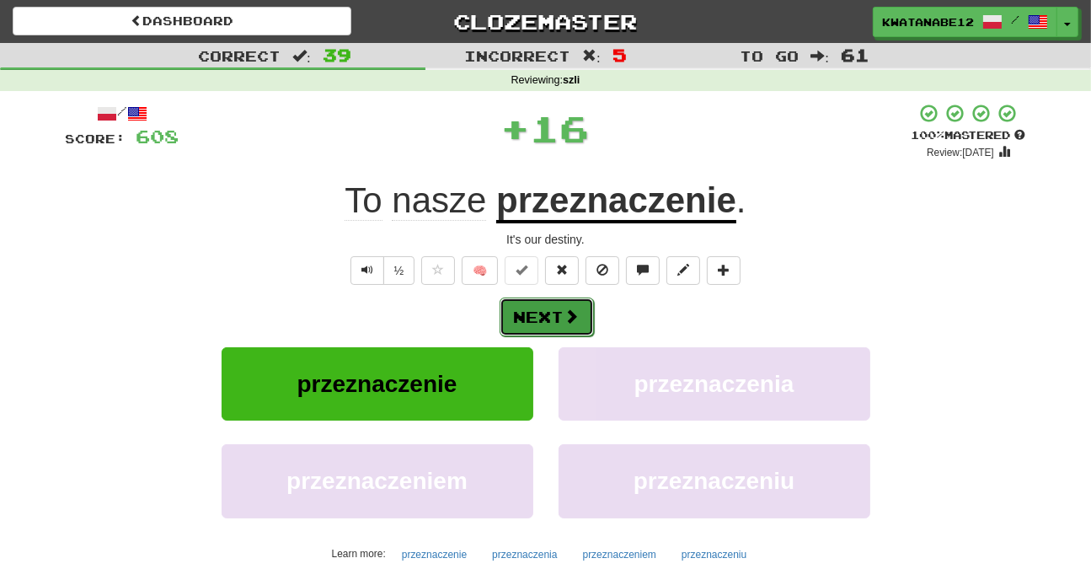
click at [575, 306] on button "Next" at bounding box center [547, 316] width 94 height 39
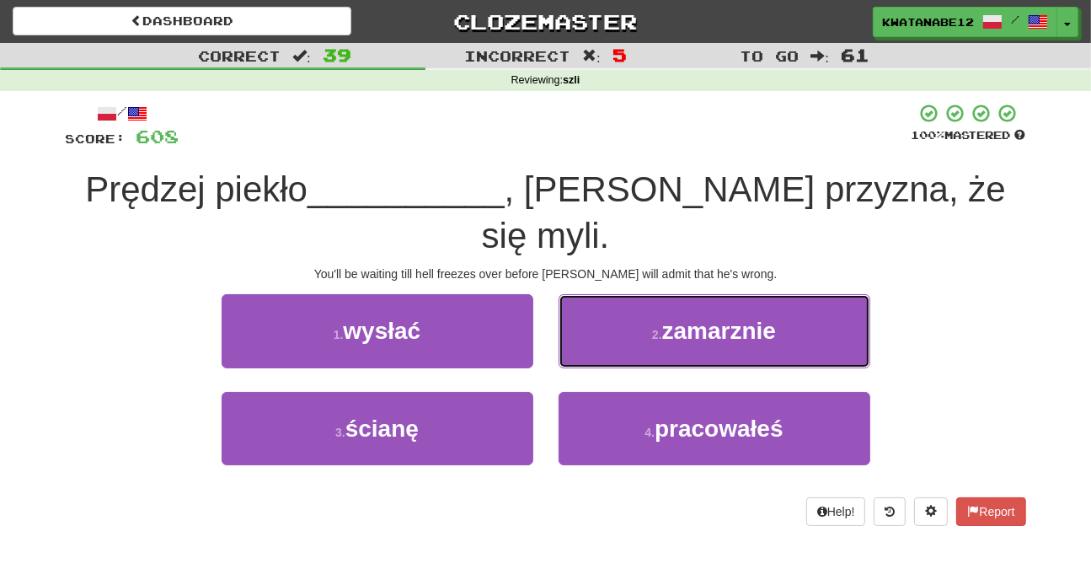
click at [609, 294] on button "2 . zamarznie" at bounding box center [715, 330] width 312 height 73
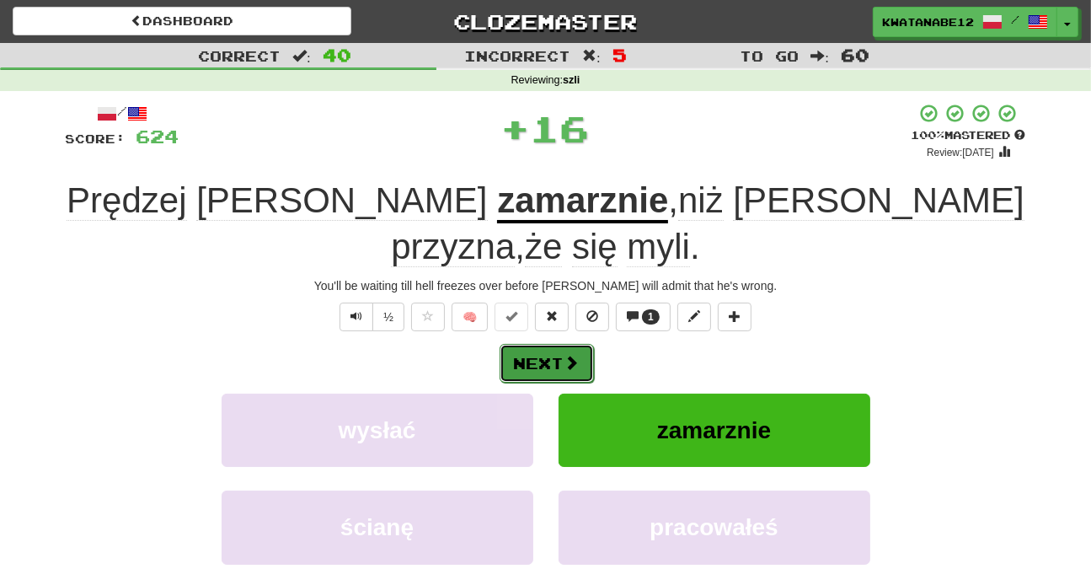
click at [581, 344] on button "Next" at bounding box center [547, 363] width 94 height 39
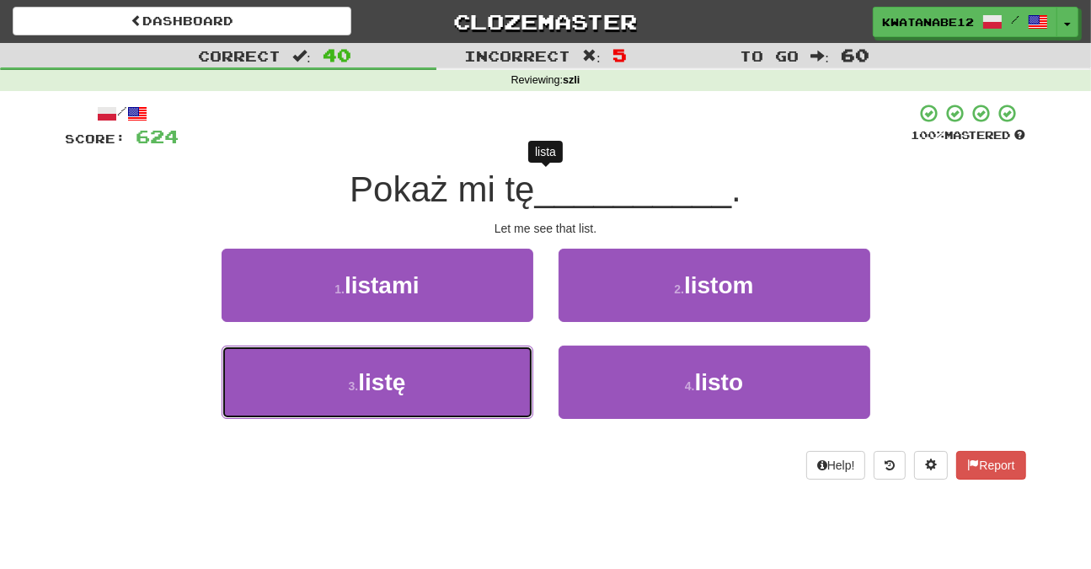
drag, startPoint x: 471, startPoint y: 379, endPoint x: 556, endPoint y: 344, distance: 92.2
click at [492, 377] on button "3 . listę" at bounding box center [378, 381] width 312 height 73
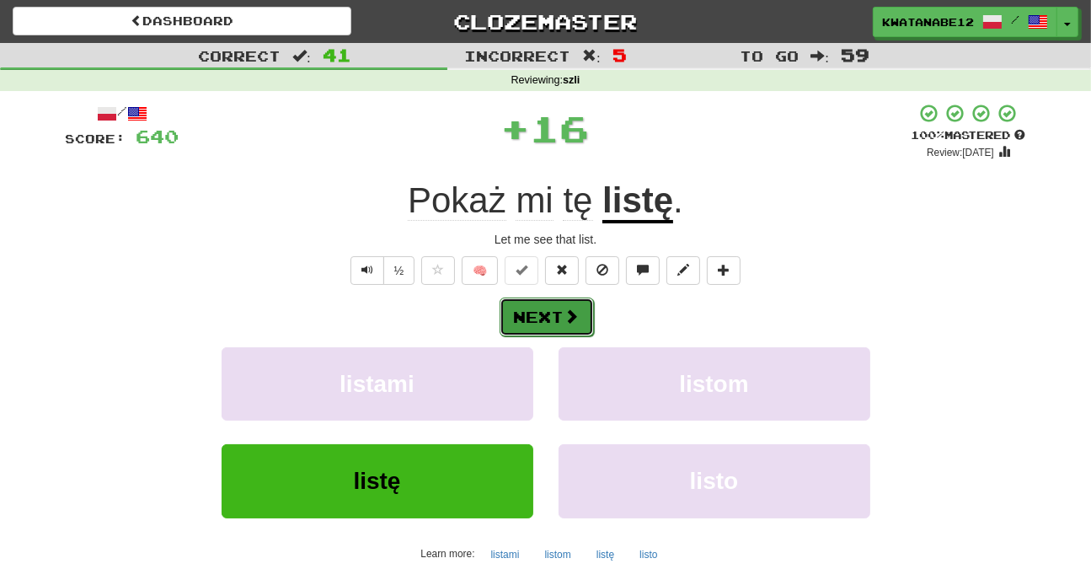
click at [591, 323] on button "Next" at bounding box center [547, 316] width 94 height 39
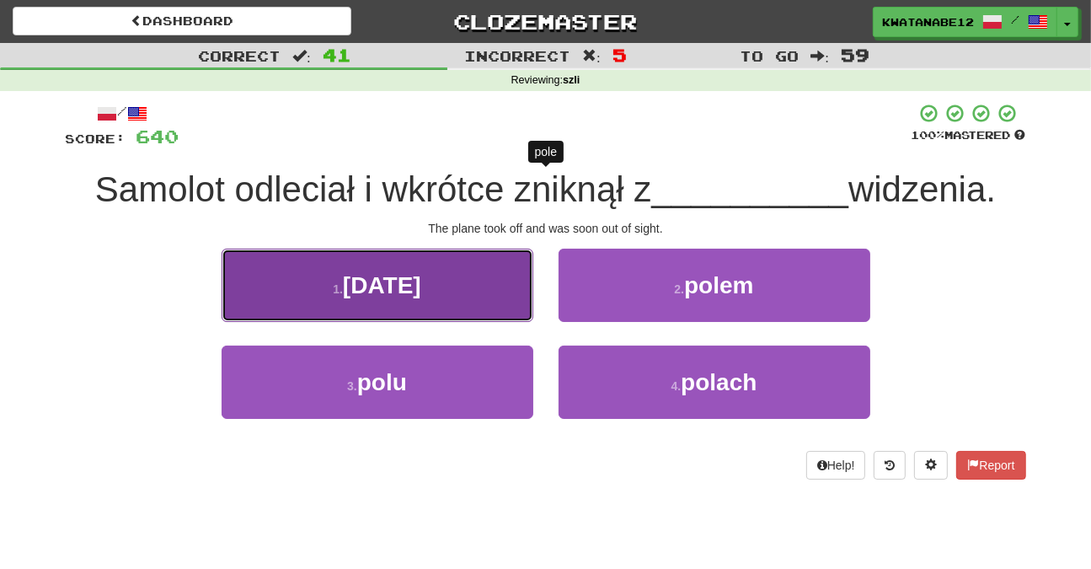
click at [495, 302] on button "1 . pola" at bounding box center [378, 285] width 312 height 73
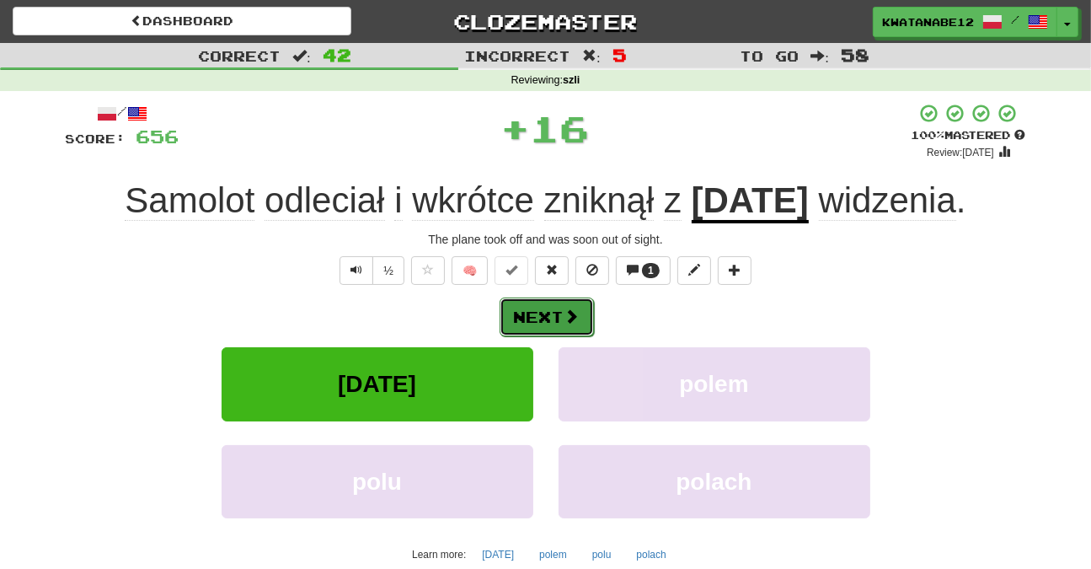
click at [558, 314] on button "Next" at bounding box center [547, 316] width 94 height 39
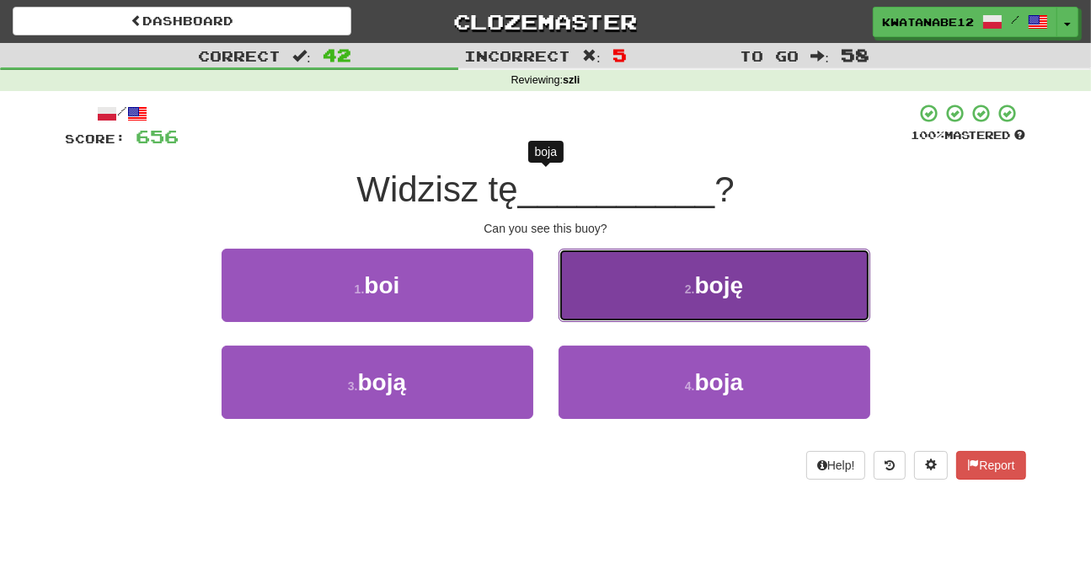
click at [603, 300] on button "2 . boję" at bounding box center [715, 285] width 312 height 73
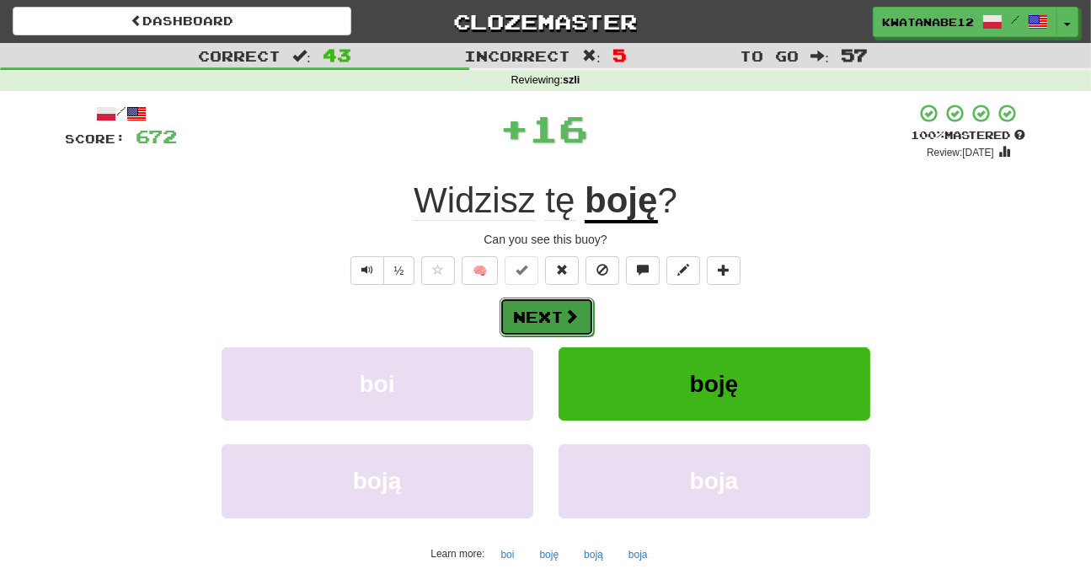
click at [569, 315] on span at bounding box center [571, 315] width 15 height 15
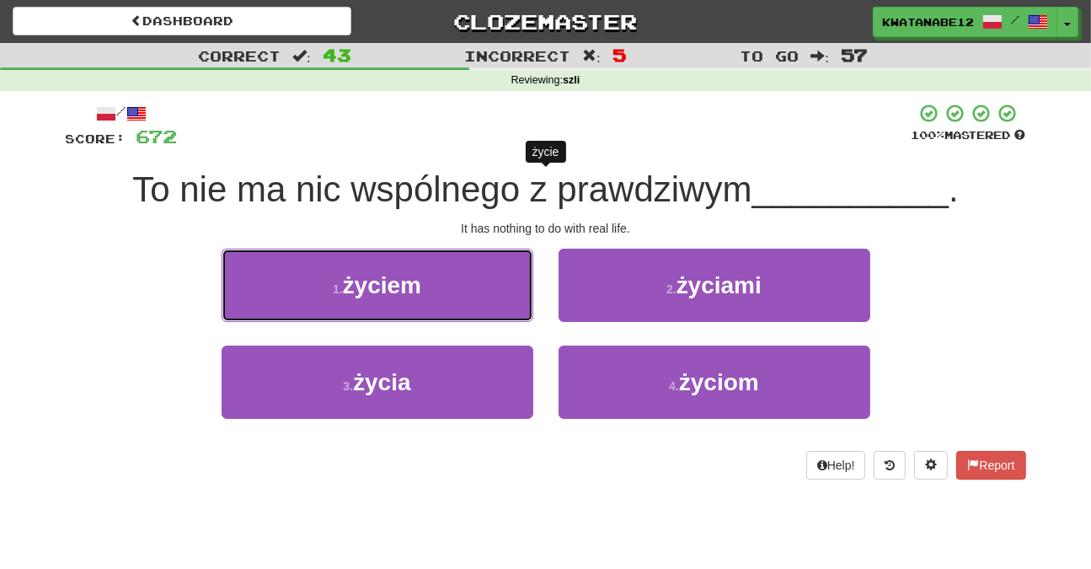
drag, startPoint x: 449, startPoint y: 279, endPoint x: 471, endPoint y: 291, distance: 25.3
click at [454, 286] on button "1 . życiem" at bounding box center [378, 285] width 312 height 73
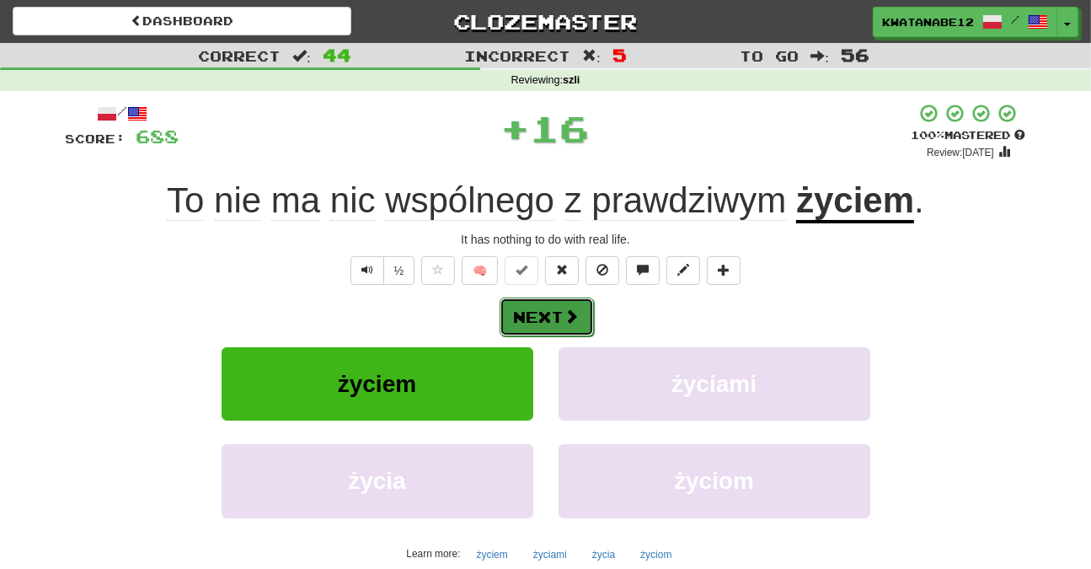
click at [582, 314] on button "Next" at bounding box center [547, 316] width 94 height 39
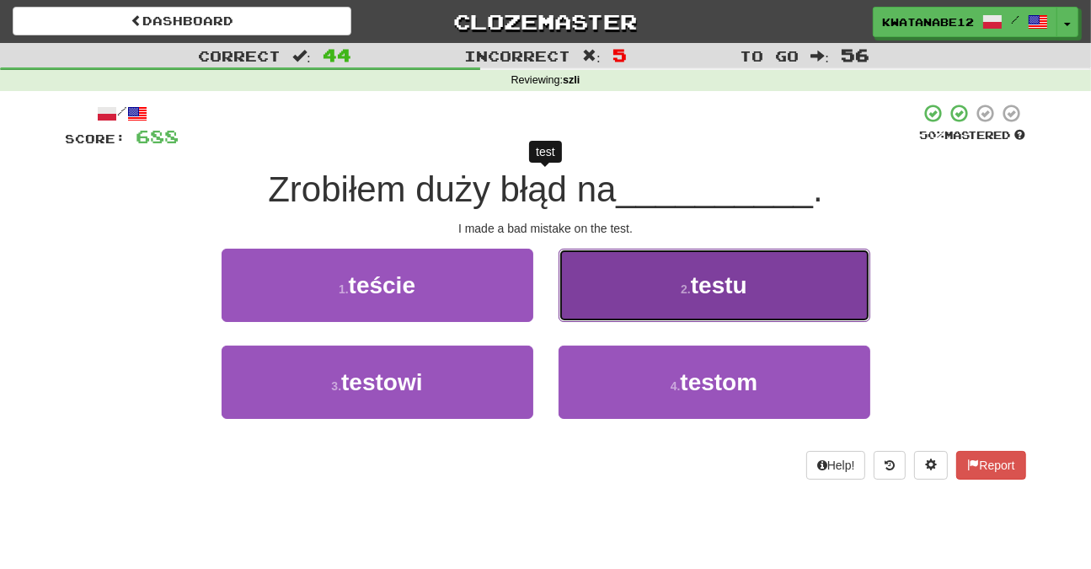
click at [596, 298] on button "2 . testu" at bounding box center [715, 285] width 312 height 73
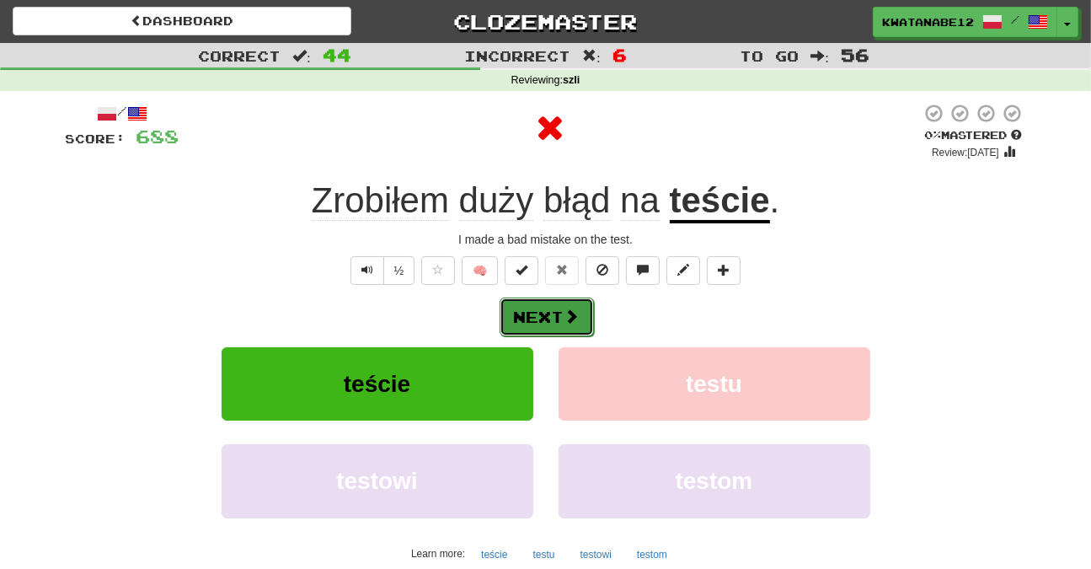
click at [570, 319] on span at bounding box center [571, 315] width 15 height 15
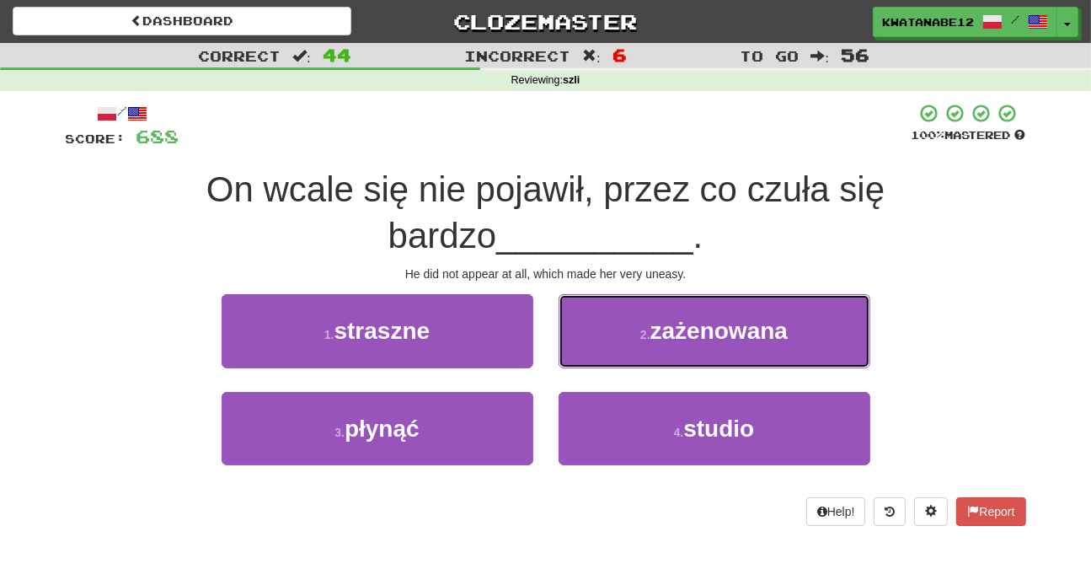
click at [591, 338] on button "2 . zażenowana" at bounding box center [715, 330] width 312 height 73
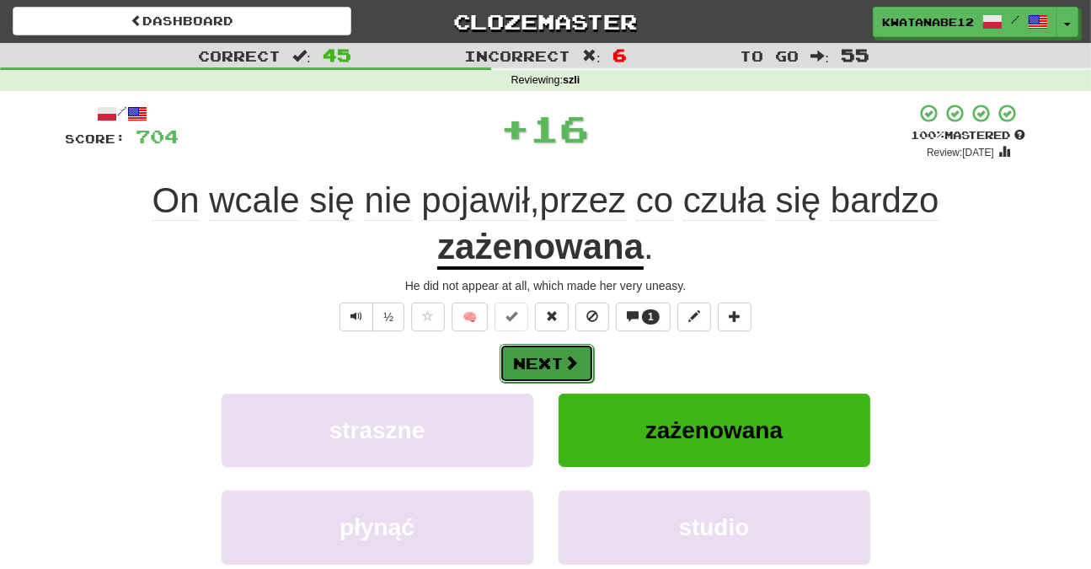
click at [569, 356] on span at bounding box center [571, 362] width 15 height 15
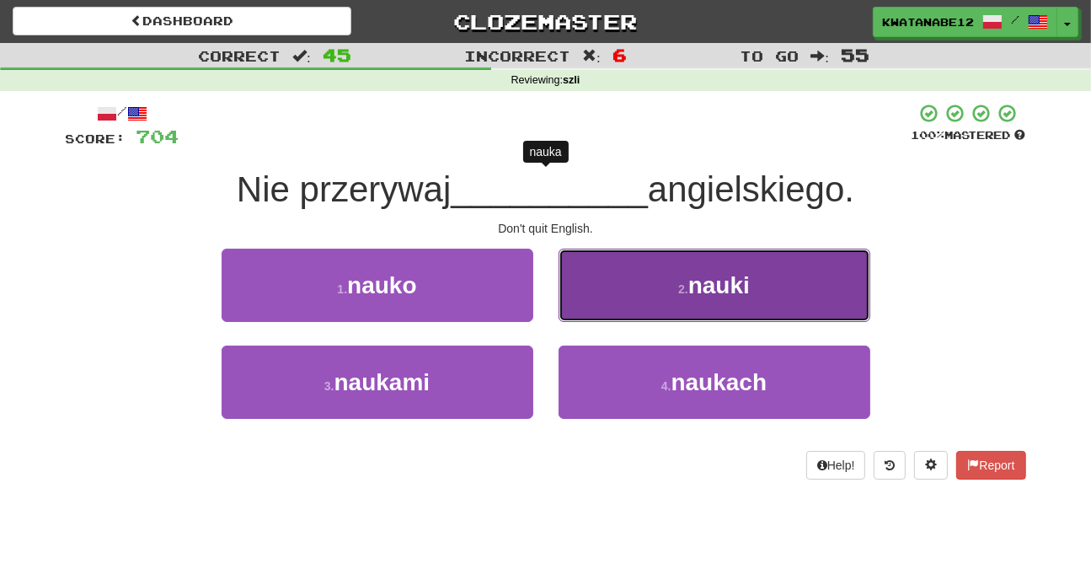
click at [603, 306] on button "2 . nauki" at bounding box center [715, 285] width 312 height 73
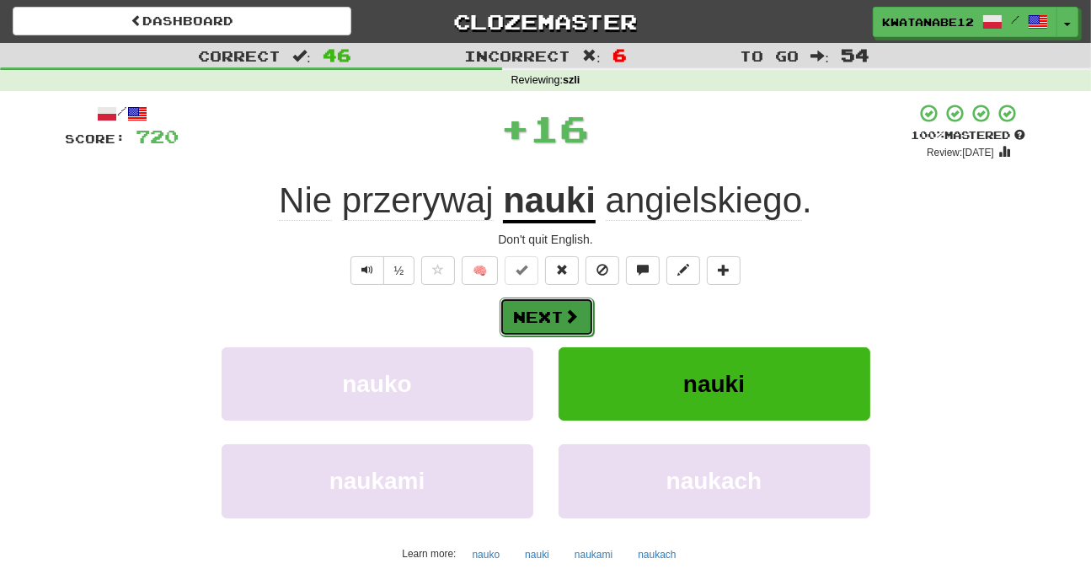
click at [562, 320] on button "Next" at bounding box center [547, 316] width 94 height 39
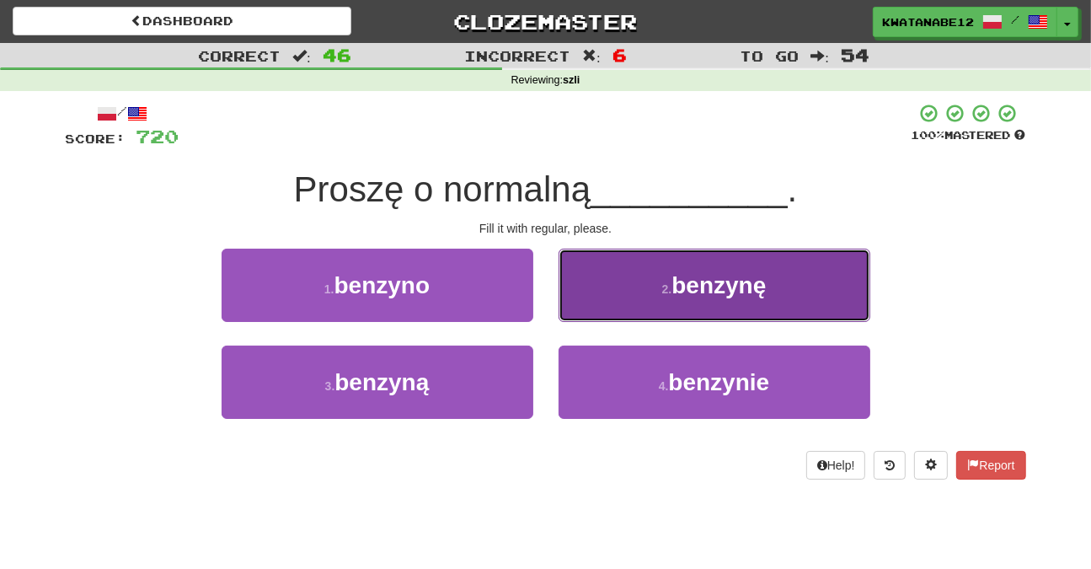
click at [596, 294] on button "2 . benzynę" at bounding box center [715, 285] width 312 height 73
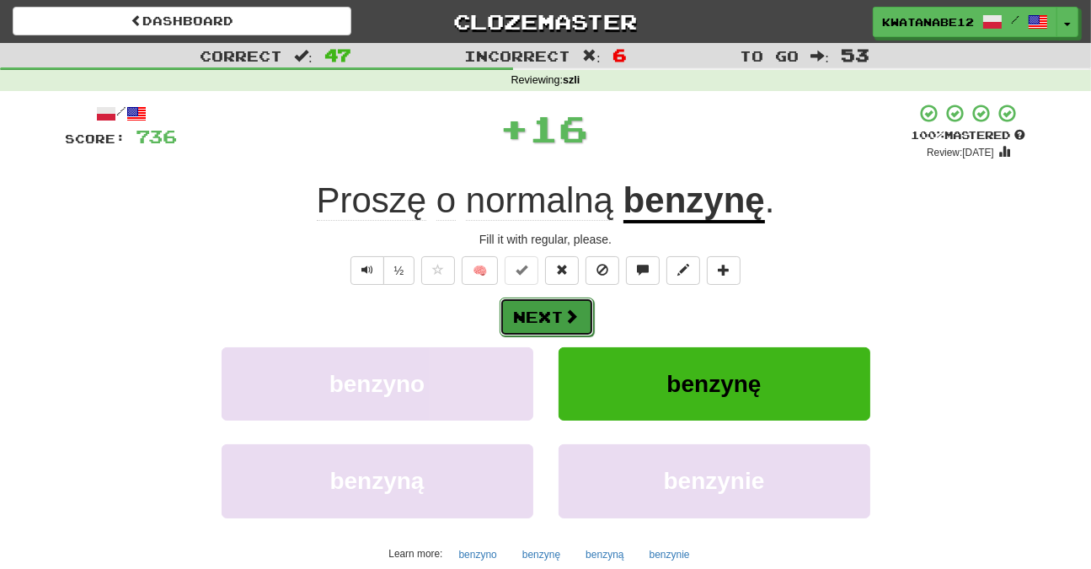
click at [586, 308] on button "Next" at bounding box center [547, 316] width 94 height 39
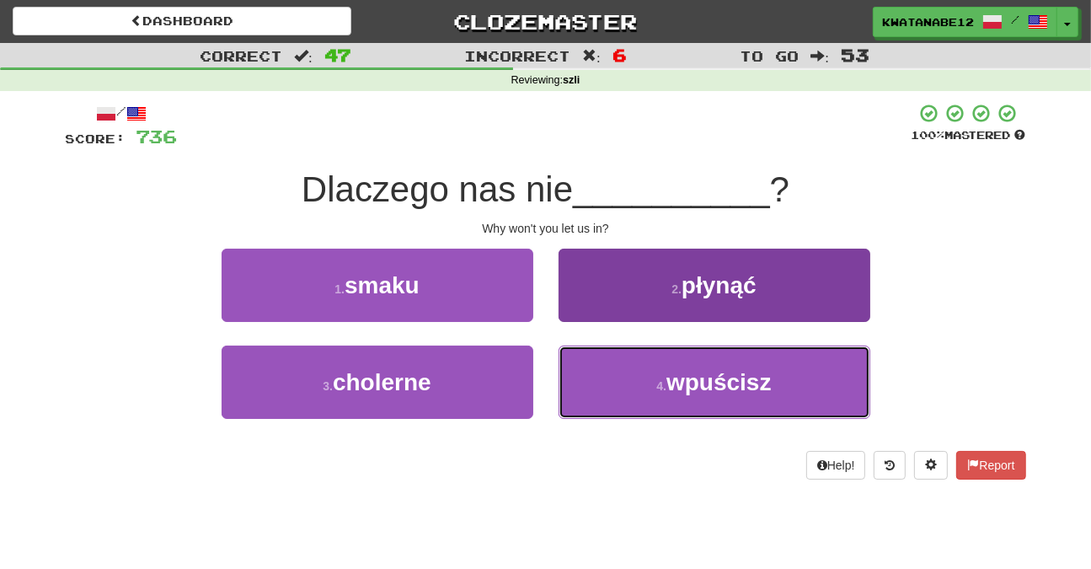
drag, startPoint x: 593, startPoint y: 364, endPoint x: 584, endPoint y: 353, distance: 14.3
click at [592, 365] on button "4 . wpuścisz" at bounding box center [715, 381] width 312 height 73
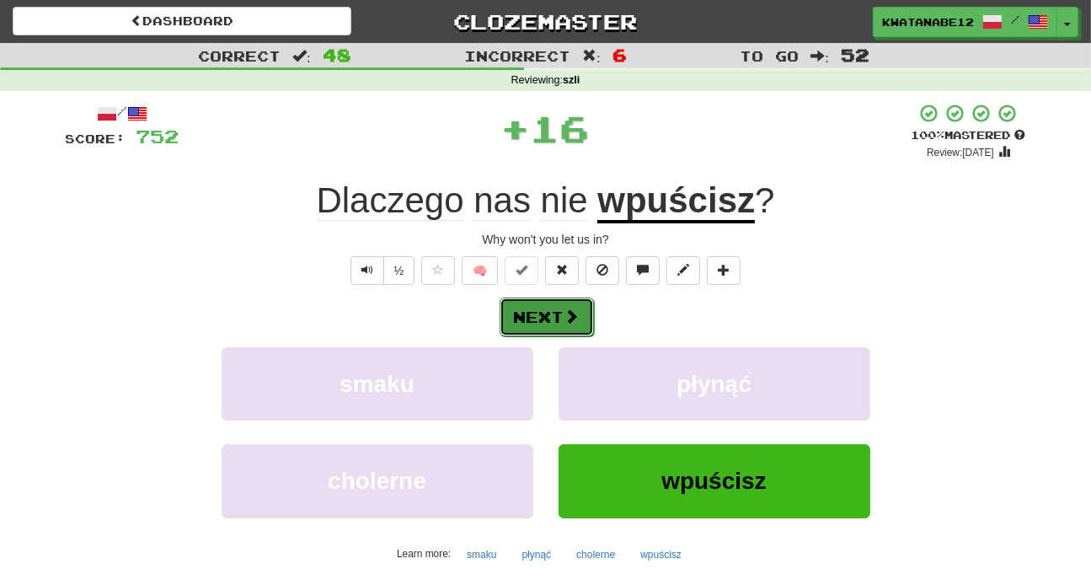
click at [553, 314] on button "Next" at bounding box center [547, 316] width 94 height 39
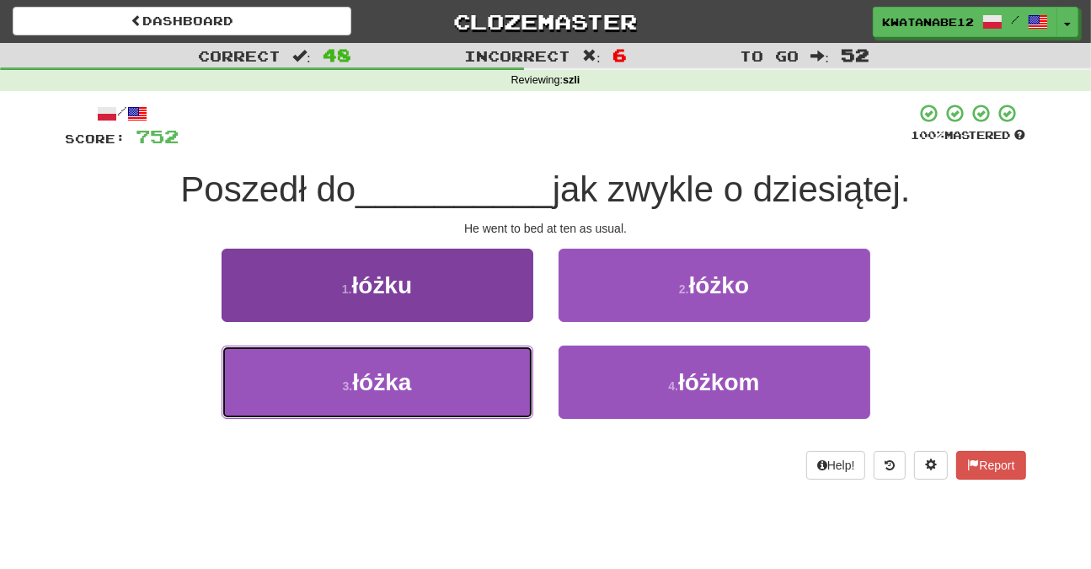
drag, startPoint x: 465, startPoint y: 393, endPoint x: 519, endPoint y: 356, distance: 65.4
click at [486, 377] on button "3 . łóżka" at bounding box center [378, 381] width 312 height 73
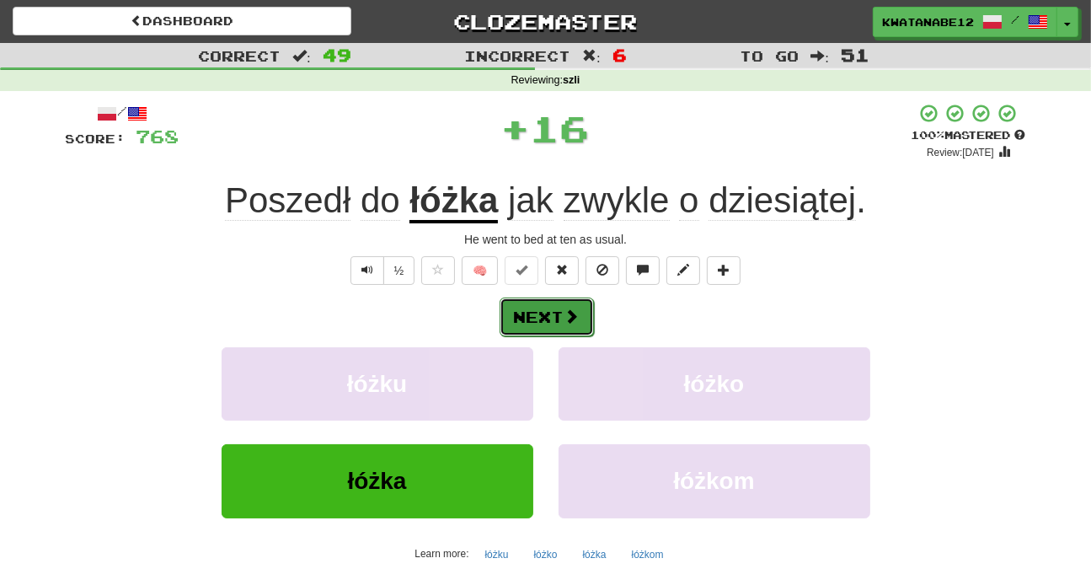
click at [573, 321] on span at bounding box center [571, 315] width 15 height 15
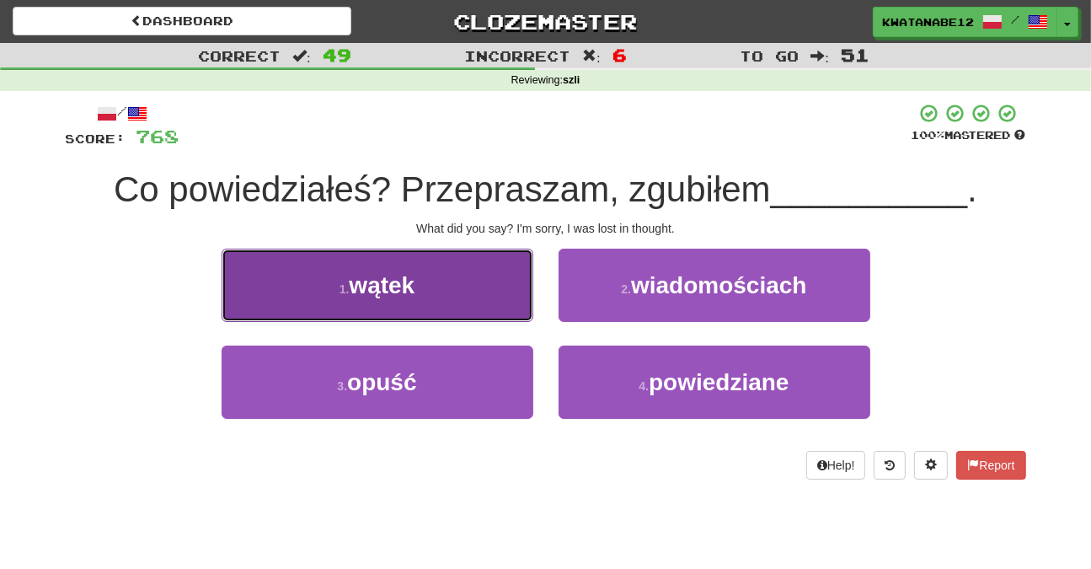
click at [475, 299] on button "1 . wątek" at bounding box center [378, 285] width 312 height 73
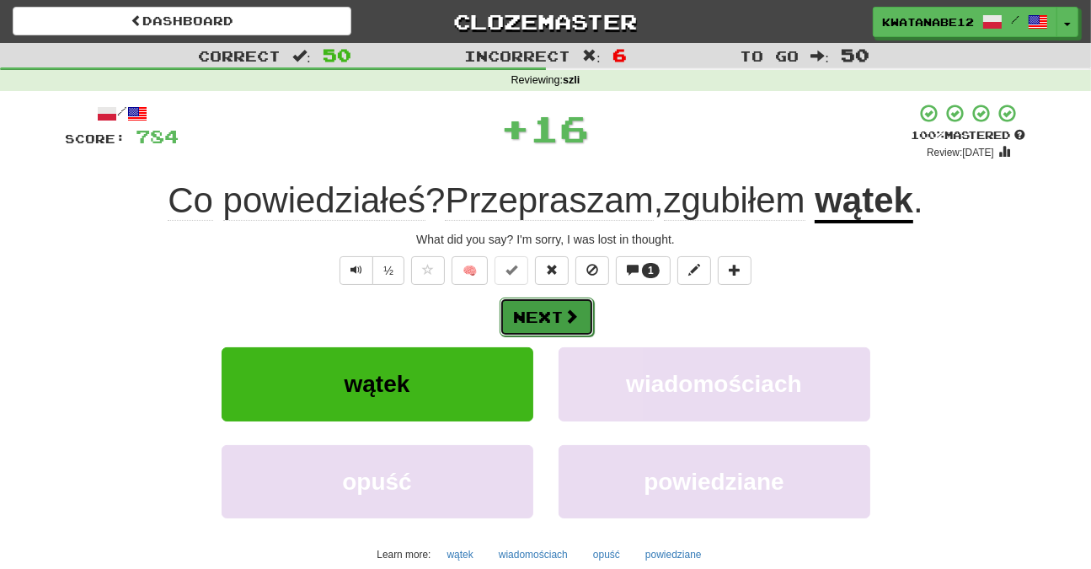
click at [566, 311] on span at bounding box center [571, 315] width 15 height 15
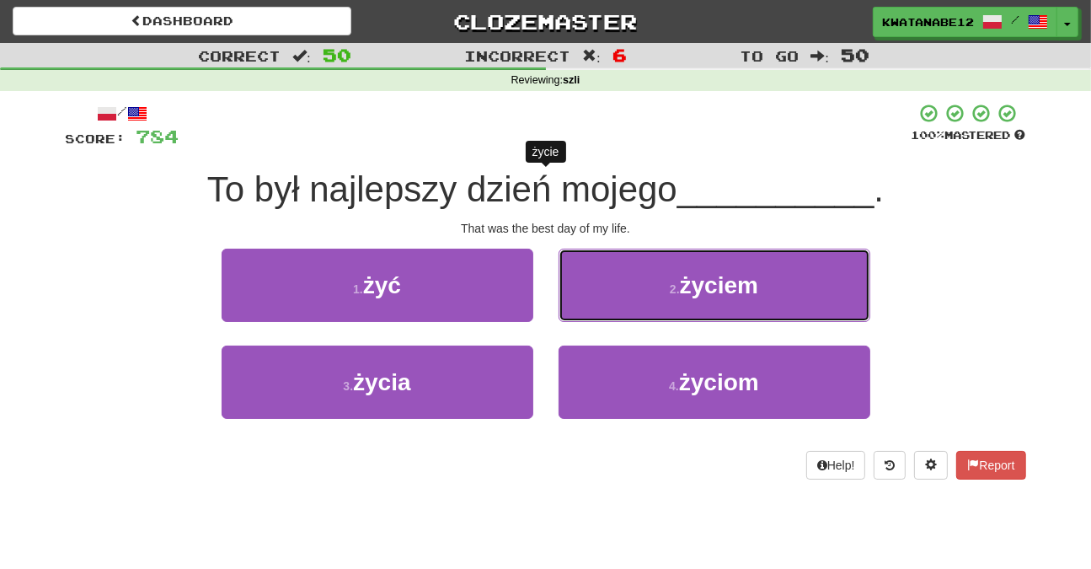
drag, startPoint x: 590, startPoint y: 320, endPoint x: 576, endPoint y: 327, distance: 15.1
click at [581, 324] on div "2 . życiem" at bounding box center [714, 297] width 337 height 97
drag, startPoint x: 614, startPoint y: 287, endPoint x: 605, endPoint y: 292, distance: 10.6
click at [612, 288] on button "2 . życiem" at bounding box center [715, 285] width 312 height 73
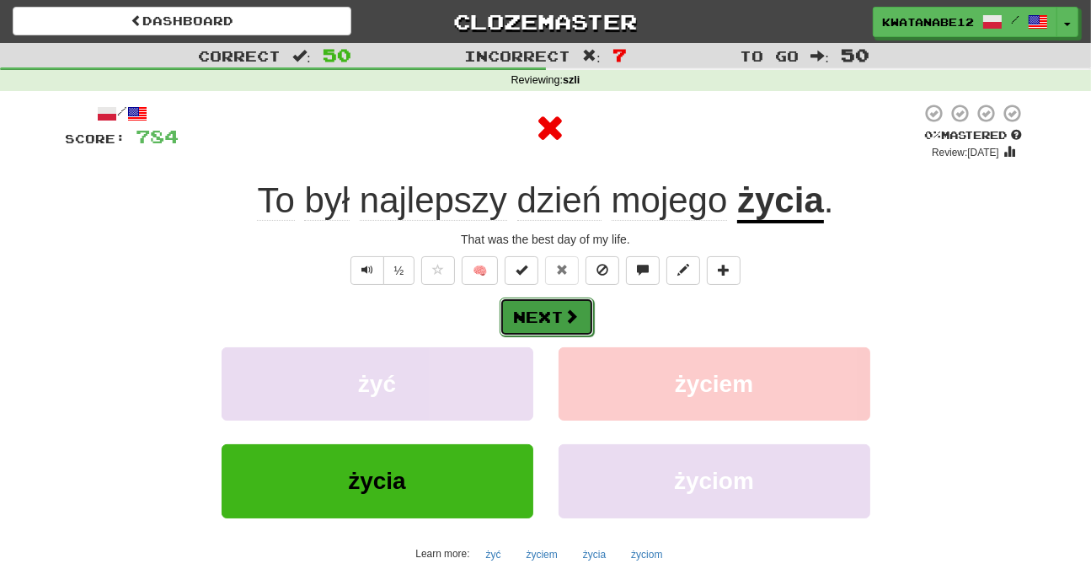
click at [581, 310] on button "Next" at bounding box center [547, 316] width 94 height 39
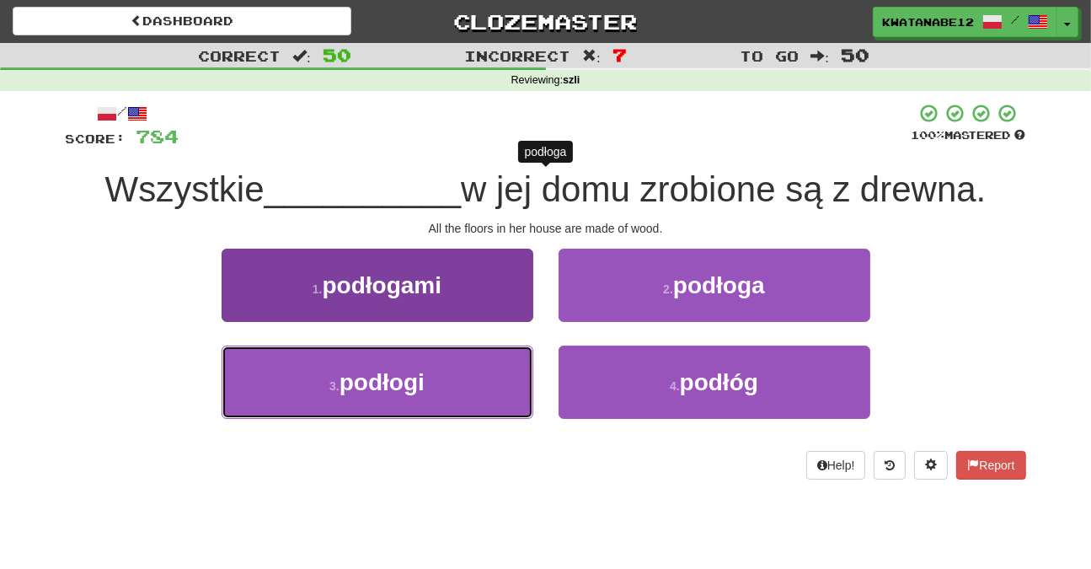
drag, startPoint x: 487, startPoint y: 377, endPoint x: 520, endPoint y: 354, distance: 40.0
click at [488, 377] on button "3 . podłogi" at bounding box center [378, 381] width 312 height 73
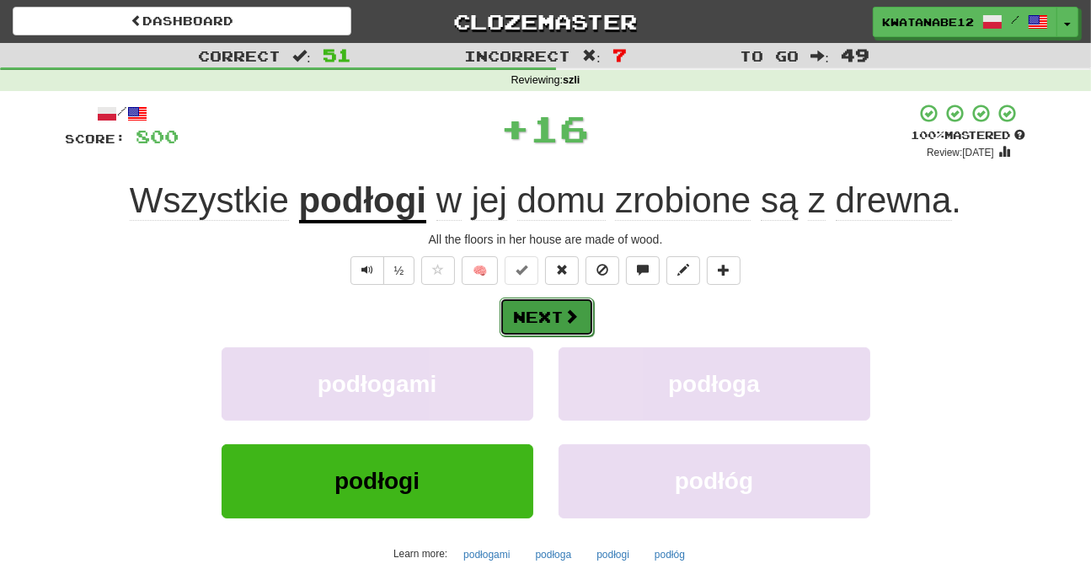
click at [569, 323] on button "Next" at bounding box center [547, 316] width 94 height 39
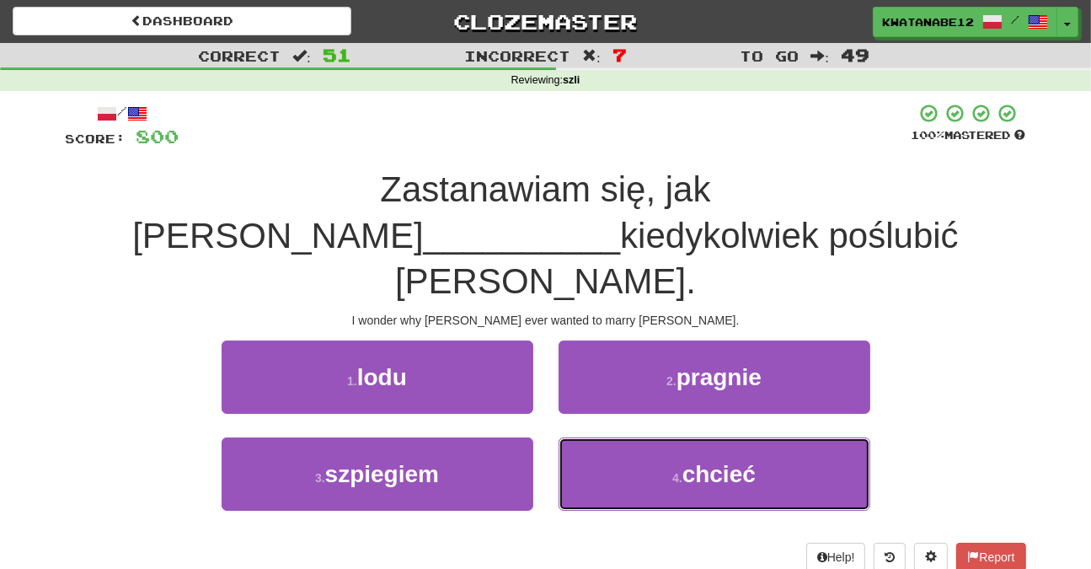
drag, startPoint x: 583, startPoint y: 413, endPoint x: 573, endPoint y: 383, distance: 31.2
click at [581, 437] on button "4 . chcieć" at bounding box center [715, 473] width 312 height 73
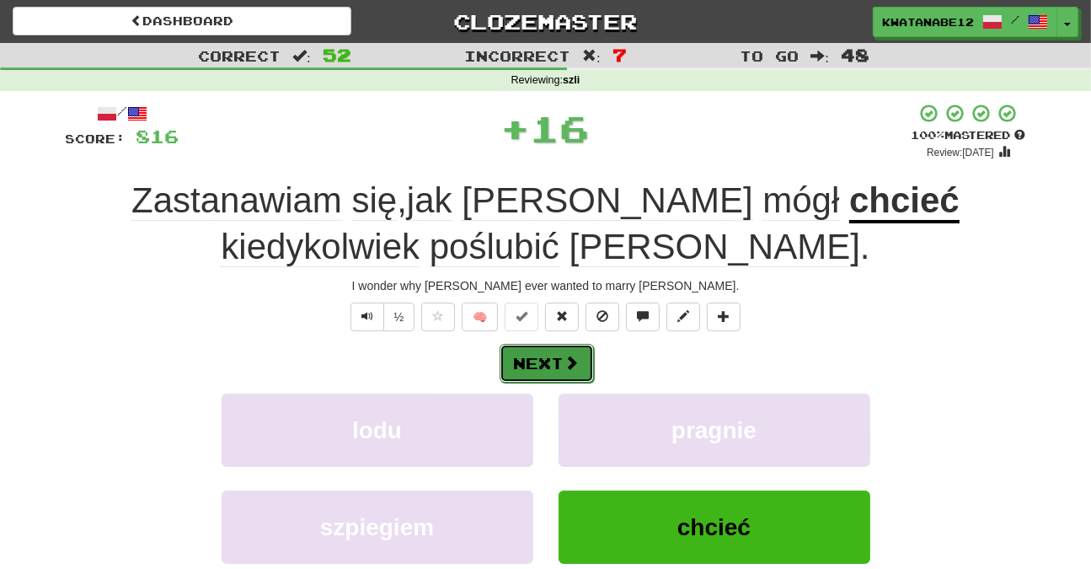
click at [564, 357] on span at bounding box center [571, 362] width 15 height 15
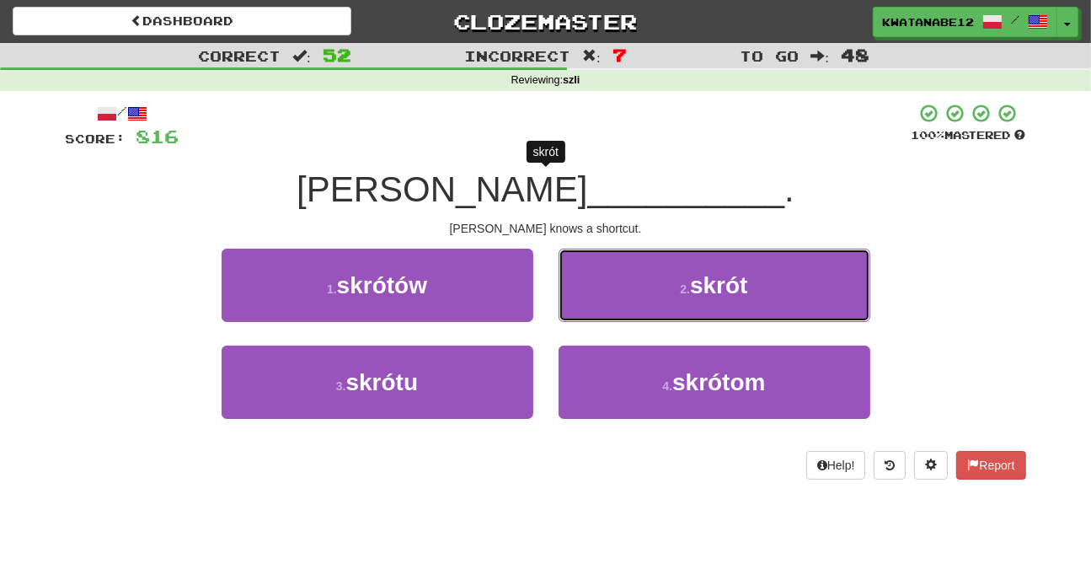
drag, startPoint x: 623, startPoint y: 286, endPoint x: 600, endPoint y: 292, distance: 23.5
click at [614, 287] on button "2 . skrót" at bounding box center [715, 285] width 312 height 73
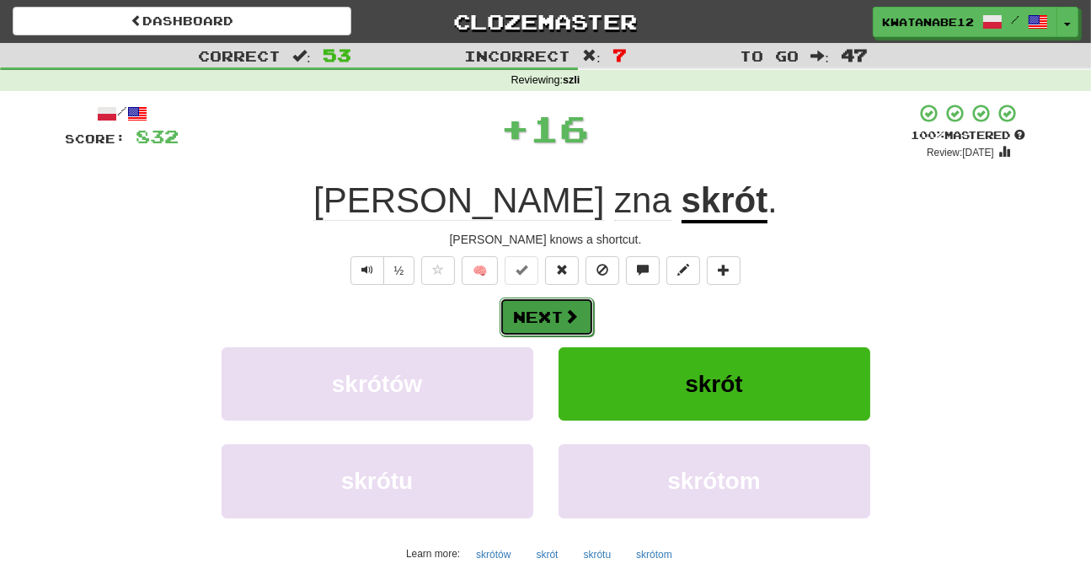
click at [563, 307] on button "Next" at bounding box center [547, 316] width 94 height 39
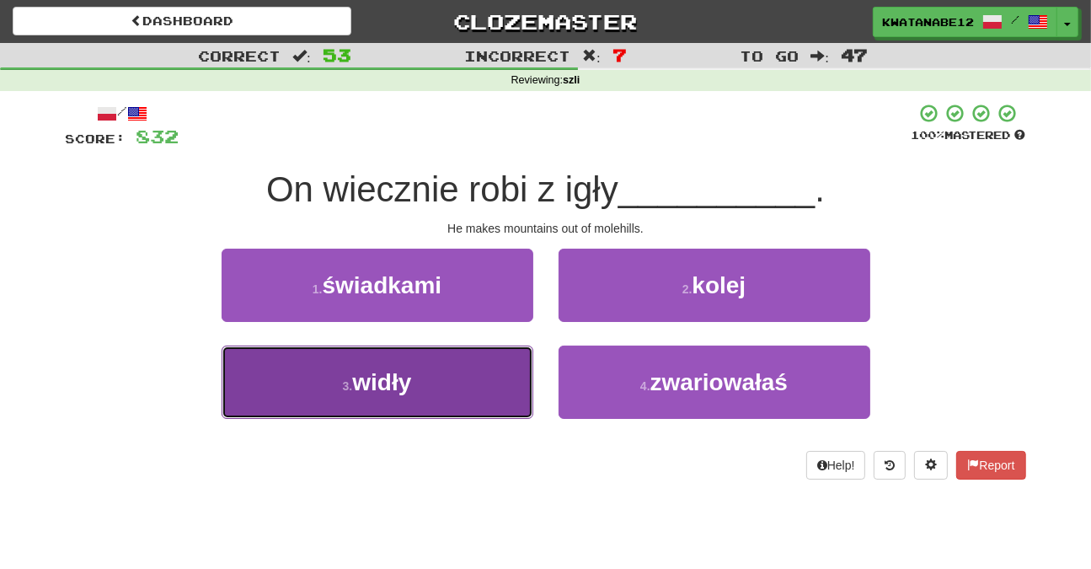
click at [472, 356] on button "3 . widły" at bounding box center [378, 381] width 312 height 73
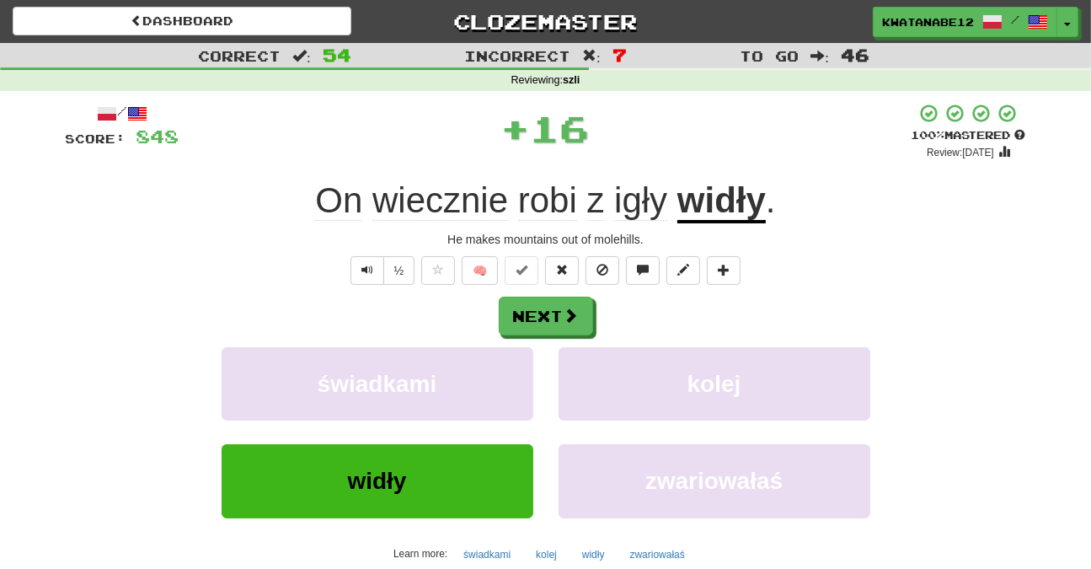
click at [549, 337] on div "Next świadkami kolej widły zwariowałaś Learn more: świadkami kolej widły zwario…" at bounding box center [546, 432] width 960 height 270
click at [543, 311] on button "Next" at bounding box center [547, 316] width 94 height 39
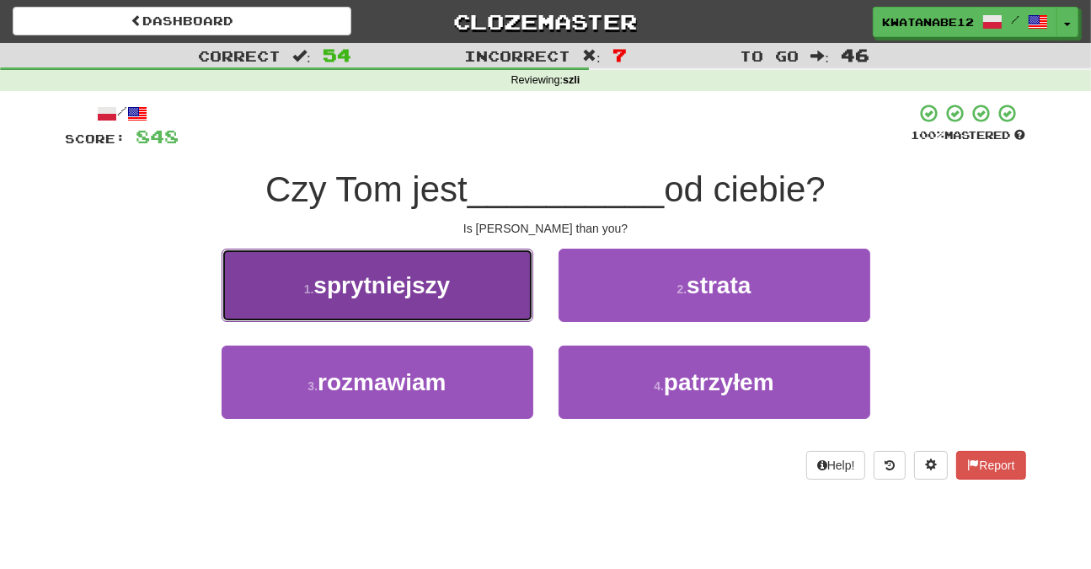
click at [495, 282] on button "1 . sprytniejszy" at bounding box center [378, 285] width 312 height 73
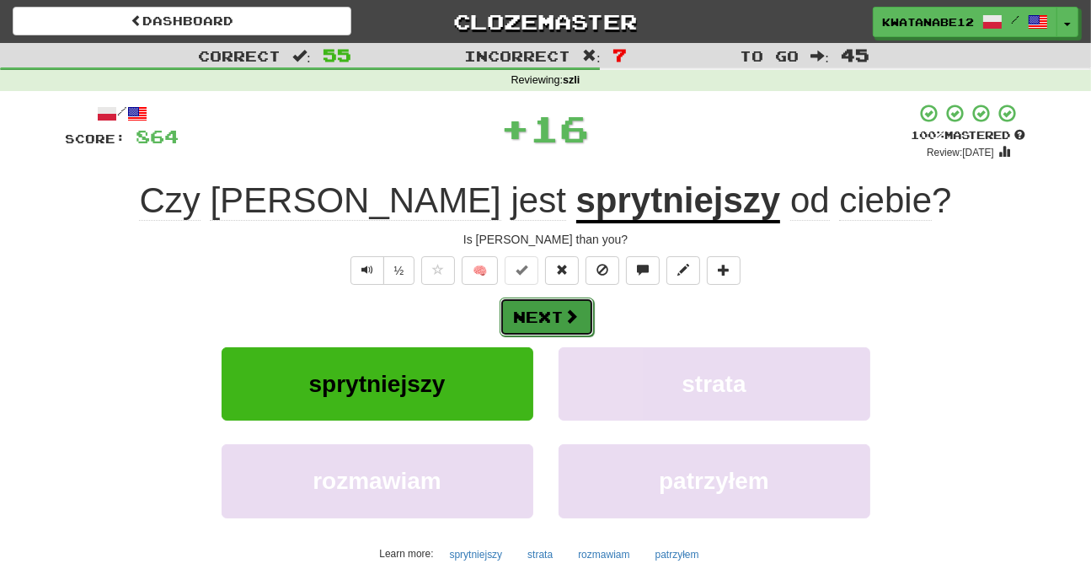
click at [554, 306] on button "Next" at bounding box center [547, 316] width 94 height 39
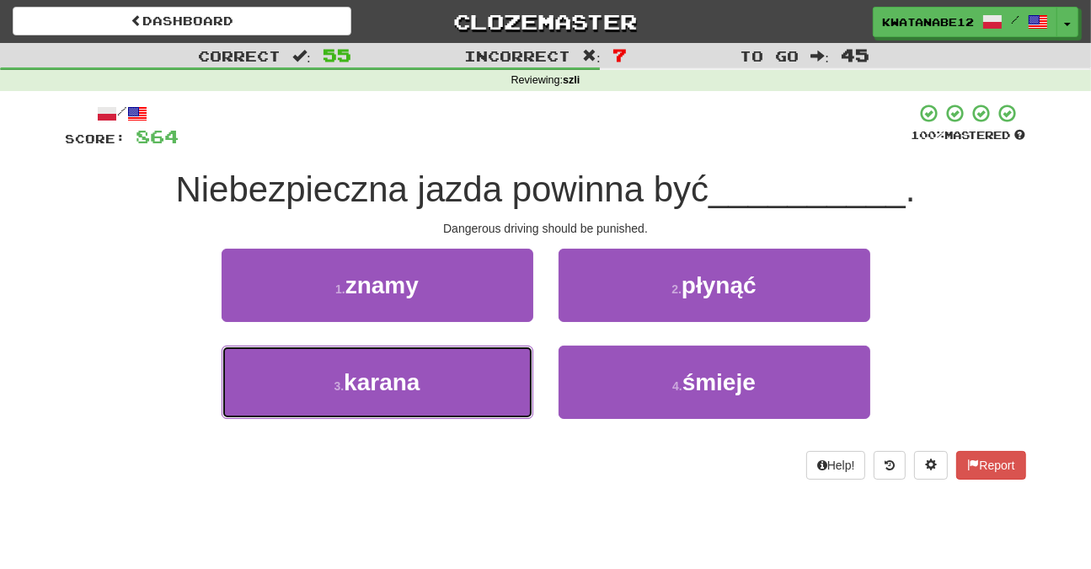
drag, startPoint x: 467, startPoint y: 382, endPoint x: 571, endPoint y: 344, distance: 111.1
click at [477, 377] on button "3 . karana" at bounding box center [378, 381] width 312 height 73
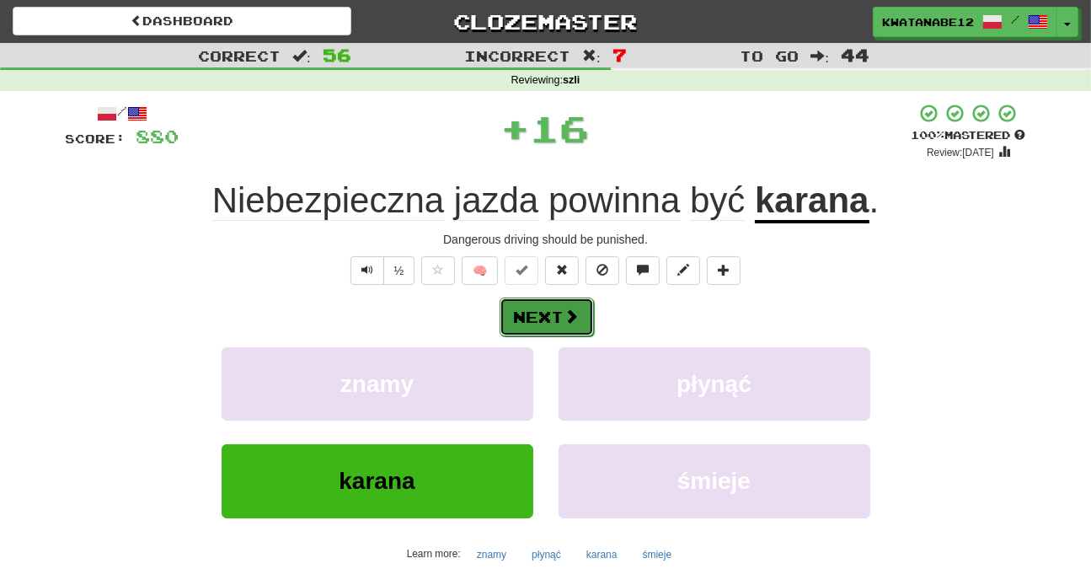
click at [579, 311] on button "Next" at bounding box center [547, 316] width 94 height 39
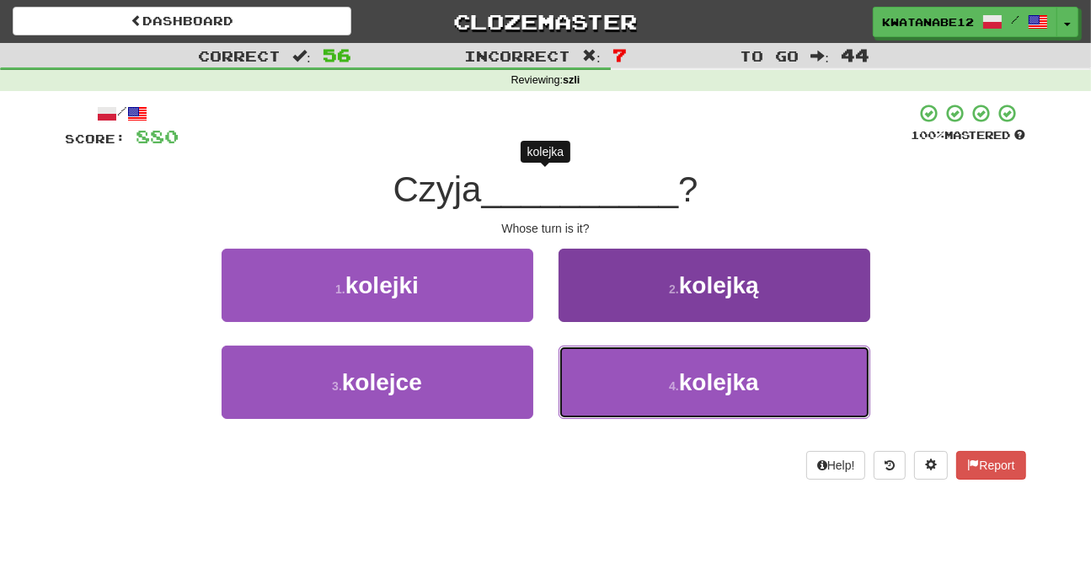
click at [626, 373] on button "4 . kolejka" at bounding box center [715, 381] width 312 height 73
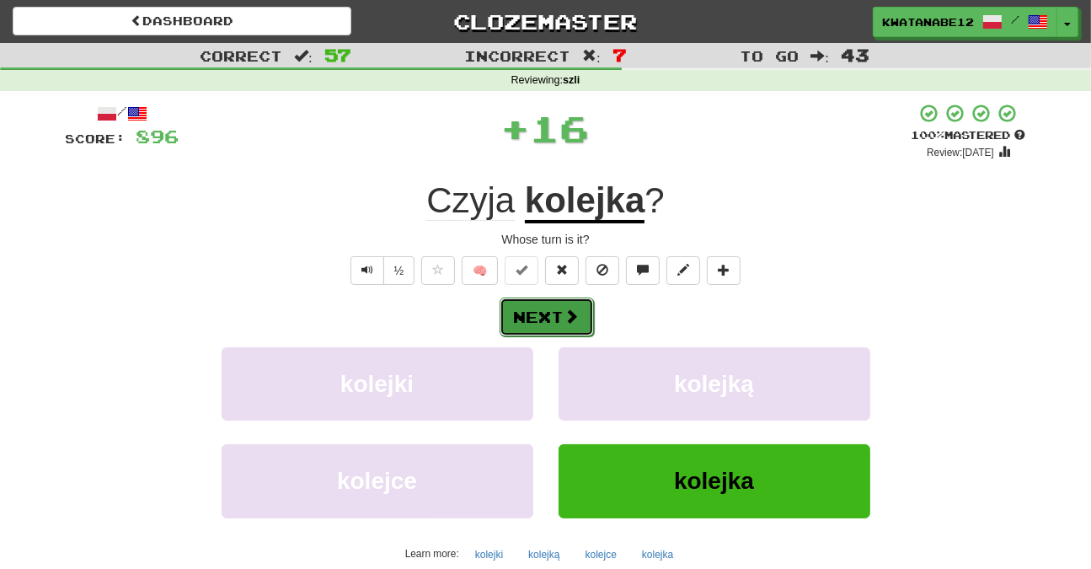
click at [577, 304] on button "Next" at bounding box center [547, 316] width 94 height 39
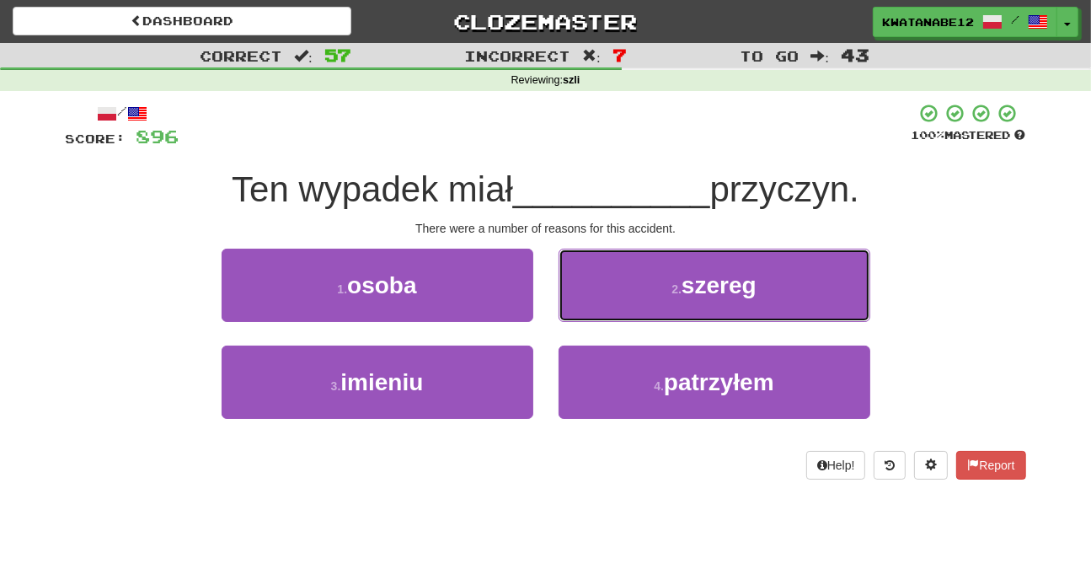
click at [603, 289] on button "2 . szereg" at bounding box center [715, 285] width 312 height 73
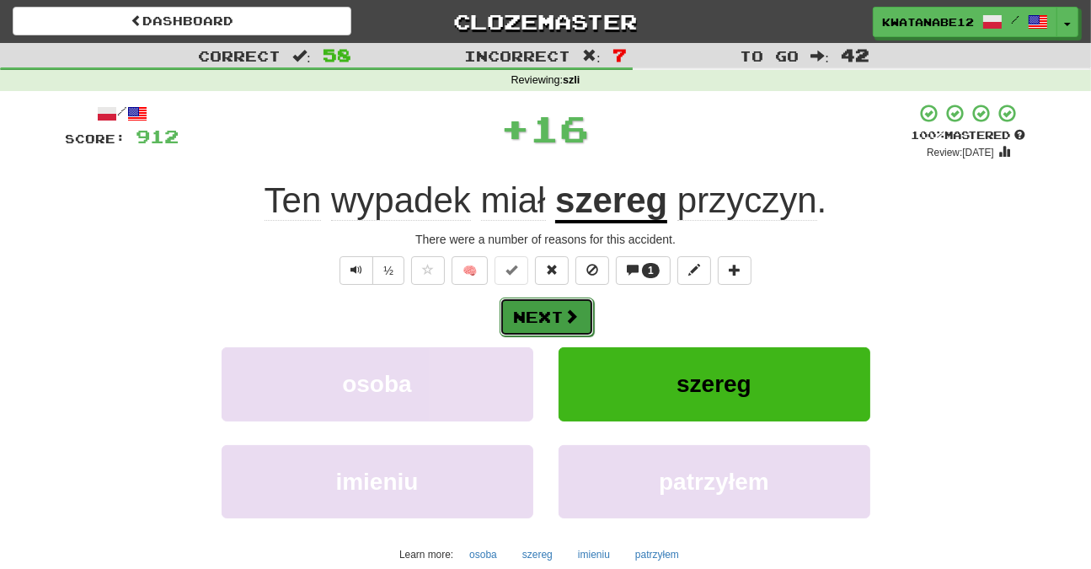
click at [575, 306] on button "Next" at bounding box center [547, 316] width 94 height 39
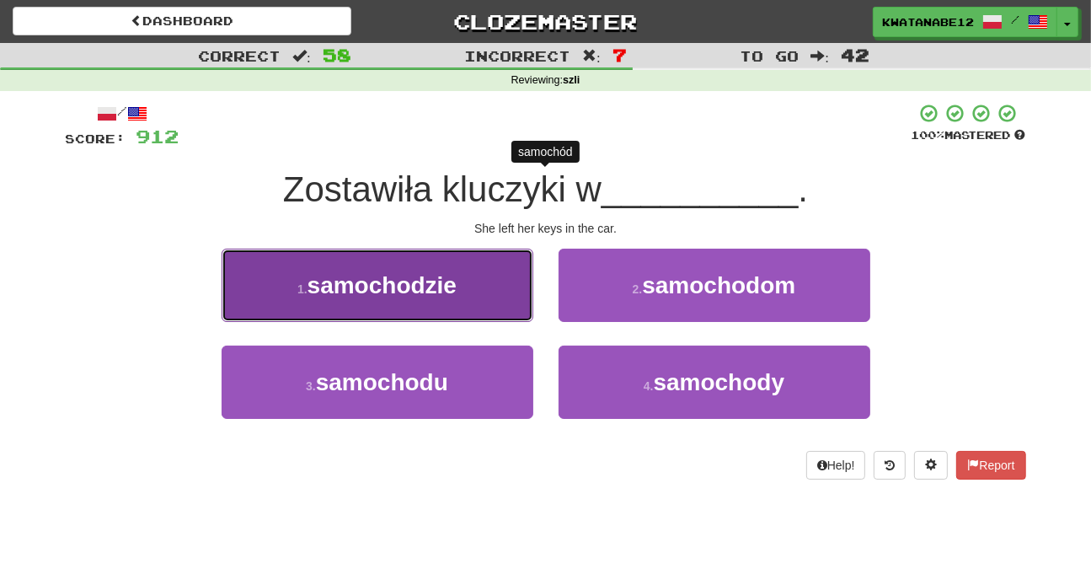
click at [482, 295] on button "1 . samochodzie" at bounding box center [378, 285] width 312 height 73
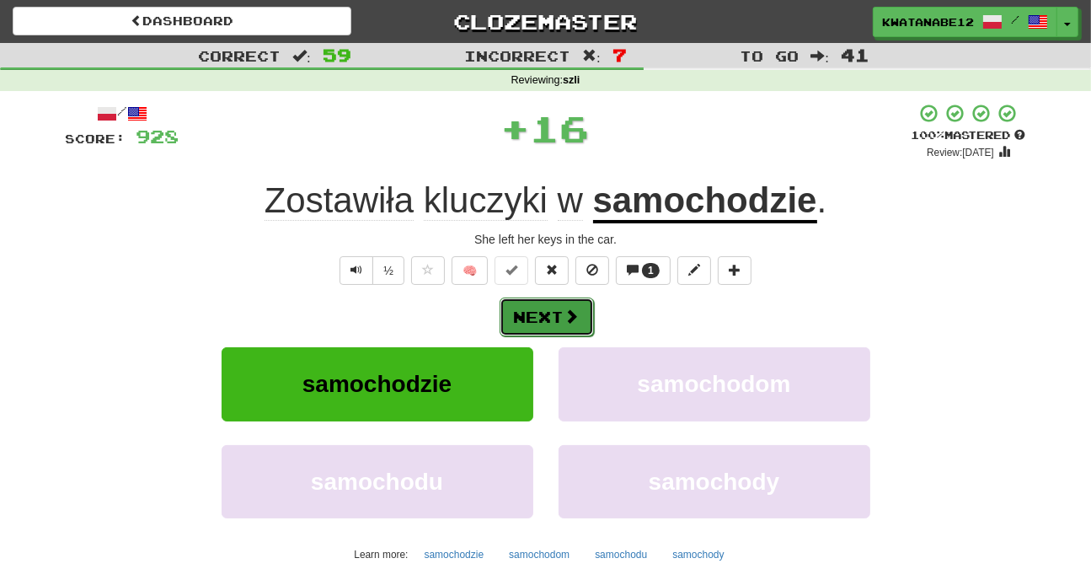
click at [556, 318] on button "Next" at bounding box center [547, 316] width 94 height 39
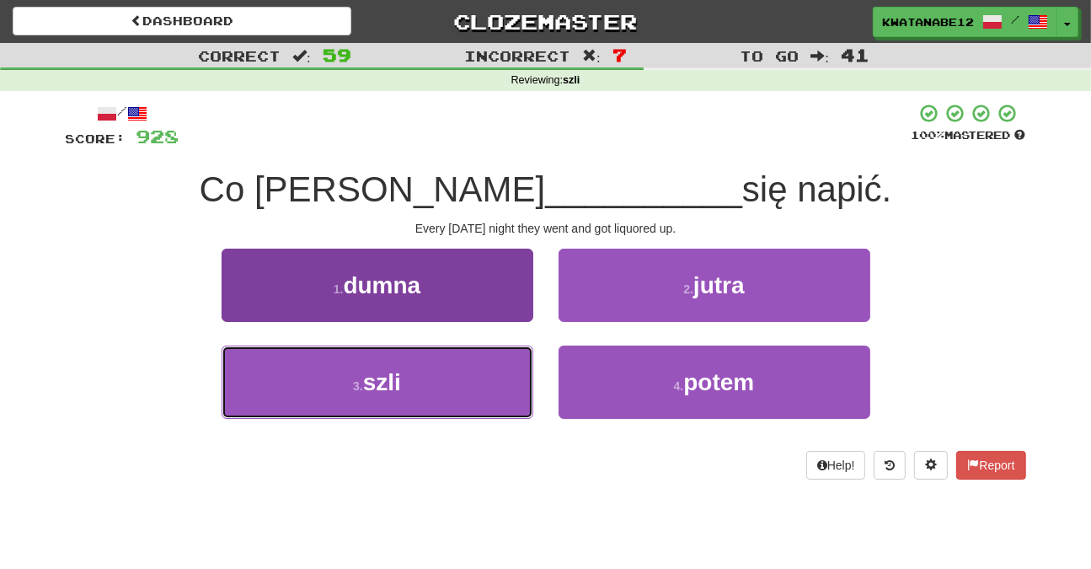
click at [505, 373] on button "3 . szli" at bounding box center [378, 381] width 312 height 73
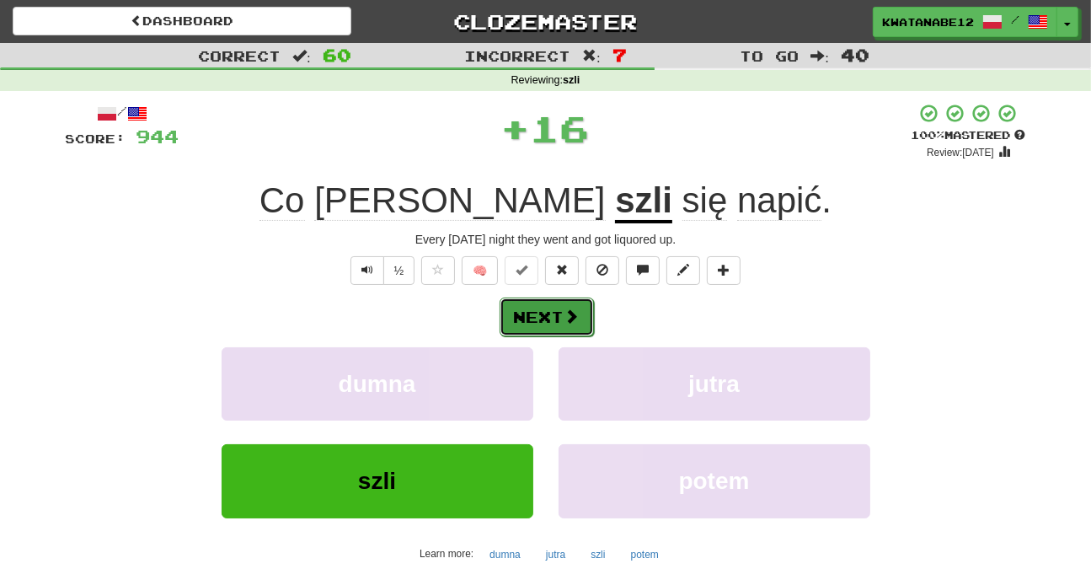
click at [567, 324] on button "Next" at bounding box center [547, 316] width 94 height 39
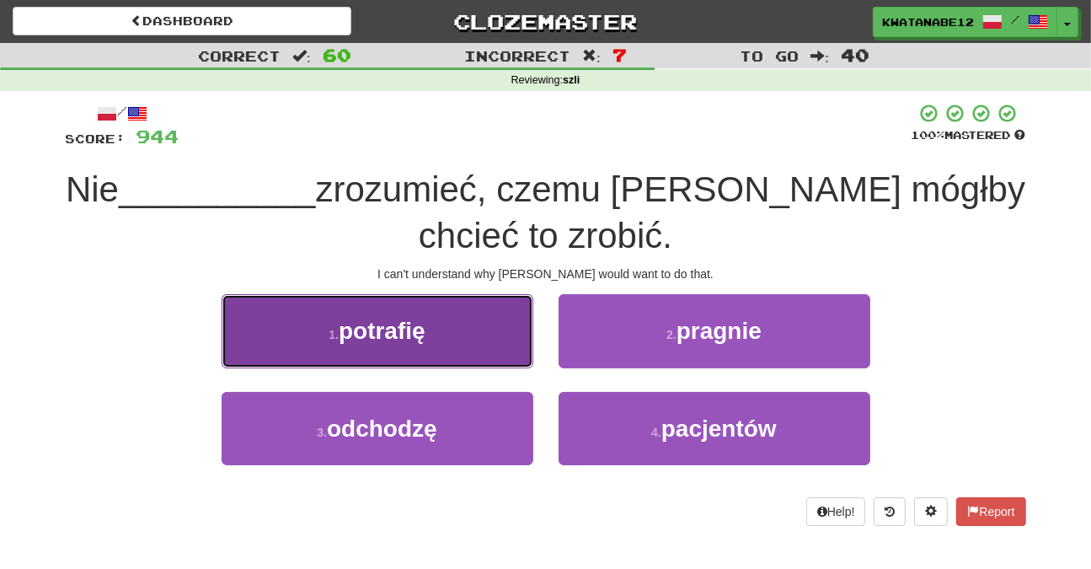
drag, startPoint x: 463, startPoint y: 355, endPoint x: 472, endPoint y: 356, distance: 8.5
click at [472, 356] on button "1 . potrafię" at bounding box center [378, 330] width 312 height 73
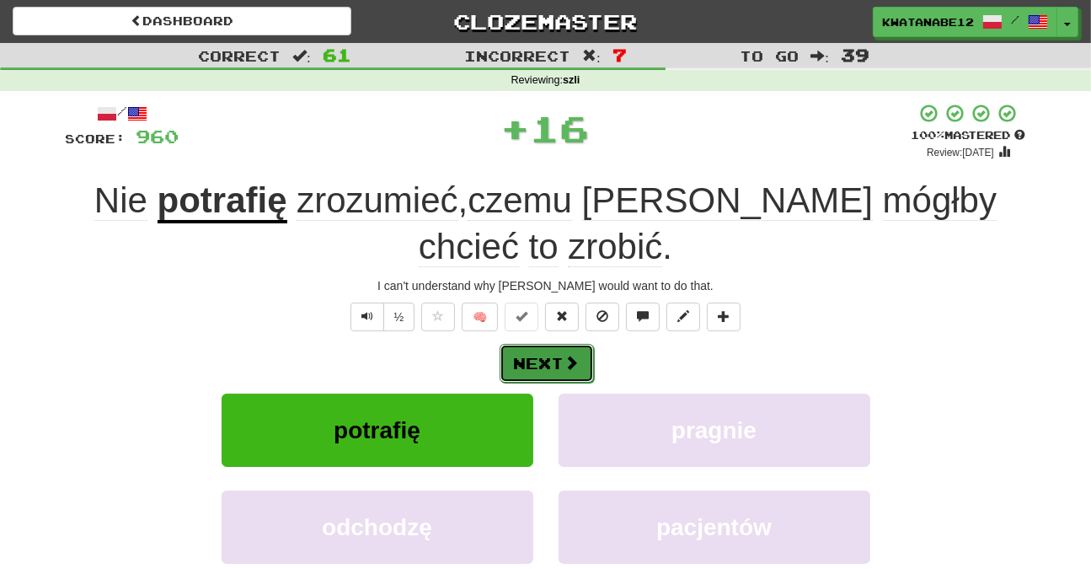
click at [567, 355] on span at bounding box center [571, 362] width 15 height 15
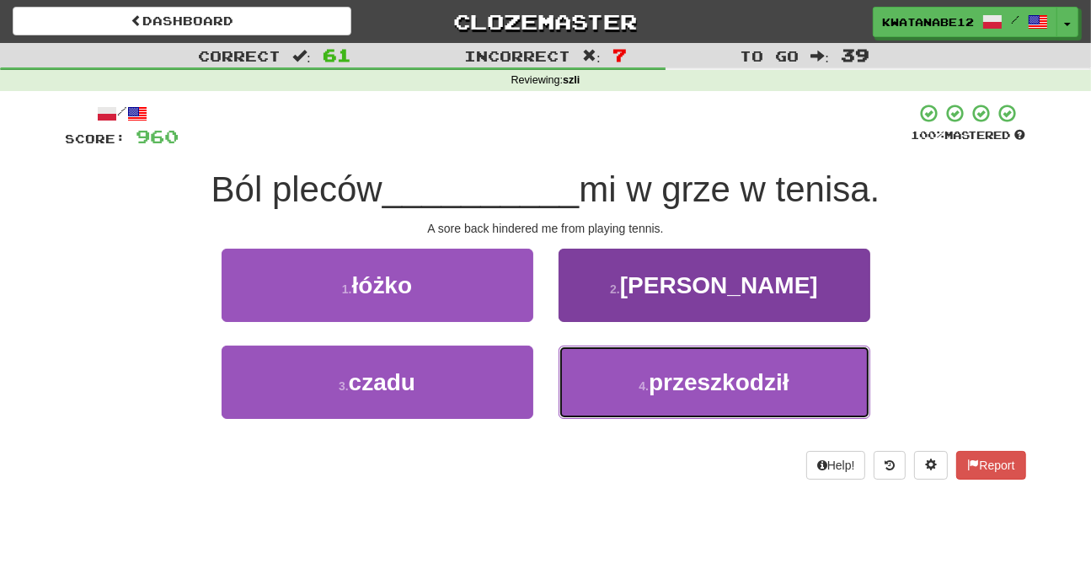
click at [618, 371] on button "4 . przeszkodził" at bounding box center [715, 381] width 312 height 73
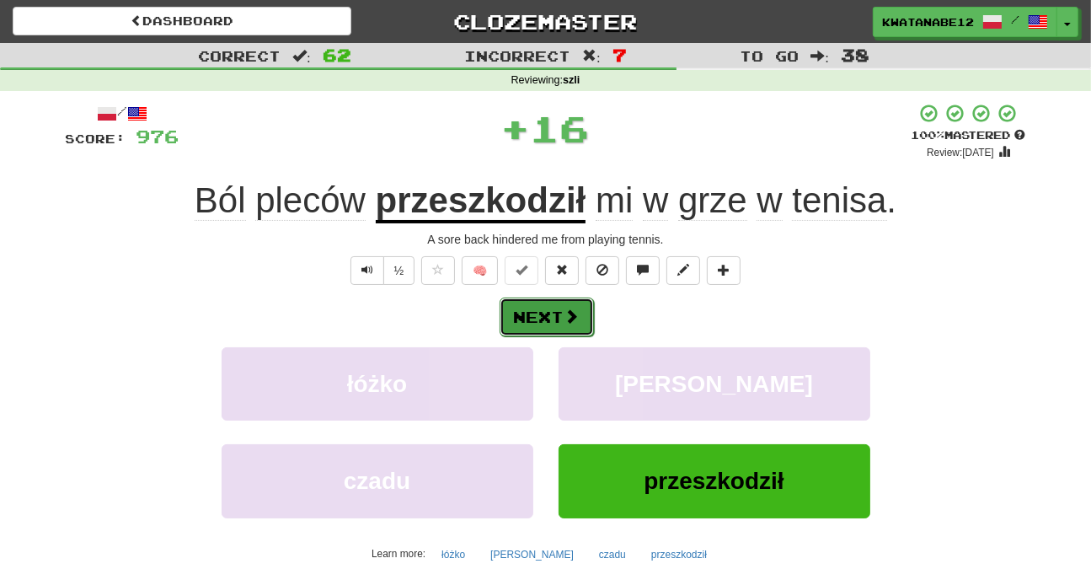
click at [570, 312] on span at bounding box center [571, 315] width 15 height 15
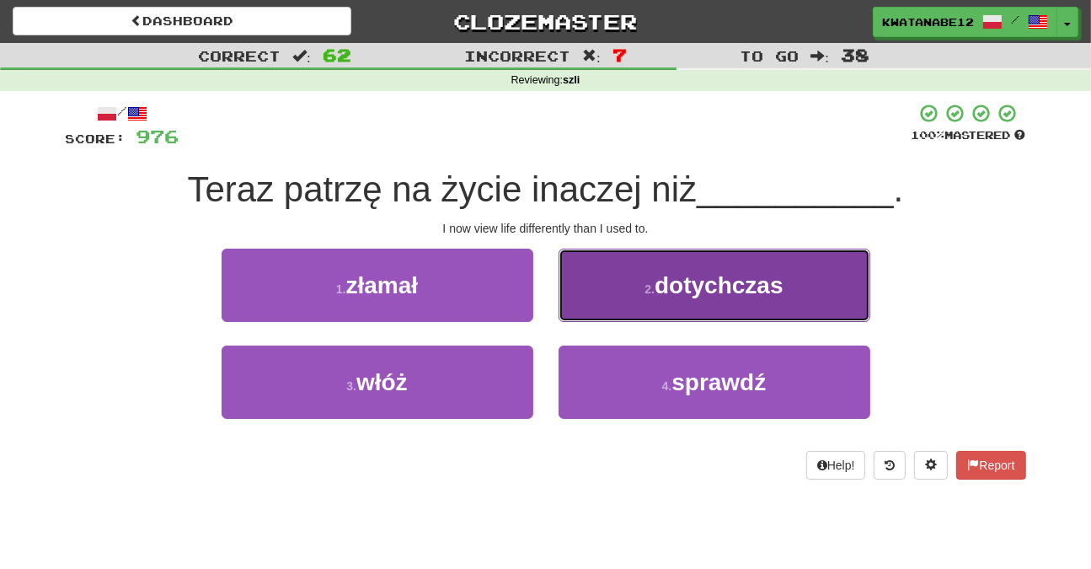
drag, startPoint x: 620, startPoint y: 292, endPoint x: 610, endPoint y: 298, distance: 11.7
click at [610, 298] on button "2 . dotychczas" at bounding box center [715, 285] width 312 height 73
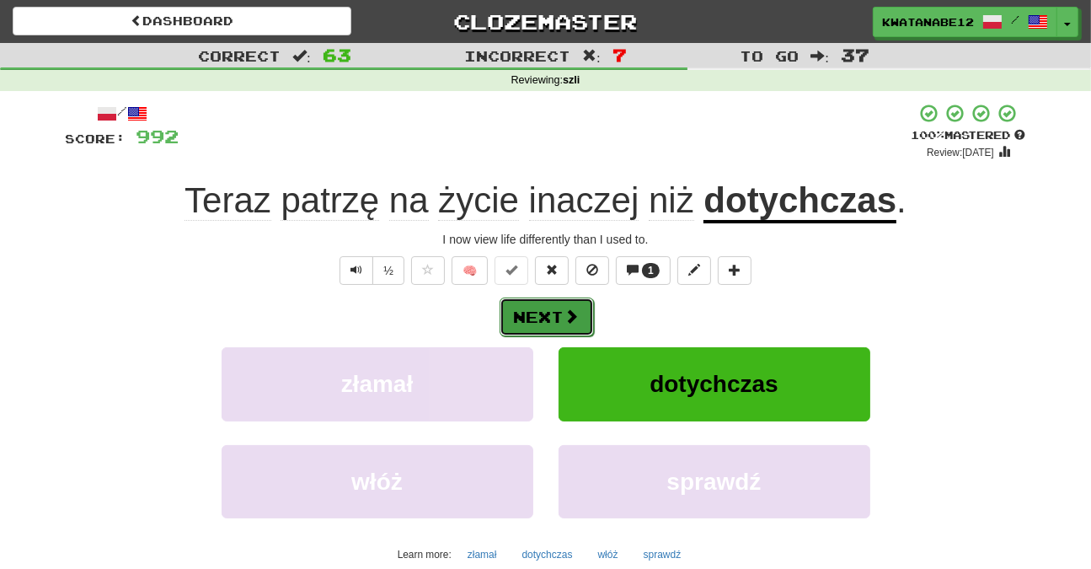
click at [573, 313] on span at bounding box center [571, 315] width 15 height 15
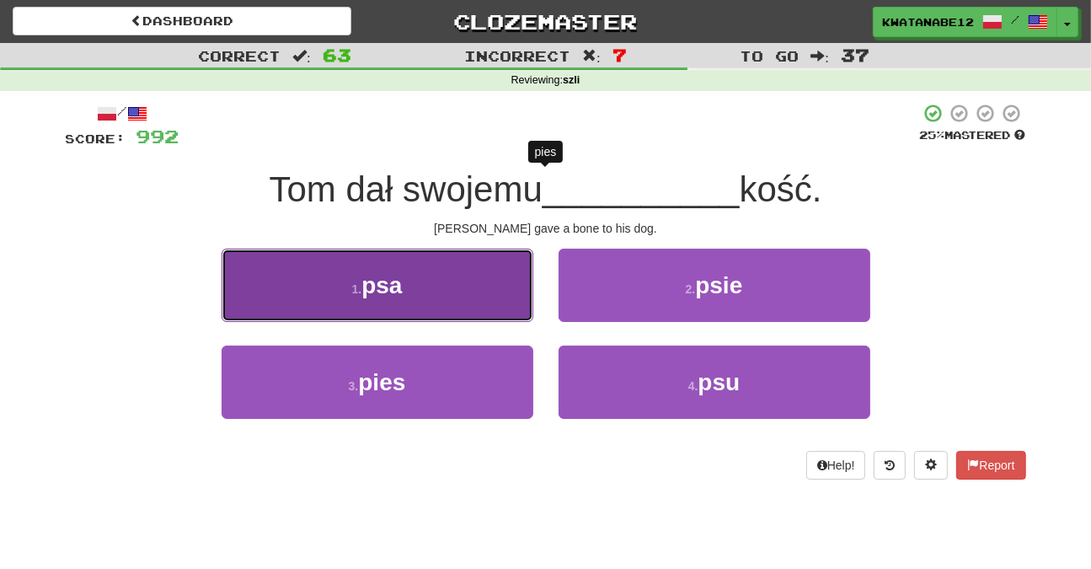
click at [431, 302] on button "1 . psa" at bounding box center [378, 285] width 312 height 73
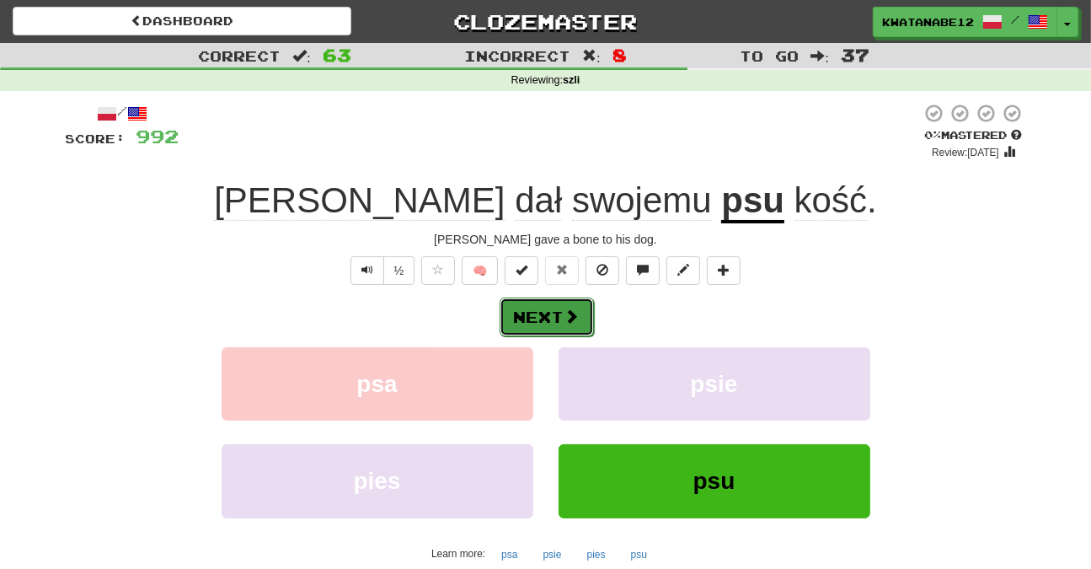
click at [539, 320] on button "Next" at bounding box center [547, 316] width 94 height 39
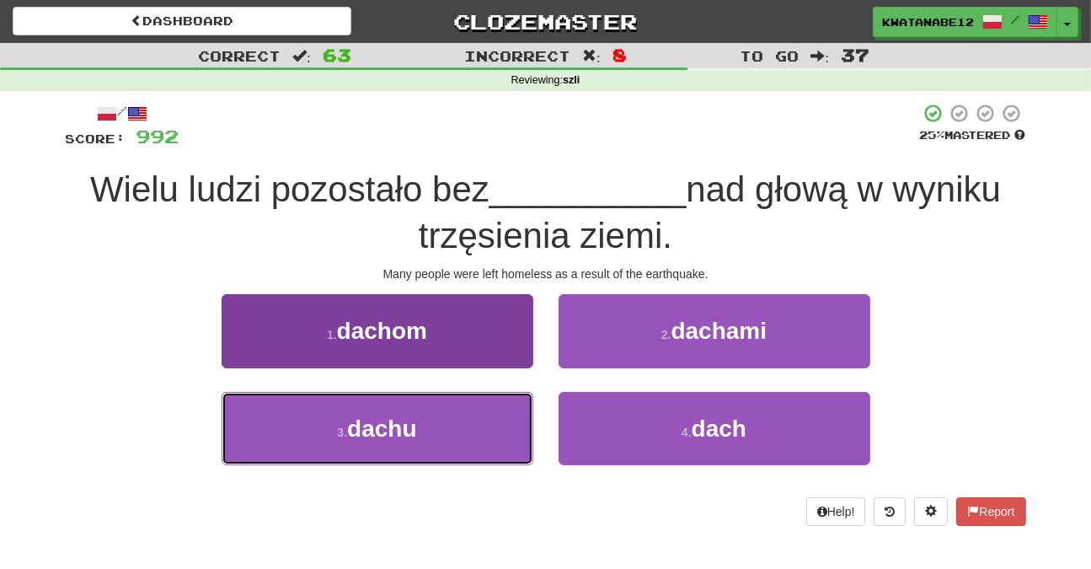
drag, startPoint x: 463, startPoint y: 403, endPoint x: 489, endPoint y: 398, distance: 25.6
click at [472, 404] on button "3 . dachu" at bounding box center [378, 428] width 312 height 73
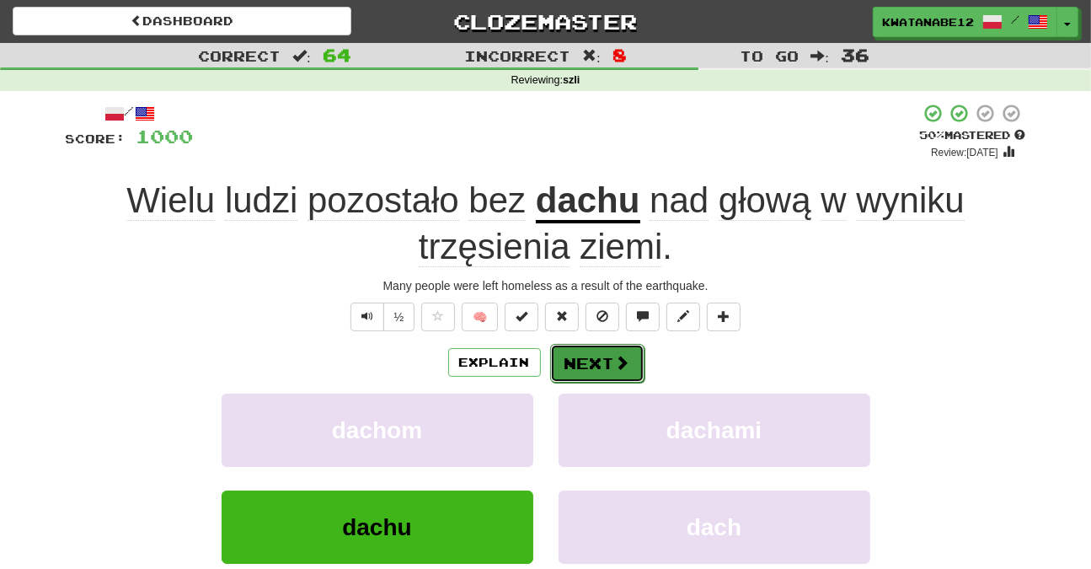
click at [607, 350] on button "Next" at bounding box center [597, 363] width 94 height 39
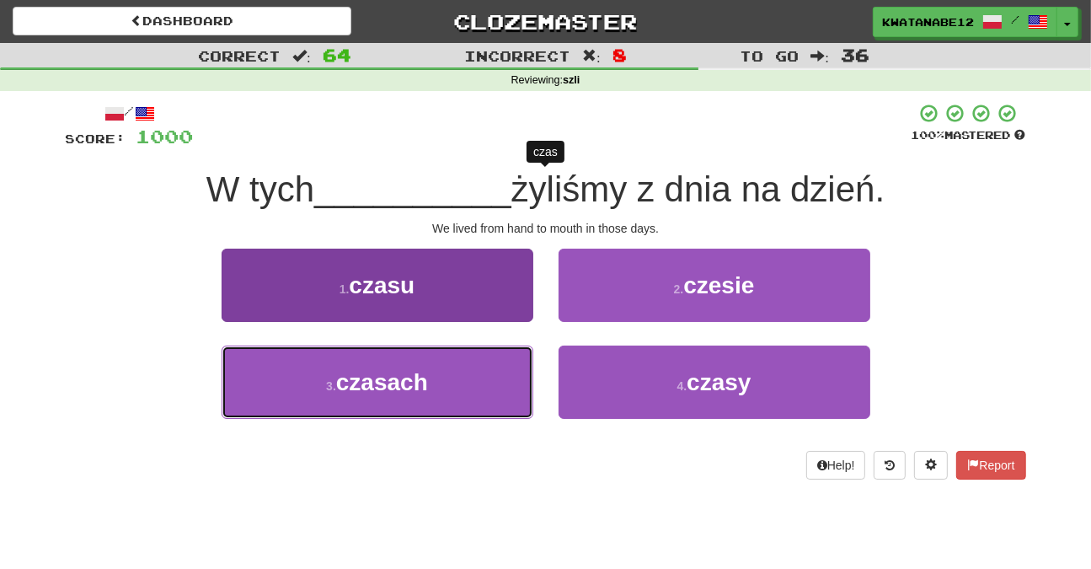
drag, startPoint x: 465, startPoint y: 380, endPoint x: 498, endPoint y: 353, distance: 42.5
click at [483, 363] on button "3 . czasach" at bounding box center [378, 381] width 312 height 73
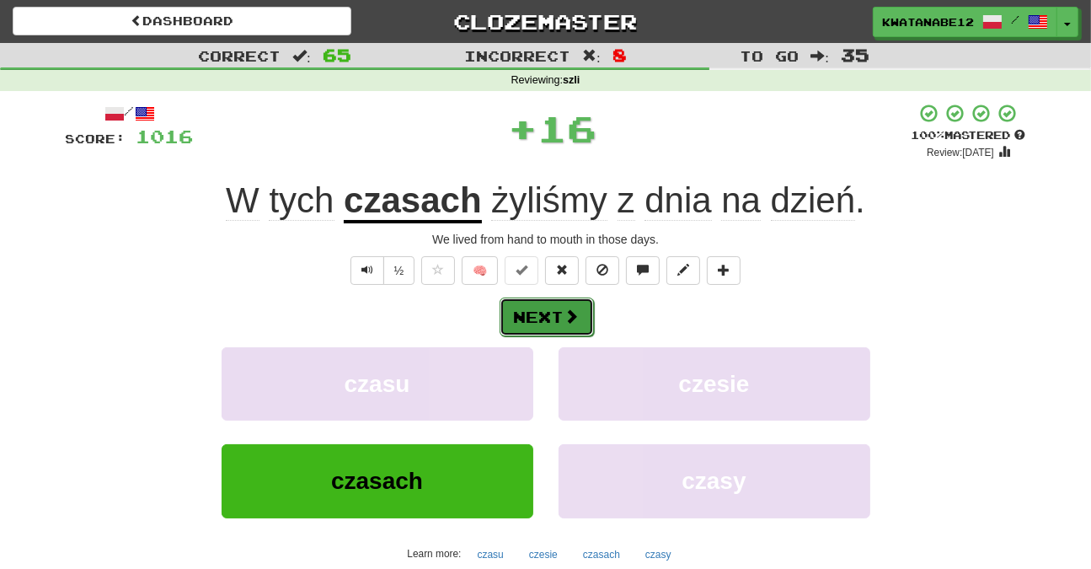
click at [559, 307] on button "Next" at bounding box center [547, 316] width 94 height 39
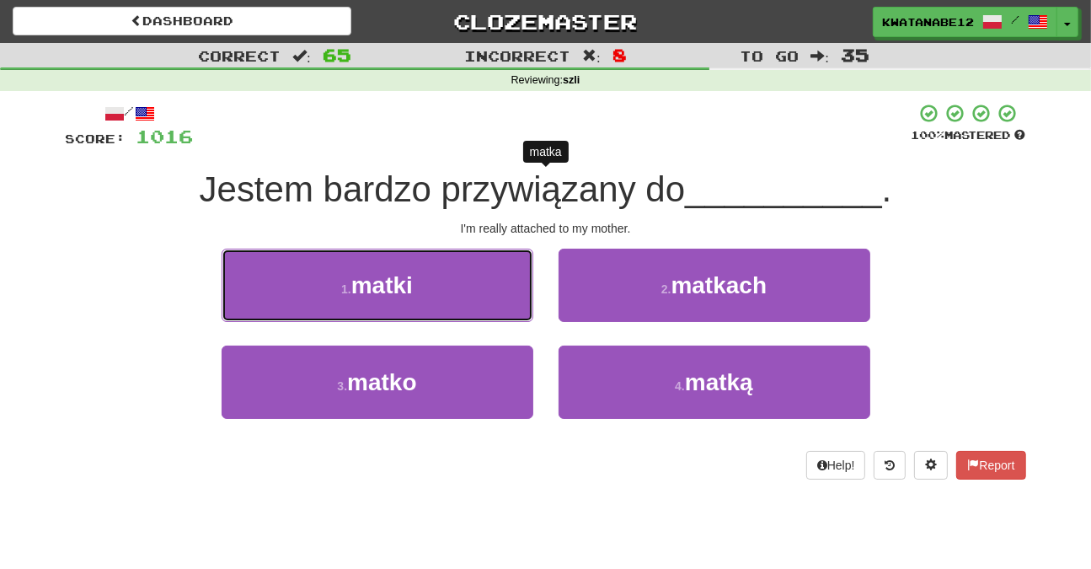
drag, startPoint x: 475, startPoint y: 274, endPoint x: 550, endPoint y: 291, distance: 76.9
click at [482, 275] on button "1 . matki" at bounding box center [378, 285] width 312 height 73
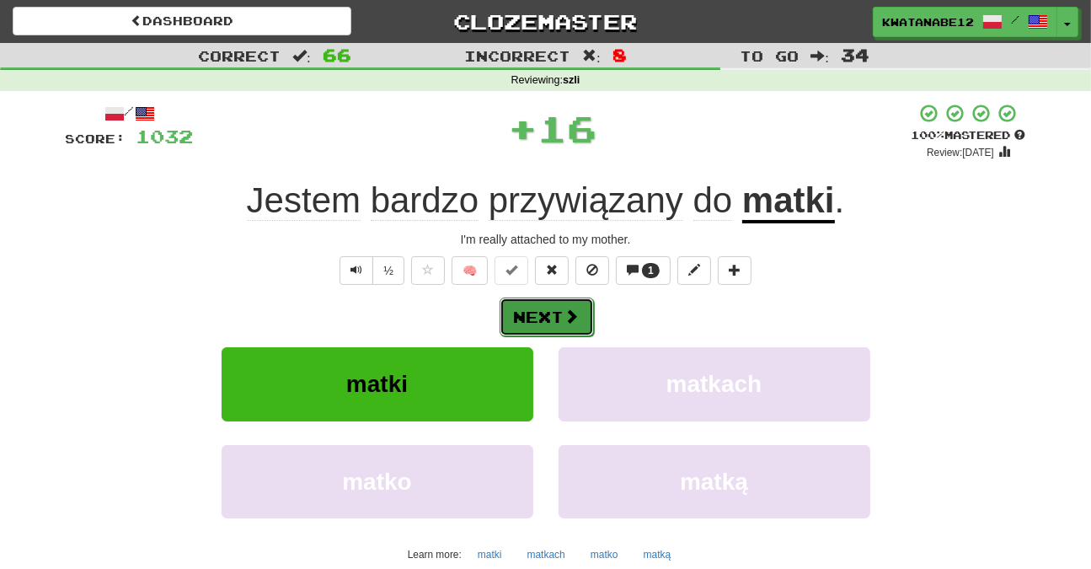
click at [566, 302] on button "Next" at bounding box center [547, 316] width 94 height 39
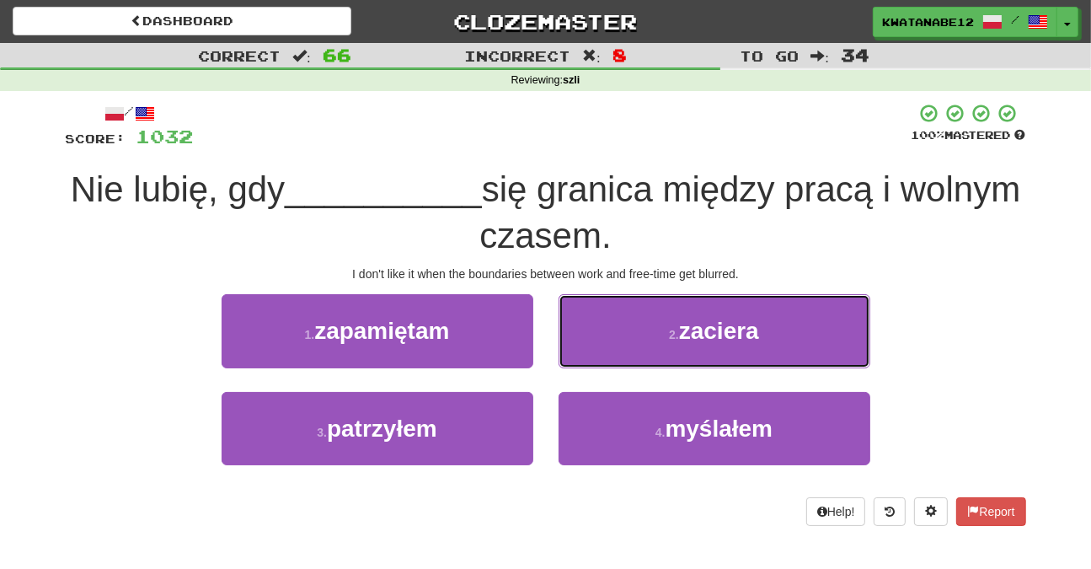
drag, startPoint x: 604, startPoint y: 329, endPoint x: 588, endPoint y: 341, distance: 19.9
click at [596, 337] on button "2 . zaciera" at bounding box center [715, 330] width 312 height 73
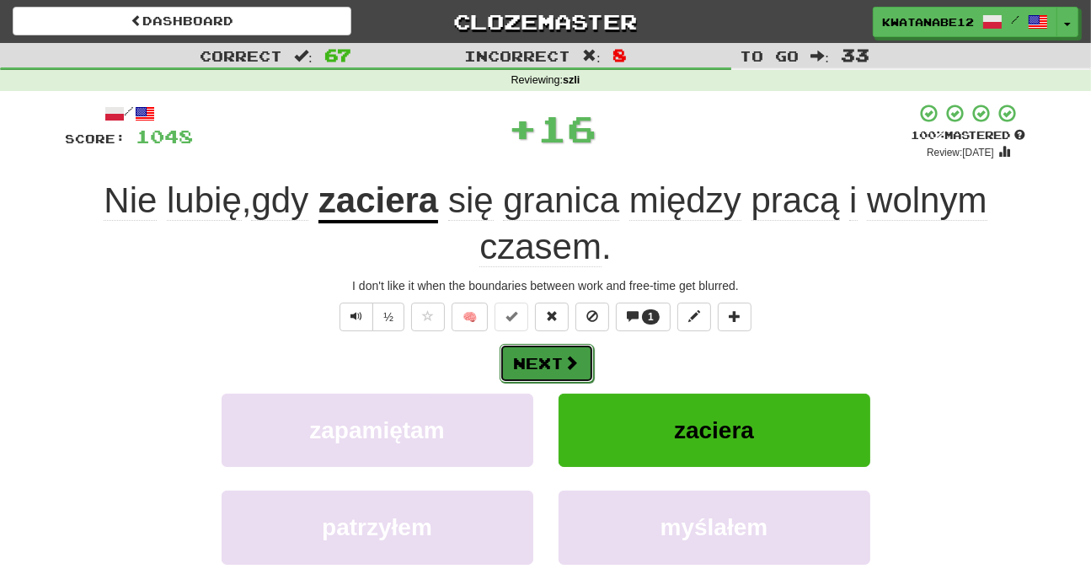
click at [570, 350] on button "Next" at bounding box center [547, 363] width 94 height 39
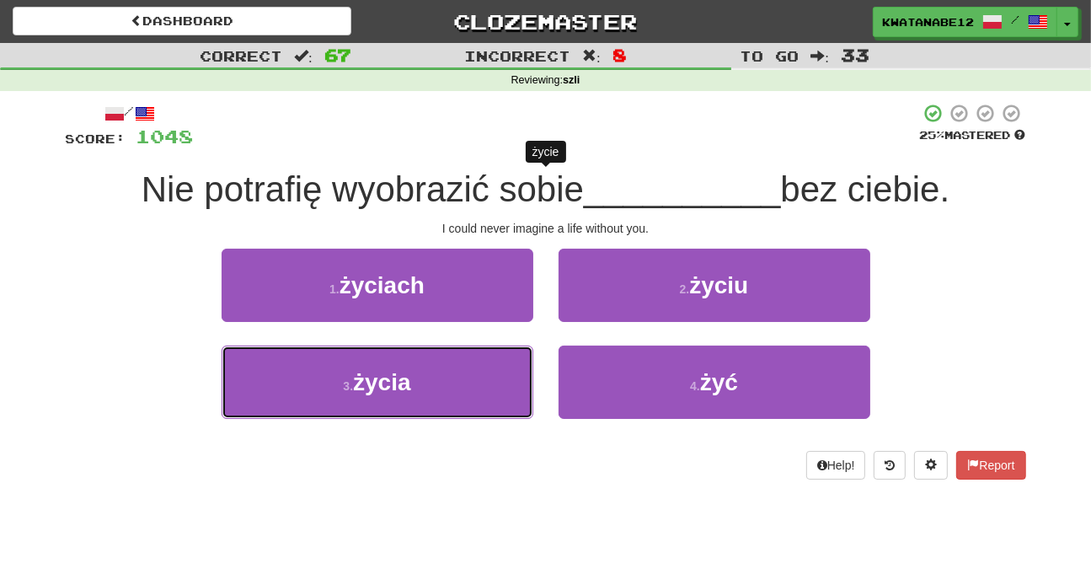
drag, startPoint x: 478, startPoint y: 375, endPoint x: 529, endPoint y: 338, distance: 63.4
click at [492, 366] on button "3 . życia" at bounding box center [378, 381] width 312 height 73
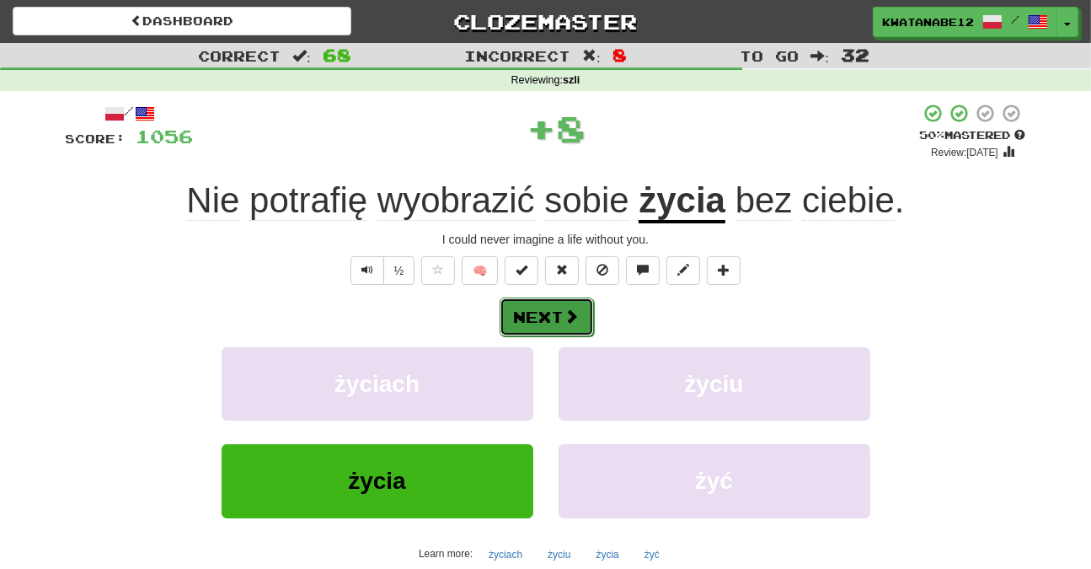
click at [560, 314] on button "Next" at bounding box center [547, 316] width 94 height 39
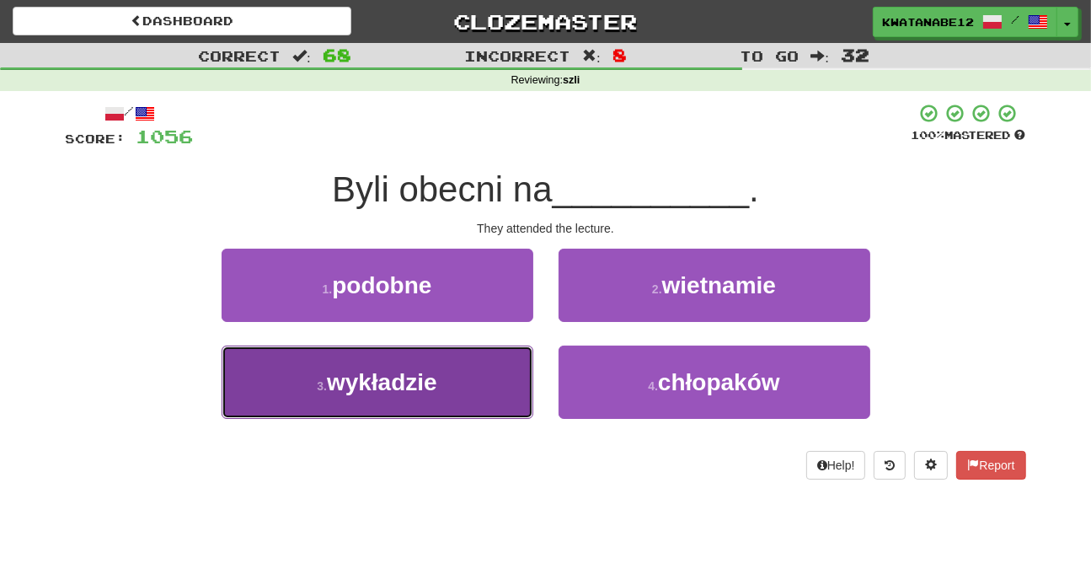
drag, startPoint x: 484, startPoint y: 393, endPoint x: 550, endPoint y: 360, distance: 74.2
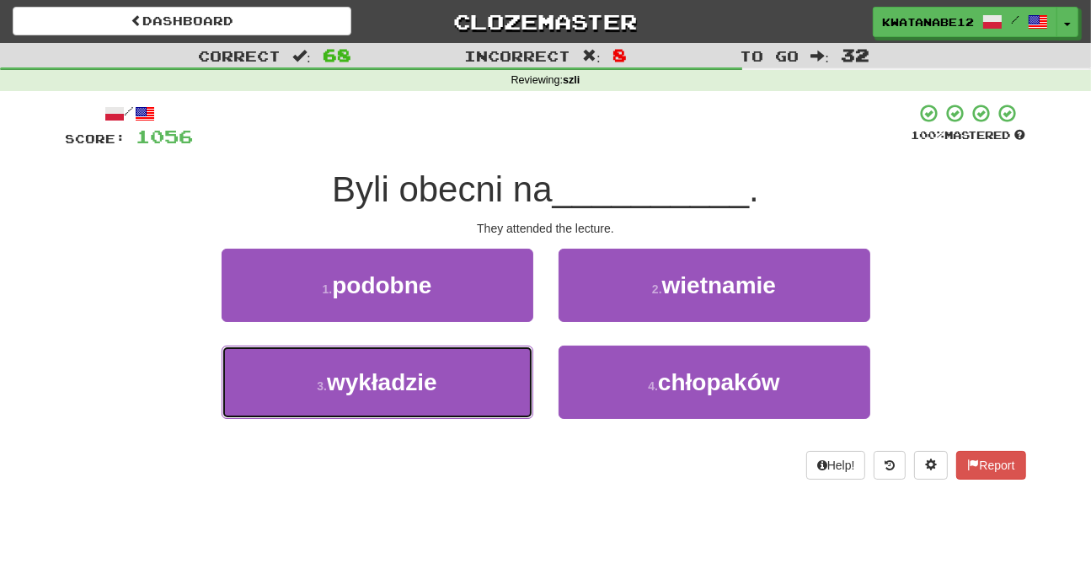
click at [484, 392] on button "3 . wykładzie" at bounding box center [378, 381] width 312 height 73
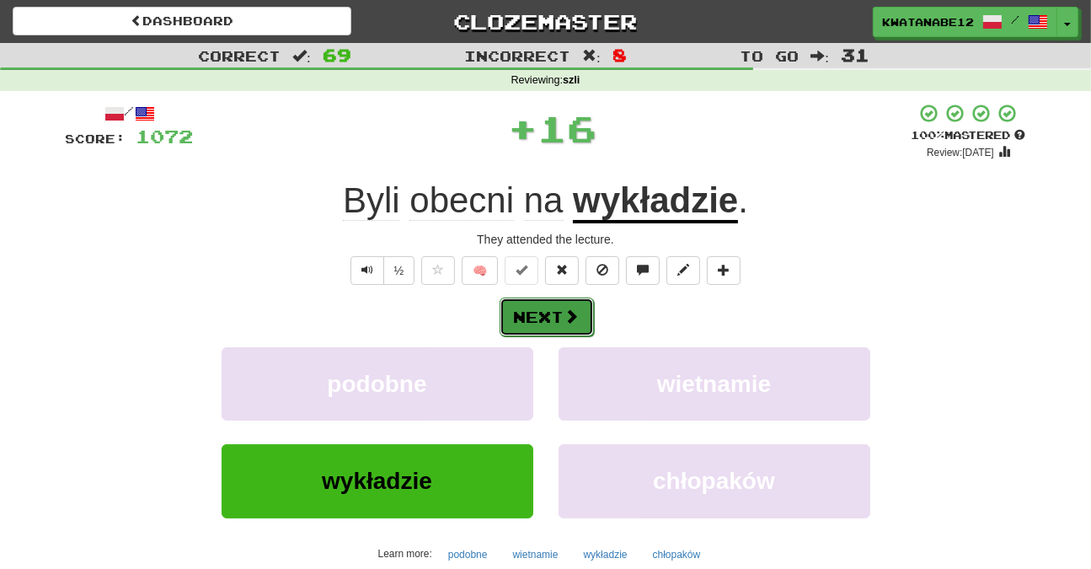
click at [569, 327] on button "Next" at bounding box center [547, 316] width 94 height 39
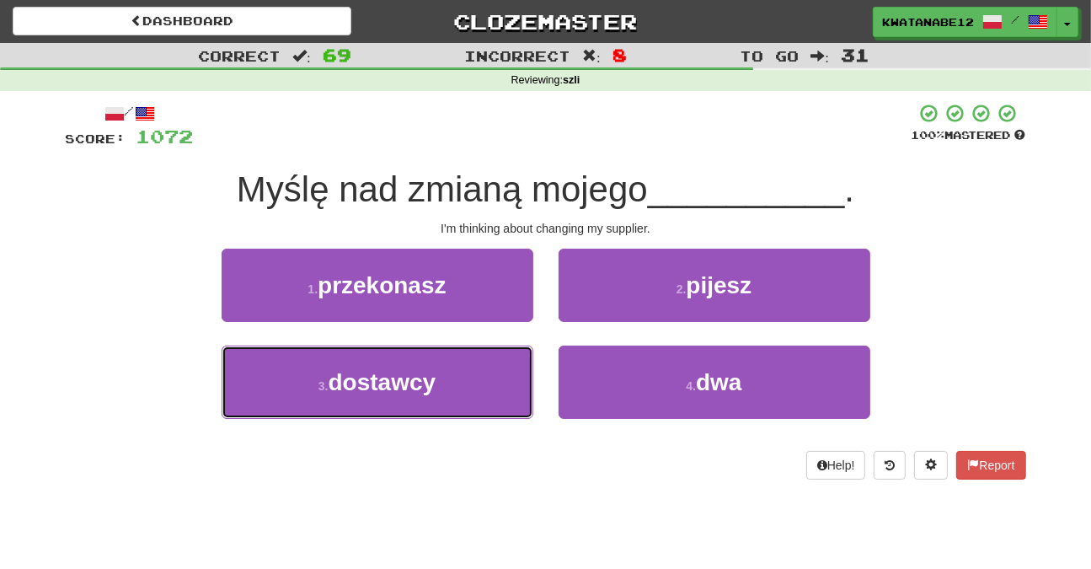
drag, startPoint x: 462, startPoint y: 381, endPoint x: 540, endPoint y: 337, distance: 89.8
click at [463, 378] on button "3 . dostawcy" at bounding box center [378, 381] width 312 height 73
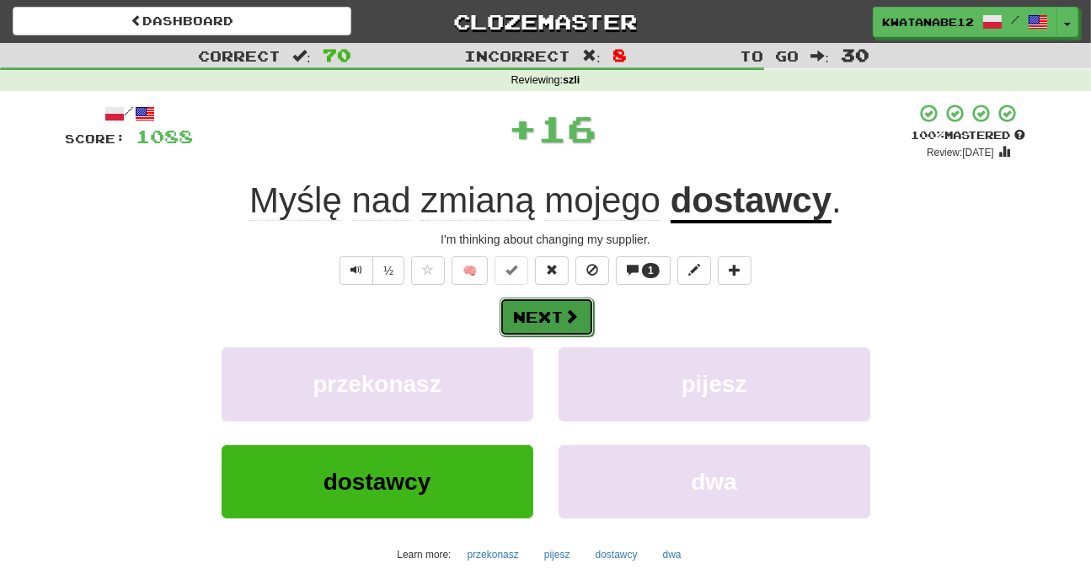
click at [566, 317] on span at bounding box center [571, 315] width 15 height 15
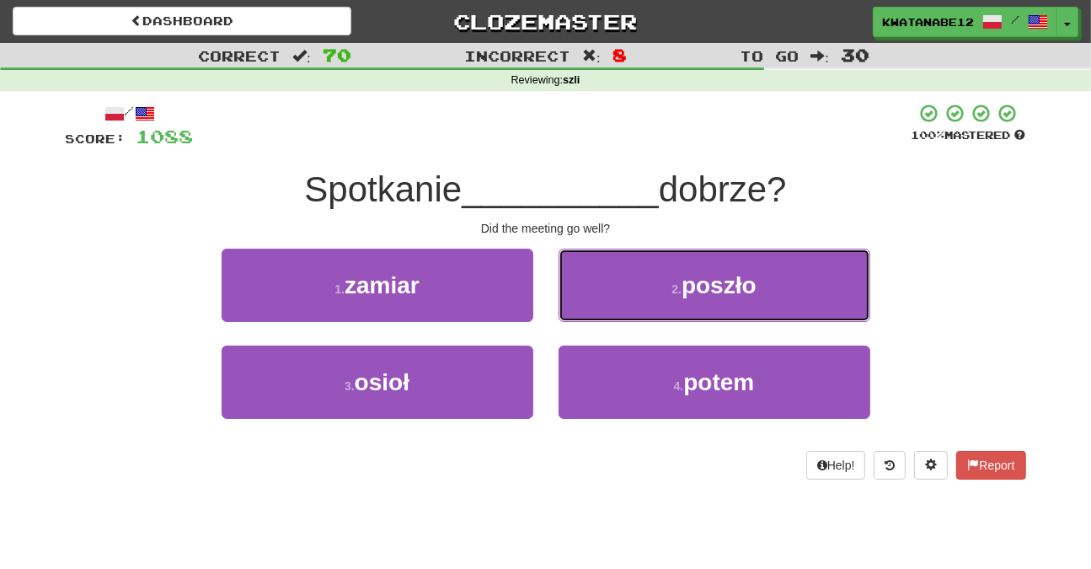
click at [612, 286] on button "2 . poszło" at bounding box center [715, 285] width 312 height 73
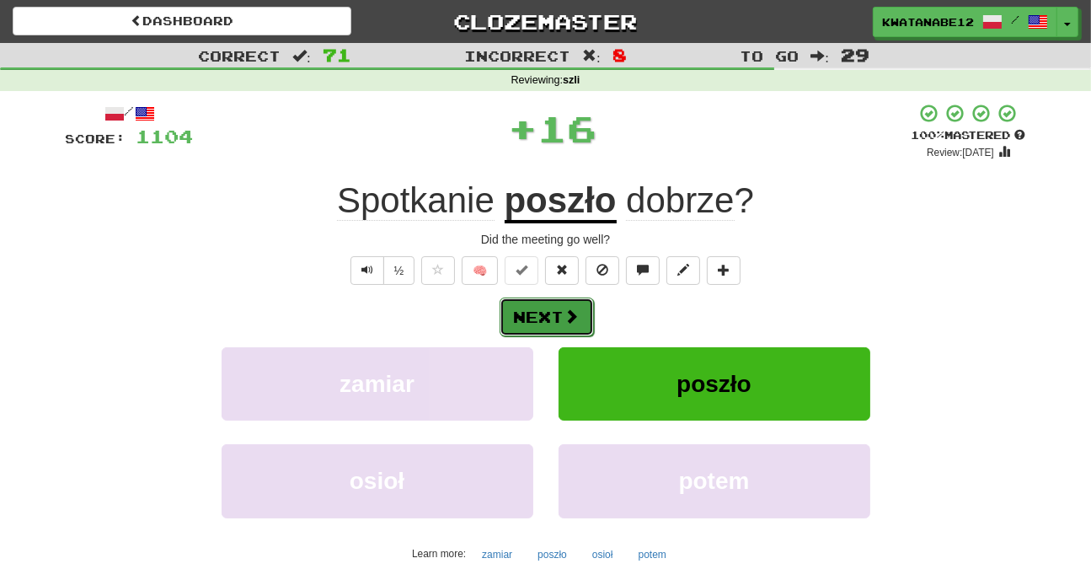
click at [578, 310] on button "Next" at bounding box center [547, 316] width 94 height 39
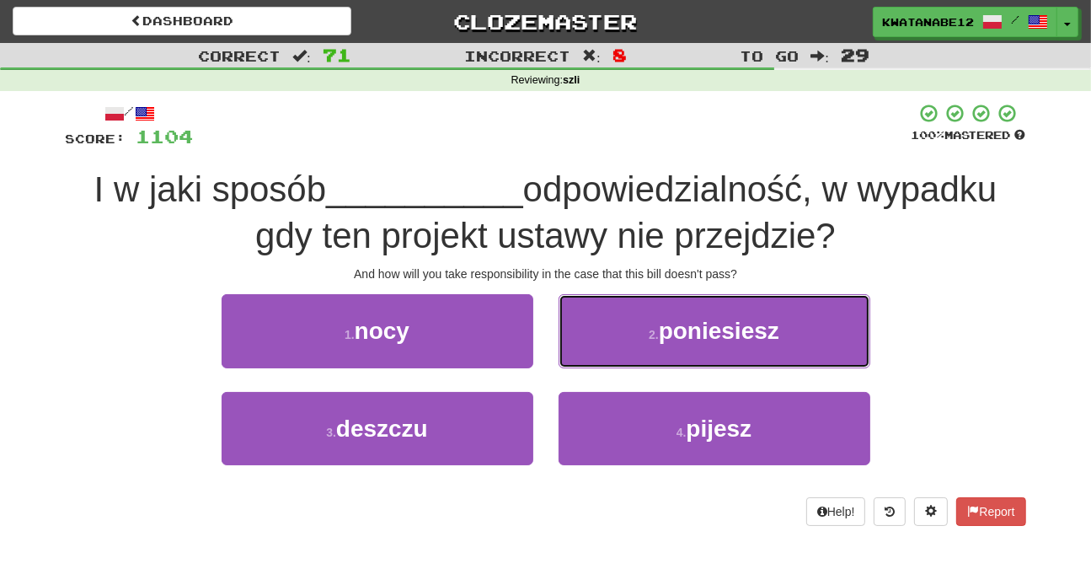
drag, startPoint x: 586, startPoint y: 324, endPoint x: 576, endPoint y: 341, distance: 20.4
click at [586, 336] on button "2 . poniesiesz" at bounding box center [715, 330] width 312 height 73
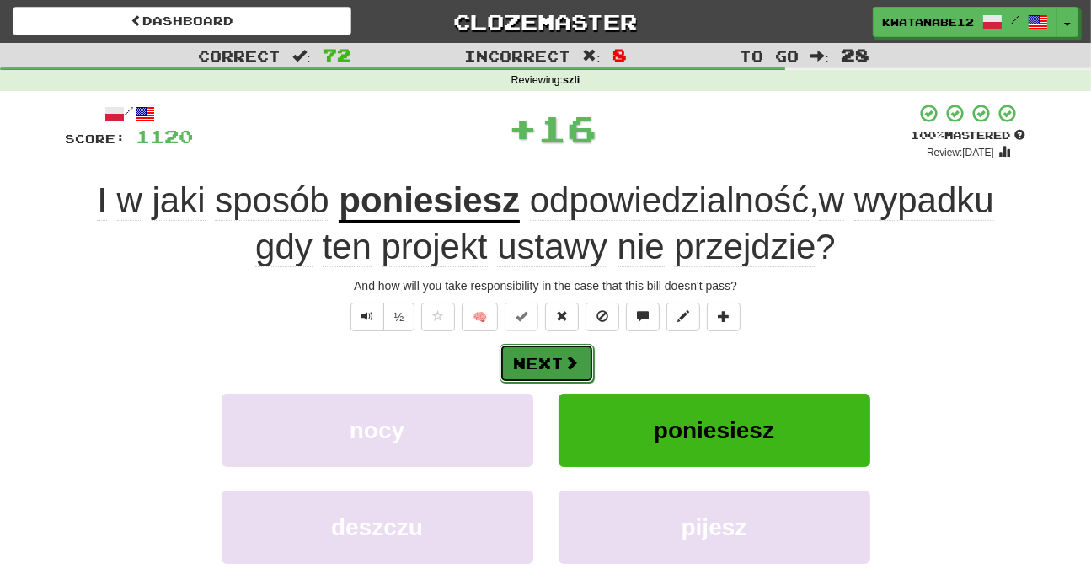
drag, startPoint x: 563, startPoint y: 342, endPoint x: 563, endPoint y: 356, distance: 14.3
click at [563, 356] on button "Next" at bounding box center [547, 363] width 94 height 39
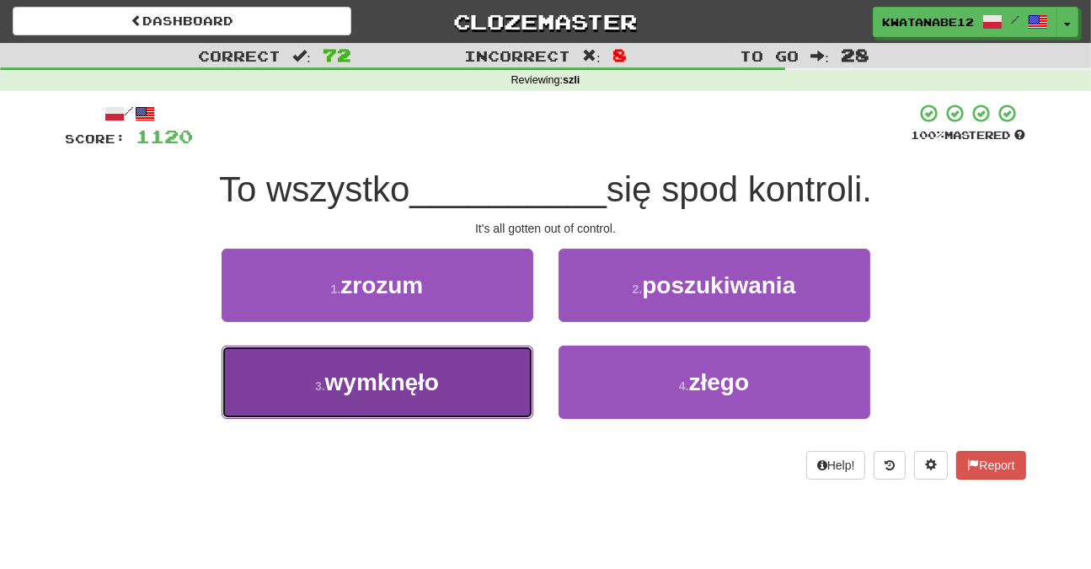
drag, startPoint x: 468, startPoint y: 377, endPoint x: 521, endPoint y: 349, distance: 59.6
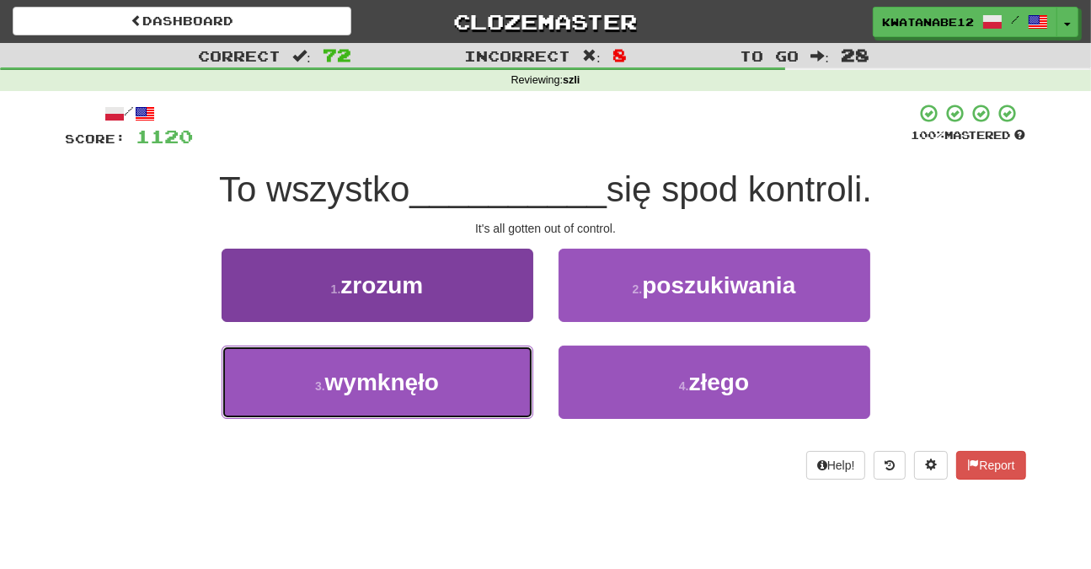
click at [484, 373] on button "3 . wymknęło" at bounding box center [378, 381] width 312 height 73
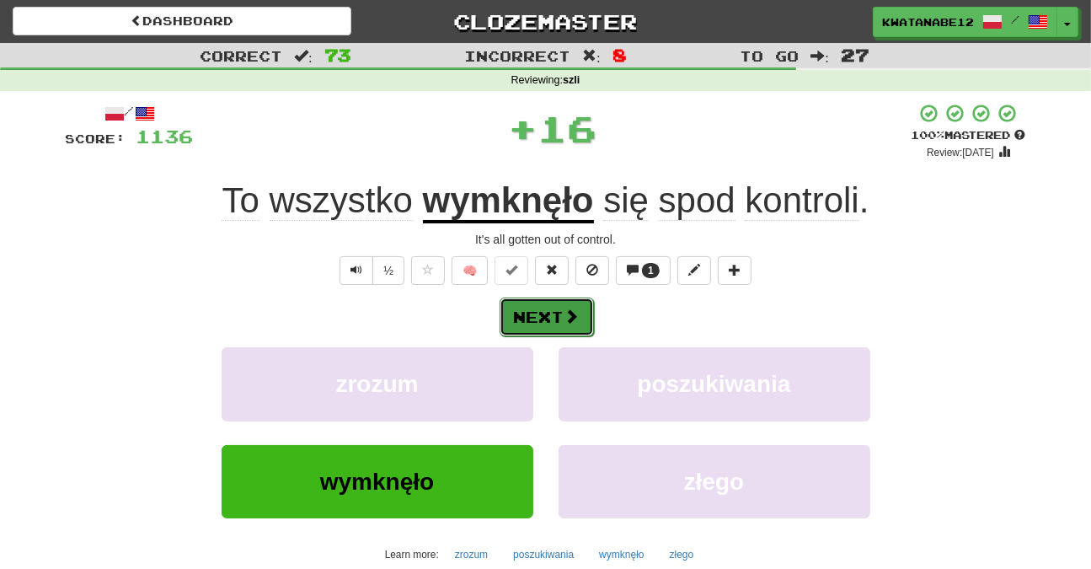
click at [538, 330] on button "Next" at bounding box center [547, 316] width 94 height 39
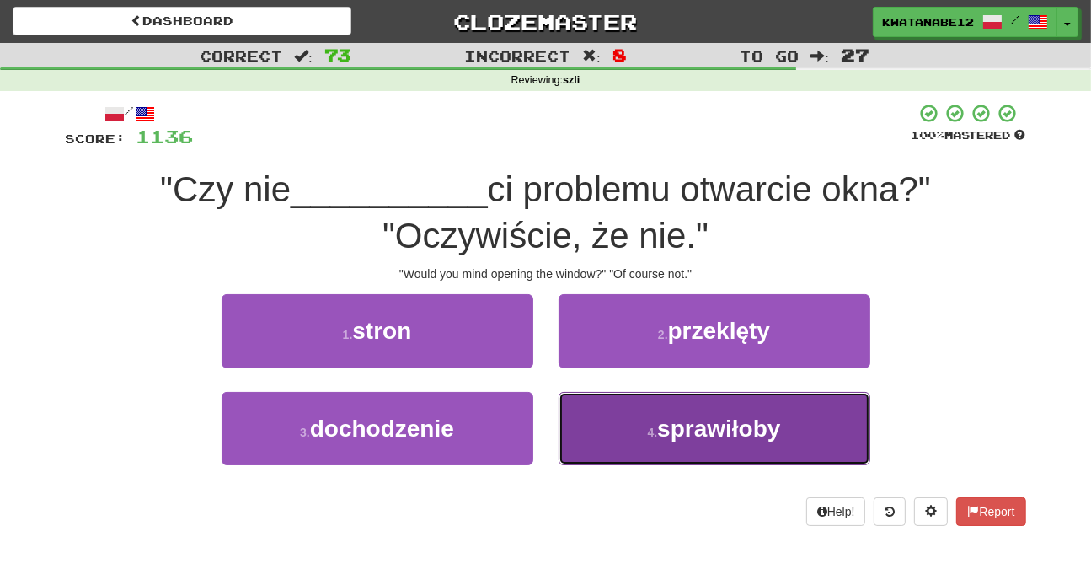
click at [613, 432] on button "4 . sprawiłoby" at bounding box center [715, 428] width 312 height 73
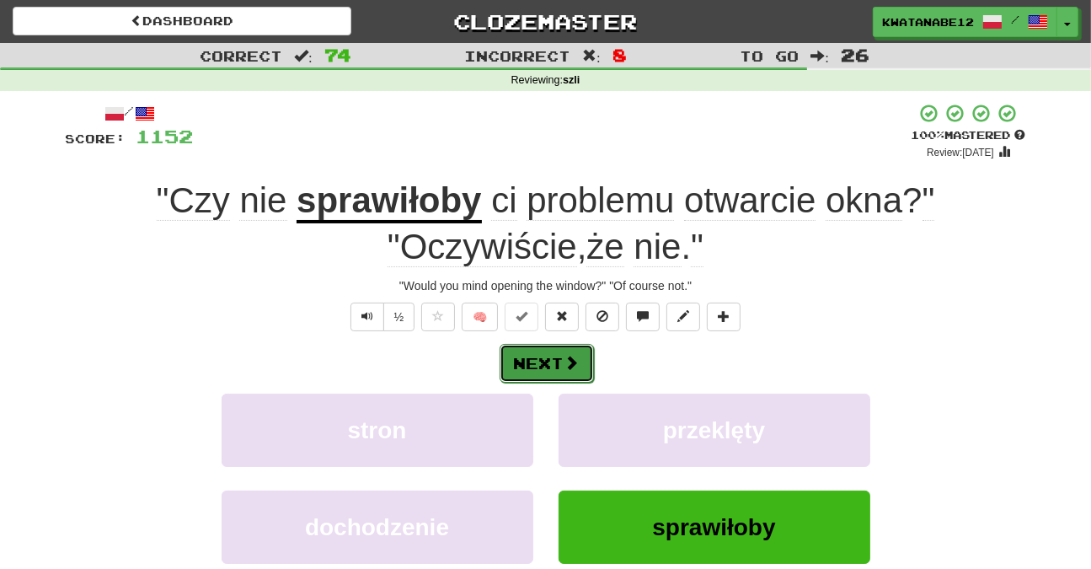
click at [568, 360] on span at bounding box center [571, 362] width 15 height 15
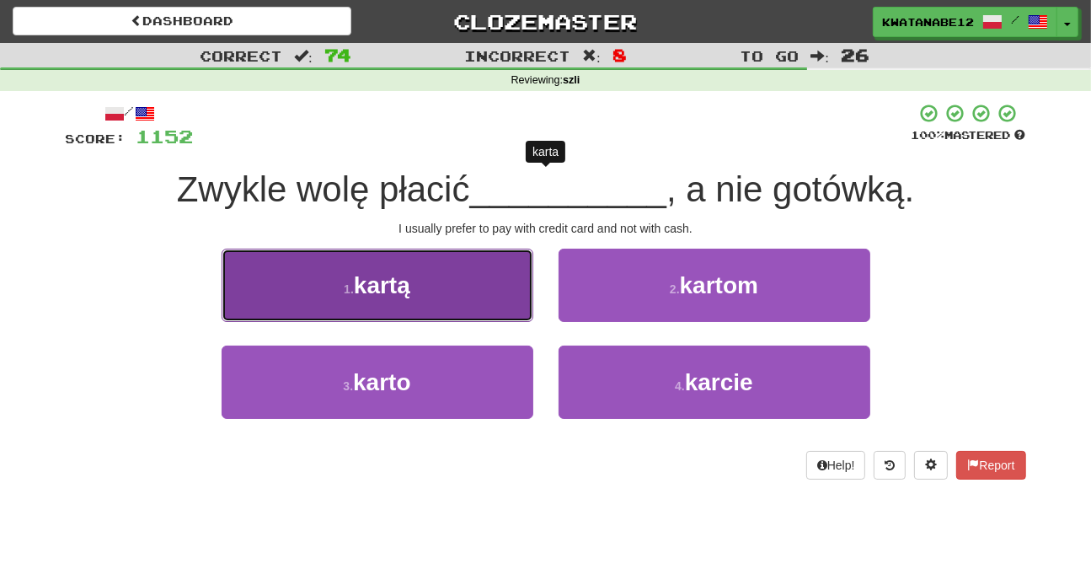
click at [499, 299] on button "1 . kartą" at bounding box center [378, 285] width 312 height 73
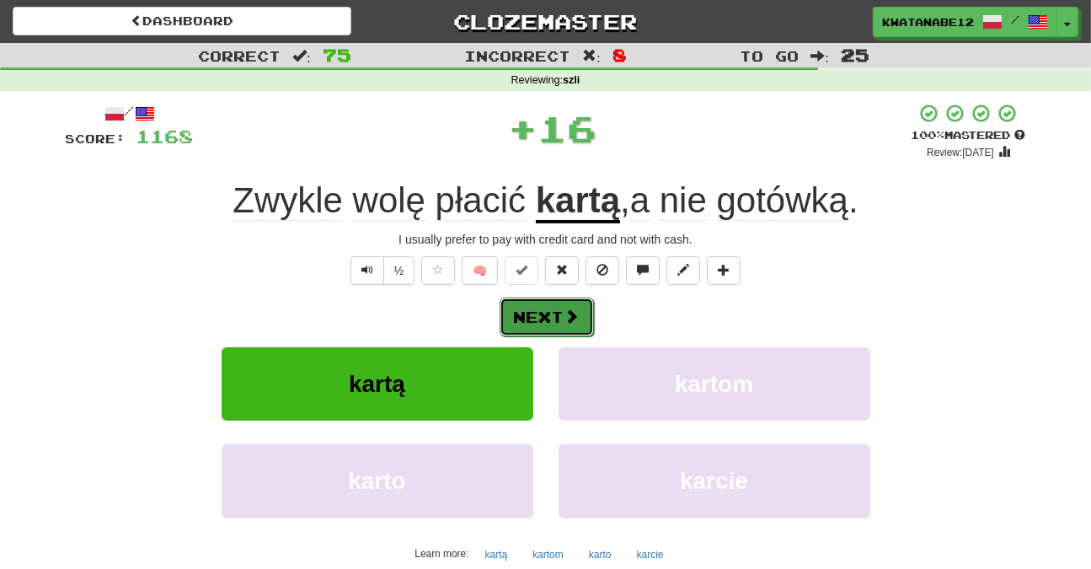
click at [568, 319] on span at bounding box center [571, 315] width 15 height 15
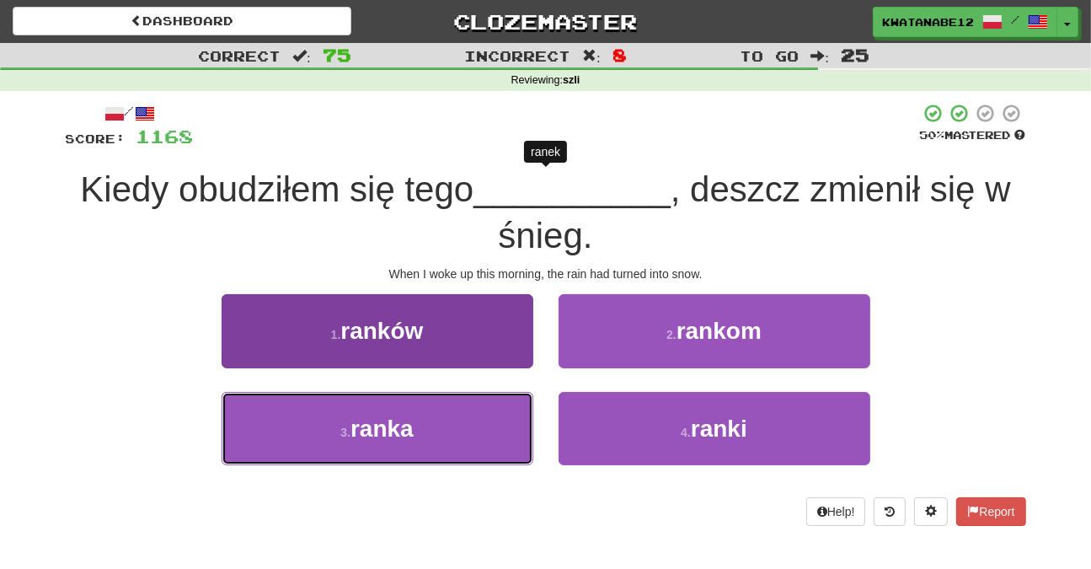
drag, startPoint x: 475, startPoint y: 422, endPoint x: 499, endPoint y: 394, distance: 36.5
click at [494, 399] on button "3 . ranka" at bounding box center [378, 428] width 312 height 73
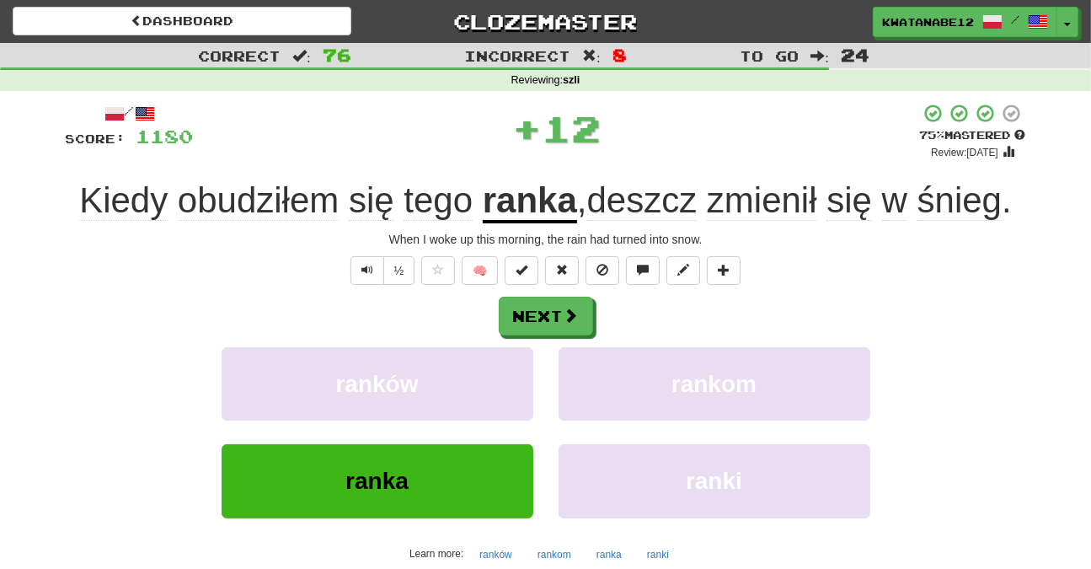
drag, startPoint x: 561, startPoint y: 335, endPoint x: 563, endPoint y: 290, distance: 45.5
click at [562, 333] on div "Next ranków rankom ranka ranki Learn more: ranków rankom ranka ranki" at bounding box center [546, 432] width 960 height 270
click at [563, 313] on button "Next" at bounding box center [547, 316] width 94 height 39
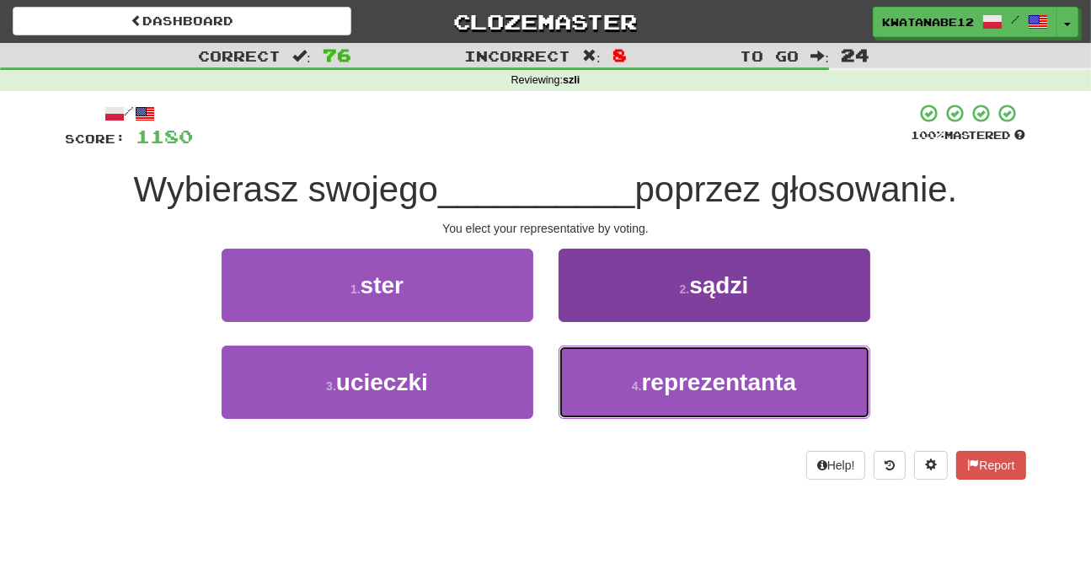
click at [591, 382] on button "4 . reprezentanta" at bounding box center [715, 381] width 312 height 73
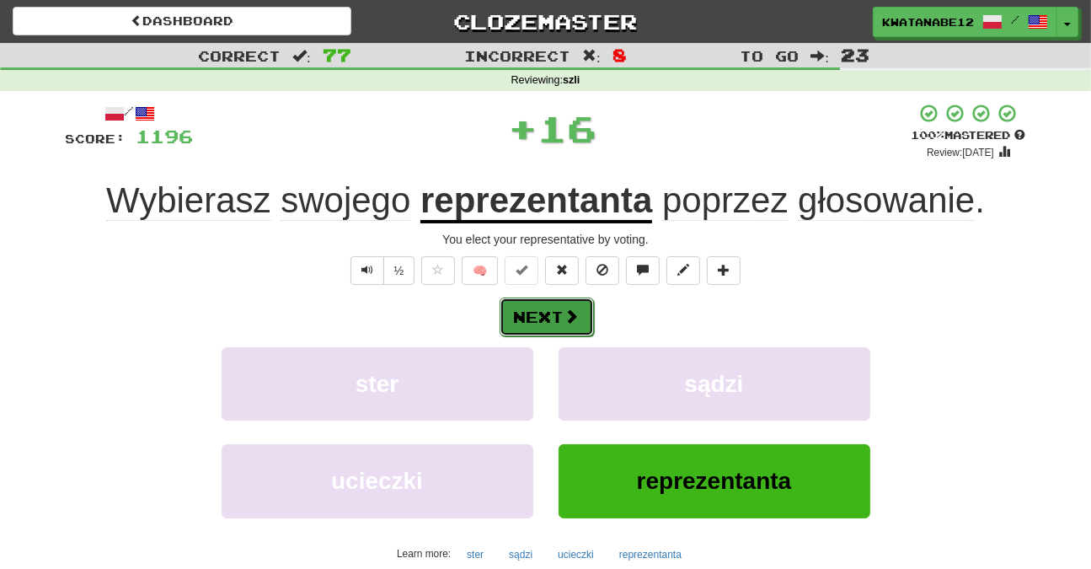
click at [564, 299] on button "Next" at bounding box center [547, 316] width 94 height 39
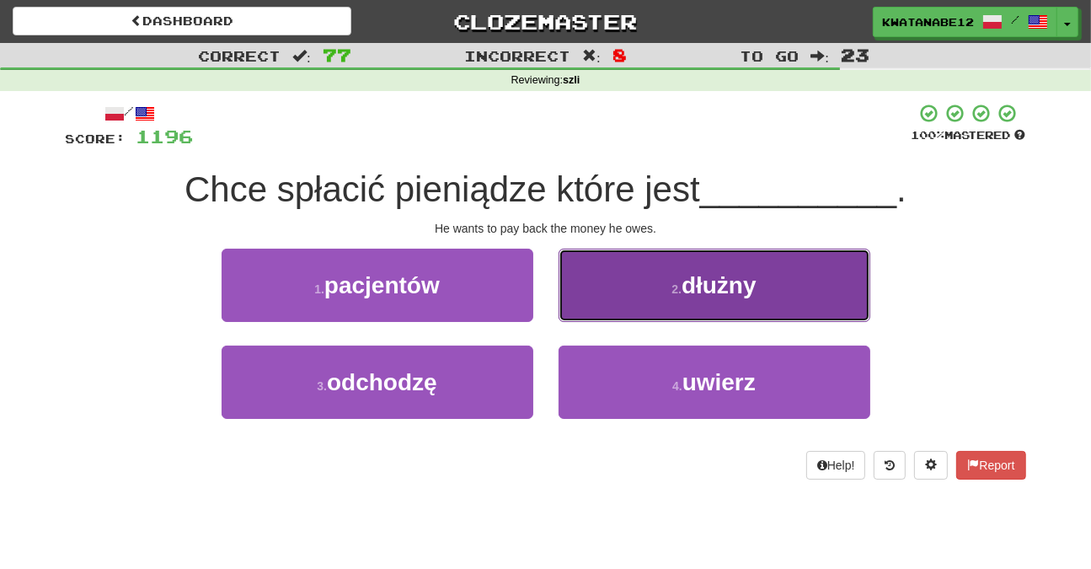
click at [589, 306] on button "2 . dłużny" at bounding box center [715, 285] width 312 height 73
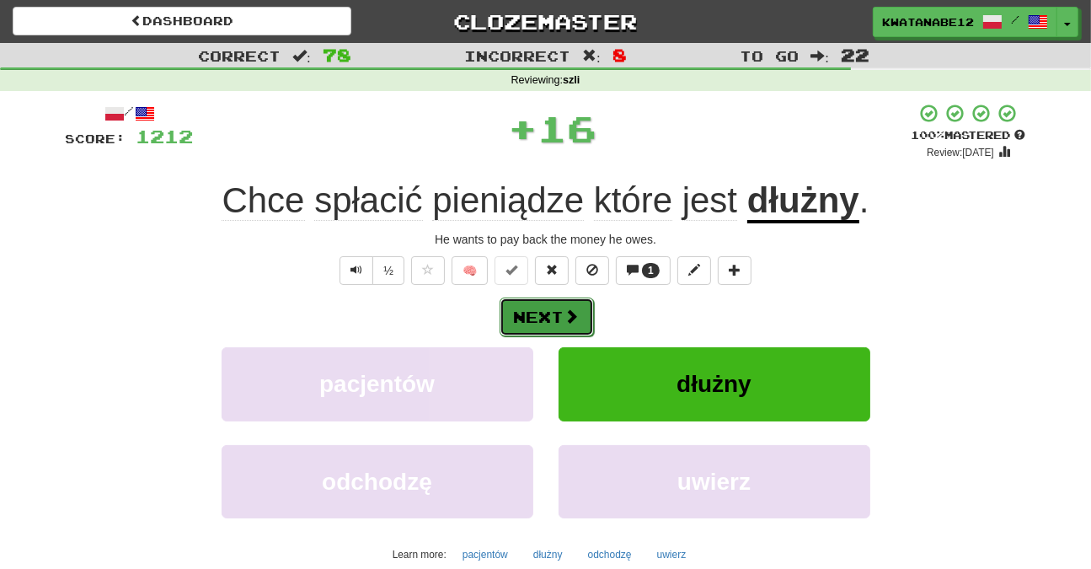
click at [565, 320] on span at bounding box center [571, 315] width 15 height 15
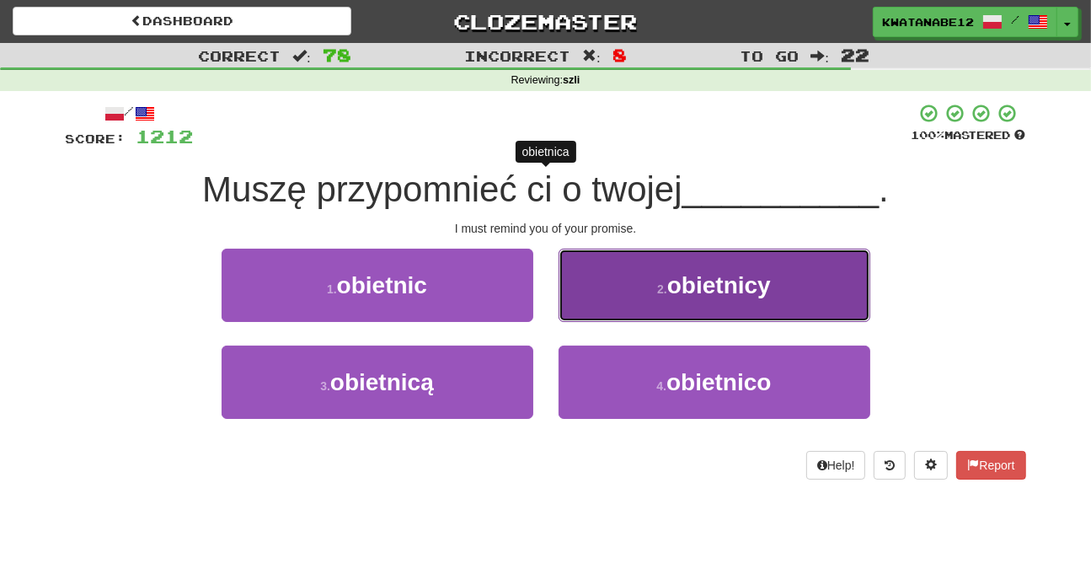
click at [616, 283] on button "2 . obietnicy" at bounding box center [715, 285] width 312 height 73
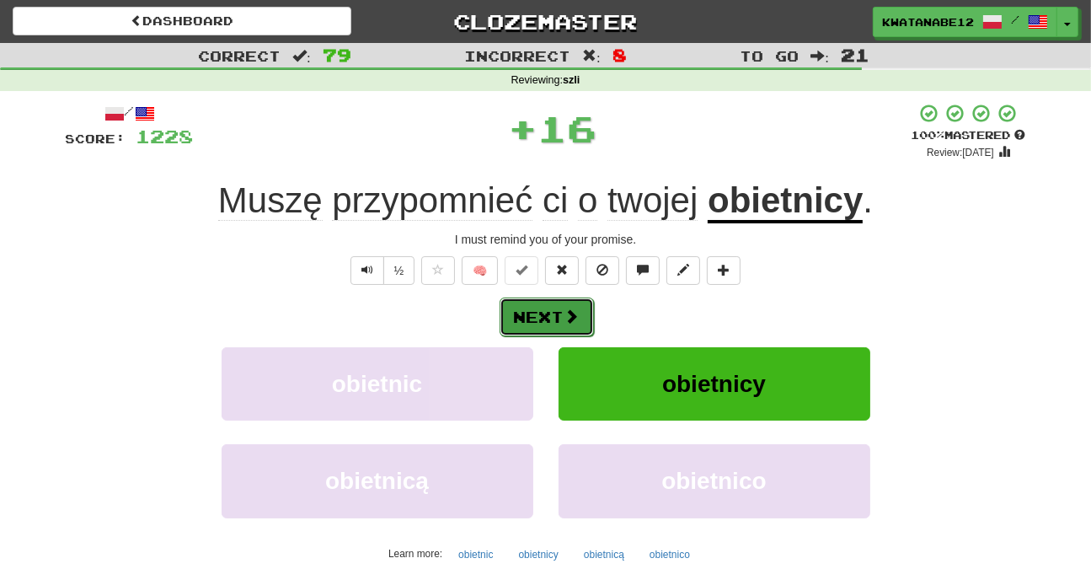
click at [590, 313] on button "Next" at bounding box center [547, 316] width 94 height 39
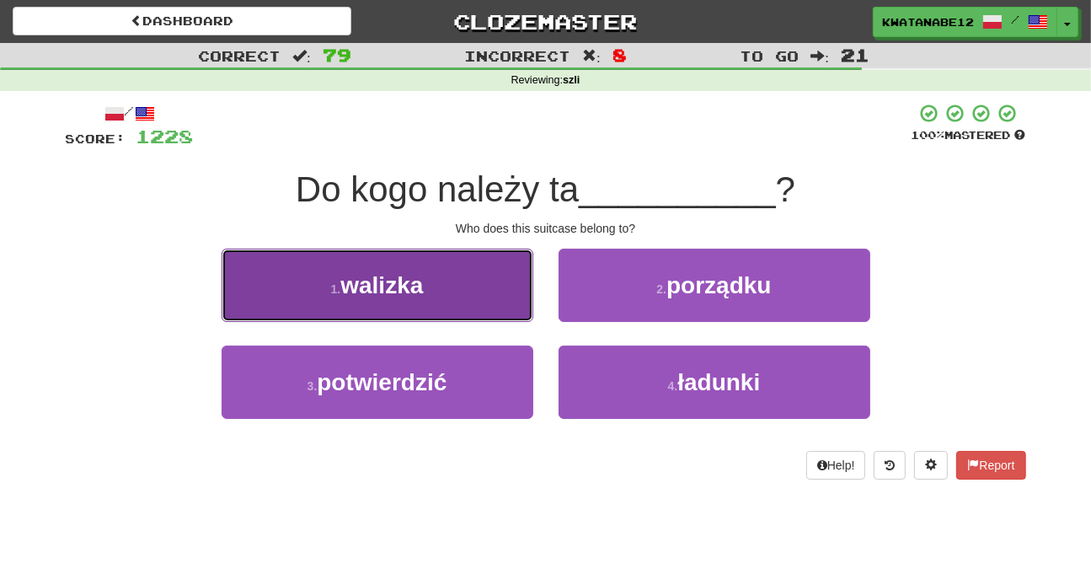
click at [508, 282] on button "1 . walizka" at bounding box center [378, 285] width 312 height 73
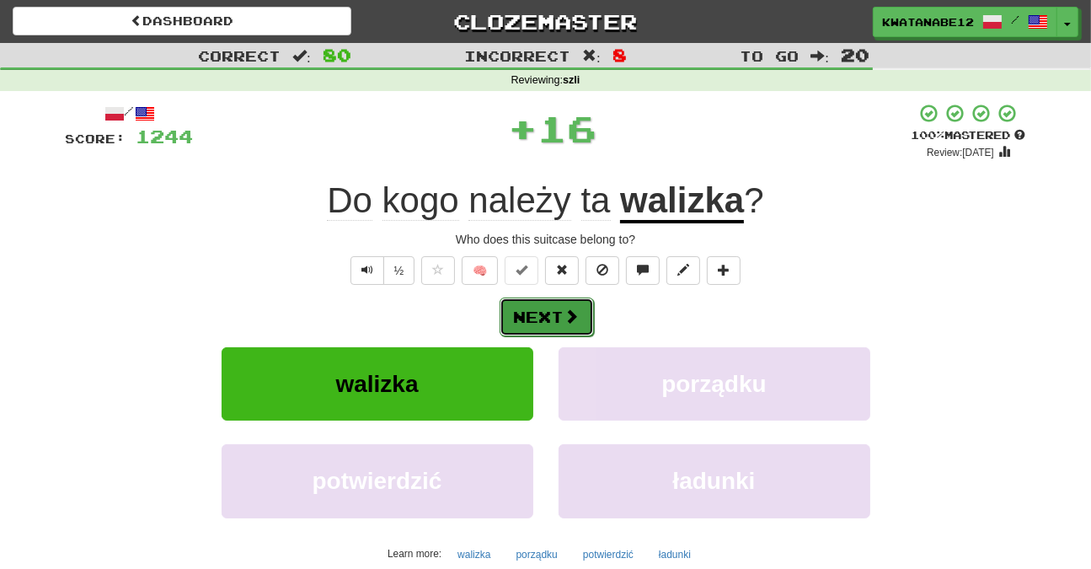
click at [571, 310] on span at bounding box center [571, 315] width 15 height 15
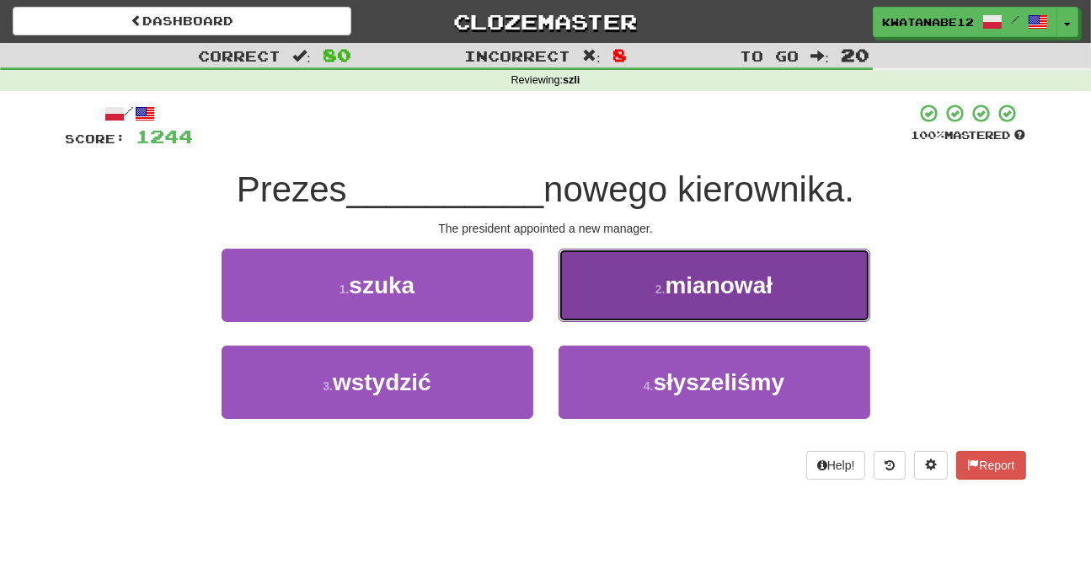
click at [590, 298] on button "2 . mianował" at bounding box center [715, 285] width 312 height 73
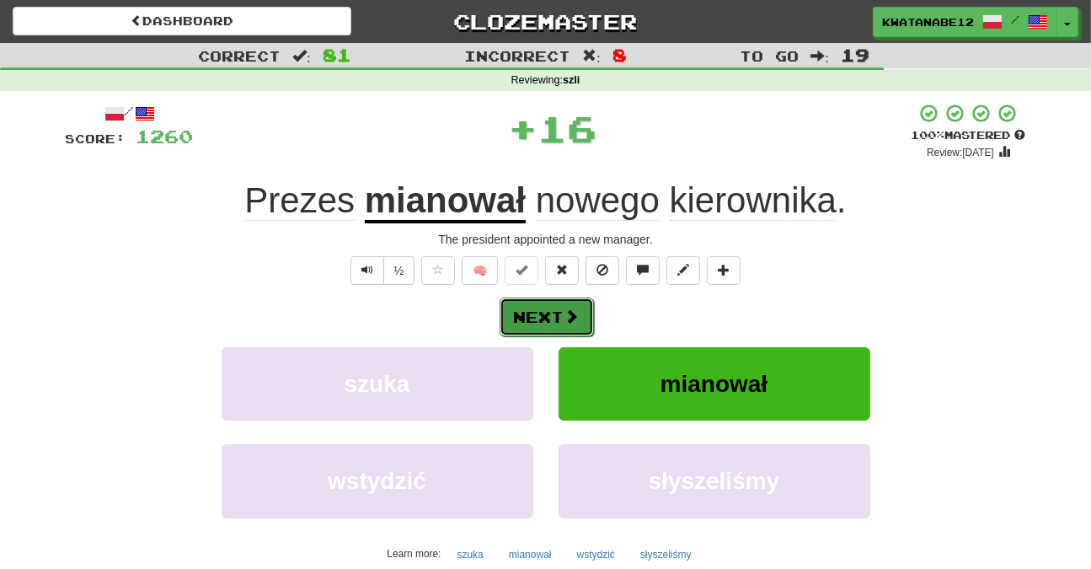
click at [573, 318] on span at bounding box center [571, 315] width 15 height 15
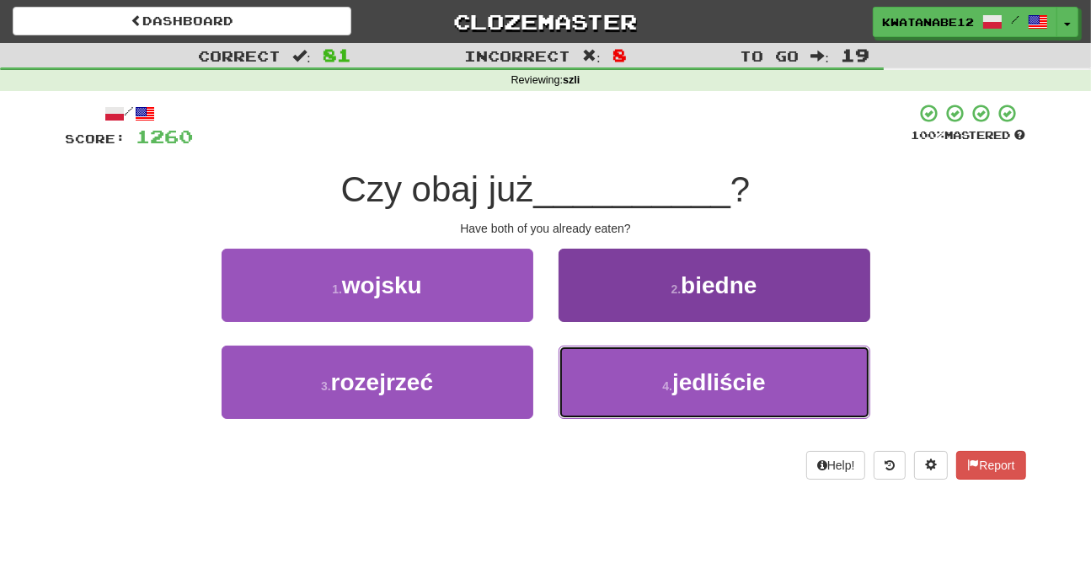
drag, startPoint x: 650, startPoint y: 372, endPoint x: 634, endPoint y: 360, distance: 20.6
click at [645, 369] on button "4 . jedliście" at bounding box center [715, 381] width 312 height 73
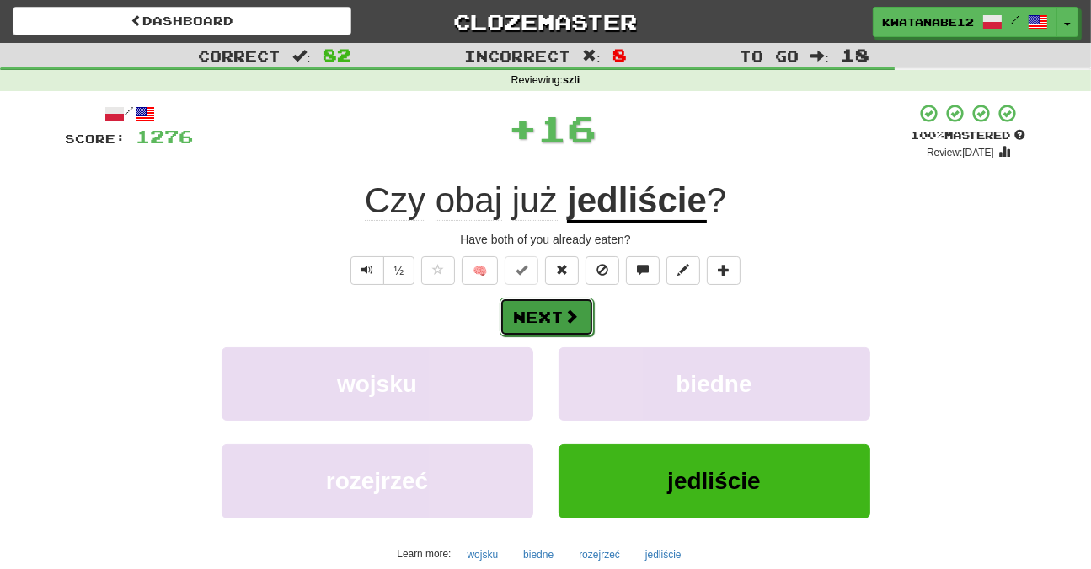
click at [579, 313] on span at bounding box center [571, 315] width 15 height 15
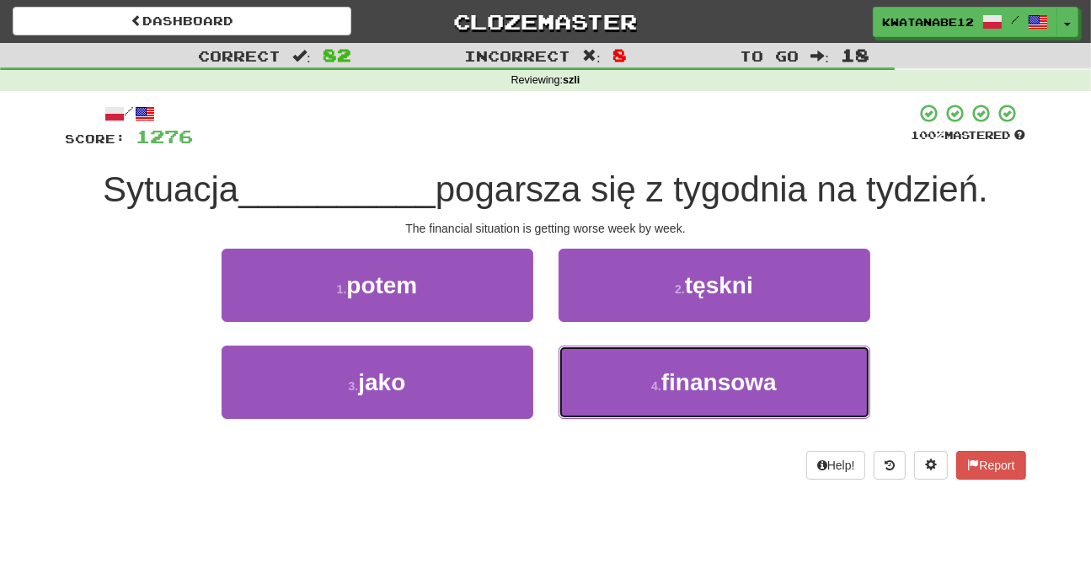
drag, startPoint x: 600, startPoint y: 361, endPoint x: 600, endPoint y: 335, distance: 26.1
click at [600, 362] on button "4 . finansowa" at bounding box center [715, 381] width 312 height 73
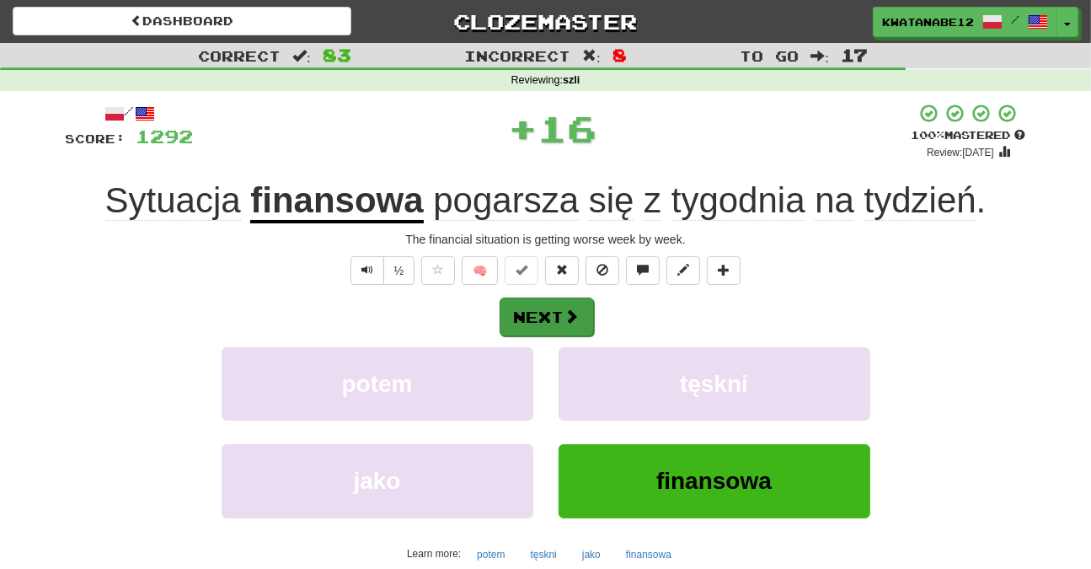
drag, startPoint x: 593, startPoint y: 316, endPoint x: 575, endPoint y: 317, distance: 18.6
click at [575, 317] on div "Next" at bounding box center [546, 316] width 960 height 39
click at [536, 304] on button "Next" at bounding box center [547, 316] width 94 height 39
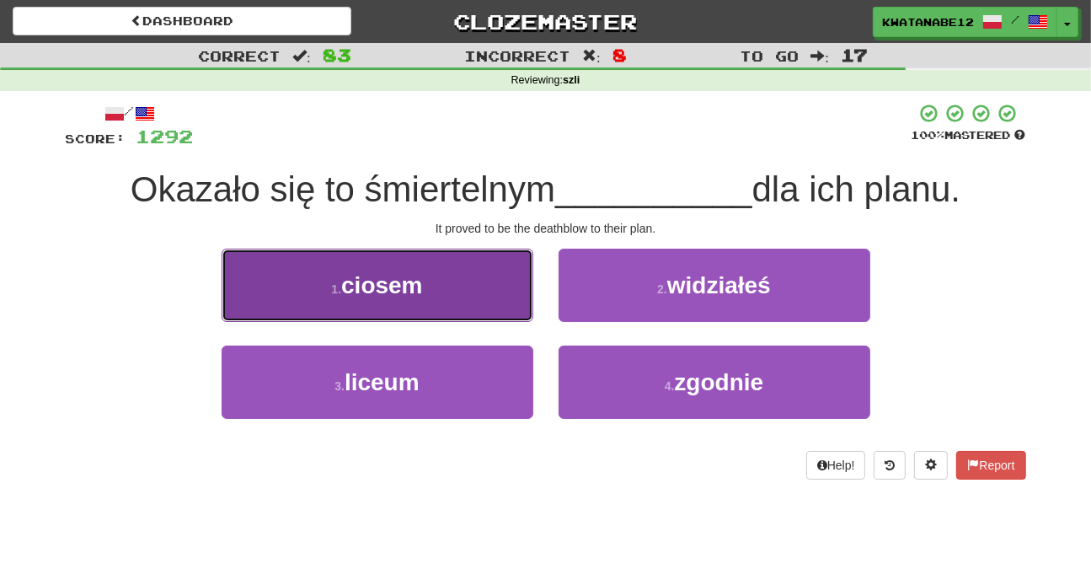
click at [477, 300] on button "1 . ciosem" at bounding box center [378, 285] width 312 height 73
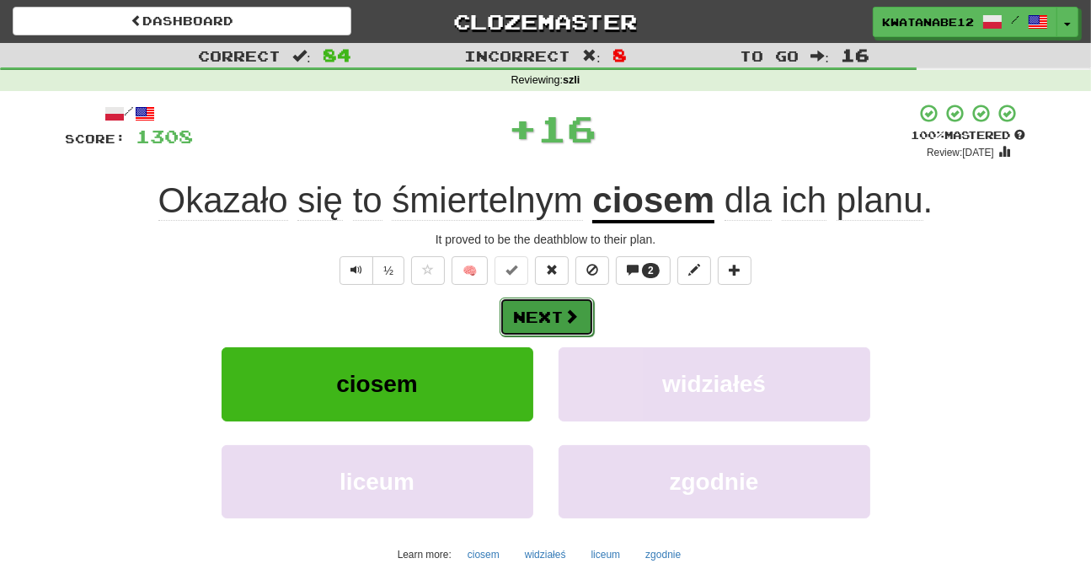
click at [565, 305] on button "Next" at bounding box center [547, 316] width 94 height 39
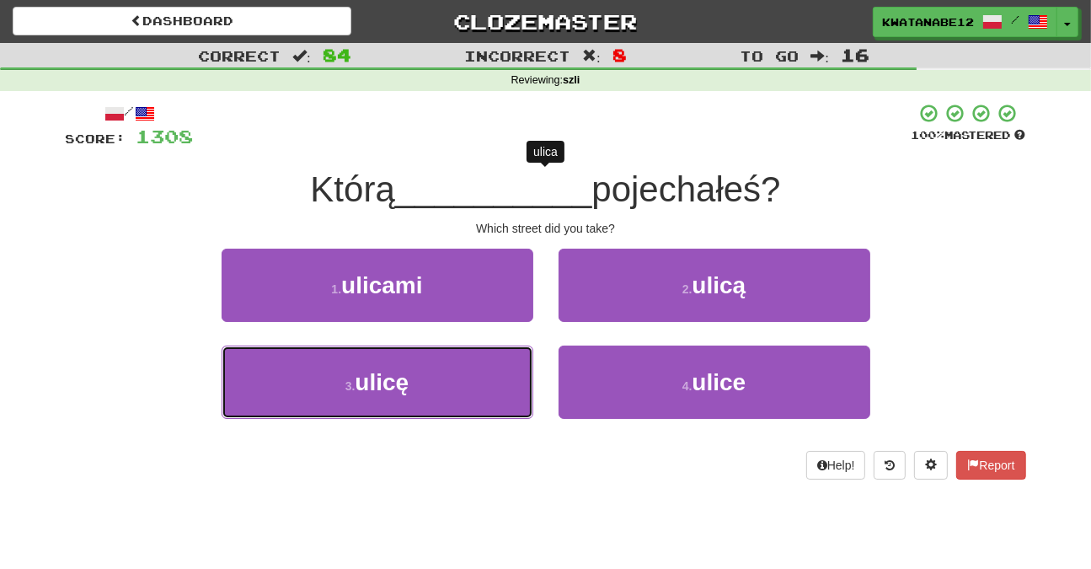
drag, startPoint x: 491, startPoint y: 360, endPoint x: 541, endPoint y: 334, distance: 55.8
click at [492, 360] on button "3 . ulicę" at bounding box center [378, 381] width 312 height 73
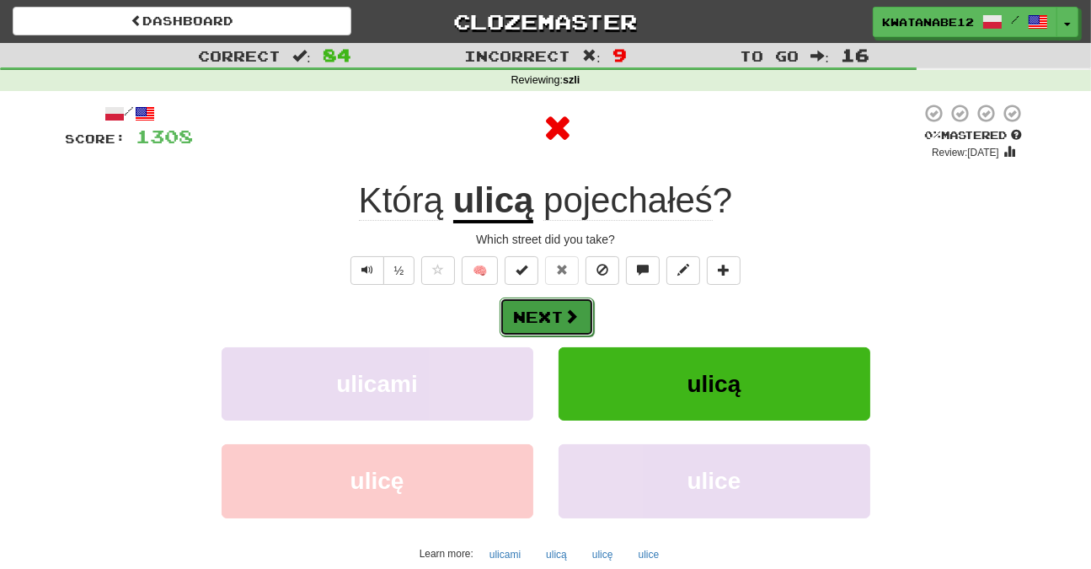
click at [560, 316] on button "Next" at bounding box center [547, 316] width 94 height 39
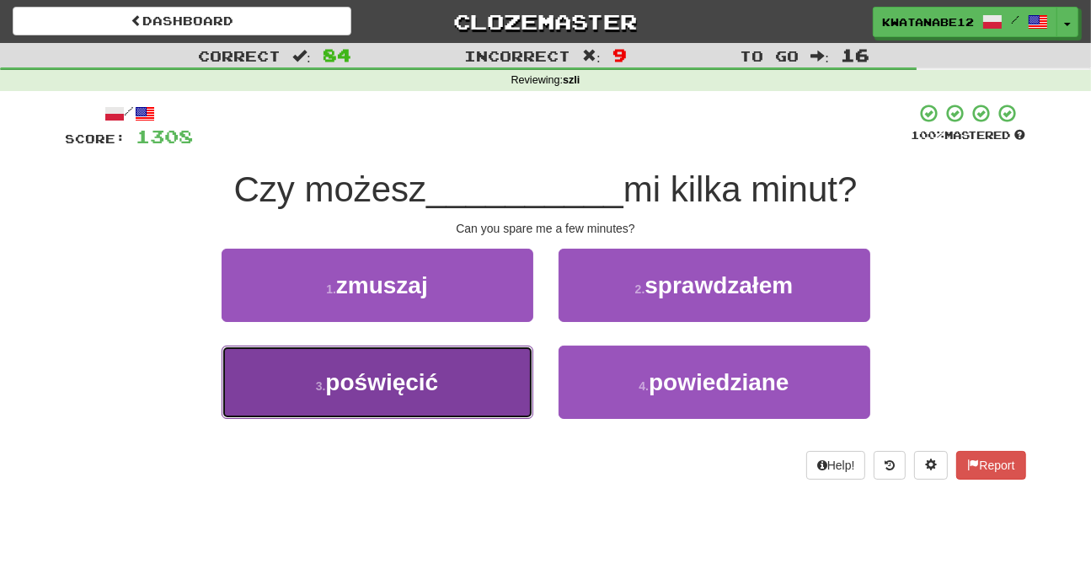
click at [482, 391] on button "3 . poświęcić" at bounding box center [378, 381] width 312 height 73
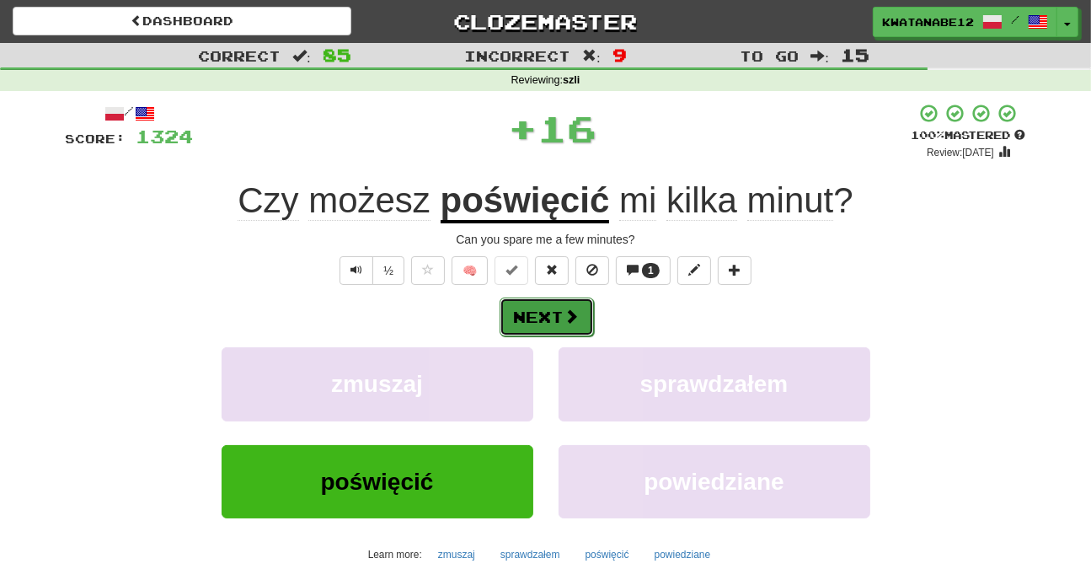
click at [553, 326] on button "Next" at bounding box center [547, 316] width 94 height 39
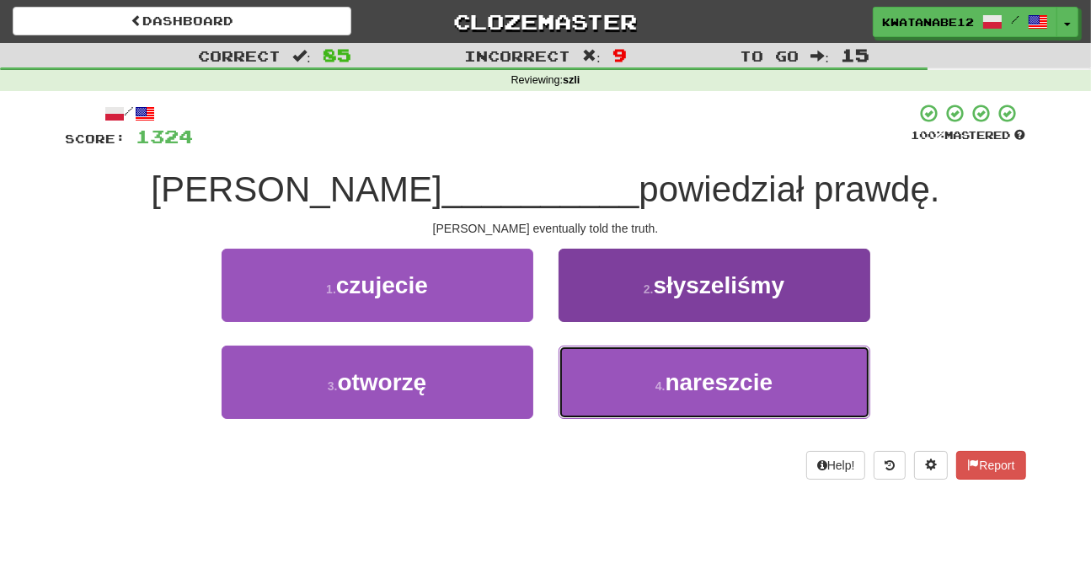
drag, startPoint x: 620, startPoint y: 394, endPoint x: 611, endPoint y: 390, distance: 10.2
click at [618, 400] on button "4 . nareszcie" at bounding box center [715, 381] width 312 height 73
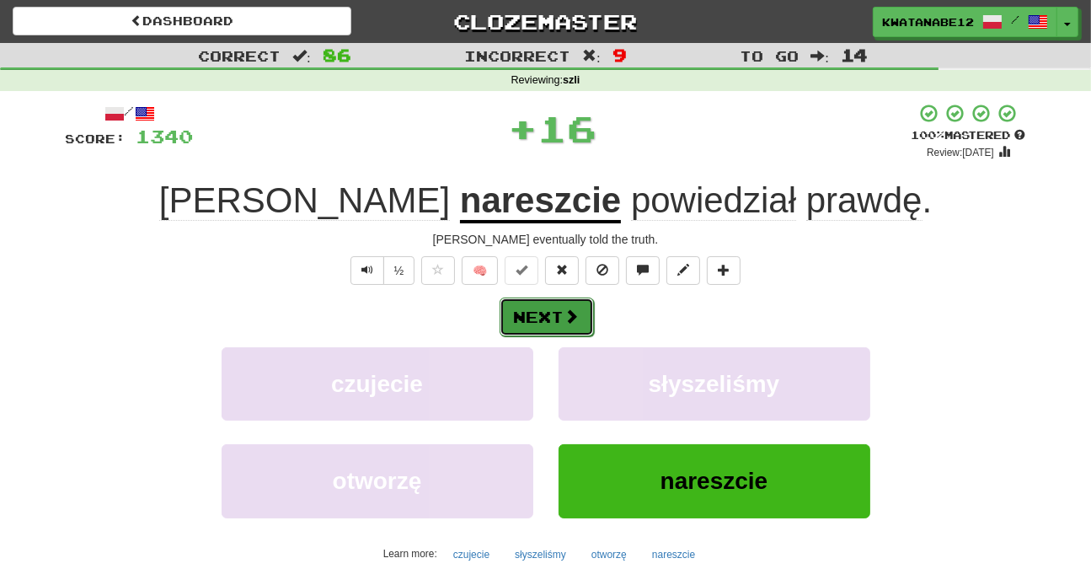
click at [559, 326] on button "Next" at bounding box center [547, 316] width 94 height 39
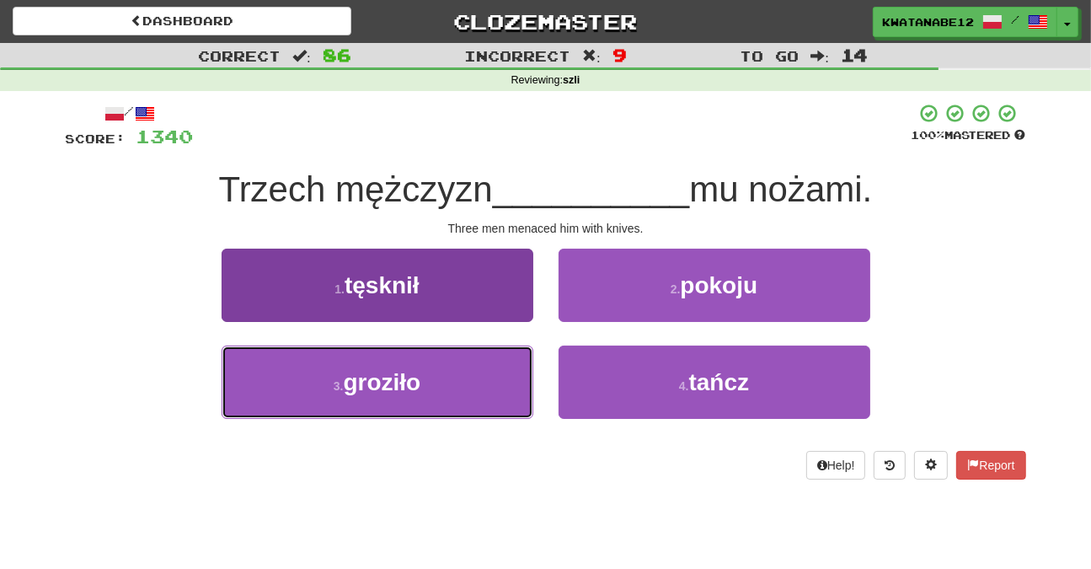
click at [501, 392] on button "3 . groziło" at bounding box center [378, 381] width 312 height 73
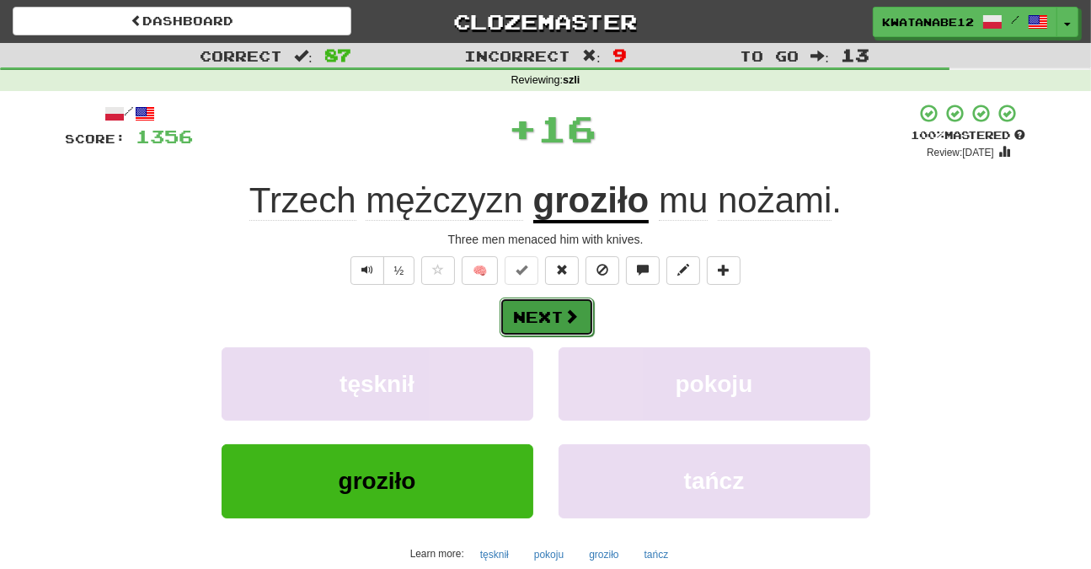
click at [564, 319] on span at bounding box center [571, 315] width 15 height 15
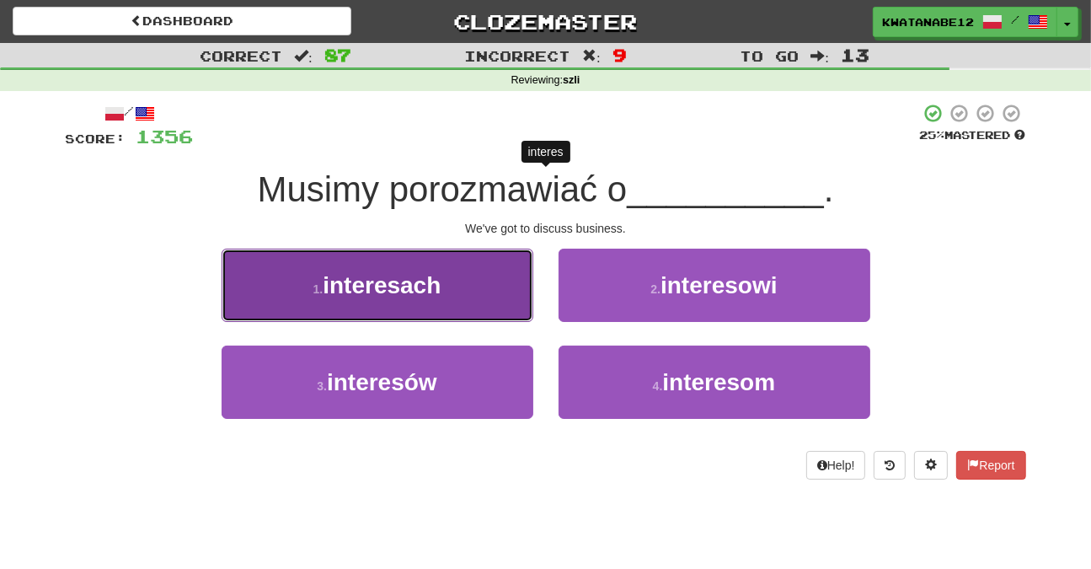
drag, startPoint x: 489, startPoint y: 291, endPoint x: 505, endPoint y: 295, distance: 16.6
click at [505, 295] on button "1 . interesach" at bounding box center [378, 285] width 312 height 73
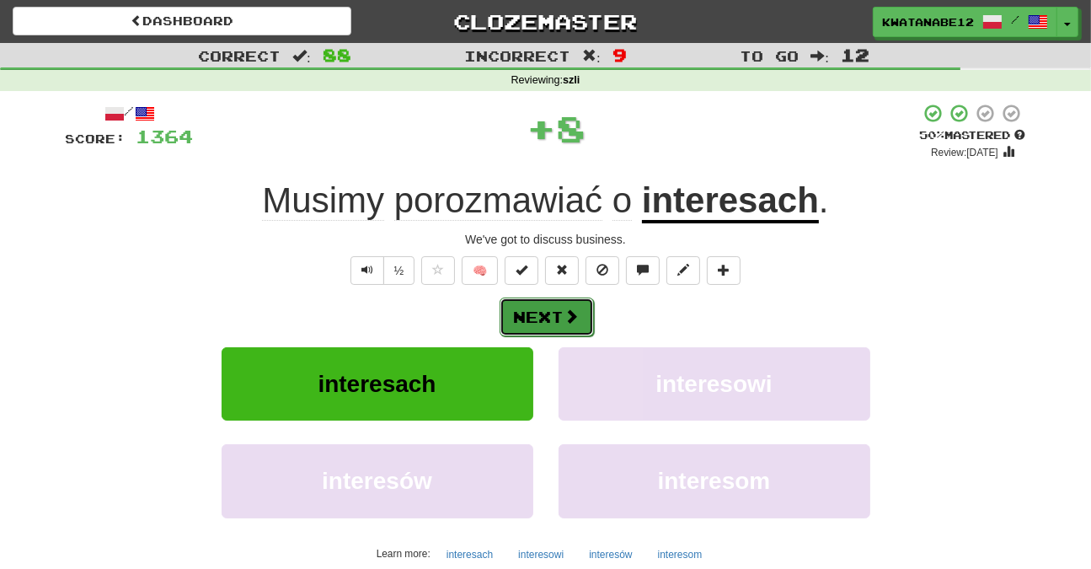
click at [568, 308] on span at bounding box center [571, 315] width 15 height 15
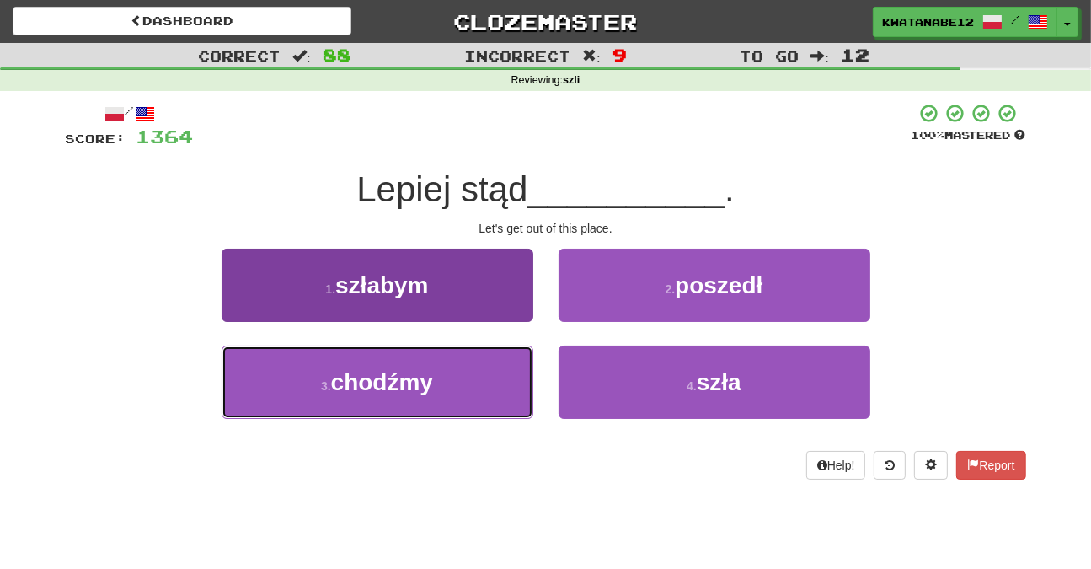
drag, startPoint x: 451, startPoint y: 387, endPoint x: 526, endPoint y: 353, distance: 82.2
click at [493, 366] on button "3 . chodźmy" at bounding box center [378, 381] width 312 height 73
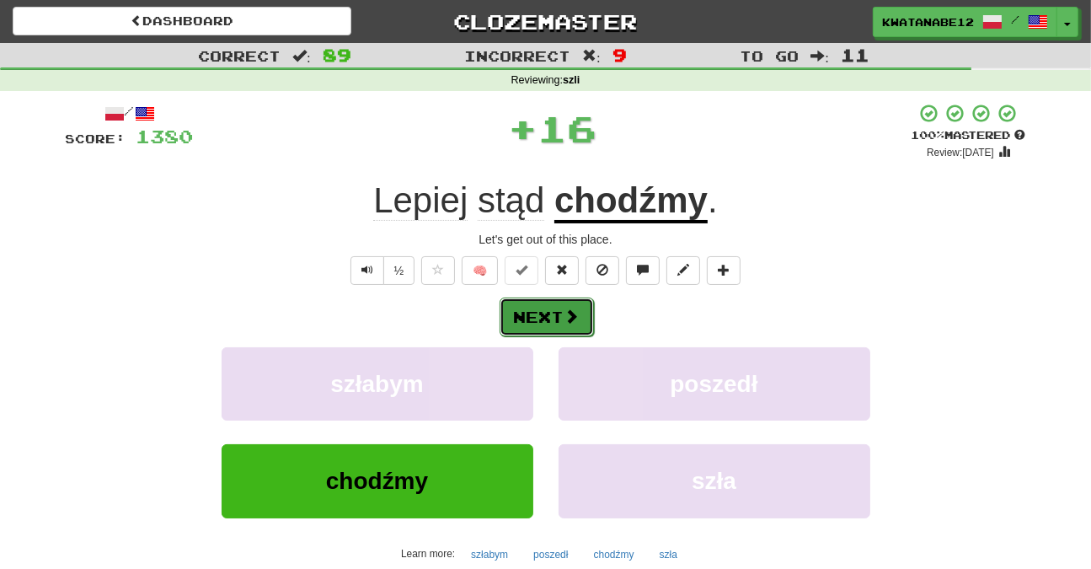
click at [564, 320] on span at bounding box center [571, 315] width 15 height 15
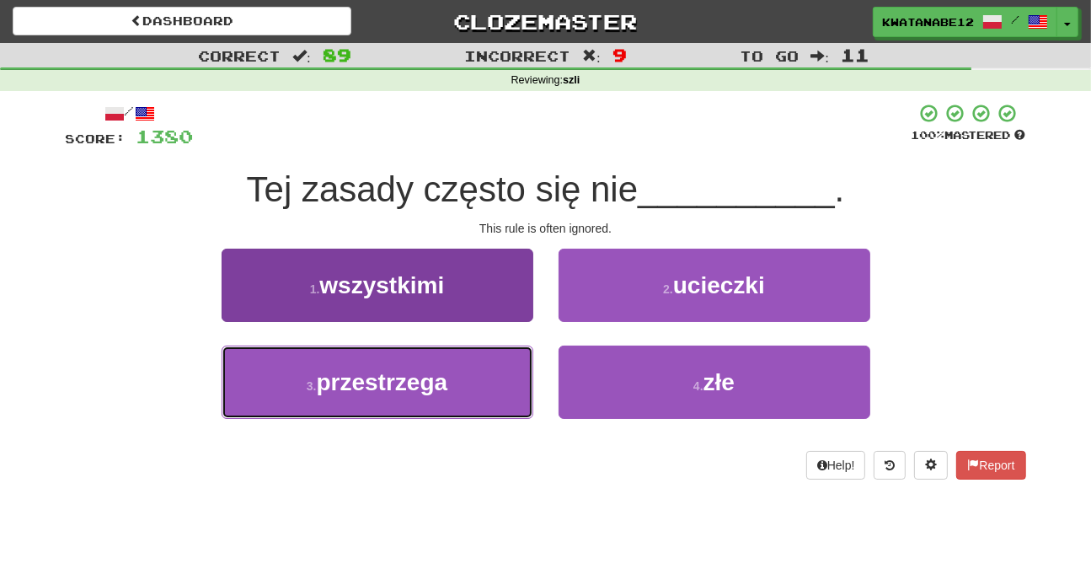
drag, startPoint x: 462, startPoint y: 363, endPoint x: 515, endPoint y: 356, distance: 53.5
click at [470, 365] on button "3 . przestrzega" at bounding box center [378, 381] width 312 height 73
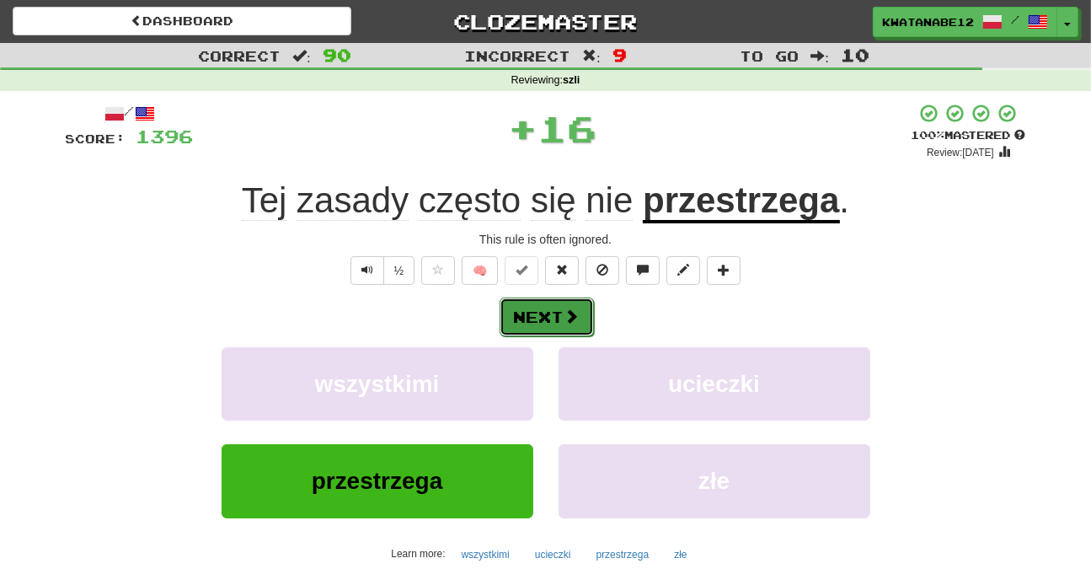
click at [541, 316] on button "Next" at bounding box center [547, 316] width 94 height 39
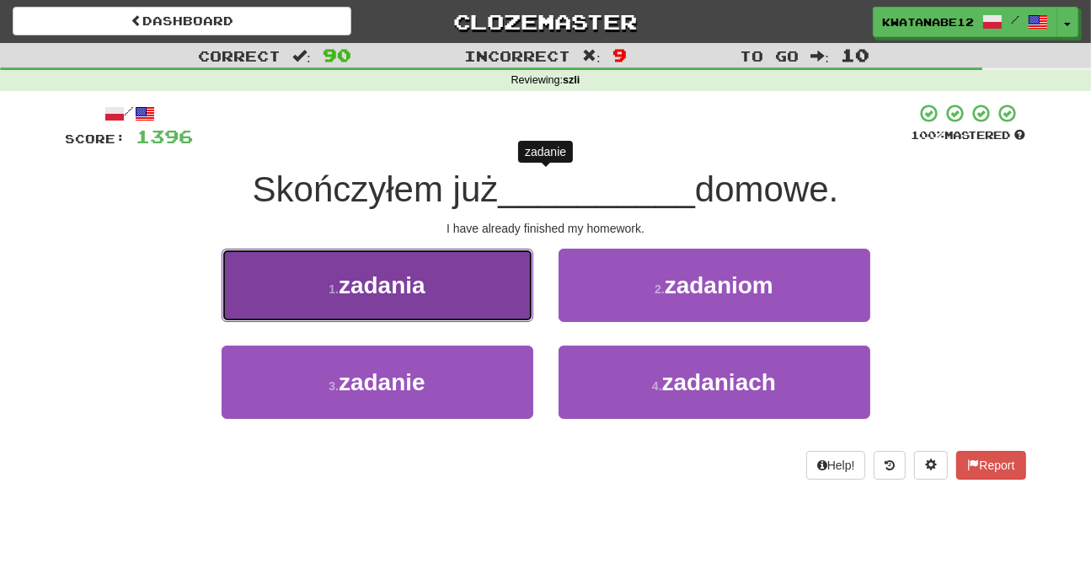
click at [459, 299] on button "1 . zadania" at bounding box center [378, 285] width 312 height 73
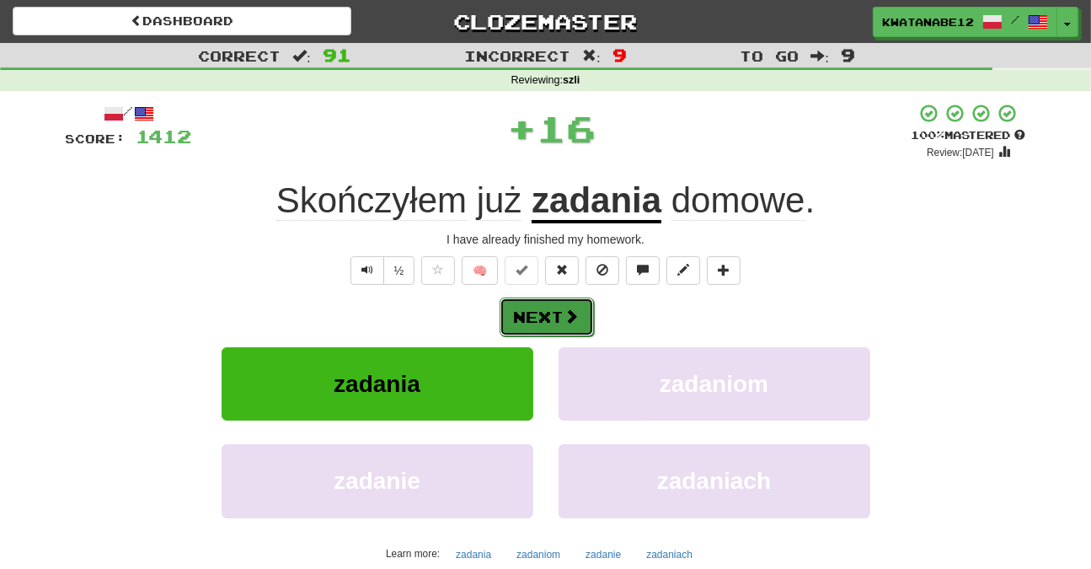
click at [554, 316] on button "Next" at bounding box center [547, 316] width 94 height 39
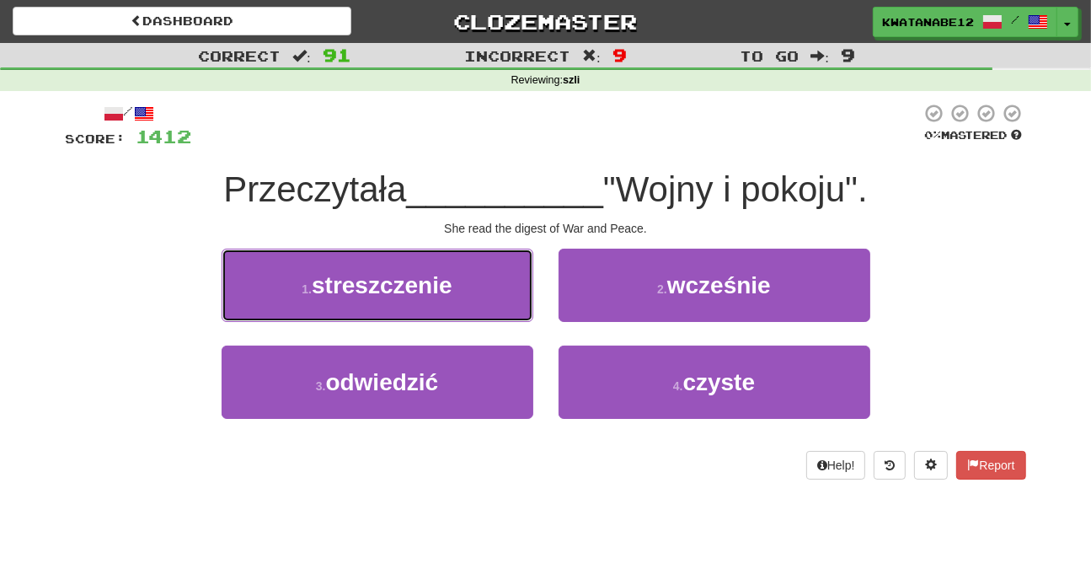
click at [465, 294] on button "1 . streszczenie" at bounding box center [378, 285] width 312 height 73
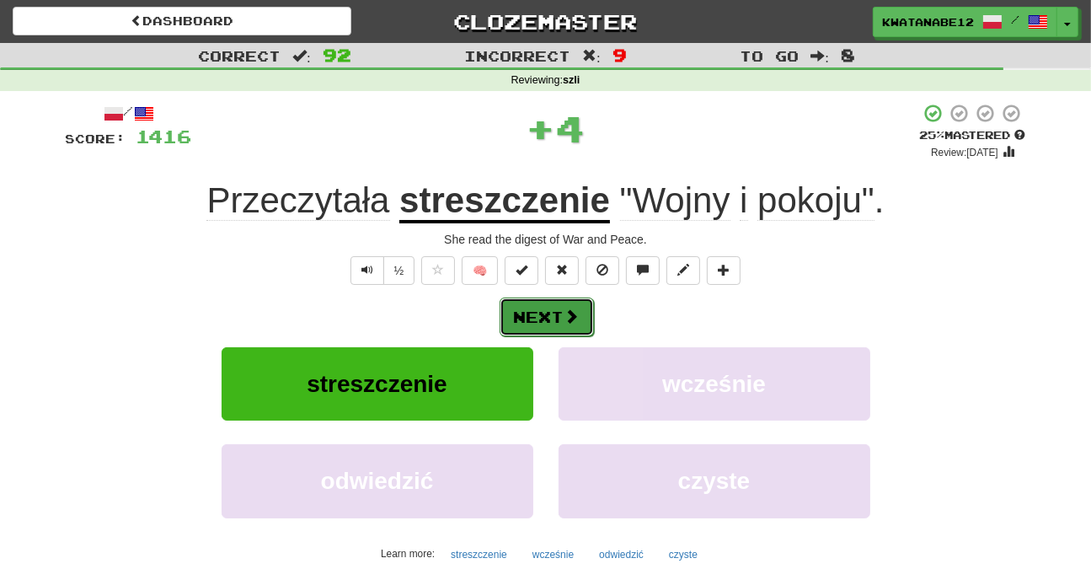
click at [556, 306] on button "Next" at bounding box center [547, 316] width 94 height 39
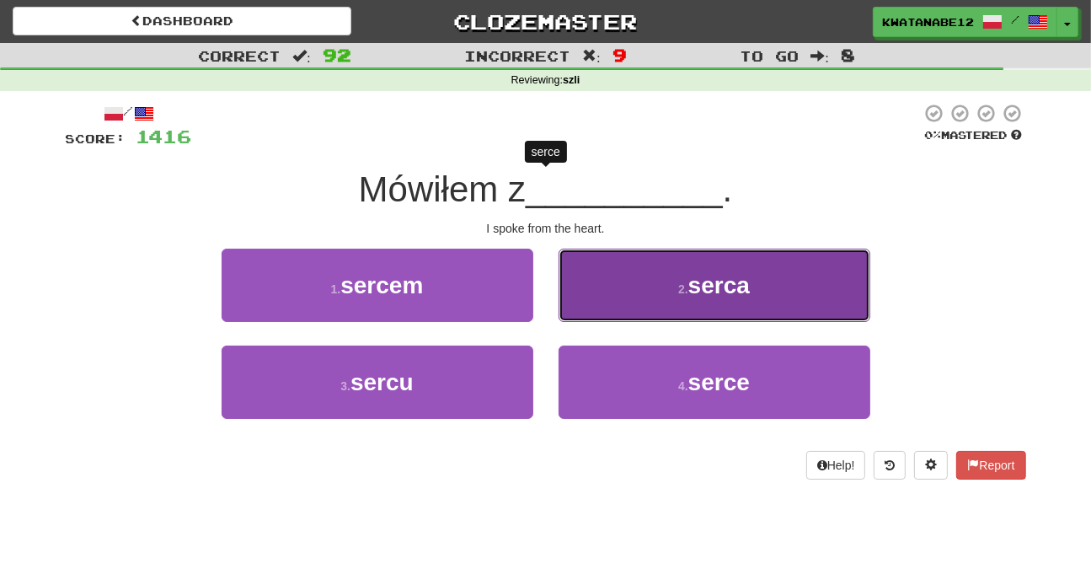
click at [596, 287] on button "2 . serca" at bounding box center [715, 285] width 312 height 73
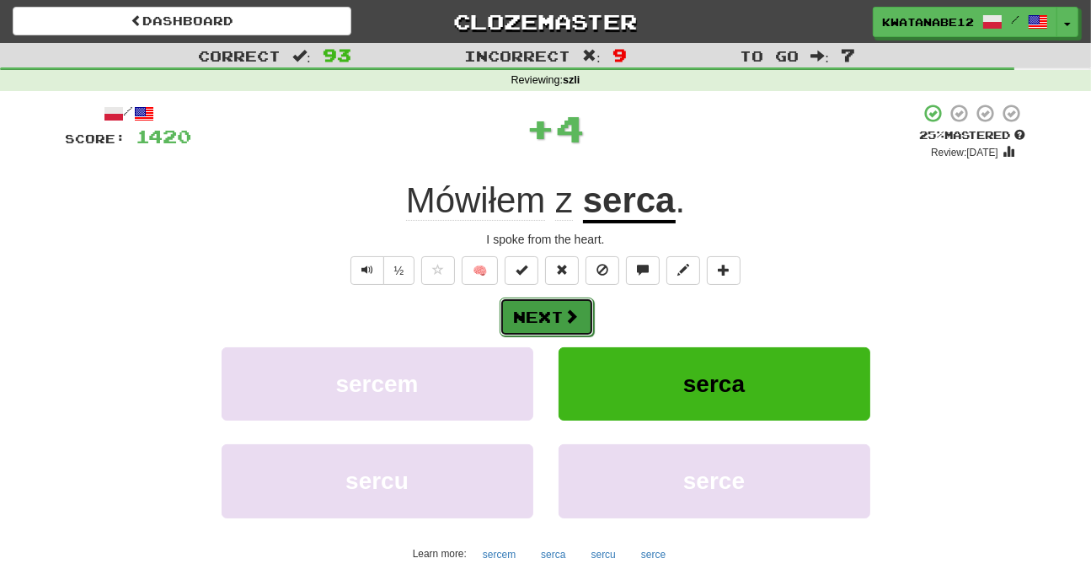
click at [564, 318] on span at bounding box center [571, 315] width 15 height 15
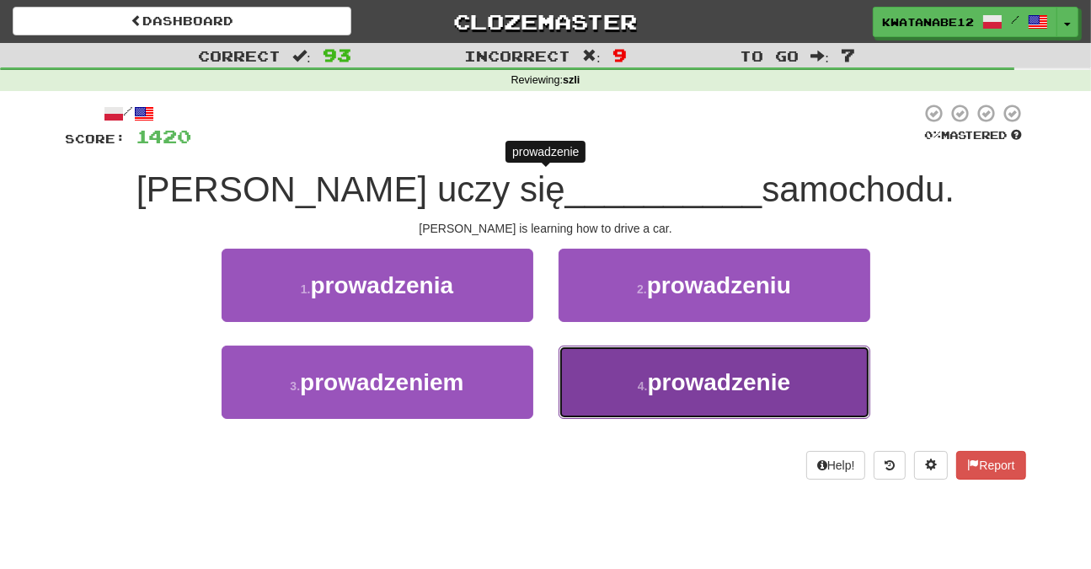
click at [650, 377] on span "prowadzenie" at bounding box center [719, 382] width 143 height 26
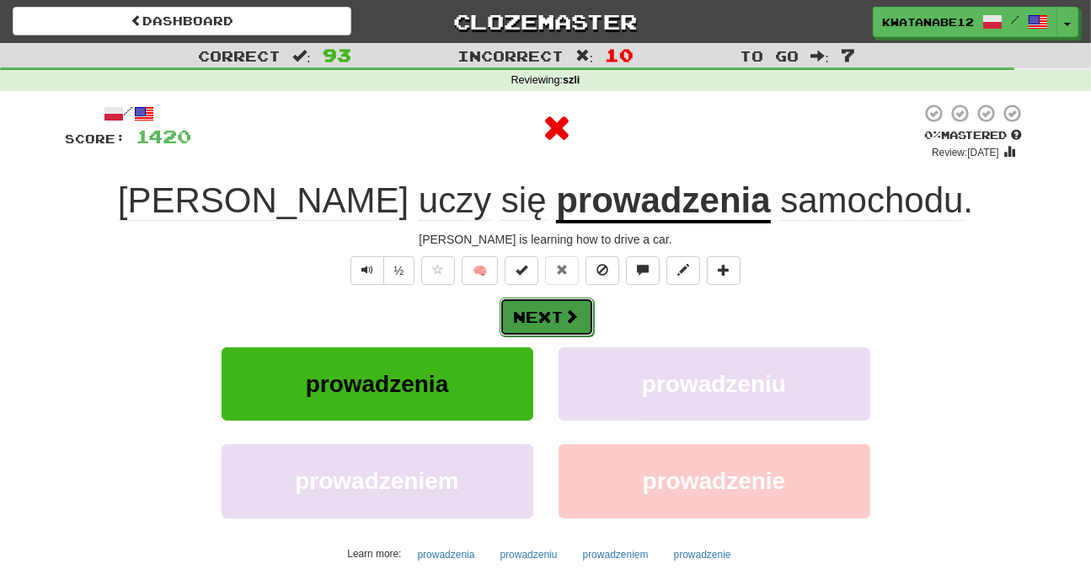
click at [556, 316] on button "Next" at bounding box center [547, 316] width 94 height 39
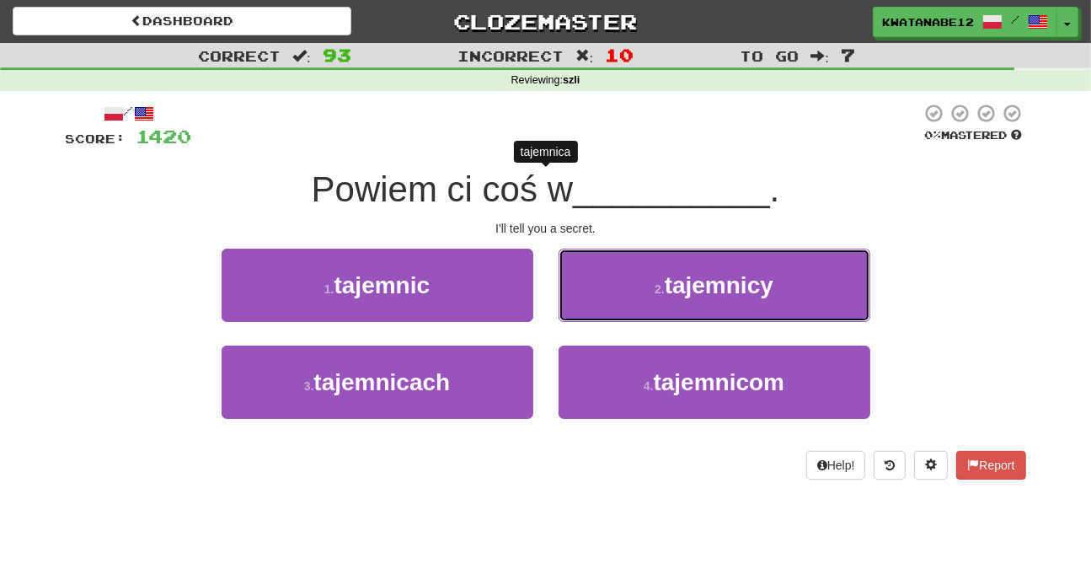
click at [590, 289] on button "2 . tajemnicy" at bounding box center [715, 285] width 312 height 73
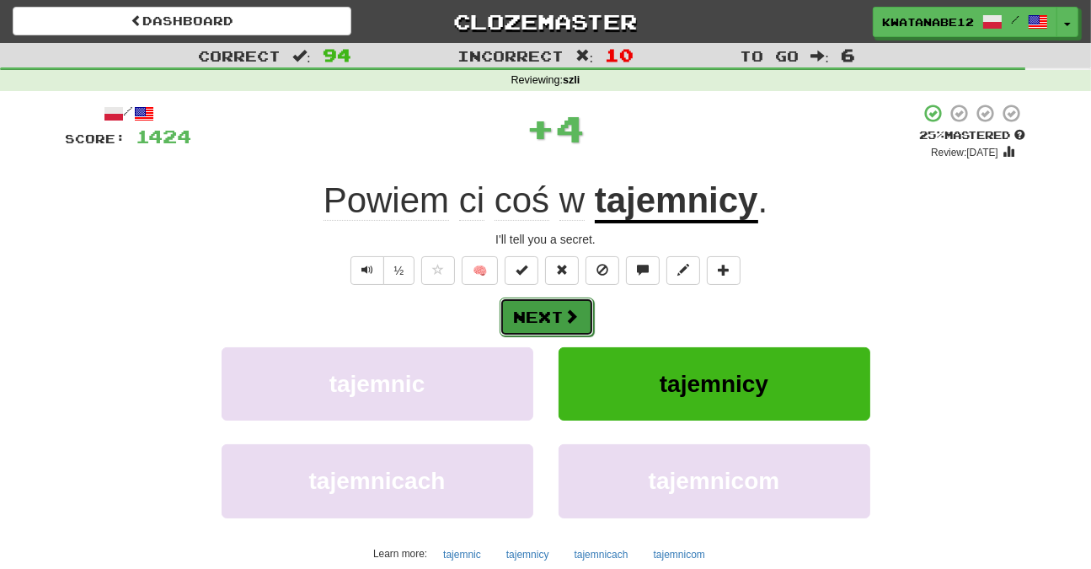
click at [564, 313] on span at bounding box center [571, 315] width 15 height 15
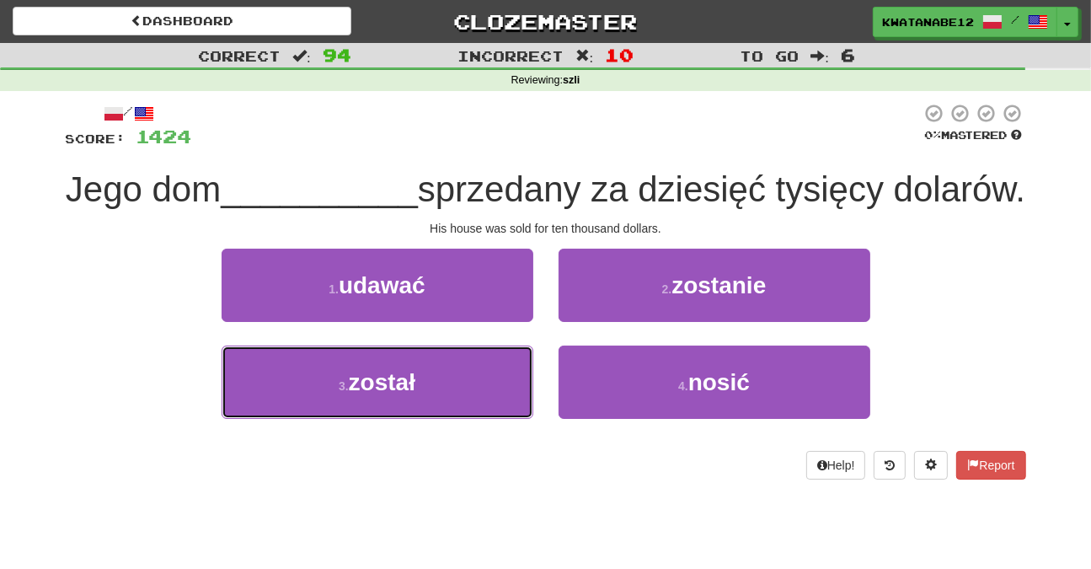
drag, startPoint x: 478, startPoint y: 415, endPoint x: 554, endPoint y: 380, distance: 84.1
click at [489, 410] on button "3 . został" at bounding box center [378, 381] width 312 height 73
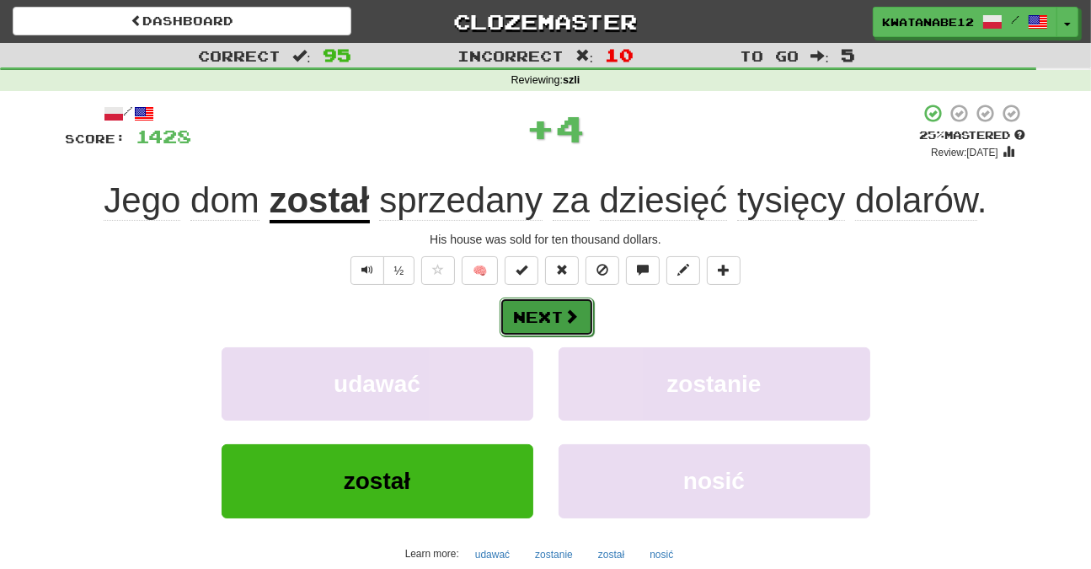
click at [559, 323] on button "Next" at bounding box center [547, 316] width 94 height 39
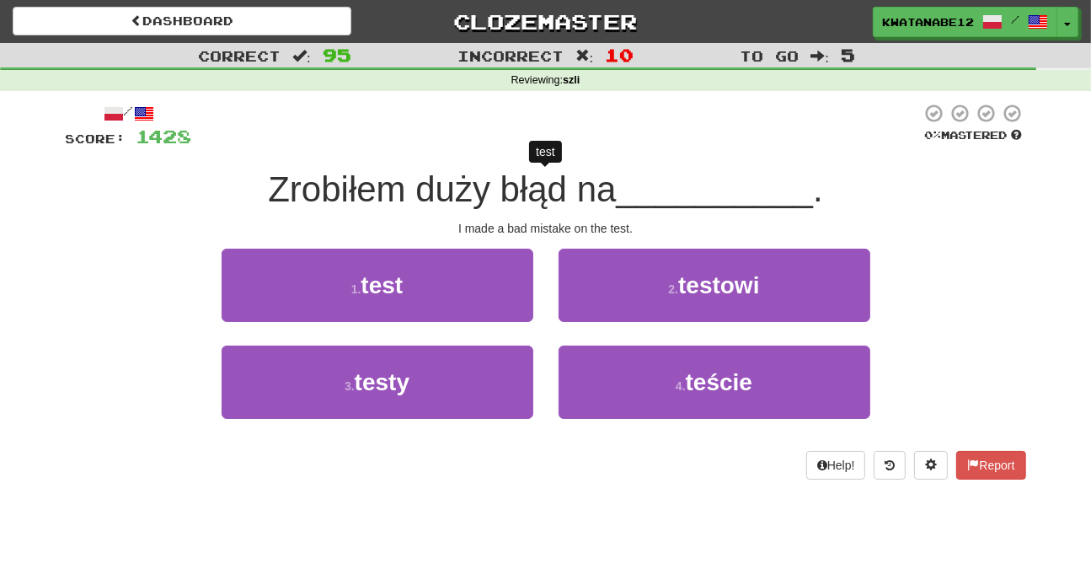
click at [606, 341] on div "2 . testowi" at bounding box center [714, 297] width 337 height 97
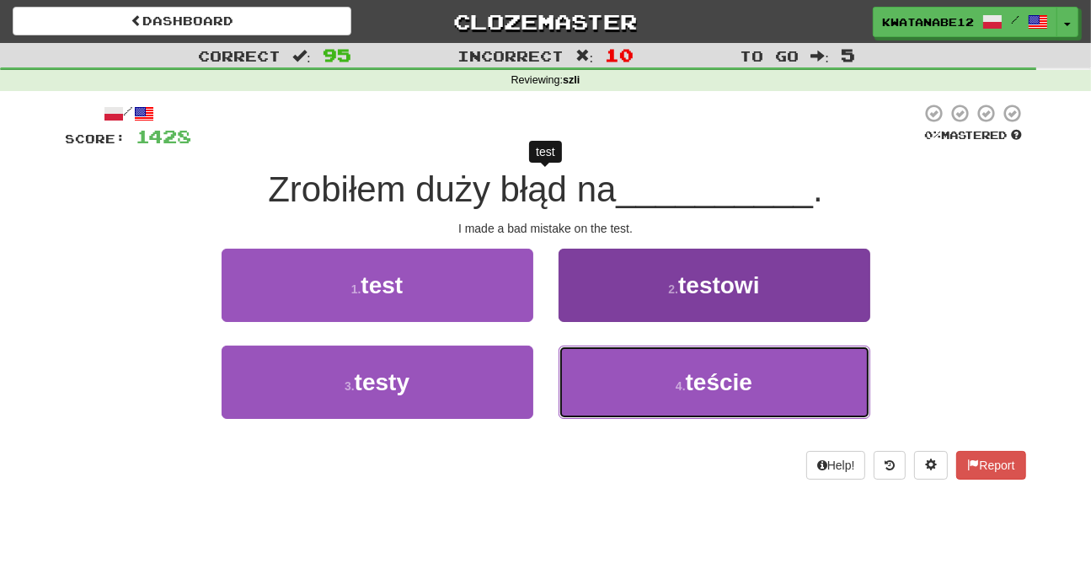
click at [610, 387] on button "4 . teście" at bounding box center [715, 381] width 312 height 73
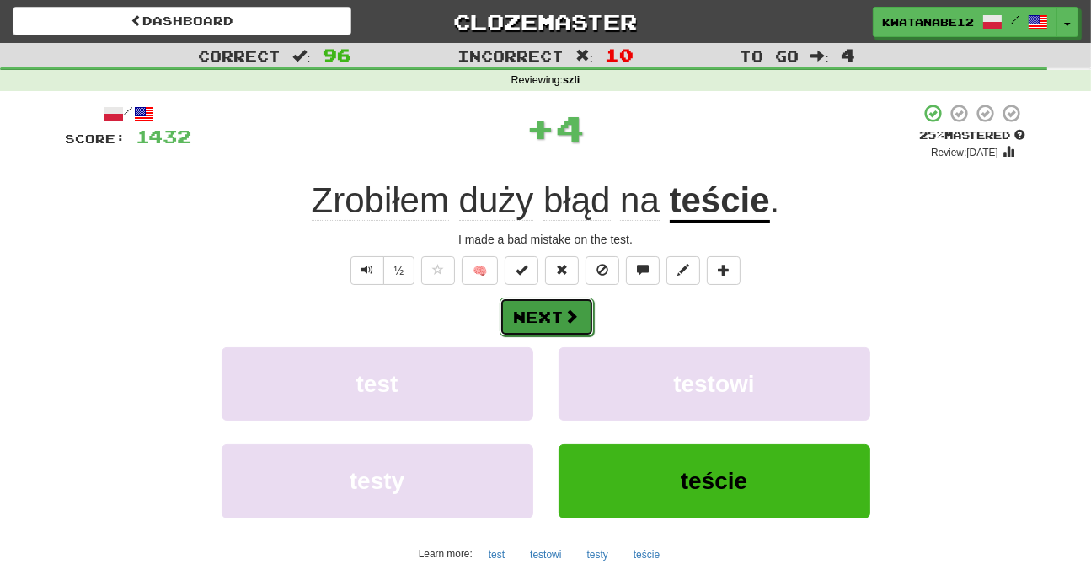
click at [573, 315] on span at bounding box center [571, 315] width 15 height 15
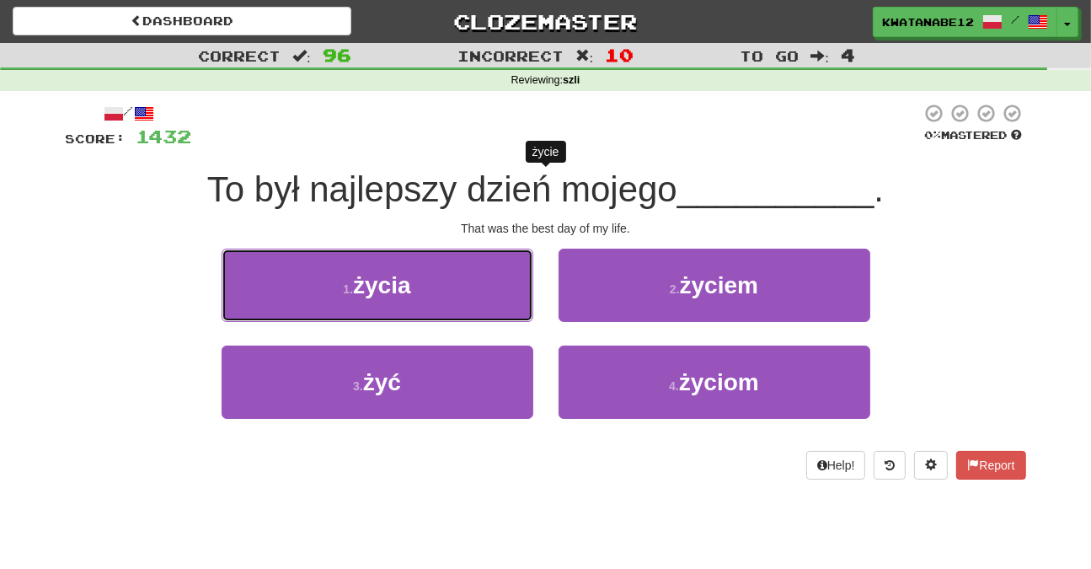
drag, startPoint x: 487, startPoint y: 283, endPoint x: 532, endPoint y: 292, distance: 46.4
click at [492, 288] on button "1 . życia" at bounding box center [378, 285] width 312 height 73
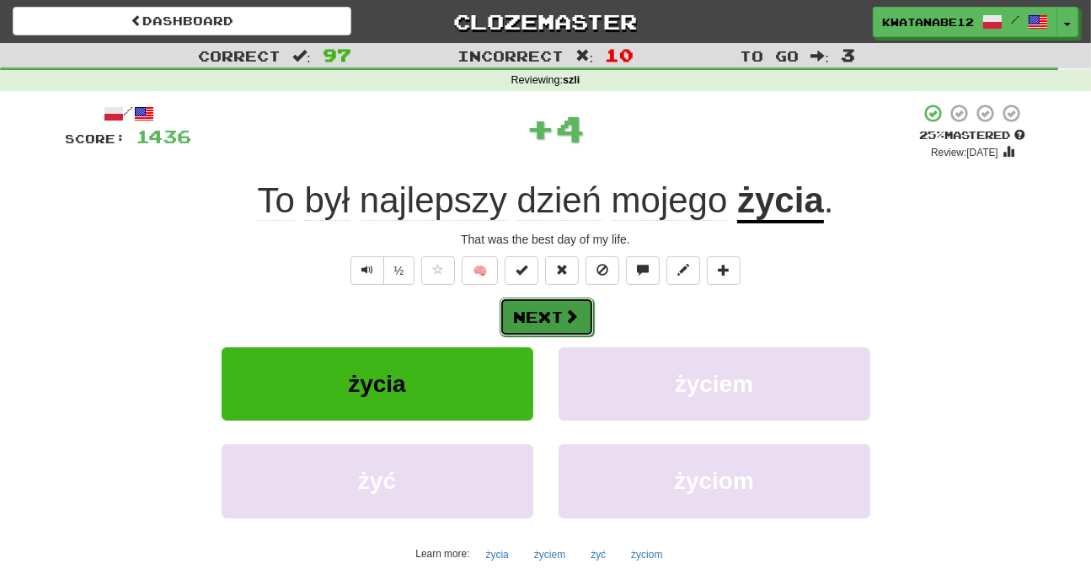
click at [580, 306] on button "Next" at bounding box center [547, 316] width 94 height 39
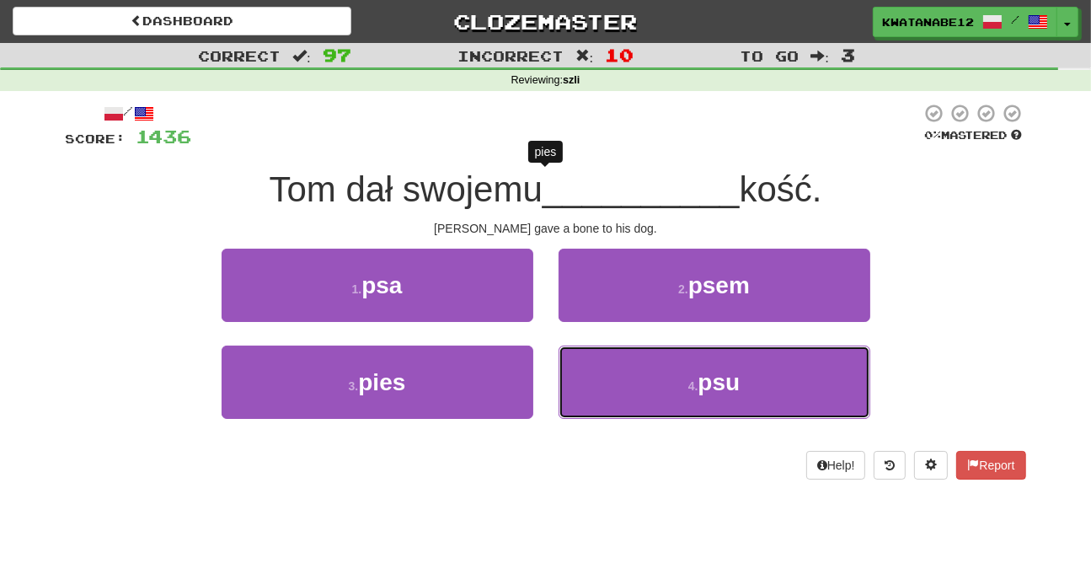
drag, startPoint x: 610, startPoint y: 373, endPoint x: 599, endPoint y: 336, distance: 38.7
click at [611, 371] on button "4 . psu" at bounding box center [715, 381] width 312 height 73
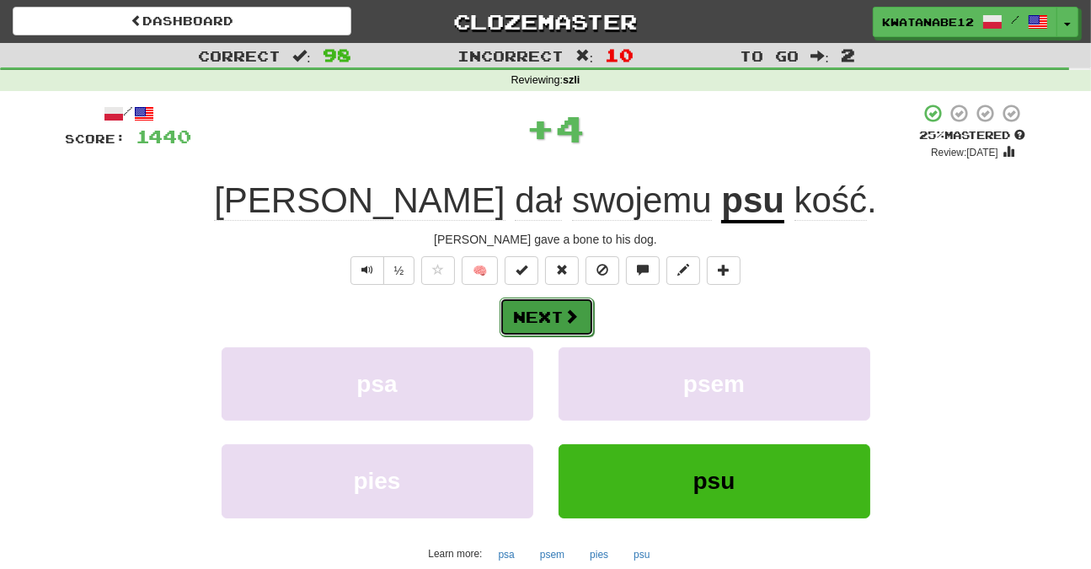
click at [565, 311] on span at bounding box center [571, 315] width 15 height 15
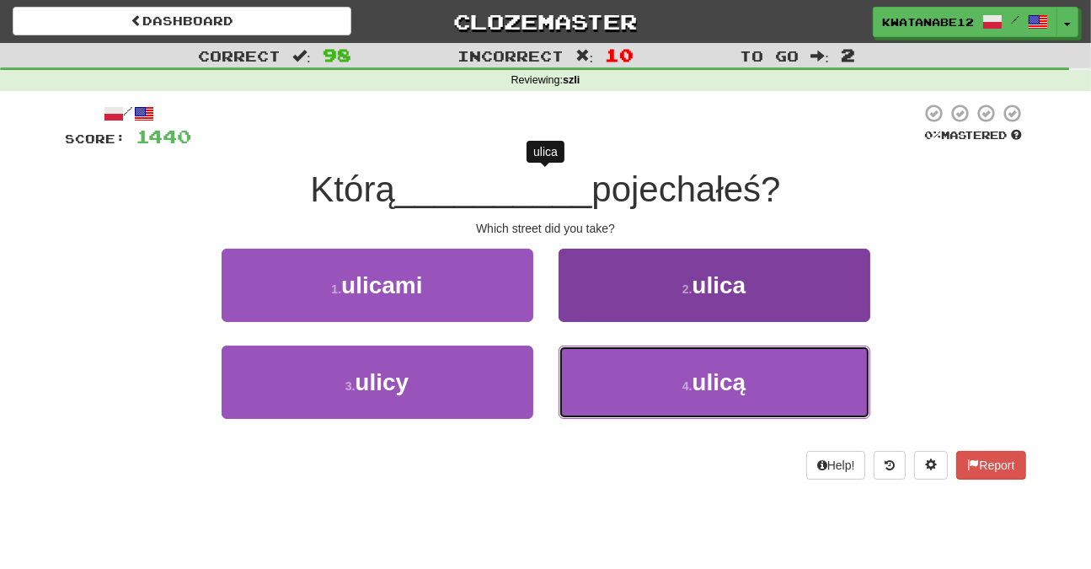
click at [614, 372] on button "4 . ulicą" at bounding box center [715, 381] width 312 height 73
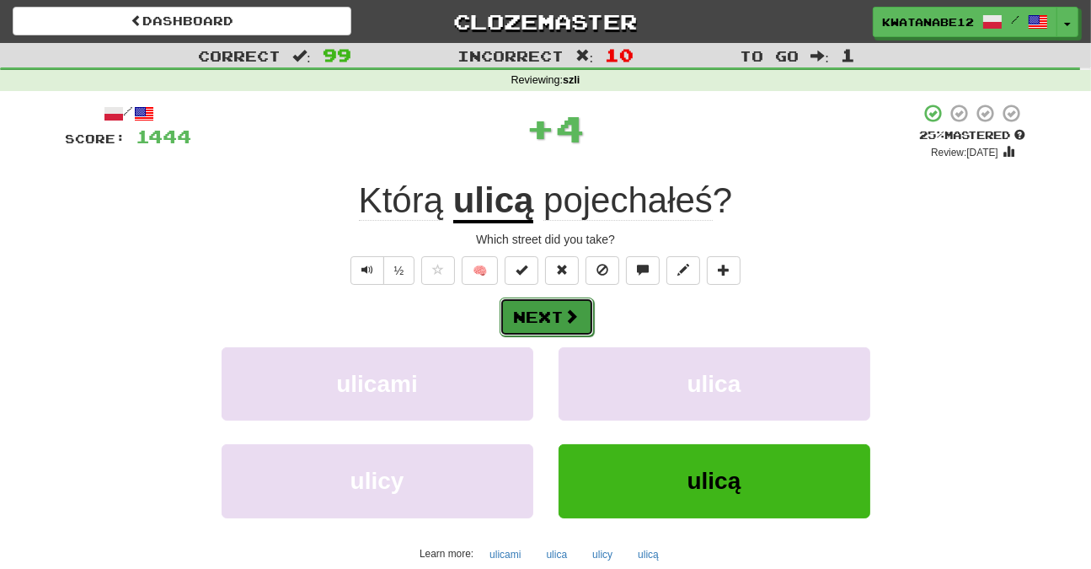
click at [566, 315] on span at bounding box center [571, 315] width 15 height 15
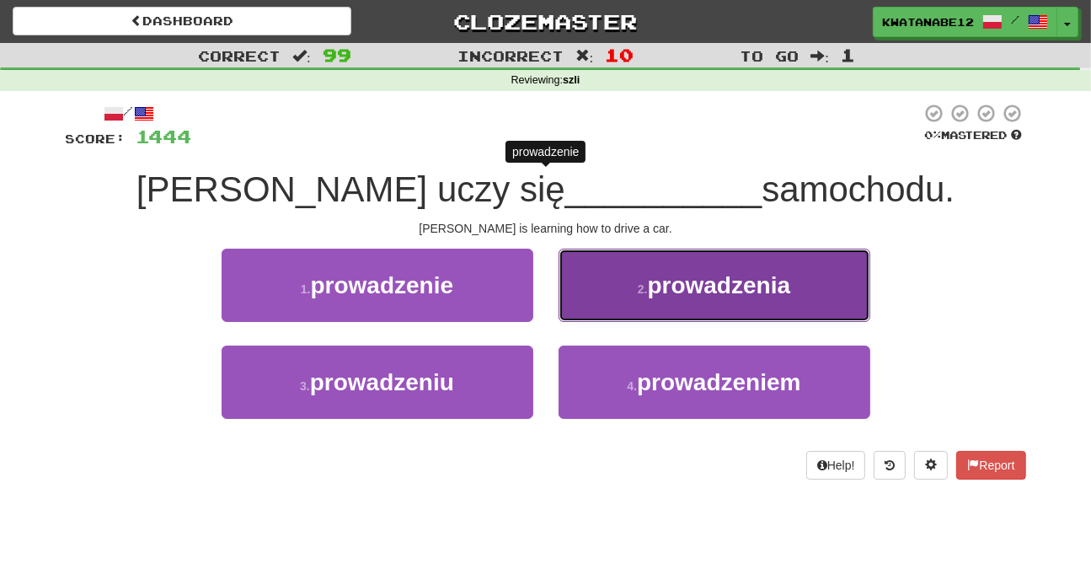
click at [591, 292] on button "2 . prowadzenia" at bounding box center [715, 285] width 312 height 73
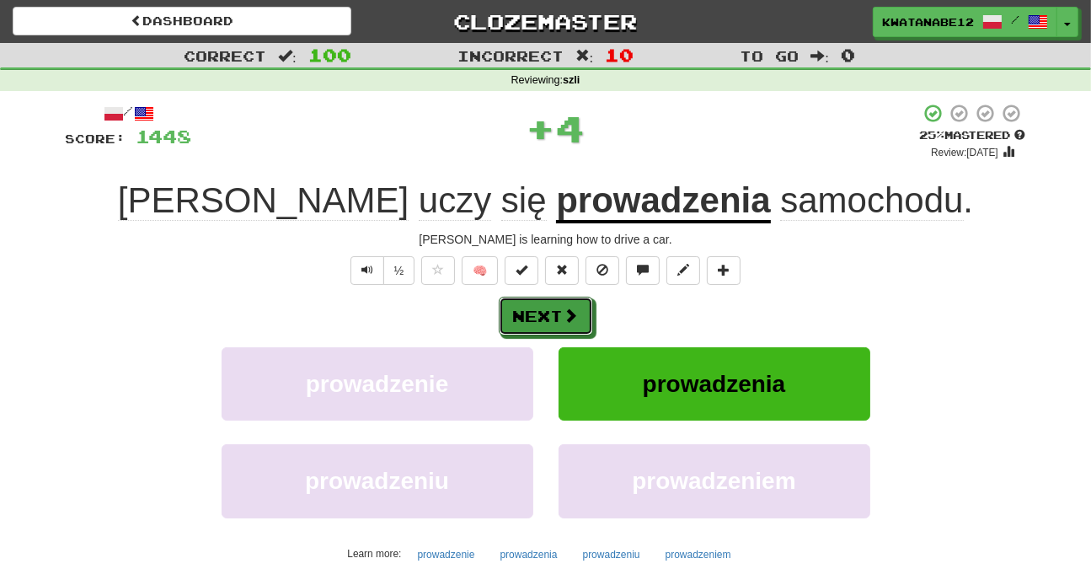
drag, startPoint x: 560, startPoint y: 322, endPoint x: 573, endPoint y: 312, distance: 16.2
click at [560, 321] on button "Next" at bounding box center [546, 316] width 94 height 39
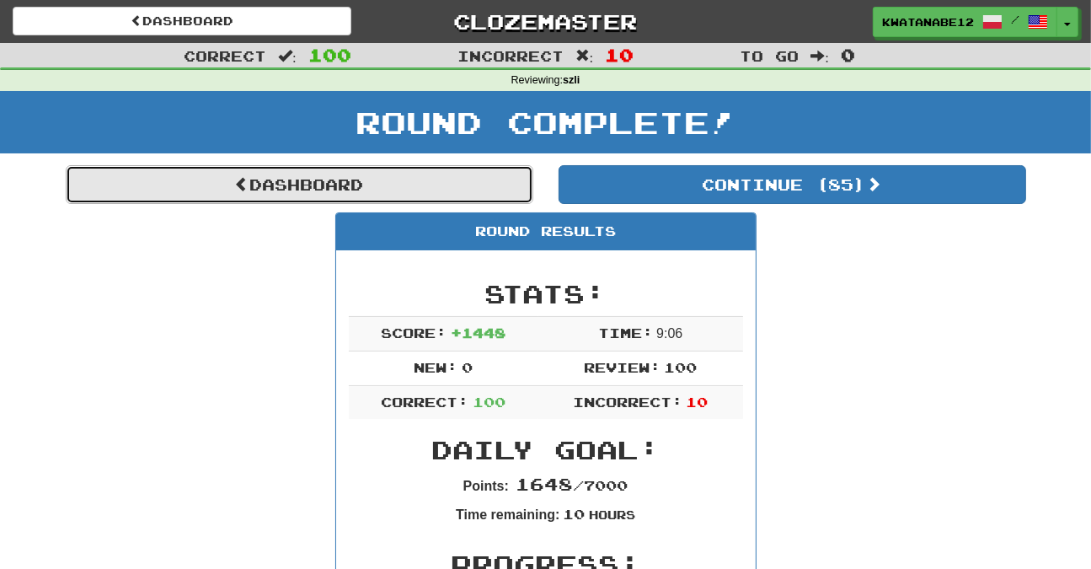
click at [492, 190] on link "Dashboard" at bounding box center [300, 184] width 468 height 39
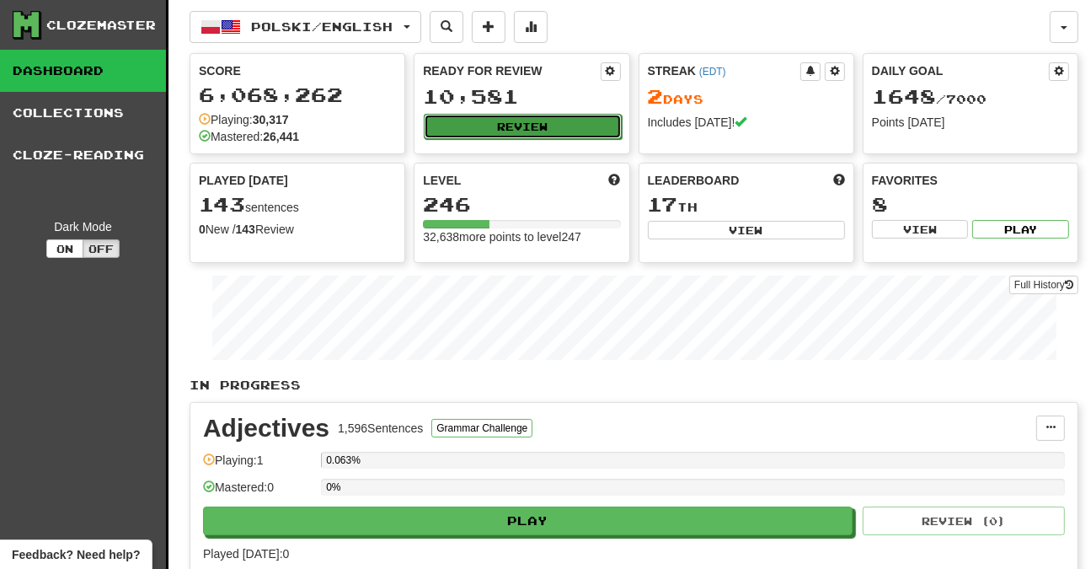
click at [529, 125] on button "Review" at bounding box center [522, 126] width 197 height 25
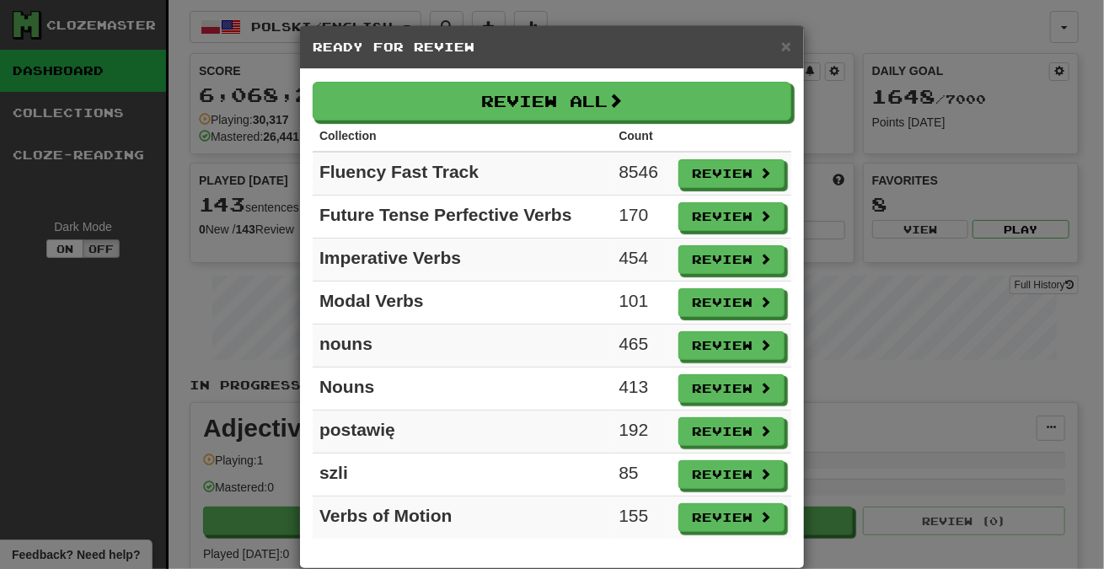
click at [714, 56] on div "× Ready for Review" at bounding box center [552, 47] width 504 height 43
click at [710, 63] on div "× Ready for Review" at bounding box center [552, 47] width 504 height 43
click at [710, 53] on div "× Ready for Review" at bounding box center [552, 47] width 504 height 43
click at [939, 410] on div "× Ready for Review Review All Collection Count Fluency Fast Track 8546 Review F…" at bounding box center [552, 284] width 1104 height 569
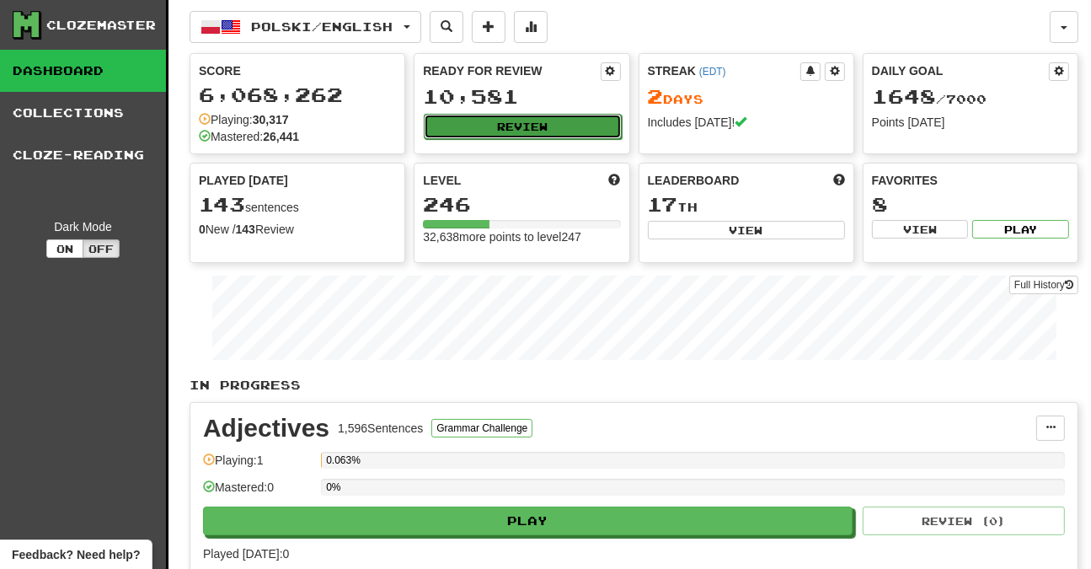
click at [529, 127] on button "Review" at bounding box center [522, 126] width 197 height 25
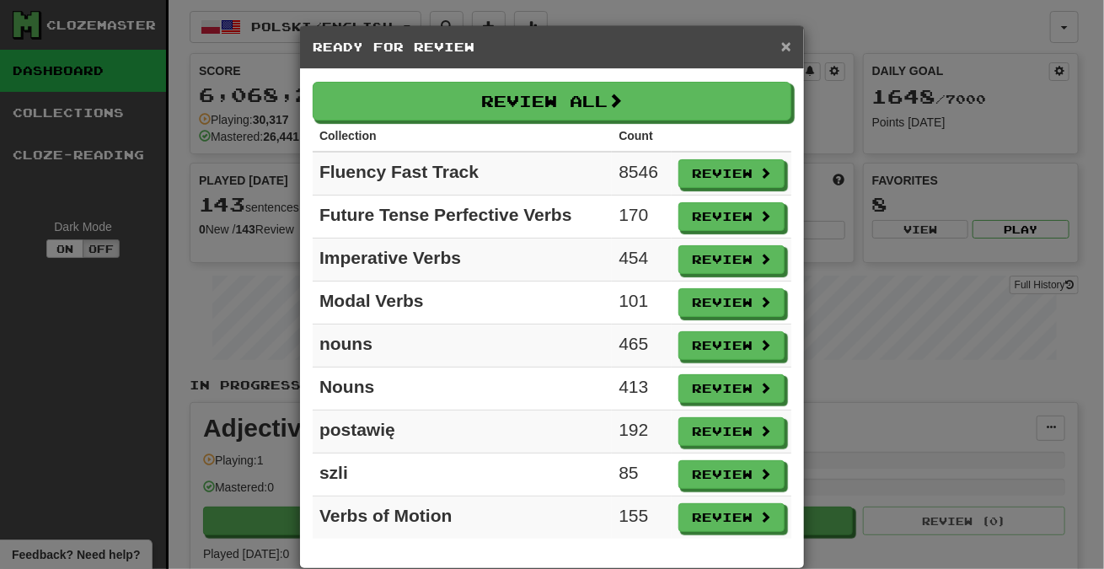
click at [781, 47] on span "×" at bounding box center [786, 45] width 10 height 19
